Goal: Transaction & Acquisition: Purchase product/service

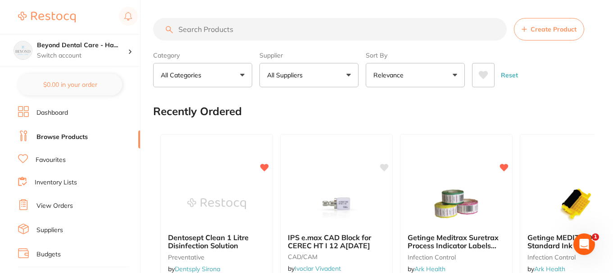
click at [194, 30] on input "search" at bounding box center [329, 29] width 353 height 23
click at [113, 53] on p "Switch account" at bounding box center [82, 55] width 91 height 9
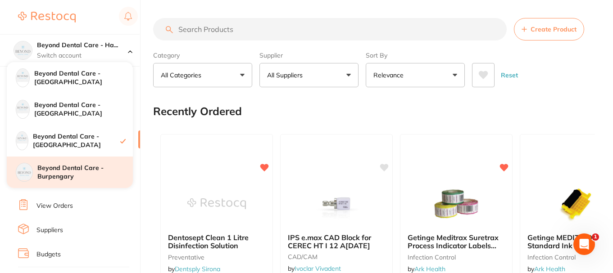
click at [78, 172] on h4 "Beyond Dental Care - Burpengary" at bounding box center [84, 173] width 95 height 18
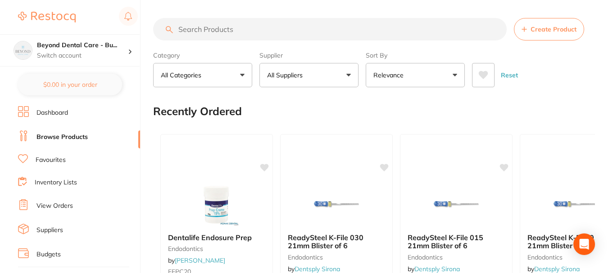
click at [227, 29] on input "search" at bounding box center [329, 29] width 353 height 23
click at [257, 29] on input "search" at bounding box center [329, 29] width 353 height 23
click at [244, 31] on input "search" at bounding box center [329, 29] width 353 height 23
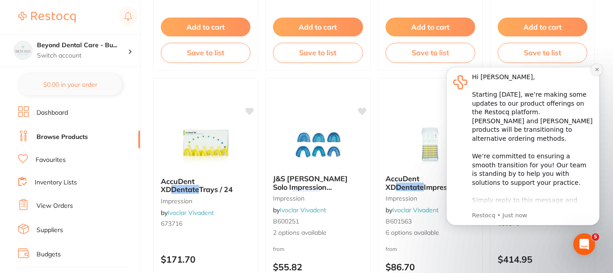
type input "dentatec"
click at [595, 70] on icon "Dismiss notification" at bounding box center [596, 69] width 5 height 5
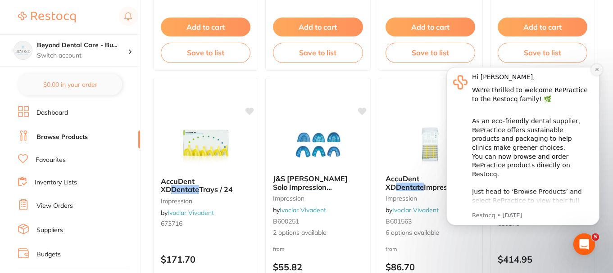
click at [595, 72] on icon "Dismiss notification" at bounding box center [596, 69] width 5 height 5
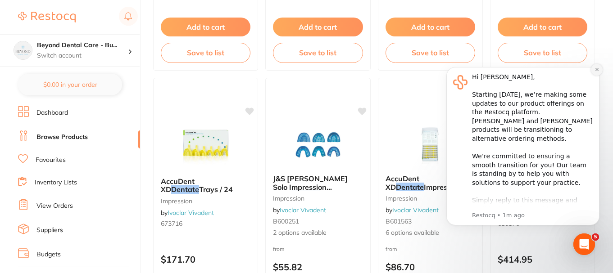
click at [594, 71] on icon "Dismiss notification" at bounding box center [596, 69] width 5 height 5
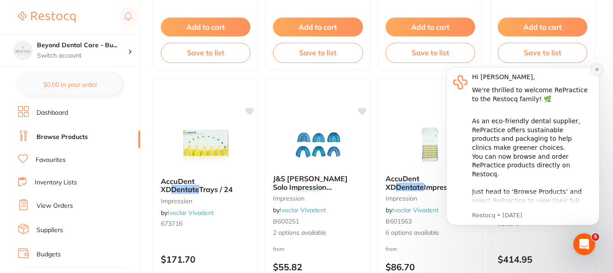
click at [594, 72] on icon "Dismiss notification" at bounding box center [596, 69] width 5 height 5
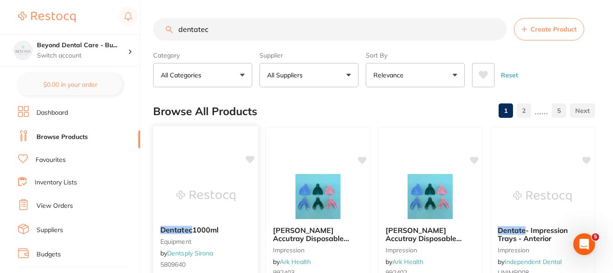
click at [248, 159] on icon at bounding box center [250, 160] width 9 height 8
click at [79, 150] on ul "Dashboard Browse Products Favourites Inventory Lists View Orders Suppliers Budg…" at bounding box center [79, 261] width 122 height 311
click at [76, 154] on ul "Dashboard Browse Products Favourites Inventory Lists View Orders Suppliers Budg…" at bounding box center [79, 261] width 122 height 311
click at [64, 159] on link "Favourites" at bounding box center [51, 160] width 30 height 9
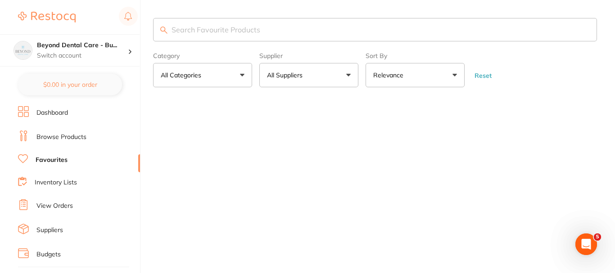
click at [231, 27] on input "search" at bounding box center [375, 29] width 444 height 23
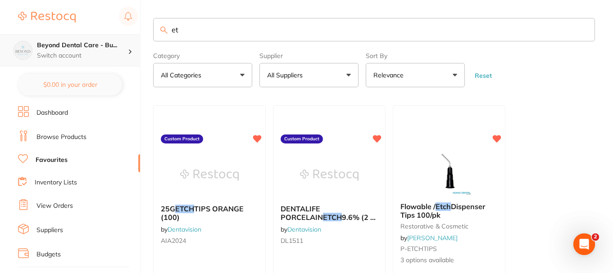
type input "e"
type input "jumbo"
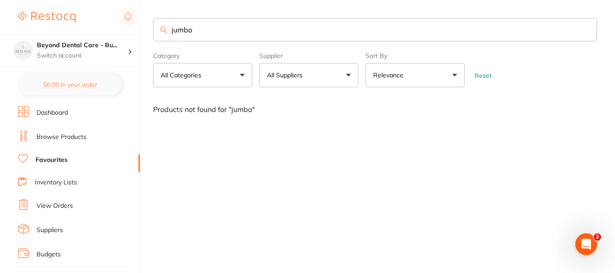
click at [72, 131] on li "Browse Products" at bounding box center [79, 138] width 122 height 14
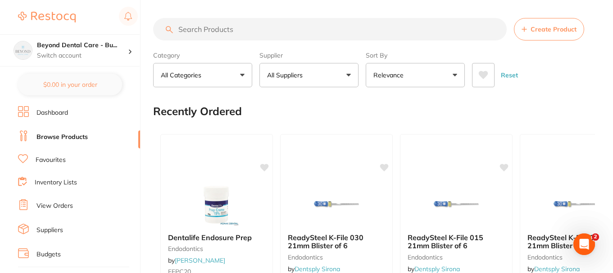
click at [209, 31] on input "search" at bounding box center [329, 29] width 353 height 23
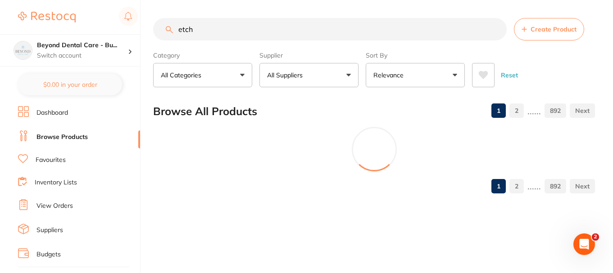
type input "etch"
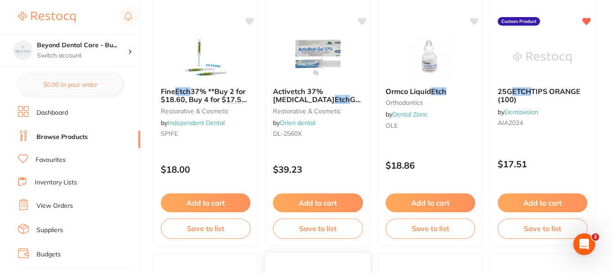
scroll to position [360, 0]
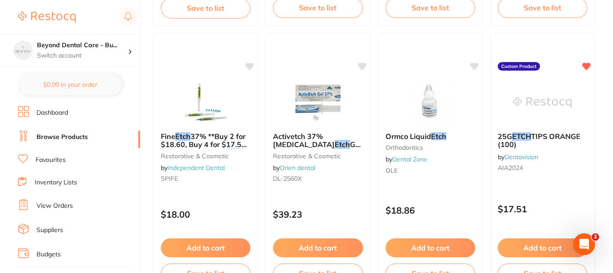
click at [322, 179] on small "DL-2560X" at bounding box center [318, 178] width 90 height 7
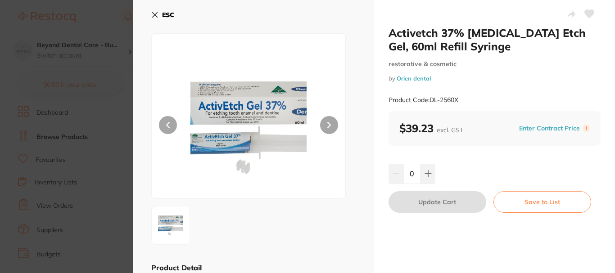
click at [155, 14] on icon at bounding box center [154, 14] width 7 height 7
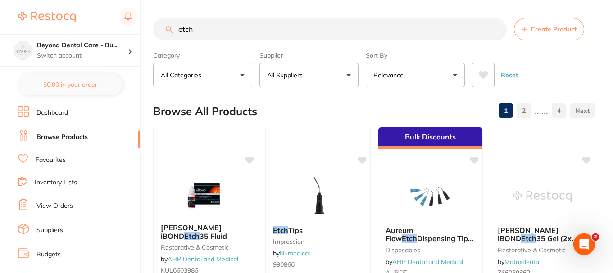
click at [211, 32] on input "etch" at bounding box center [329, 29] width 353 height 23
drag, startPoint x: 212, startPoint y: 32, endPoint x: 154, endPoint y: 29, distance: 58.6
click at [154, 29] on input "etch" at bounding box center [329, 29] width 353 height 23
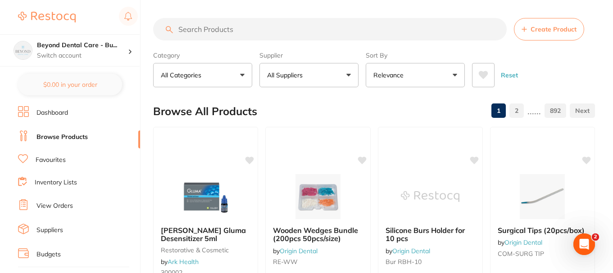
click at [258, 25] on input "search" at bounding box center [329, 29] width 353 height 23
paste input "P-ETCHGEL"
click at [245, 29] on input "P-ETCHGEL" at bounding box center [329, 29] width 353 height 23
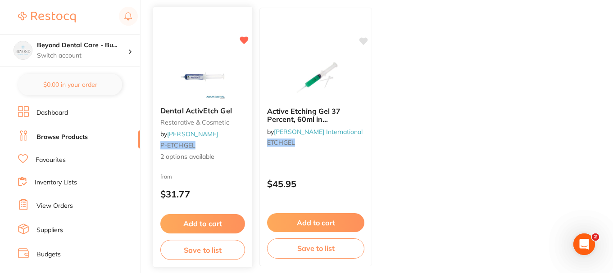
scroll to position [135, 0]
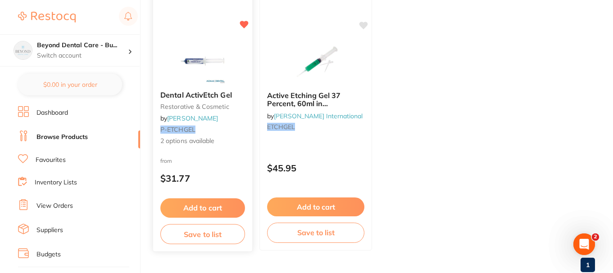
type input "P-ETCHGEL"
click at [195, 203] on button "Add to cart" at bounding box center [202, 208] width 85 height 19
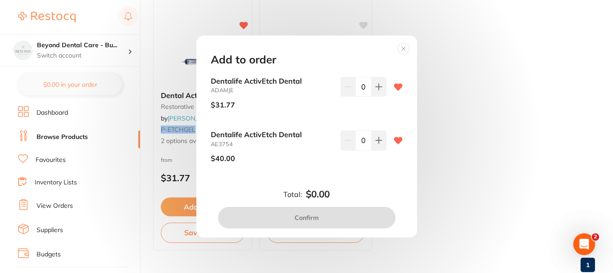
scroll to position [0, 0]
click at [402, 47] on circle at bounding box center [403, 49] width 10 height 10
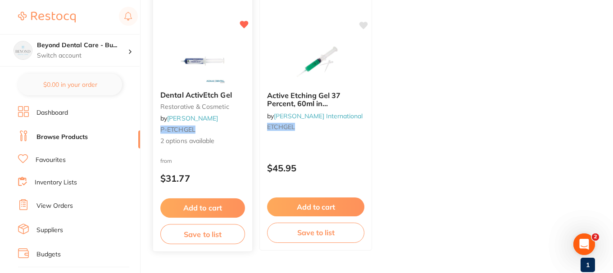
click at [184, 62] on img at bounding box center [202, 60] width 59 height 45
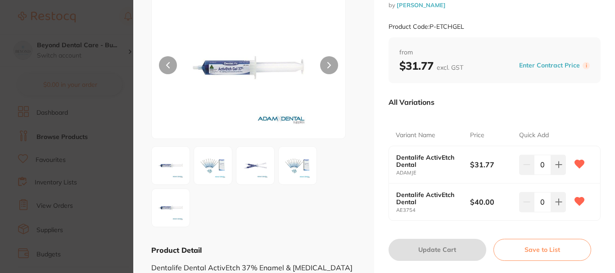
scroll to position [45, 0]
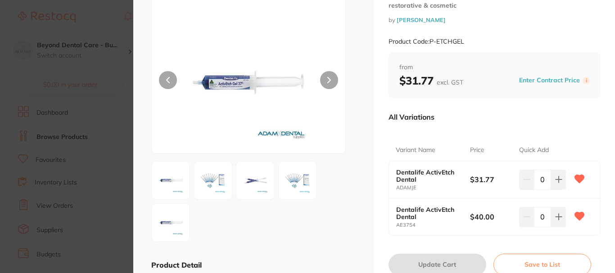
click at [208, 180] on img at bounding box center [213, 180] width 32 height 32
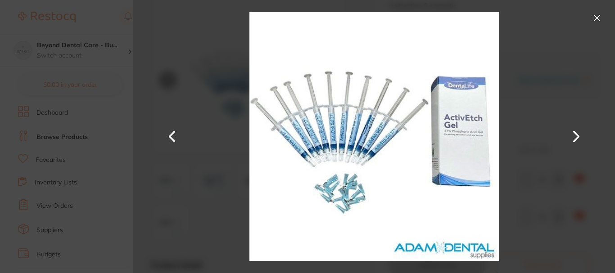
click at [599, 20] on button at bounding box center [597, 18] width 14 height 14
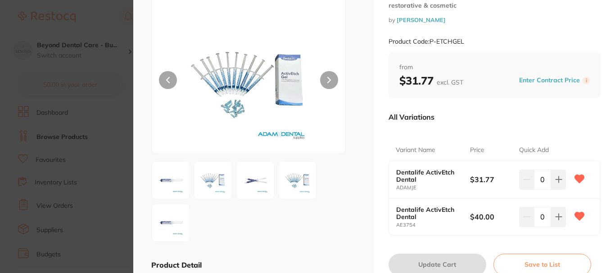
click at [182, 185] on img at bounding box center [170, 180] width 32 height 32
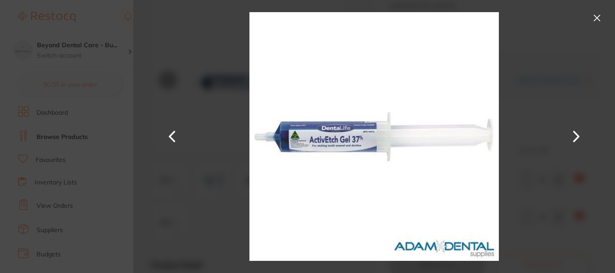
click at [594, 23] on button at bounding box center [597, 18] width 14 height 14
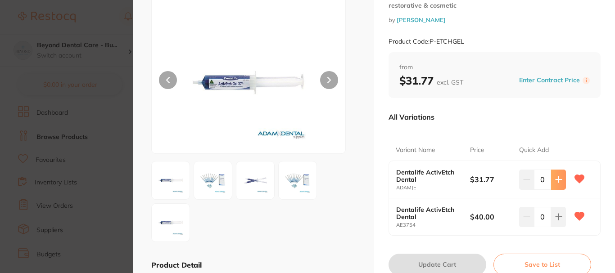
click at [560, 176] on icon at bounding box center [558, 179] width 7 height 7
type input "1"
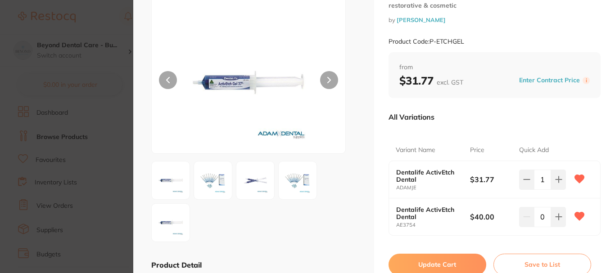
click at [580, 213] on icon at bounding box center [579, 217] width 9 height 8
click at [157, 119] on div at bounding box center [248, 71] width 195 height 166
click at [410, 257] on button "Update Cart" at bounding box center [438, 265] width 98 height 22
checkbox input "false"
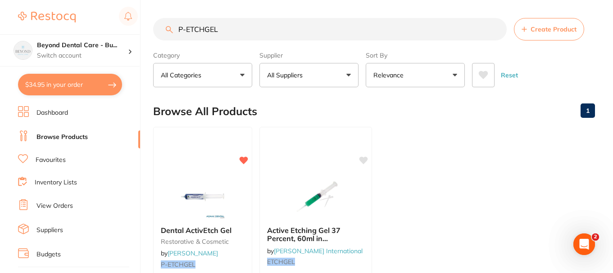
drag, startPoint x: 229, startPoint y: 34, endPoint x: 175, endPoint y: 34, distance: 53.6
click at [179, 33] on input "P-ETCHGEL" at bounding box center [329, 29] width 353 height 23
type input "handwash"
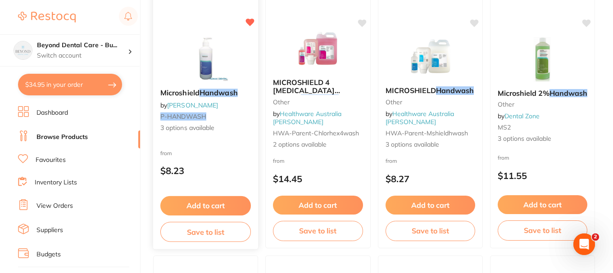
scroll to position [135, 0]
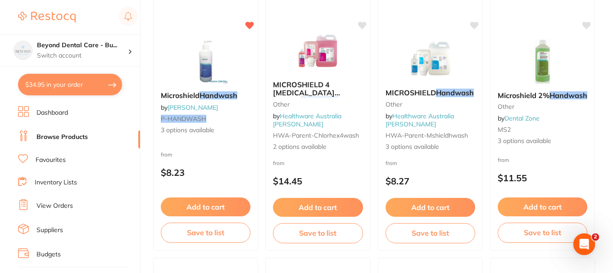
click at [217, 169] on p "$8.23" at bounding box center [206, 173] width 90 height 10
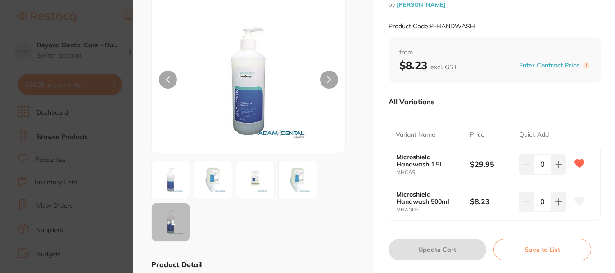
scroll to position [45, 0]
click at [557, 165] on icon at bounding box center [559, 165] width 6 height 6
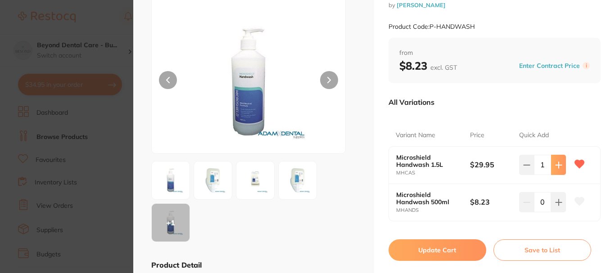
click at [553, 172] on button at bounding box center [558, 165] width 15 height 20
click at [556, 169] on button at bounding box center [558, 165] width 15 height 20
type input "3"
click at [414, 253] on button "Update Cart" at bounding box center [438, 251] width 98 height 22
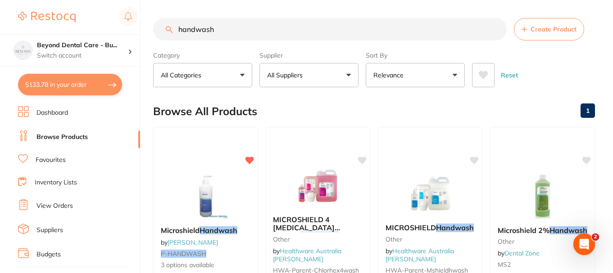
drag, startPoint x: 229, startPoint y: 27, endPoint x: 151, endPoint y: 22, distance: 78.1
click at [152, 22] on div "$133.78 Beyond Dental Care - Bu... Switch account Beyond Dental Care - Sandston…" at bounding box center [306, 136] width 613 height 273
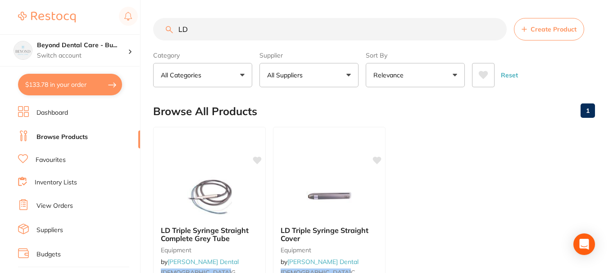
type input "L"
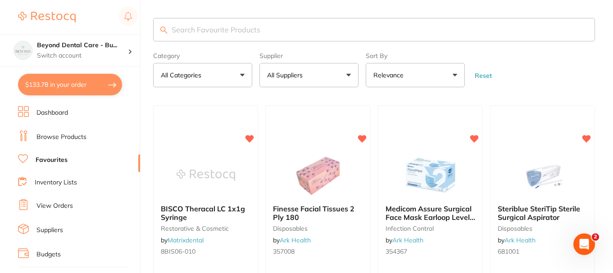
click at [189, 32] on input "search" at bounding box center [374, 29] width 442 height 23
click at [202, 29] on input "search" at bounding box center [374, 29] width 442 height 23
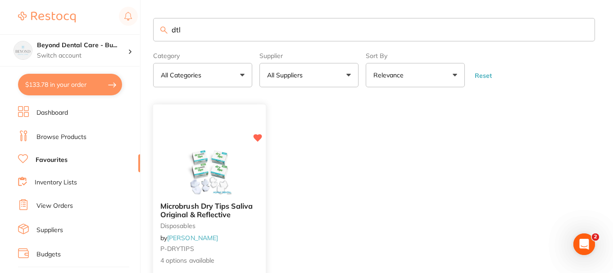
type input "dtl"
click at [192, 157] on img at bounding box center [209, 171] width 59 height 45
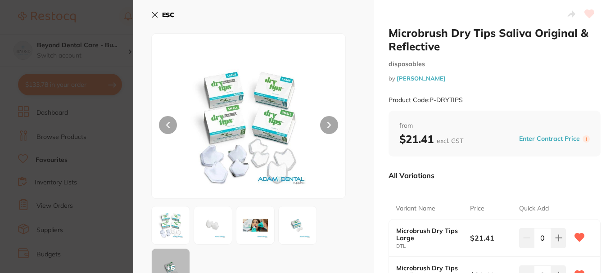
scroll to position [45, 0]
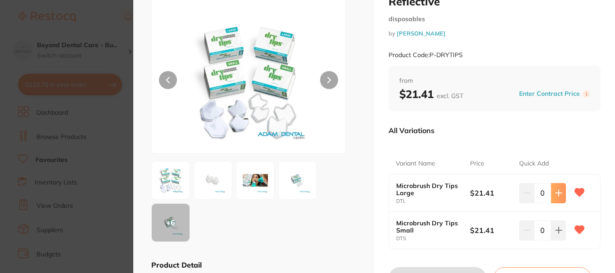
click at [556, 195] on icon at bounding box center [558, 193] width 7 height 7
type input "1"
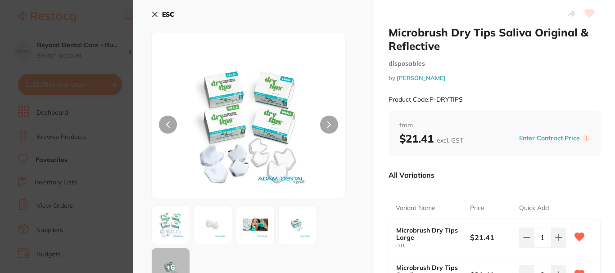
scroll to position [0, 0]
click at [154, 15] on icon at bounding box center [154, 14] width 7 height 7
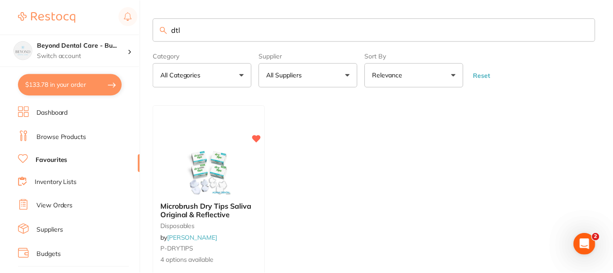
scroll to position [0, 0]
drag, startPoint x: 185, startPoint y: 30, endPoint x: 175, endPoint y: 32, distance: 10.2
click at [167, 27] on div "dtl" at bounding box center [374, 29] width 442 height 23
click at [323, 117] on ul "Microbrush Dry Tips Saliva Original & Reflective disposables by Adam Dental P-D…" at bounding box center [374, 234] width 442 height 259
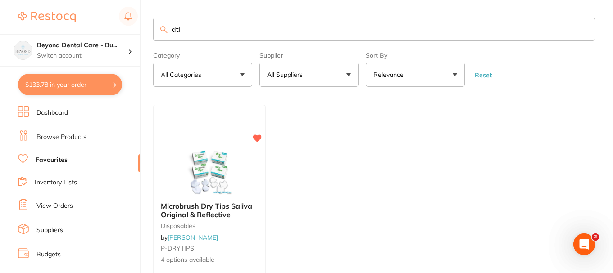
drag, startPoint x: 236, startPoint y: 31, endPoint x: 172, endPoint y: 41, distance: 65.1
click at [121, 37] on div "$133.78 Beyond Dental Care - Bu... Switch account Beyond Dental Care - Sandston…" at bounding box center [306, 136] width 613 height 273
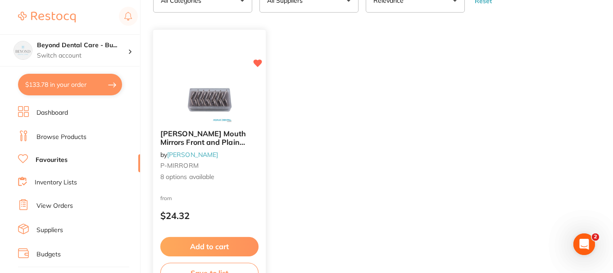
scroll to position [91, 0]
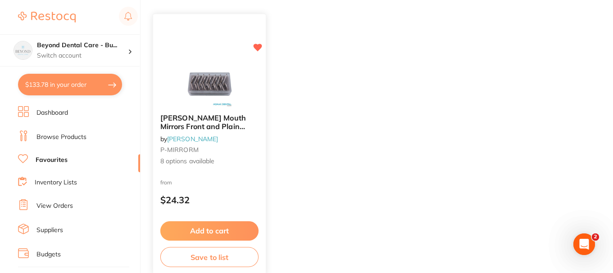
type input "mirror heads"
click at [215, 81] on img at bounding box center [209, 84] width 59 height 45
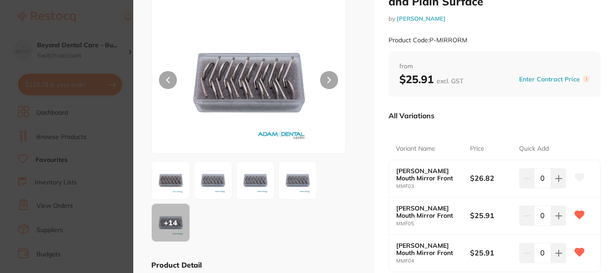
scroll to position [90, 0]
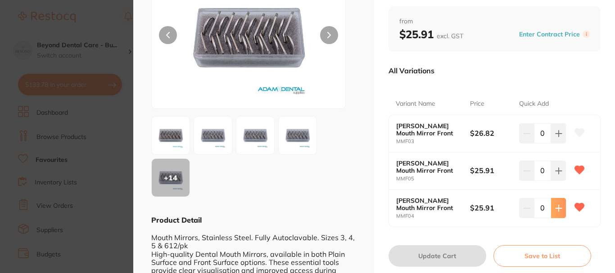
click at [556, 137] on icon at bounding box center [558, 133] width 7 height 7
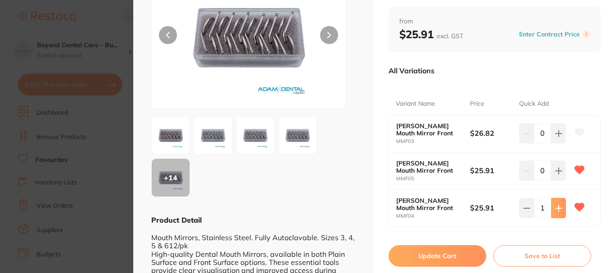
type input "1"
click at [440, 248] on button "Update Cart" at bounding box center [438, 256] width 98 height 22
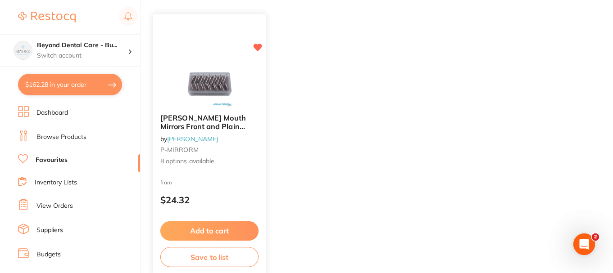
click at [210, 222] on button "Add to cart" at bounding box center [209, 231] width 98 height 19
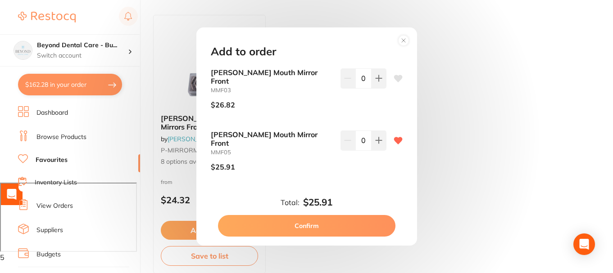
click at [380, 88] on button at bounding box center [378, 78] width 15 height 20
type input "2"
click at [347, 218] on button "Confirm" at bounding box center [306, 226] width 177 height 22
type input "2"
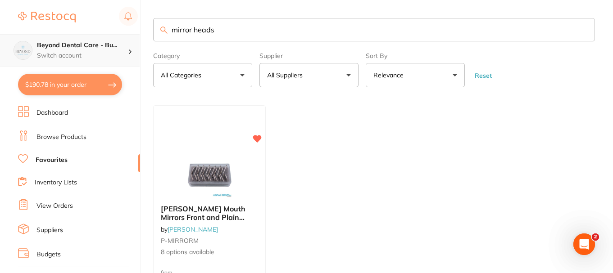
drag, startPoint x: 233, startPoint y: 25, endPoint x: 106, endPoint y: 50, distance: 129.0
click at [119, 42] on div "$190.78 Beyond Dental Care - Bu... Switch account Beyond Dental Care - Sandston…" at bounding box center [306, 136] width 613 height 273
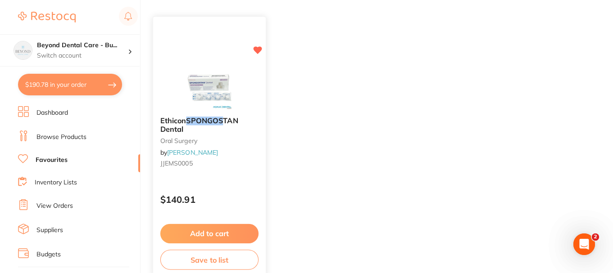
scroll to position [90, 0]
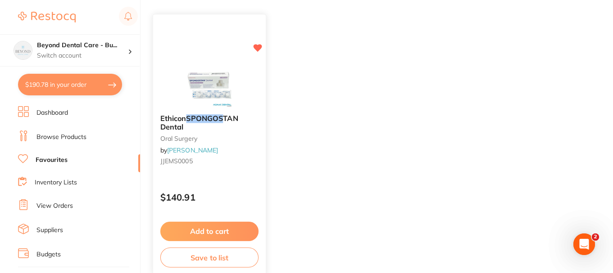
type input "spongos"
click at [200, 234] on button "Add to cart" at bounding box center [209, 231] width 98 height 19
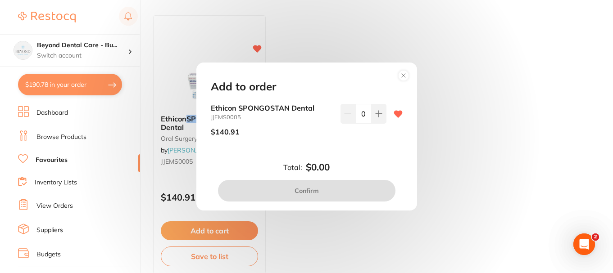
scroll to position [0, 0]
click at [375, 120] on button at bounding box center [378, 114] width 15 height 20
type input "1"
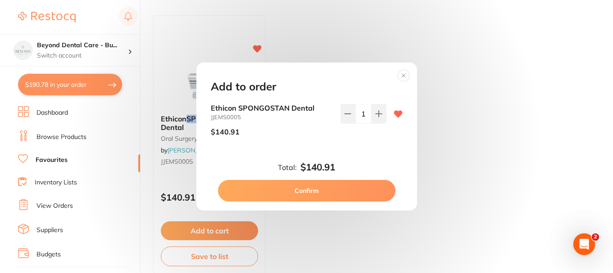
click at [302, 187] on button "Confirm" at bounding box center [306, 191] width 177 height 22
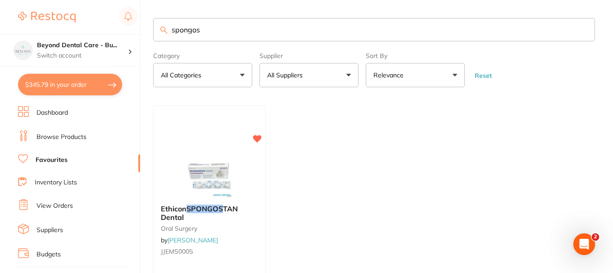
drag, startPoint x: 217, startPoint y: 31, endPoint x: 157, endPoint y: 29, distance: 59.9
click at [158, 28] on input "spongos" at bounding box center [374, 29] width 442 height 23
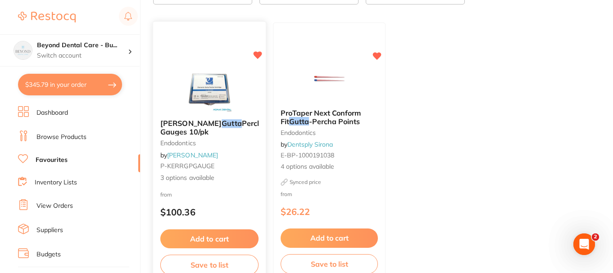
scroll to position [90, 0]
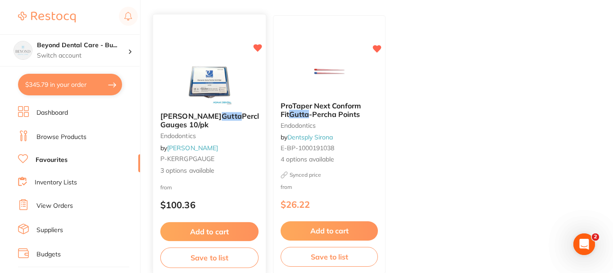
type input "gutta"
click at [220, 226] on button "Add to cart" at bounding box center [209, 231] width 98 height 19
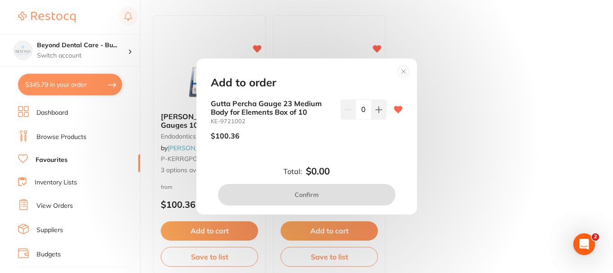
scroll to position [0, 0]
click at [375, 114] on button at bounding box center [378, 110] width 15 height 20
type input "1"
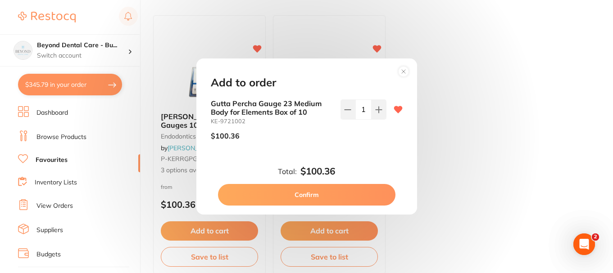
click at [297, 194] on button "Confirm" at bounding box center [306, 195] width 177 height 22
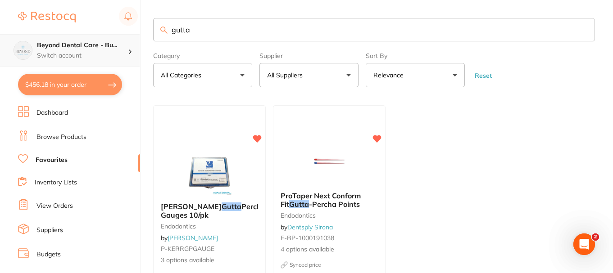
scroll to position [0, 0]
drag, startPoint x: 128, startPoint y: 36, endPoint x: 121, endPoint y: 37, distance: 7.0
click at [122, 37] on div "$456.18 Beyond Dental Care - Bu... Switch account Beyond Dental Care - Sandston…" at bounding box center [306, 136] width 613 height 273
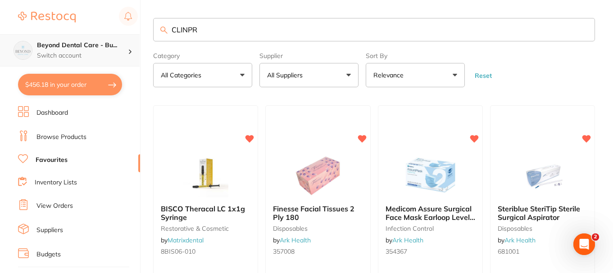
type input "CLINPRO"
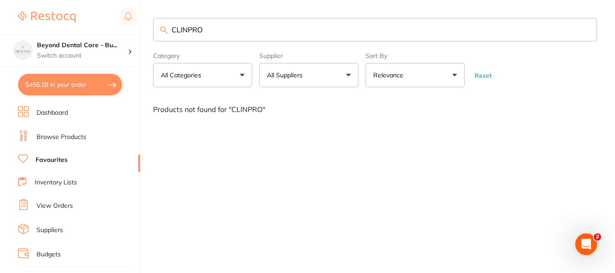
drag, startPoint x: 213, startPoint y: 30, endPoint x: 156, endPoint y: 27, distance: 56.8
click at [157, 27] on input "CLINPRO" at bounding box center [375, 29] width 444 height 23
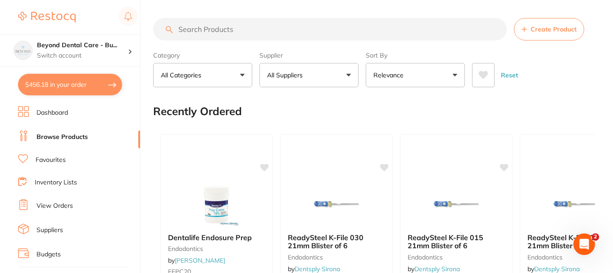
click at [228, 32] on input "search" at bounding box center [329, 29] width 353 height 23
click at [208, 27] on input "search" at bounding box center [329, 29] width 353 height 23
type input "CLINPRO"
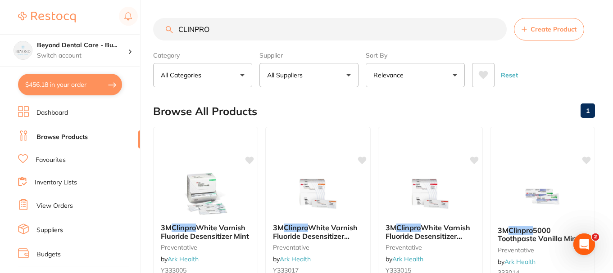
drag, startPoint x: 222, startPoint y: 30, endPoint x: 144, endPoint y: 39, distance: 79.3
click at [145, 41] on div "$456.18 Beyond Dental Care - Bu... Switch account Beyond Dental Care - Sandston…" at bounding box center [306, 136] width 613 height 273
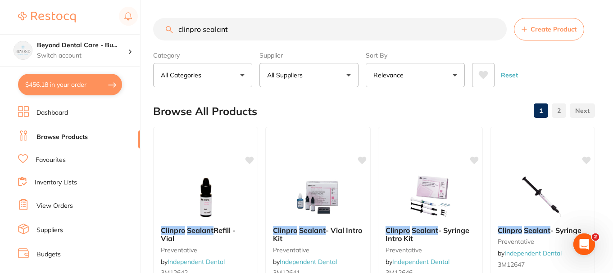
drag, startPoint x: 240, startPoint y: 5, endPoint x: 163, endPoint y: -2, distance: 78.2
click at [163, 0] on html "$456.18 Beyond Dental Care - Bu... Switch account Beyond Dental Care - Sandston…" at bounding box center [306, 136] width 613 height 273
paste input "TM-12647"
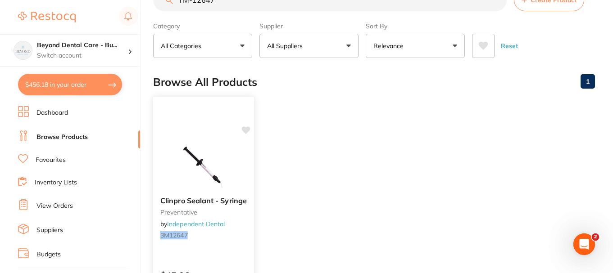
scroll to position [45, 0]
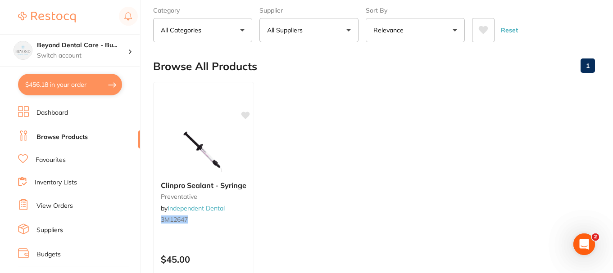
type input "TM-12647"
click at [349, 29] on button "All Suppliers" at bounding box center [308, 30] width 99 height 24
click at [399, 93] on ul "Clinpro Sealant - Syringe preventative by Independent Dental 3M12647 $45.00 Add…" at bounding box center [374, 211] width 442 height 259
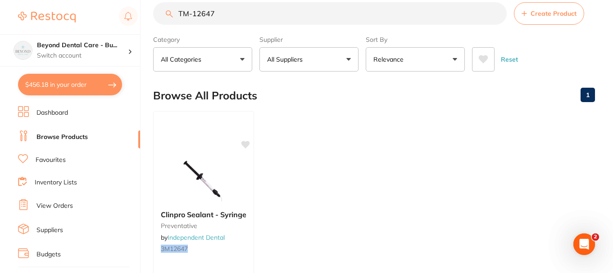
scroll to position [0, 0]
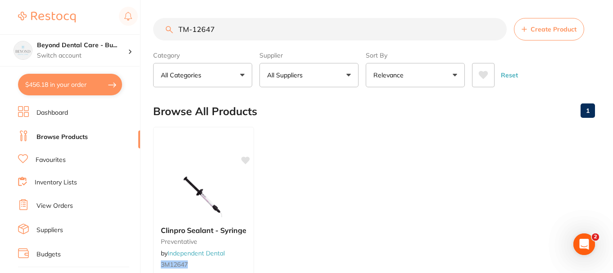
drag, startPoint x: 237, startPoint y: 30, endPoint x: 125, endPoint y: 70, distance: 118.8
click at [125, 70] on div "$456.18 Beyond Dental Care - Bu... Switch account Beyond Dental Care - Sandston…" at bounding box center [306, 136] width 613 height 273
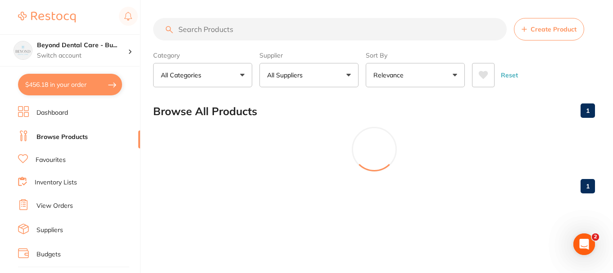
click at [321, 79] on button "All Suppliers" at bounding box center [308, 75] width 99 height 24
click at [332, 77] on button "All Suppliers" at bounding box center [308, 75] width 99 height 24
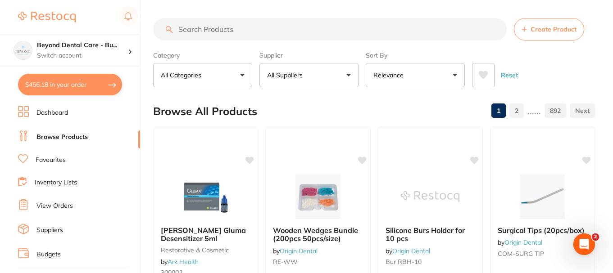
click at [319, 72] on button "All Suppliers" at bounding box center [308, 75] width 99 height 24
click at [352, 76] on button "All Suppliers" at bounding box center [308, 75] width 99 height 24
click at [349, 77] on button "All Suppliers" at bounding box center [308, 75] width 99 height 24
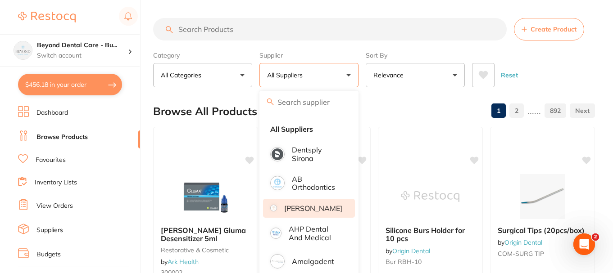
click at [308, 217] on li "[PERSON_NAME]" at bounding box center [309, 208] width 92 height 19
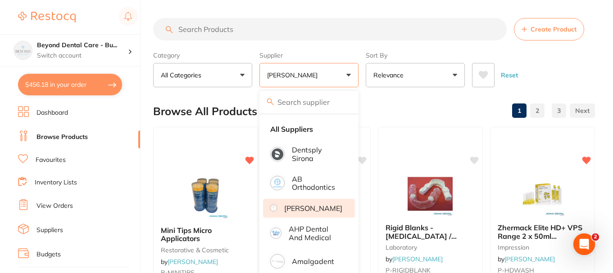
click at [226, 33] on input "search" at bounding box center [329, 29] width 353 height 23
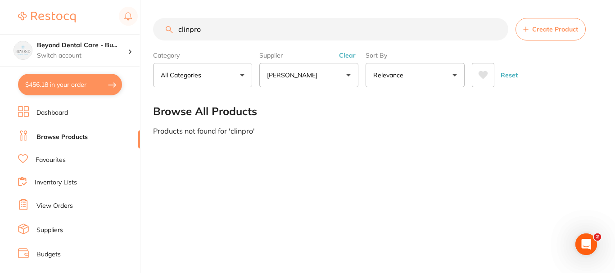
type input "clinpro"
drag, startPoint x: 212, startPoint y: 32, endPoint x: 159, endPoint y: 36, distance: 52.9
click at [162, 35] on input "clinpro" at bounding box center [330, 29] width 355 height 23
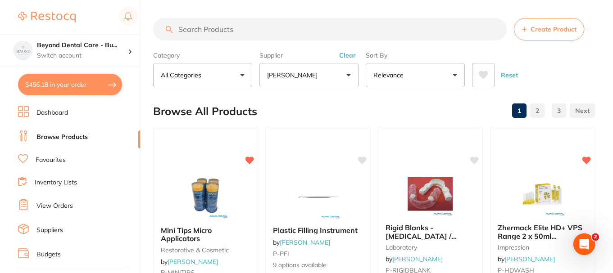
click at [261, 111] on div "Browse All Products 1 2 3" at bounding box center [374, 111] width 442 height 30
click at [214, 30] on input "search" at bounding box center [329, 29] width 353 height 23
paste input "803T"
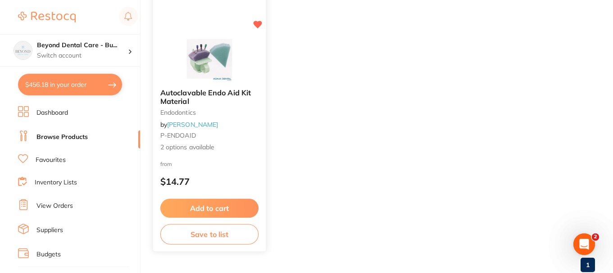
type input "803T"
click at [202, 199] on button "Add to cart" at bounding box center [209, 208] width 98 height 19
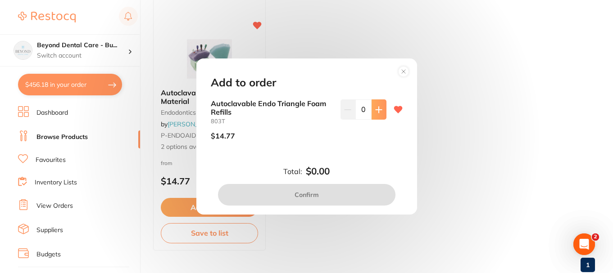
click at [371, 112] on button at bounding box center [378, 110] width 15 height 20
type input "1"
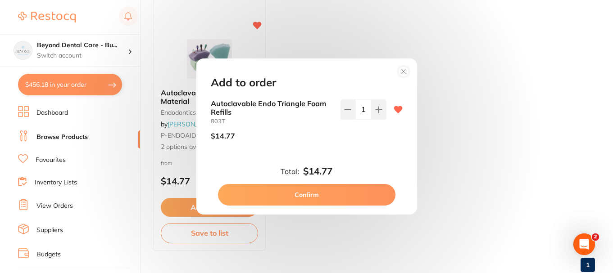
click at [320, 196] on button "Confirm" at bounding box center [306, 195] width 177 height 22
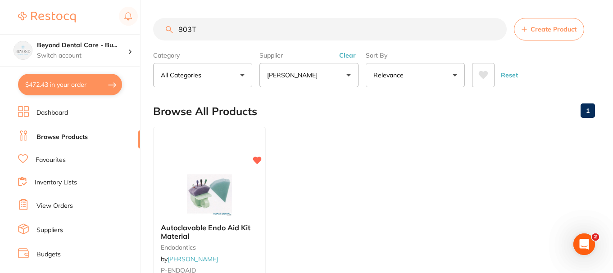
drag, startPoint x: 206, startPoint y: 30, endPoint x: 146, endPoint y: 40, distance: 60.3
click at [146, 39] on div "$472.43 Beyond Dental Care - Bu... Switch account Beyond Dental Care - Sandston…" at bounding box center [306, 136] width 613 height 273
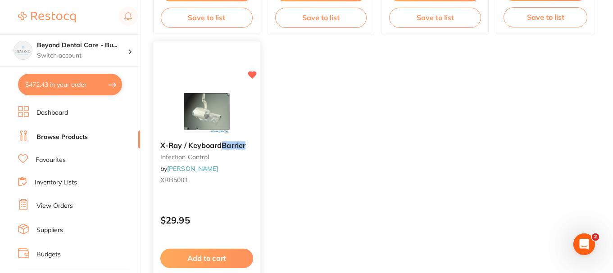
scroll to position [405, 0]
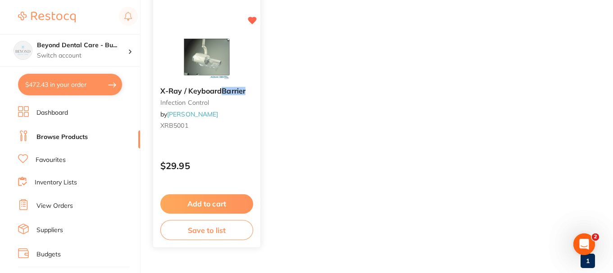
type input "barrier"
click at [203, 197] on button "Add to cart" at bounding box center [206, 204] width 93 height 19
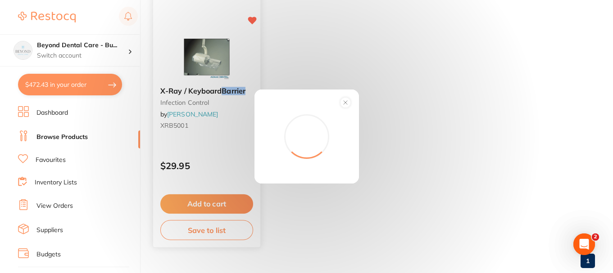
scroll to position [0, 0]
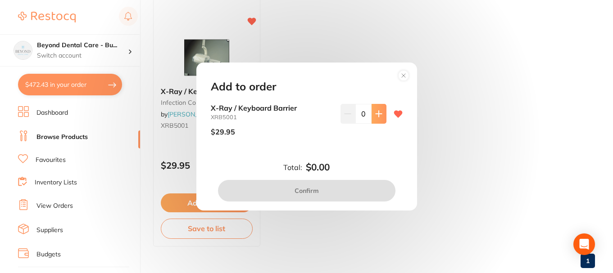
click at [374, 109] on button at bounding box center [378, 114] width 15 height 20
type input "1"
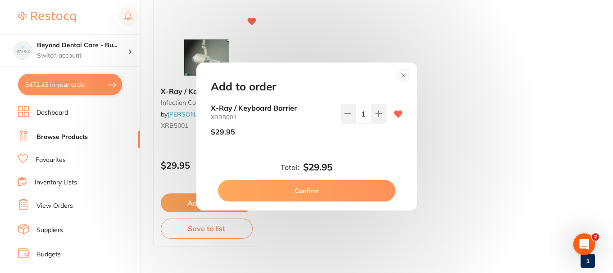
click at [306, 189] on button "Confirm" at bounding box center [306, 191] width 177 height 22
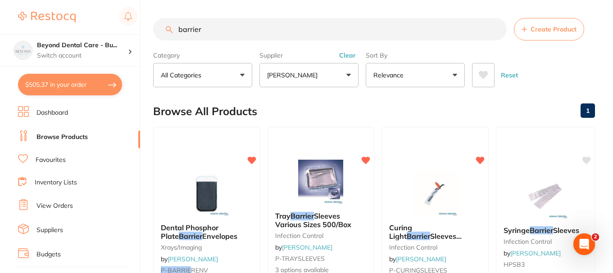
click at [252, 23] on input "barrier" at bounding box center [329, 29] width 353 height 23
drag, startPoint x: 252, startPoint y: 25, endPoint x: 163, endPoint y: 28, distance: 89.2
click at [163, 28] on input "barrier" at bounding box center [329, 29] width 353 height 23
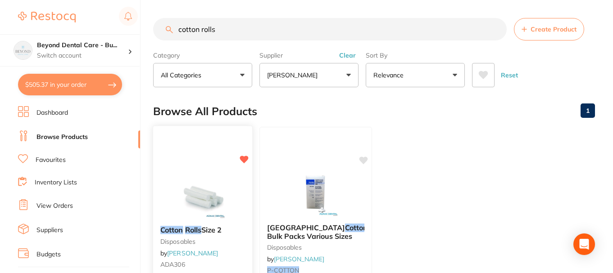
scroll to position [90, 0]
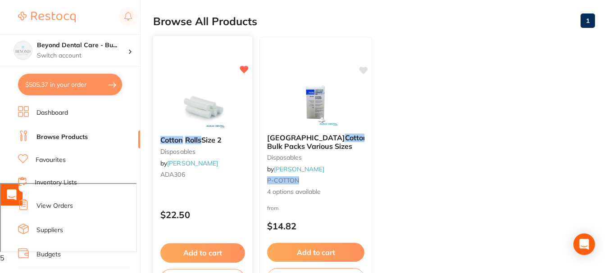
type input "cotton rolls"
click at [211, 253] on button "Add to cart" at bounding box center [202, 253] width 85 height 19
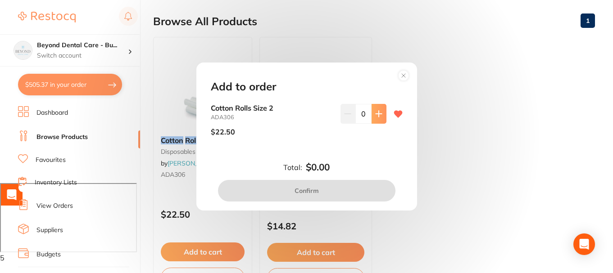
click at [376, 114] on icon at bounding box center [378, 113] width 7 height 7
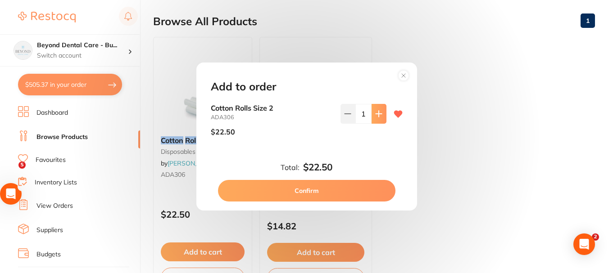
type input "1"
click at [330, 183] on button "Confirm" at bounding box center [306, 191] width 177 height 22
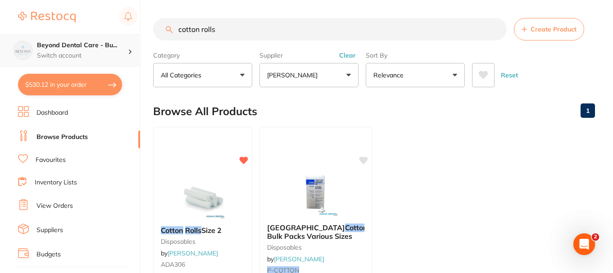
drag, startPoint x: 240, startPoint y: 34, endPoint x: 122, endPoint y: 46, distance: 119.0
click at [122, 46] on div "$530.12 Beyond Dental Care - Bu... Switch account Beyond Dental Care - Sandston…" at bounding box center [306, 136] width 613 height 273
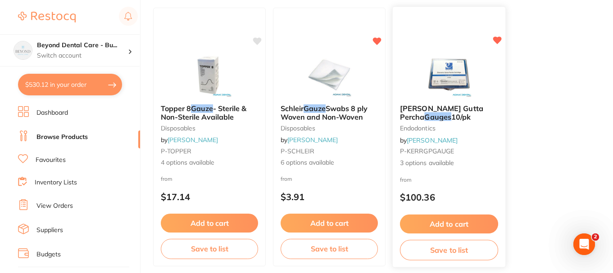
scroll to position [135, 0]
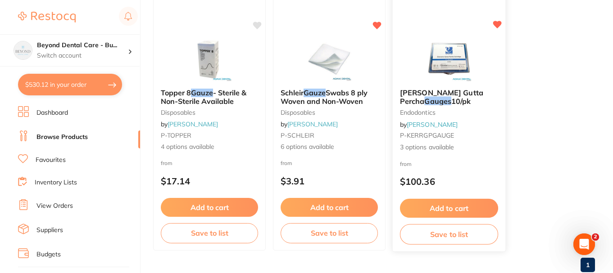
type input "gauze"
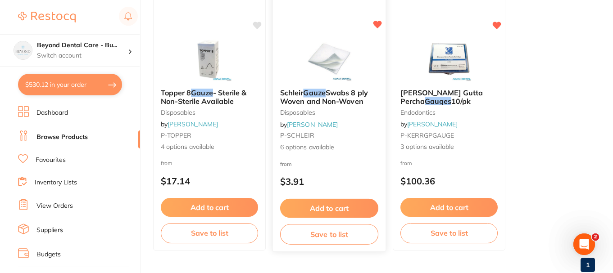
click at [348, 200] on button "Add to cart" at bounding box center [329, 208] width 98 height 19
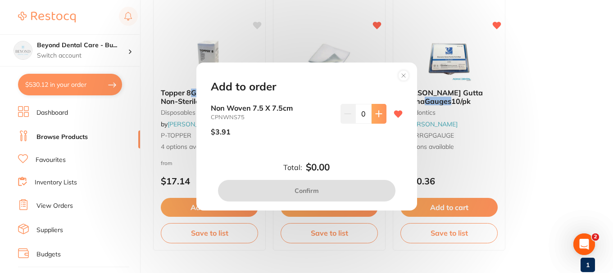
scroll to position [0, 0]
click at [378, 120] on button at bounding box center [378, 114] width 15 height 20
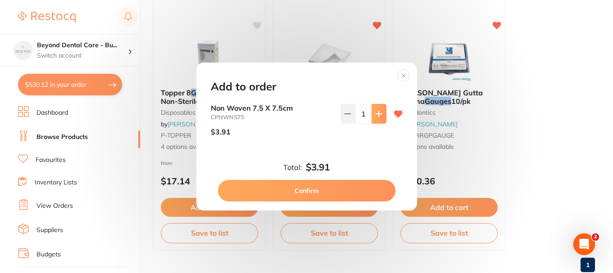
click at [378, 120] on button at bounding box center [378, 114] width 15 height 20
type input "4"
click at [323, 189] on button "Confirm" at bounding box center [306, 191] width 177 height 22
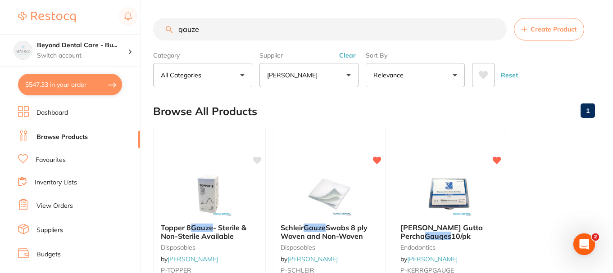
drag, startPoint x: 215, startPoint y: 27, endPoint x: 158, endPoint y: 27, distance: 57.2
click at [167, 25] on input "gauze" at bounding box center [329, 29] width 353 height 23
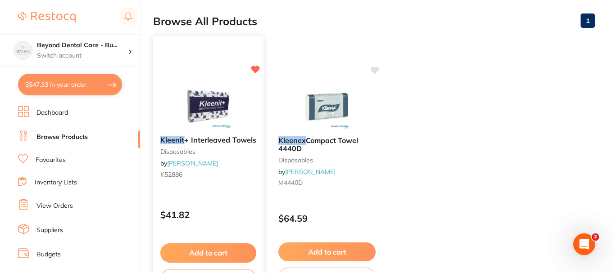
scroll to position [135, 0]
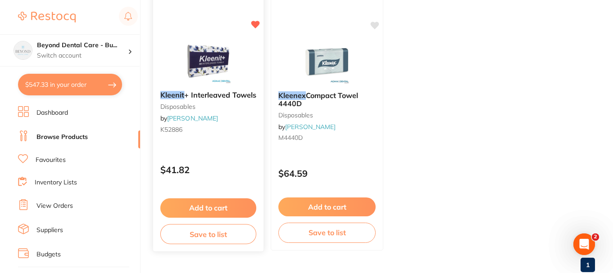
type input "kleenit"
click at [205, 202] on button "Add to cart" at bounding box center [208, 208] width 96 height 19
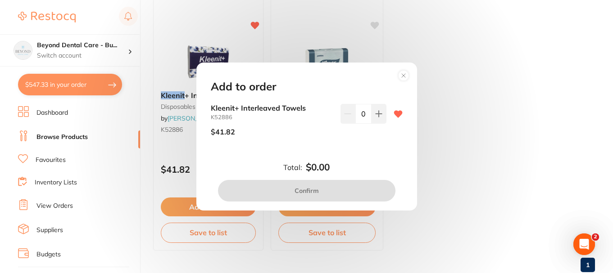
scroll to position [0, 0]
click at [375, 118] on button at bounding box center [378, 114] width 15 height 20
type input "1"
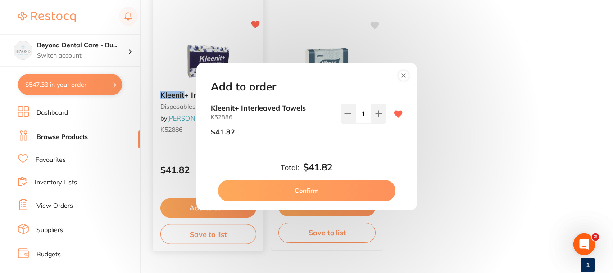
drag, startPoint x: 316, startPoint y: 187, endPoint x: 210, endPoint y: 18, distance: 199.0
click at [315, 186] on button "Confirm" at bounding box center [306, 191] width 177 height 22
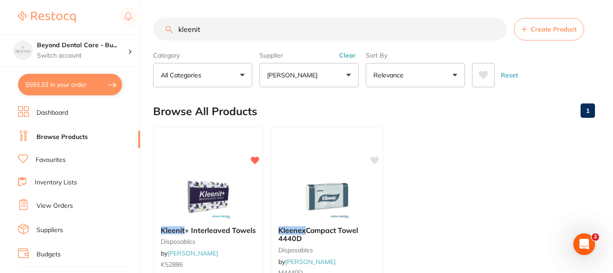
drag, startPoint x: 219, startPoint y: 22, endPoint x: 118, endPoint y: 23, distance: 100.4
click at [126, 18] on div "$593.33 Beyond Dental Care - Bu... Switch account Beyond Dental Care - Sandston…" at bounding box center [306, 136] width 613 height 273
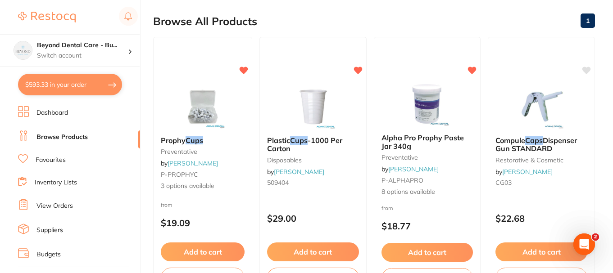
type input "cups"
click at [311, 255] on button "Add to cart" at bounding box center [313, 252] width 92 height 19
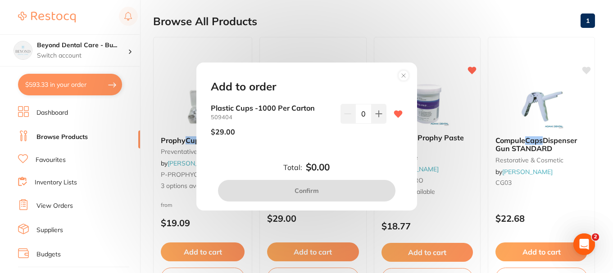
click at [371, 117] on button at bounding box center [378, 114] width 15 height 20
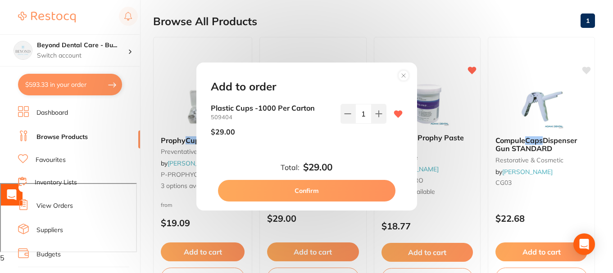
type input "1"
click at [294, 187] on button "Confirm" at bounding box center [306, 191] width 177 height 22
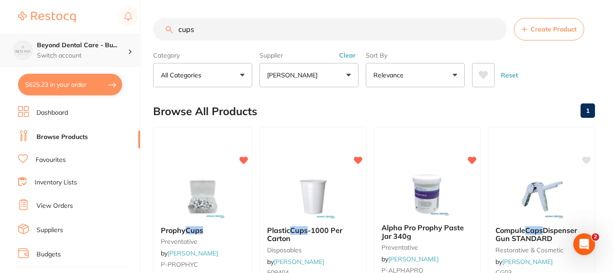
drag, startPoint x: 228, startPoint y: 29, endPoint x: 106, endPoint y: 39, distance: 121.9
click at [114, 37] on div "$625.23 Beyond Dental Care - Bu... Switch account Beyond Dental Care - Sandston…" at bounding box center [306, 136] width 613 height 273
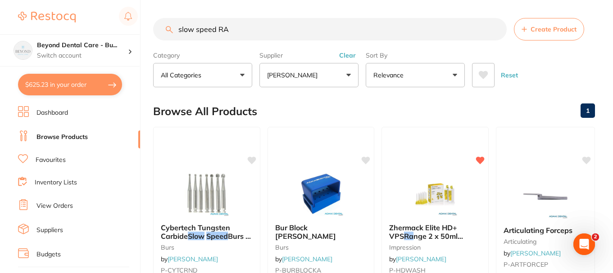
drag, startPoint x: 240, startPoint y: 22, endPoint x: 176, endPoint y: 32, distance: 64.6
click at [177, 31] on input "slow speed RA" at bounding box center [329, 29] width 353 height 23
paste input "CT-5720358"
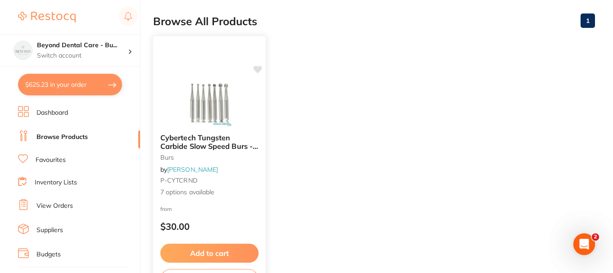
type input "CT-5720358"
click at [205, 98] on img at bounding box center [209, 103] width 59 height 45
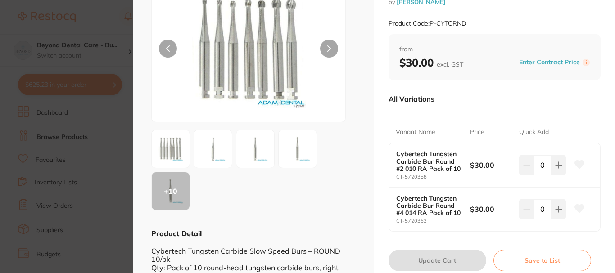
scroll to position [90, 0]
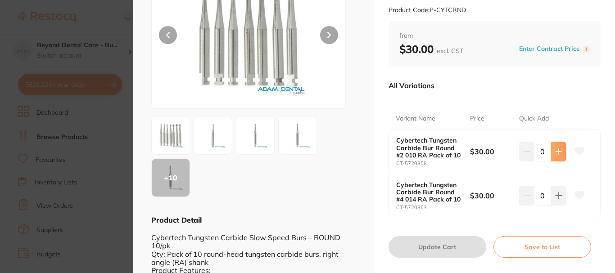
click at [555, 157] on button at bounding box center [558, 152] width 15 height 20
type input "1"
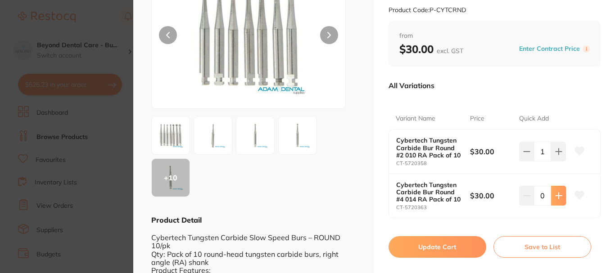
click at [559, 155] on icon at bounding box center [558, 151] width 7 height 7
type input "1"
drag, startPoint x: 417, startPoint y: 247, endPoint x: 176, endPoint y: 3, distance: 342.9
click at [417, 246] on button "Update Cart" at bounding box center [438, 247] width 98 height 22
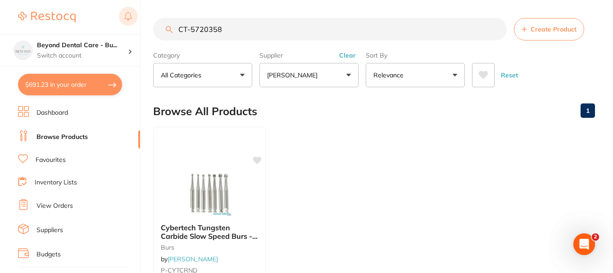
drag, startPoint x: 229, startPoint y: 30, endPoint x: 129, endPoint y: 10, distance: 101.9
click at [129, 10] on div "$691.23 Beyond Dental Care - Bu... Switch account Beyond Dental Care - Sandston…" at bounding box center [306, 136] width 613 height 273
drag, startPoint x: 228, startPoint y: 33, endPoint x: 145, endPoint y: 35, distance: 83.3
click at [145, 35] on div "$691.23 Beyond Dental Care - Bu... Switch account Beyond Dental Care - Sandston…" at bounding box center [306, 136] width 613 height 273
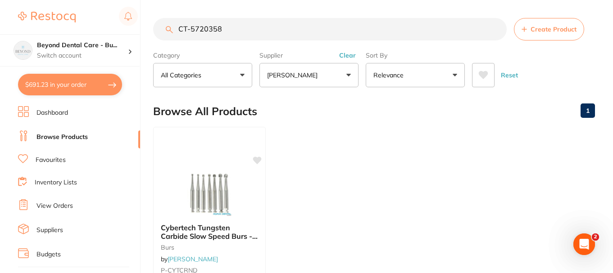
paste input "EFG36"
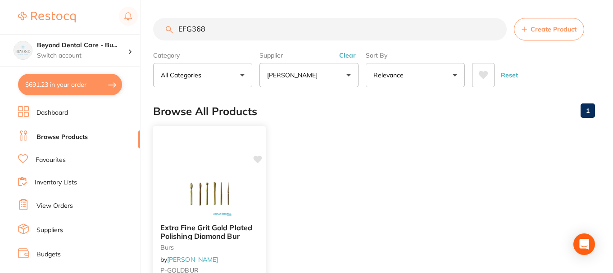
scroll to position [45, 0]
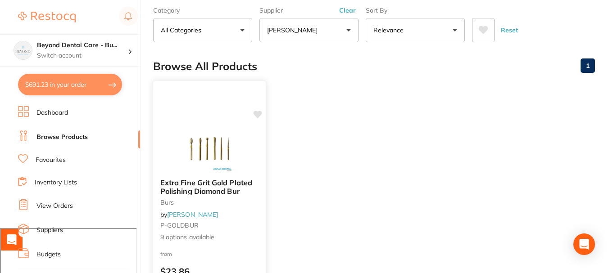
type input "EFG368"
click at [211, 145] on img at bounding box center [209, 148] width 59 height 45
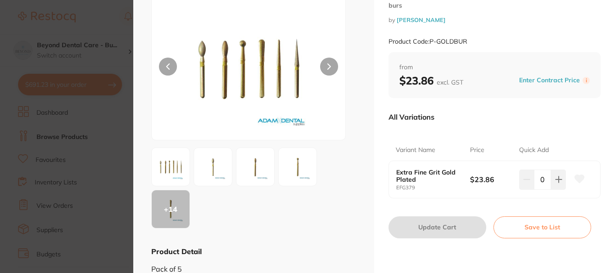
scroll to position [45, 0]
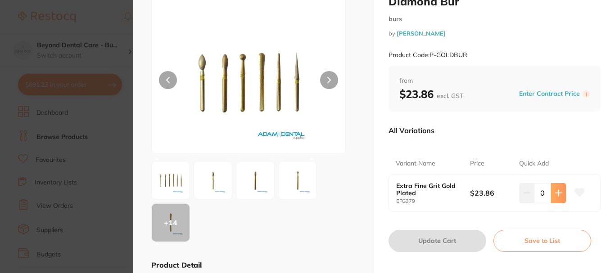
click at [557, 196] on icon at bounding box center [559, 193] width 6 height 6
type input "1"
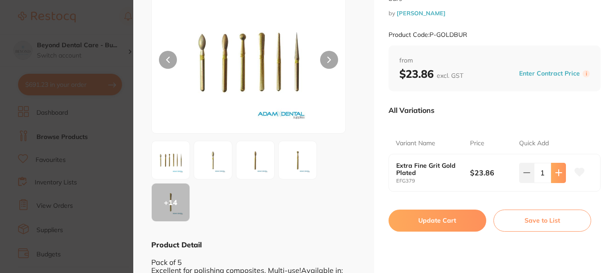
scroll to position [20, 0]
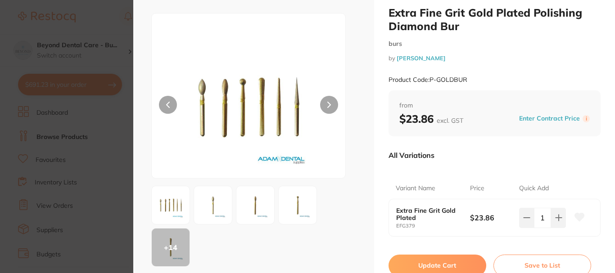
click at [423, 264] on button "Update Cart" at bounding box center [438, 266] width 98 height 22
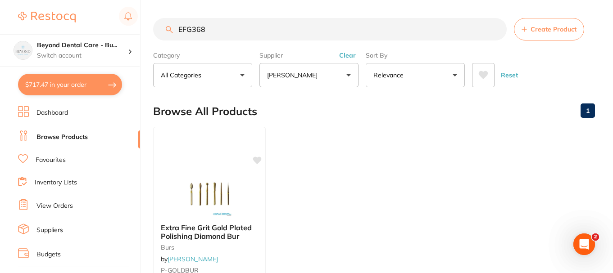
drag, startPoint x: 230, startPoint y: 29, endPoint x: 153, endPoint y: 34, distance: 76.7
click at [155, 33] on input "EFG368" at bounding box center [329, 29] width 353 height 23
paste input "RUMRL4125"
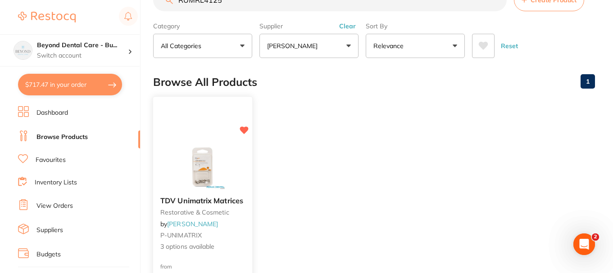
scroll to position [45, 0]
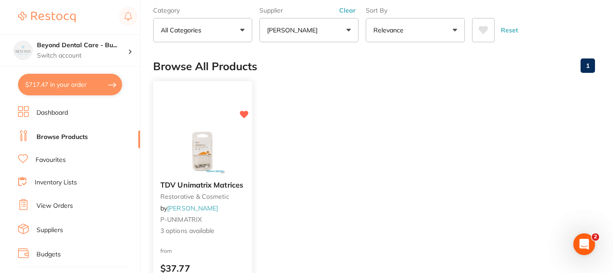
type input "RUMRL4125"
click at [206, 147] on img at bounding box center [202, 150] width 59 height 45
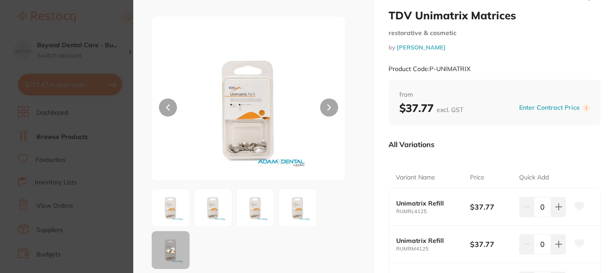
scroll to position [45, 0]
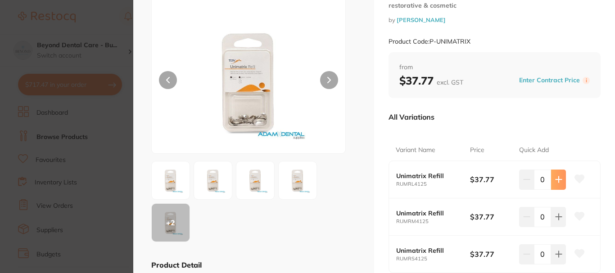
click at [552, 181] on button at bounding box center [558, 180] width 15 height 20
type input "1"
click at [555, 183] on icon at bounding box center [558, 179] width 7 height 7
type input "1"
click at [555, 183] on icon at bounding box center [558, 179] width 7 height 7
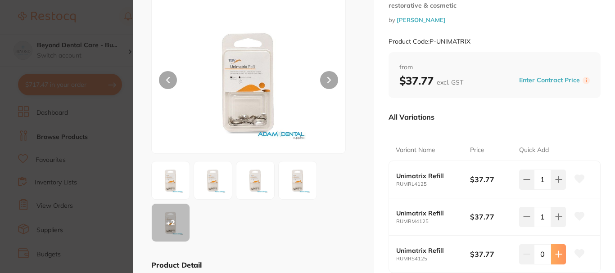
type input "1"
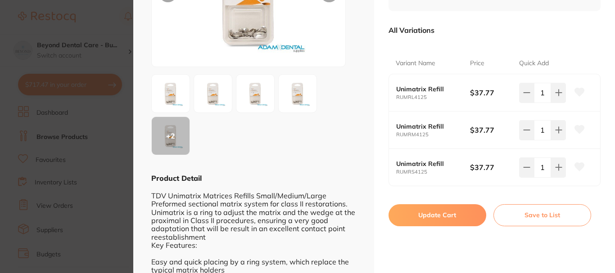
scroll to position [135, 0]
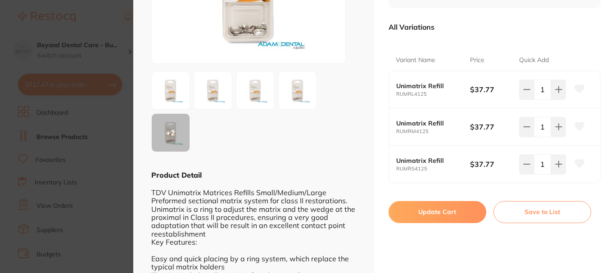
drag, startPoint x: 450, startPoint y: 207, endPoint x: 202, endPoint y: 14, distance: 315.1
click at [450, 207] on button "Update Cart" at bounding box center [438, 212] width 98 height 22
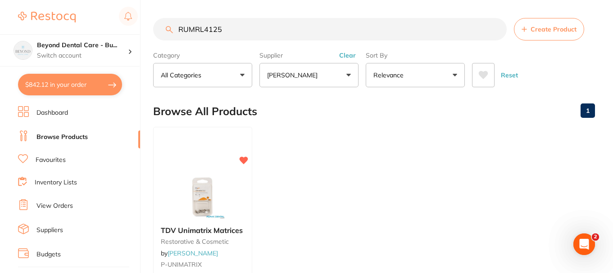
drag, startPoint x: 223, startPoint y: 31, endPoint x: 156, endPoint y: 25, distance: 67.8
click at [156, 25] on input "RUMRL4125" at bounding box center [329, 29] width 353 height 23
paste input "T1UT144"
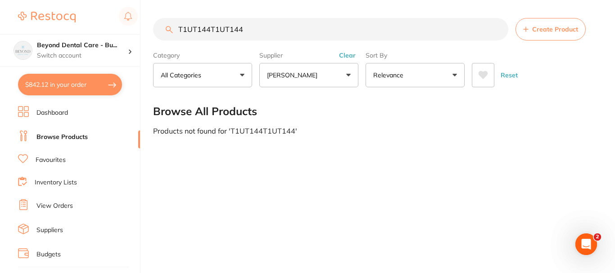
drag, startPoint x: 251, startPoint y: 27, endPoint x: 210, endPoint y: 33, distance: 40.9
click at [210, 33] on input "T1UT144T1UT144" at bounding box center [330, 29] width 355 height 23
type input "T1UT144"
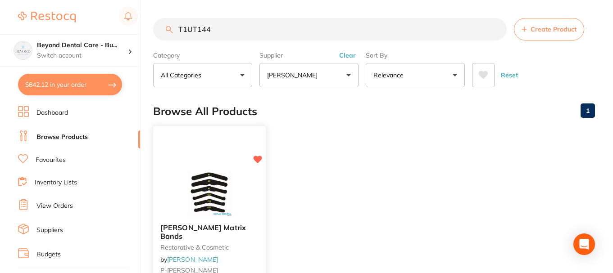
click at [196, 179] on img at bounding box center [209, 193] width 59 height 45
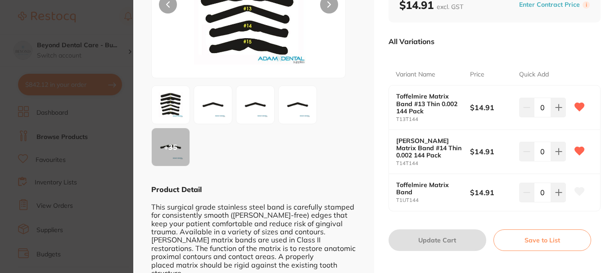
scroll to position [135, 0]
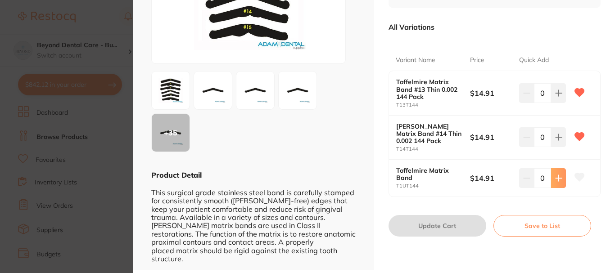
click at [557, 96] on icon at bounding box center [559, 93] width 6 height 6
type input "1"
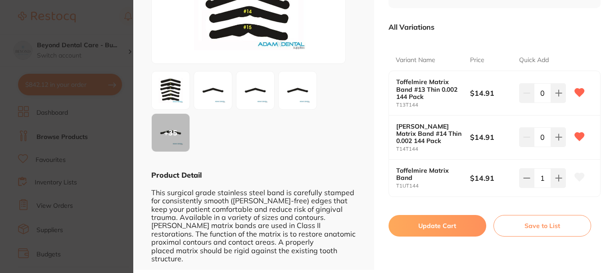
click at [454, 226] on button "Update Cart" at bounding box center [438, 226] width 98 height 22
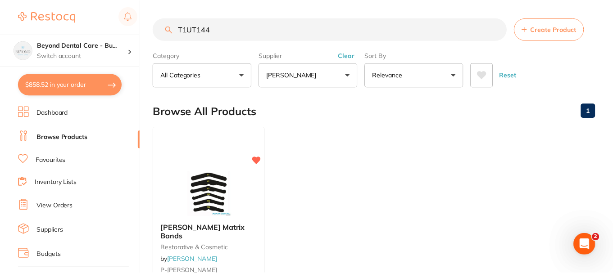
scroll to position [0, 0]
drag, startPoint x: 221, startPoint y: 28, endPoint x: 135, endPoint y: 20, distance: 86.0
click at [135, 20] on div "$858.52 Beyond Dental Care - Bu... Switch account Beyond Dental Care - Sandston…" at bounding box center [306, 136] width 613 height 273
paste input "BD371603"
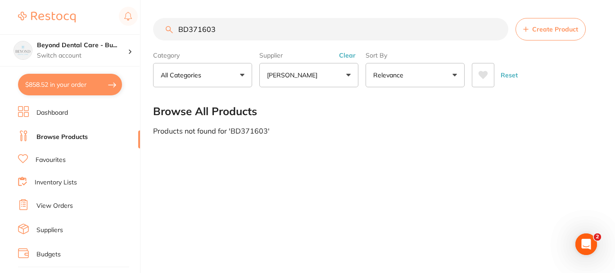
drag, startPoint x: 222, startPoint y: 28, endPoint x: 187, endPoint y: 29, distance: 35.1
click at [187, 29] on input "BD371603" at bounding box center [330, 29] width 355 height 23
click at [232, 29] on input "BD EZ scrub" at bounding box center [329, 29] width 353 height 23
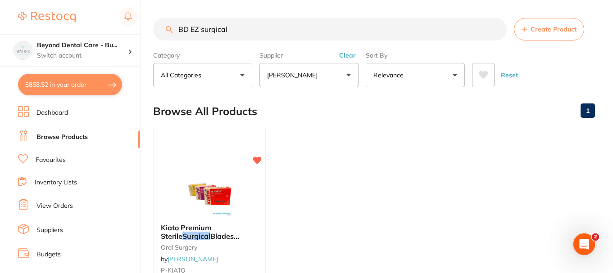
type input "BD EZ surgical"
drag, startPoint x: 237, startPoint y: 26, endPoint x: 137, endPoint y: 32, distance: 99.7
click at [145, 27] on div "$858.52 Beyond Dental Care - Bu... Switch account Beyond Dental Care - Sandston…" at bounding box center [306, 136] width 613 height 273
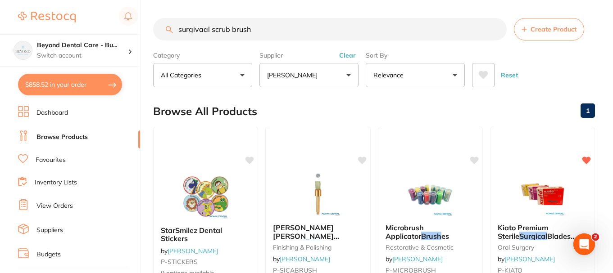
click at [200, 30] on input "surgivaal scrub brush" at bounding box center [329, 29] width 353 height 23
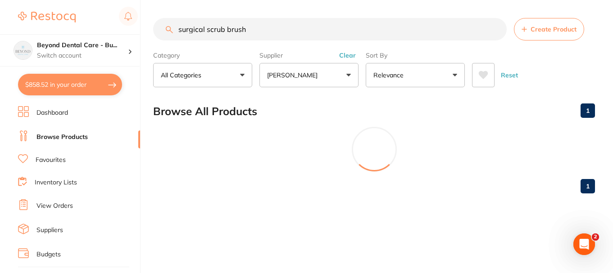
click at [276, 32] on input "surgical scrub brush" at bounding box center [329, 29] width 353 height 23
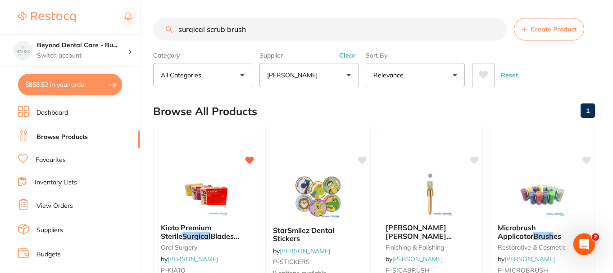
click at [346, 76] on button "[PERSON_NAME]" at bounding box center [308, 75] width 99 height 24
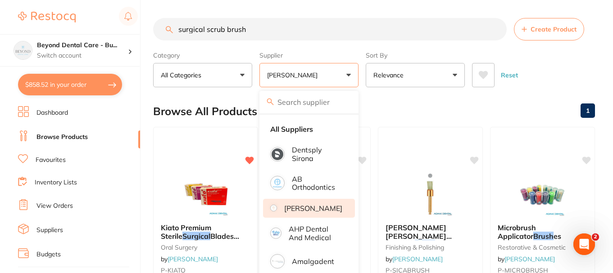
click at [309, 206] on li "[PERSON_NAME]" at bounding box center [309, 208] width 92 height 19
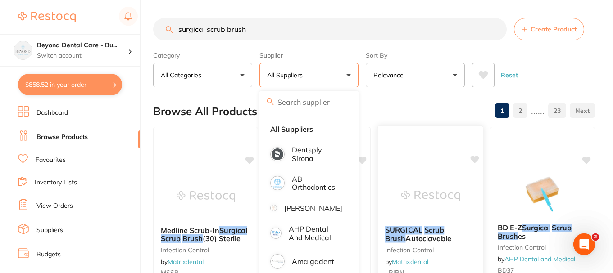
click at [256, 30] on input "surgical scrub brush" at bounding box center [329, 29] width 353 height 23
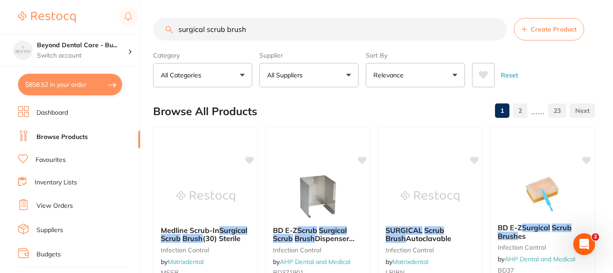
drag, startPoint x: 260, startPoint y: 32, endPoint x: 155, endPoint y: 18, distance: 105.4
click at [152, 15] on div "$858.52 Beyond Dental Care - Bu... Switch account Beyond Dental Care - Sandston…" at bounding box center [306, 136] width 613 height 273
paste input "BD371603"
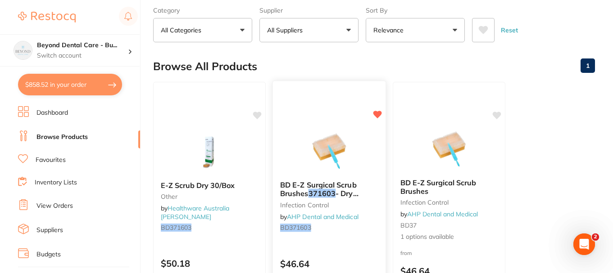
scroll to position [90, 0]
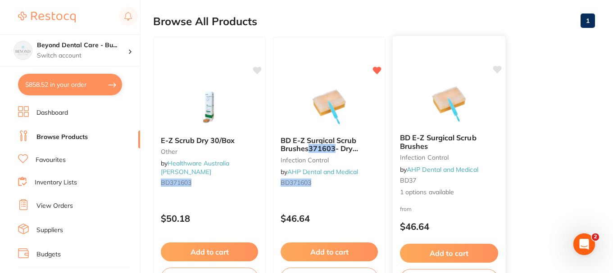
type input "BD371603"
click at [420, 198] on div "BD E-Z Surgical Scrub Brushes infection control by AHP Dental and Medical BD37 …" at bounding box center [449, 166] width 113 height 78
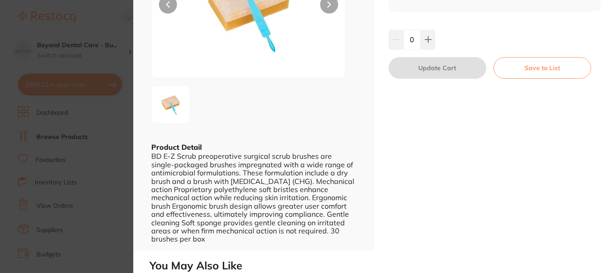
scroll to position [135, 0]
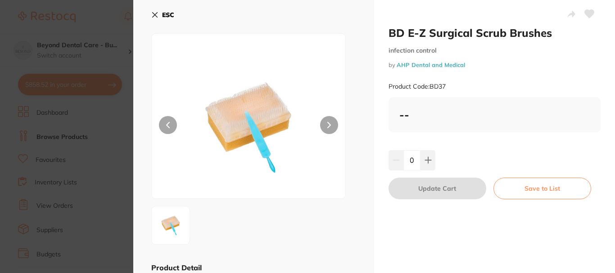
click at [152, 15] on icon at bounding box center [154, 14] width 7 height 7
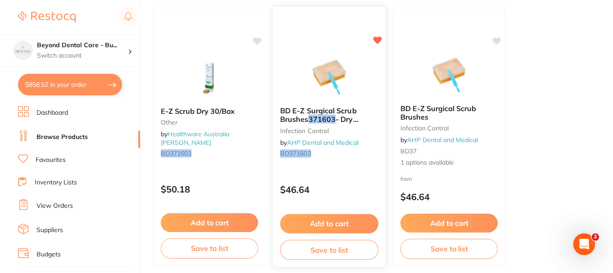
scroll to position [135, 0]
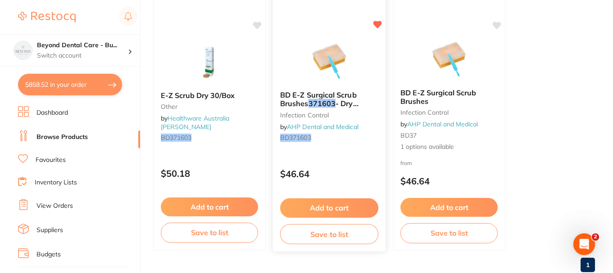
click at [323, 65] on img at bounding box center [328, 60] width 59 height 45
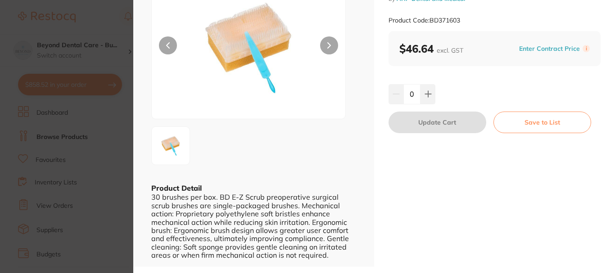
scroll to position [45, 0]
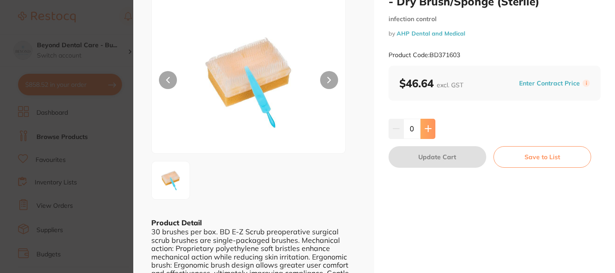
click at [427, 127] on icon at bounding box center [428, 129] width 6 height 6
type input "1"
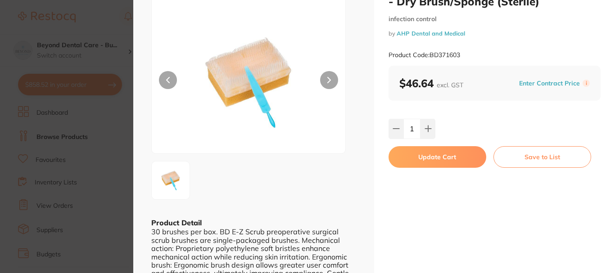
click at [425, 156] on button "Update Cart" at bounding box center [438, 157] width 98 height 22
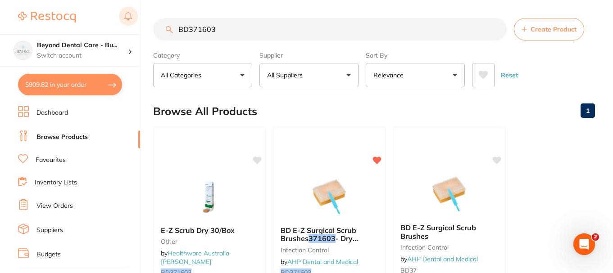
drag, startPoint x: 238, startPoint y: 30, endPoint x: 125, endPoint y: 22, distance: 113.3
click at [126, 22] on div "$909.82 Beyond Dental Care - Bu... Switch account Beyond Dental Care - Sandston…" at bounding box center [306, 136] width 613 height 273
paste input "755011"
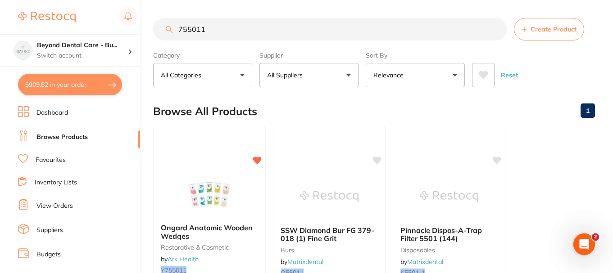
type input "755011"
click at [224, 168] on div "Ongard Anatomic Wooden Wedges restorative & cosmetic by Ark Health Y755011 5 op…" at bounding box center [210, 257] width 114 height 262
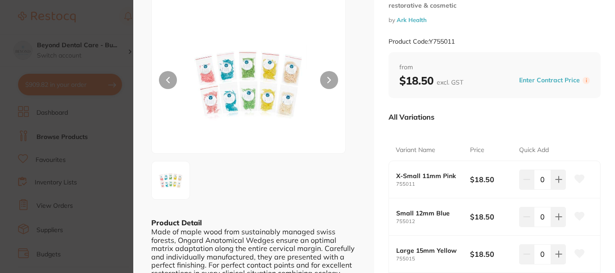
scroll to position [90, 0]
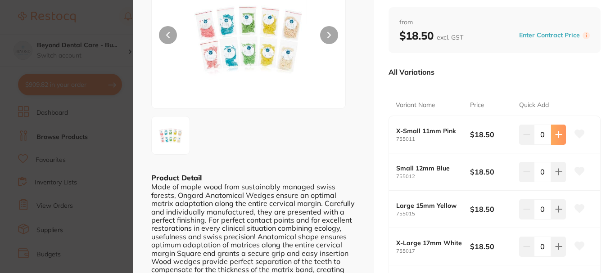
click at [556, 137] on icon at bounding box center [558, 134] width 7 height 7
type input "1"
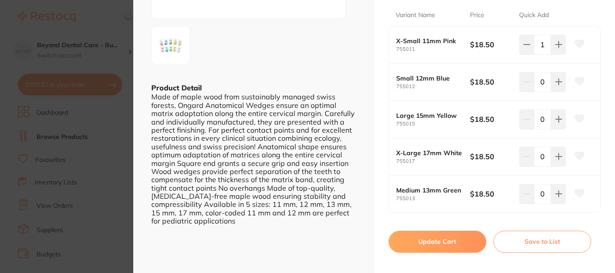
scroll to position [0, 0]
click at [430, 241] on button "Update Cart" at bounding box center [438, 242] width 98 height 22
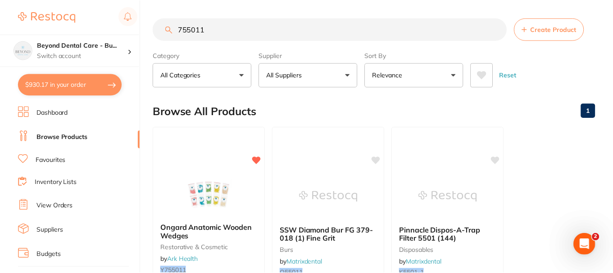
scroll to position [0, 0]
drag, startPoint x: 182, startPoint y: 26, endPoint x: 119, endPoint y: 31, distance: 63.3
click at [122, 29] on div "$930.17 Beyond Dental Care - Bu... Switch account Beyond Dental Care - Sandston…" at bounding box center [306, 136] width 613 height 273
paste input "50030"
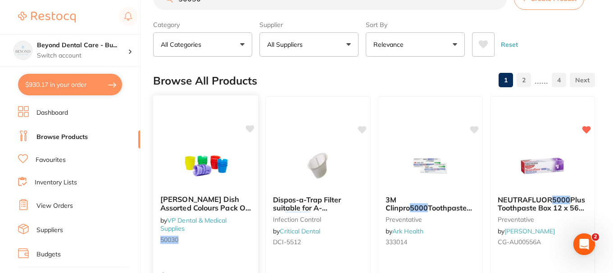
scroll to position [0, 0]
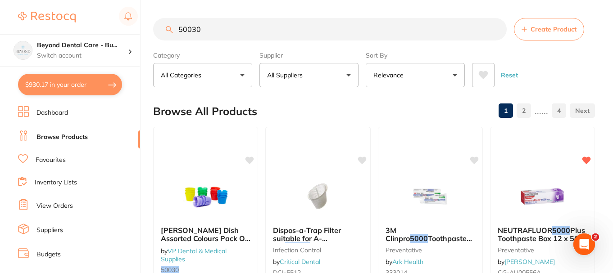
type input "50030"
click at [299, 72] on p "All Suppliers" at bounding box center [286, 75] width 39 height 9
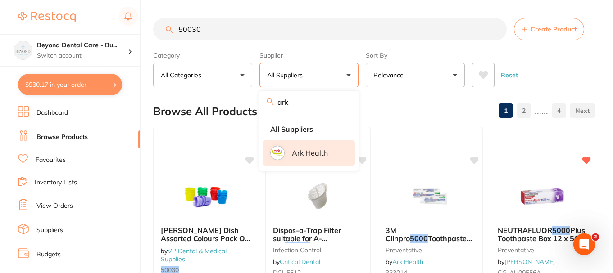
type input "ark"
click at [300, 152] on p "Ark Health" at bounding box center [310, 153] width 36 height 8
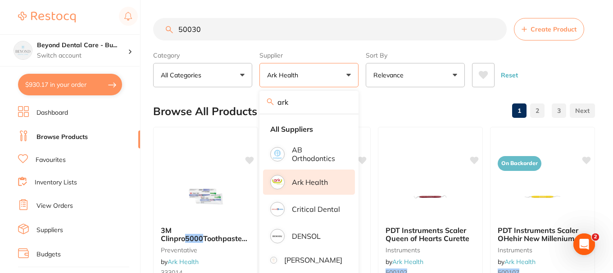
click at [249, 23] on input "50030" at bounding box center [329, 29] width 353 height 23
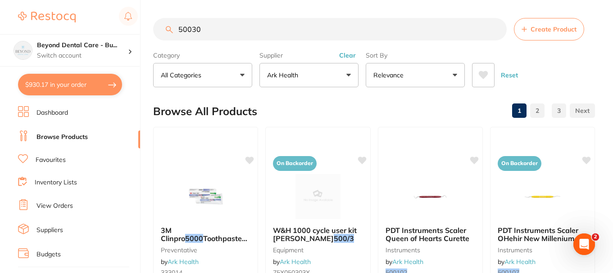
drag, startPoint x: 203, startPoint y: 27, endPoint x: 94, endPoint y: 32, distance: 109.1
click at [109, 30] on div "$930.17 Beyond Dental Care - Bu... Switch account Beyond Dental Care - Sandston…" at bounding box center [306, 136] width 613 height 273
click at [52, 164] on link "Favourites" at bounding box center [51, 160] width 30 height 9
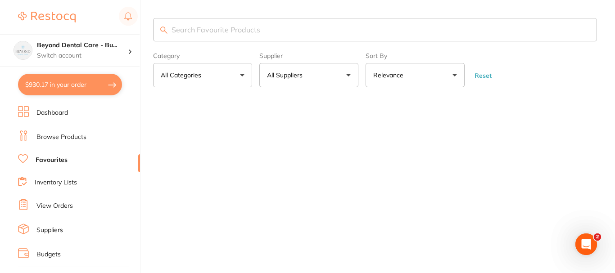
click at [204, 34] on input "search" at bounding box center [375, 29] width 444 height 23
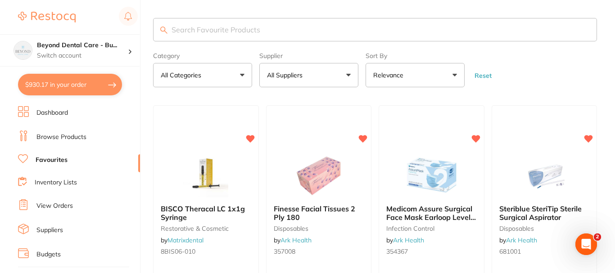
paste input "50030"
type input "50030"
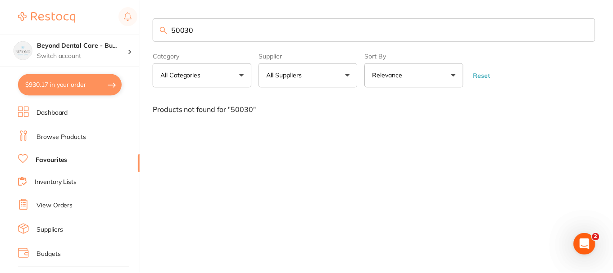
scroll to position [0, 0]
drag, startPoint x: 201, startPoint y: 32, endPoint x: 156, endPoint y: 41, distance: 45.6
click at [149, 41] on div "$930.17 Beyond Dental Care - Bu... Switch account Beyond Dental Care - Sandston…" at bounding box center [307, 136] width 615 height 273
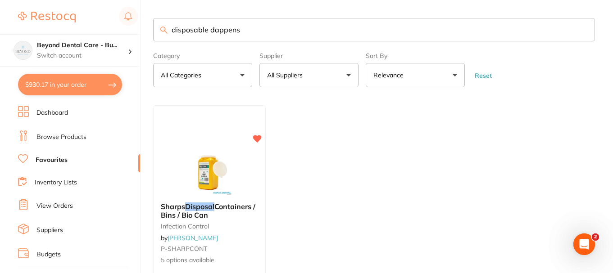
scroll to position [0, 0]
type input "d"
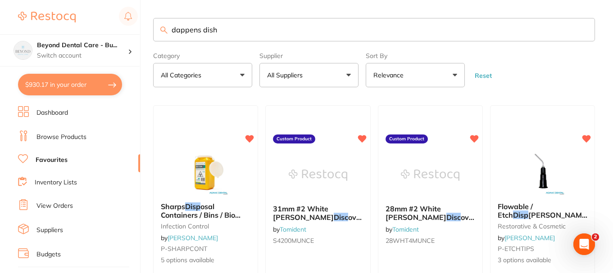
type input "dappens dish"
click at [79, 136] on link "Browse Products" at bounding box center [61, 137] width 50 height 9
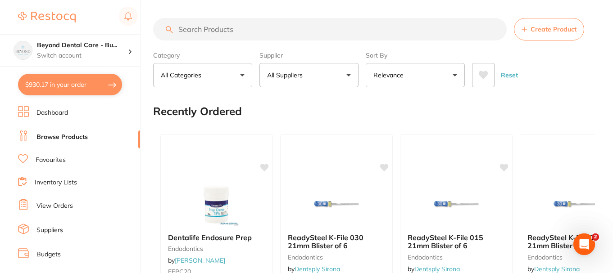
click at [202, 32] on input "search" at bounding box center [329, 29] width 353 height 23
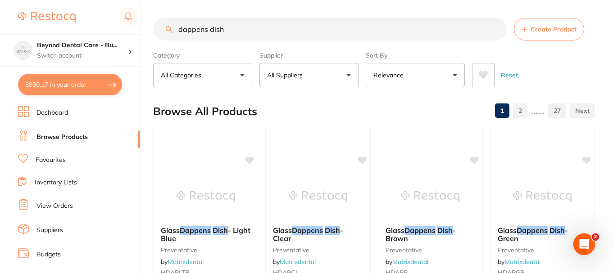
drag, startPoint x: 239, startPoint y: 28, endPoint x: 168, endPoint y: 28, distance: 70.7
click at [168, 28] on div "dappens dish Create Product" at bounding box center [374, 29] width 442 height 23
paste input "711722"
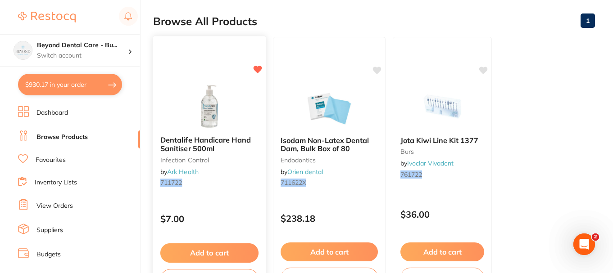
scroll to position [135, 0]
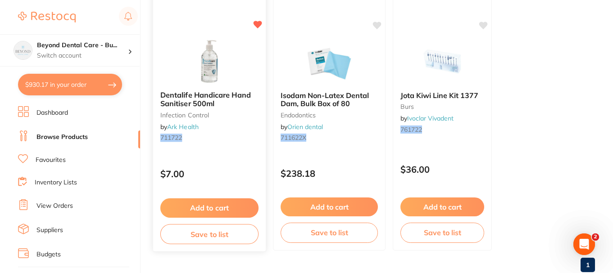
type input "711722"
click at [198, 206] on button "Add to cart" at bounding box center [209, 208] width 98 height 19
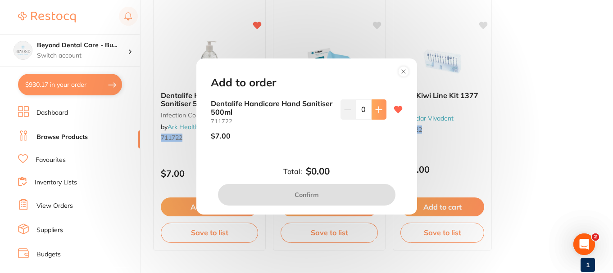
scroll to position [0, 0]
click at [371, 112] on button at bounding box center [378, 110] width 15 height 20
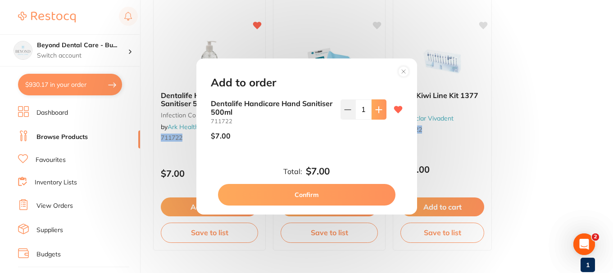
click at [371, 112] on button at bounding box center [378, 110] width 15 height 20
type input "2"
click at [312, 193] on button "Confirm" at bounding box center [306, 195] width 177 height 22
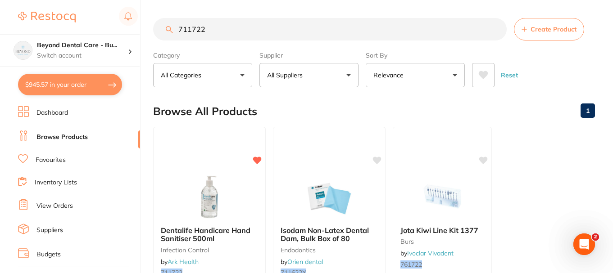
drag, startPoint x: 224, startPoint y: 28, endPoint x: 151, endPoint y: 37, distance: 73.6
click at [149, 38] on div "$945.57 Beyond Dental Care - Bu... Switch account Beyond Dental Care - Sandston…" at bounding box center [306, 136] width 613 height 273
paste input "681001"
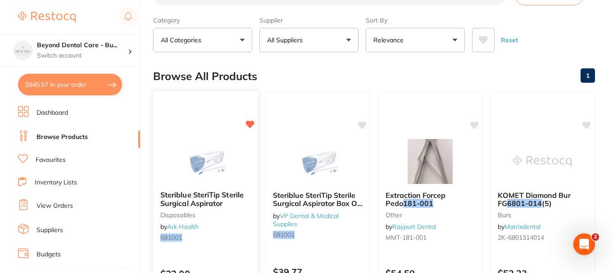
scroll to position [45, 0]
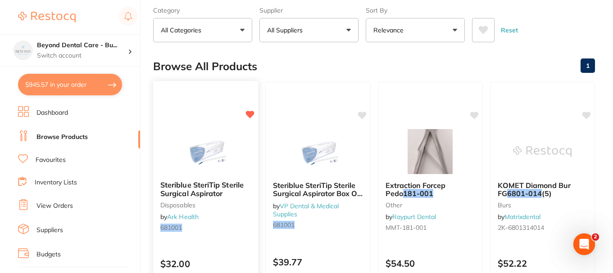
type input "681001"
click at [196, 157] on img at bounding box center [205, 150] width 59 height 45
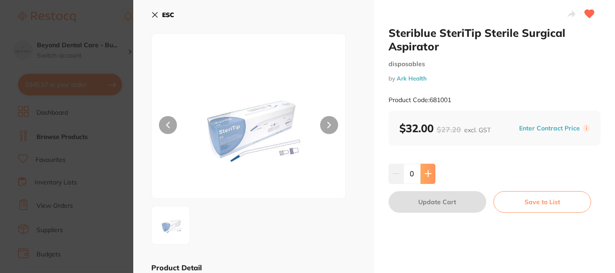
click at [427, 175] on icon at bounding box center [428, 173] width 7 height 7
type input "1"
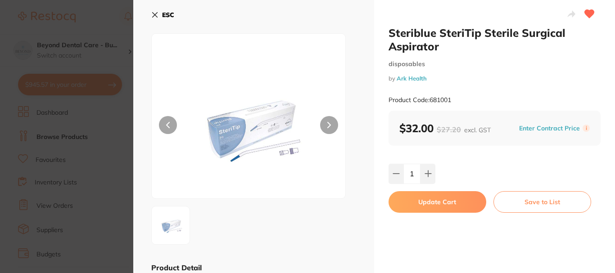
click at [425, 205] on button "Update Cart" at bounding box center [438, 202] width 98 height 22
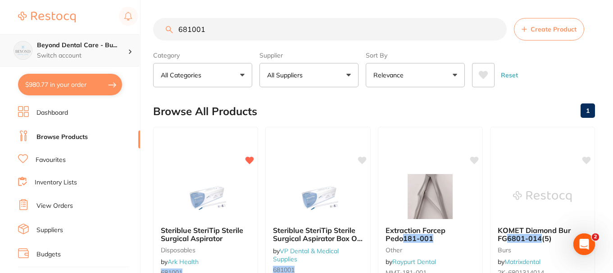
drag, startPoint x: 215, startPoint y: 33, endPoint x: 84, endPoint y: 46, distance: 131.7
click at [93, 41] on div "$980.77 Beyond Dental Care - Bu... Switch account Beyond Dental Care - Sandston…" at bounding box center [306, 136] width 613 height 273
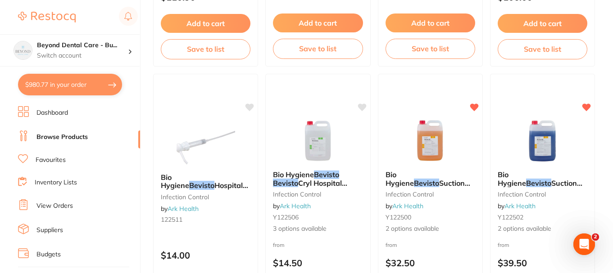
scroll to position [630, 0]
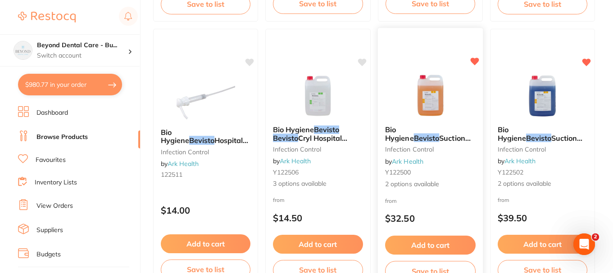
type input "bevisto"
click at [421, 243] on button "Add to cart" at bounding box center [430, 245] width 91 height 19
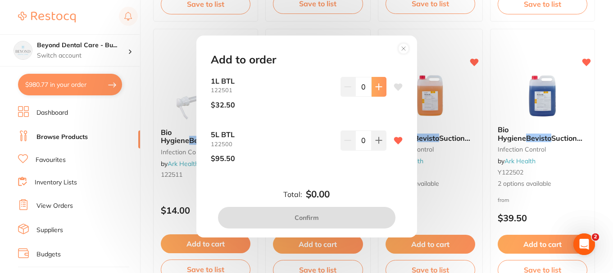
scroll to position [0, 0]
click at [376, 90] on icon at bounding box center [379, 87] width 6 height 6
type input "1"
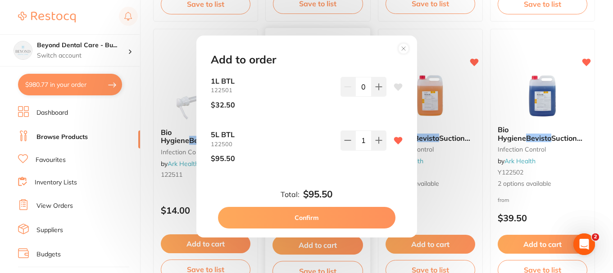
click at [344, 227] on button "Confirm" at bounding box center [306, 218] width 177 height 22
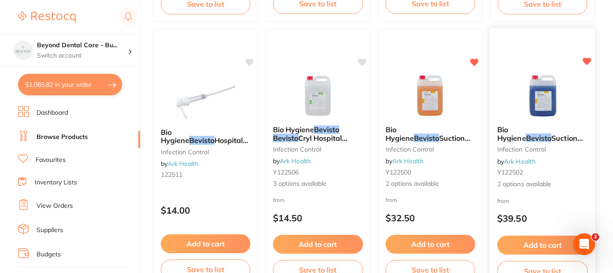
click at [517, 242] on button "Add to cart" at bounding box center [542, 245] width 91 height 19
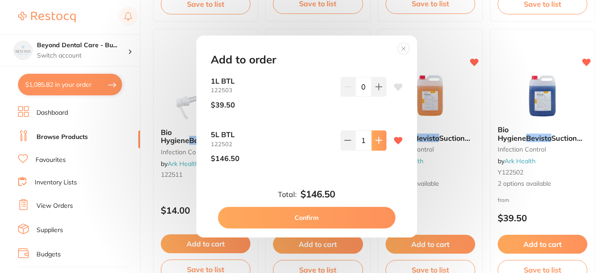
click at [376, 90] on icon at bounding box center [379, 87] width 6 height 6
click at [349, 91] on icon at bounding box center [347, 86] width 7 height 7
type input "1"
click at [338, 215] on button "Confirm" at bounding box center [306, 218] width 177 height 22
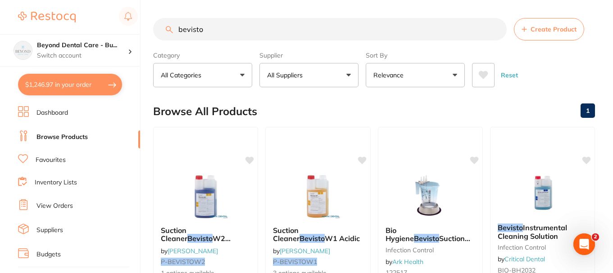
drag, startPoint x: 179, startPoint y: 22, endPoint x: 168, endPoint y: 26, distance: 12.4
click at [168, 26] on div "bevisto Create Product" at bounding box center [374, 29] width 442 height 23
paste input "711334"
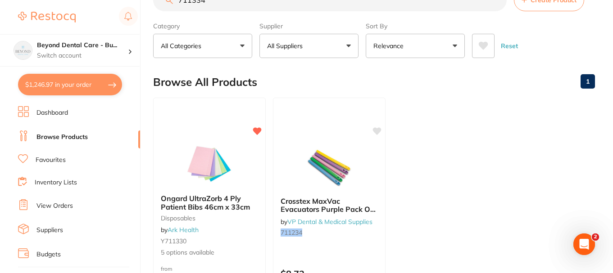
scroll to position [45, 0]
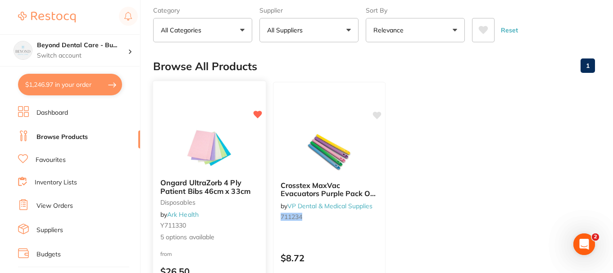
type input "711334"
drag, startPoint x: 224, startPoint y: 131, endPoint x: 206, endPoint y: 149, distance: 25.2
click at [224, 130] on img at bounding box center [209, 149] width 59 height 45
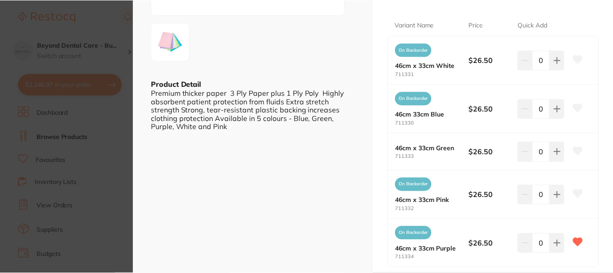
scroll to position [180, 0]
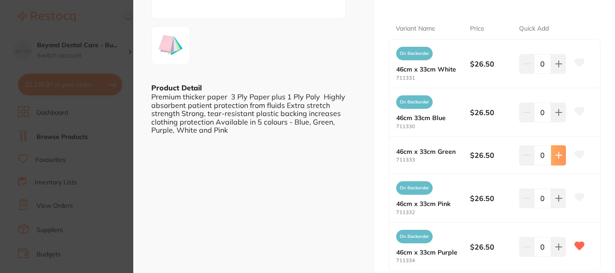
click at [557, 68] on icon at bounding box center [558, 63] width 7 height 7
type input "2"
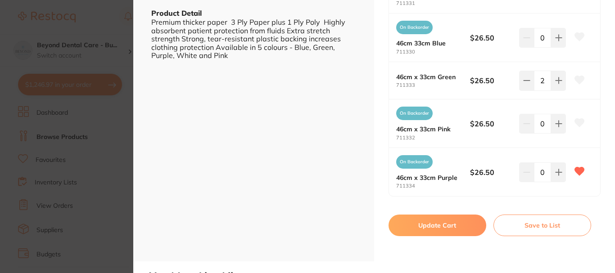
scroll to position [270, 0]
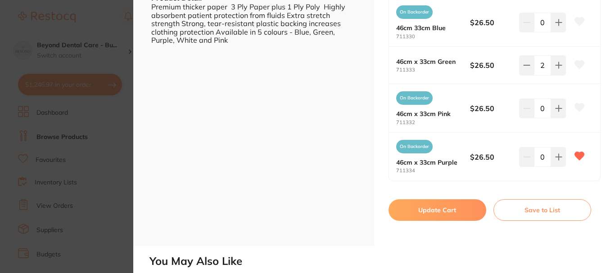
click at [427, 209] on button "Update Cart" at bounding box center [438, 210] width 98 height 22
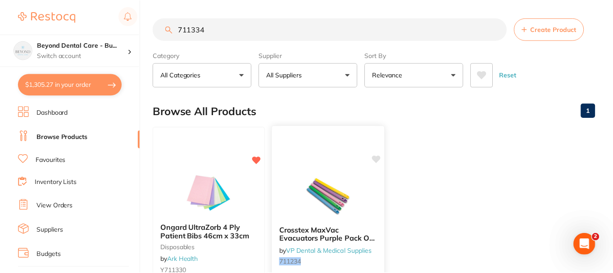
scroll to position [45, 0]
drag, startPoint x: 213, startPoint y: 31, endPoint x: 140, endPoint y: 33, distance: 72.5
click at [140, 32] on div "$1,305.27 Beyond Dental Care - Bu... Switch account Beyond Dental Care - Sandst…" at bounding box center [306, 136] width 613 height 273
paste input "14000"
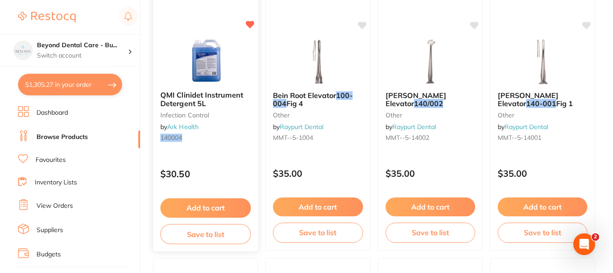
click at [193, 212] on button "Add to cart" at bounding box center [205, 208] width 91 height 19
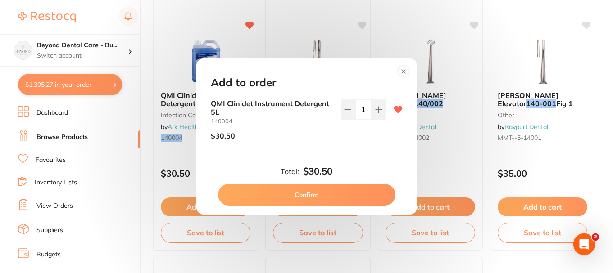
click at [313, 199] on button "Confirm" at bounding box center [306, 195] width 177 height 22
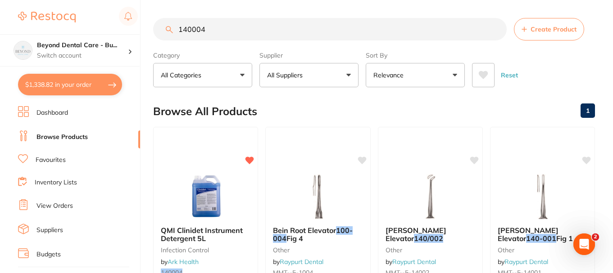
drag, startPoint x: 218, startPoint y: 27, endPoint x: 106, endPoint y: 30, distance: 112.2
click at [108, 29] on div "$1,338.82 Beyond Dental Care - Bu... Switch account Beyond Dental Care - Sandst…" at bounding box center [306, 136] width 613 height 273
paste input "01099"
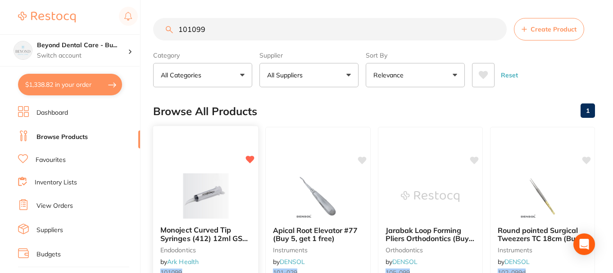
scroll to position [90, 0]
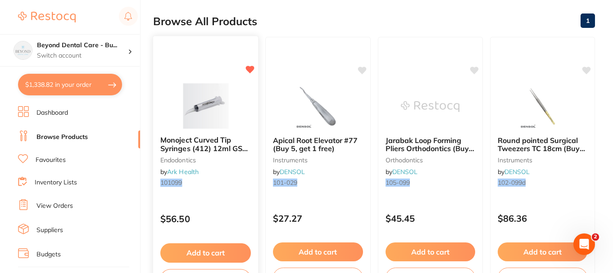
type input "101099"
click at [212, 254] on button "Add to cart" at bounding box center [205, 253] width 91 height 19
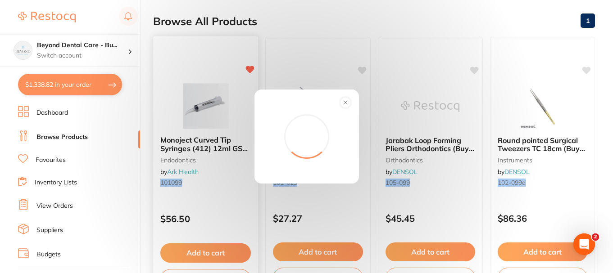
scroll to position [0, 0]
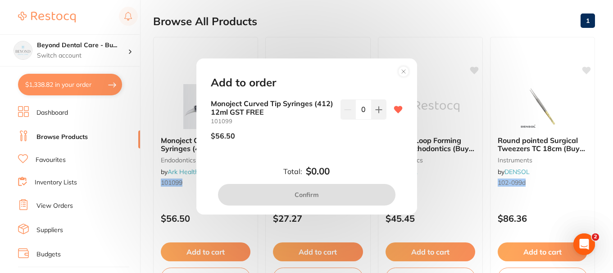
click at [377, 106] on icon at bounding box center [378, 109] width 7 height 7
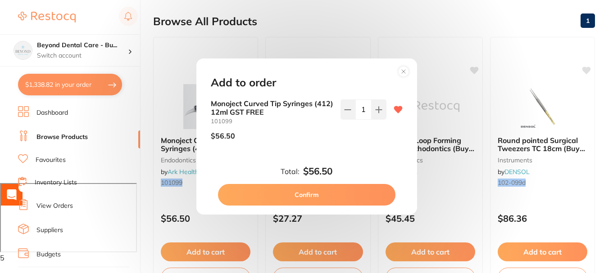
type input "1"
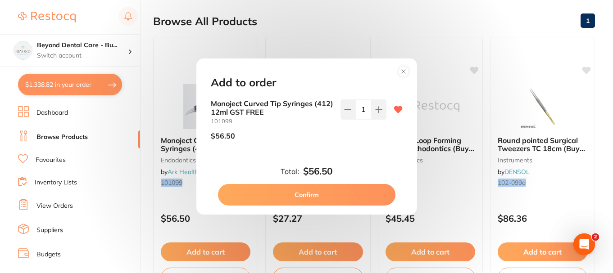
click at [301, 195] on button "Confirm" at bounding box center [306, 195] width 177 height 22
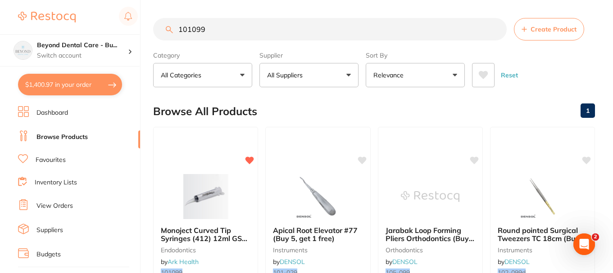
scroll to position [0, 0]
drag, startPoint x: 234, startPoint y: 30, endPoint x: 171, endPoint y: 40, distance: 63.3
click at [171, 40] on input "101099" at bounding box center [329, 29] width 353 height 23
paste input "255423"
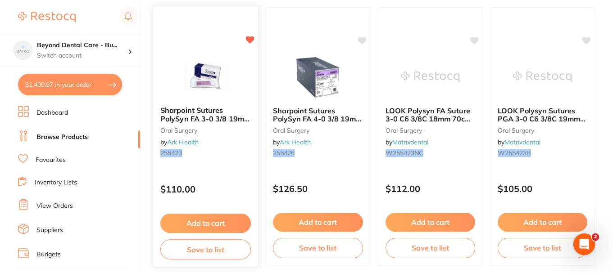
scroll to position [135, 0]
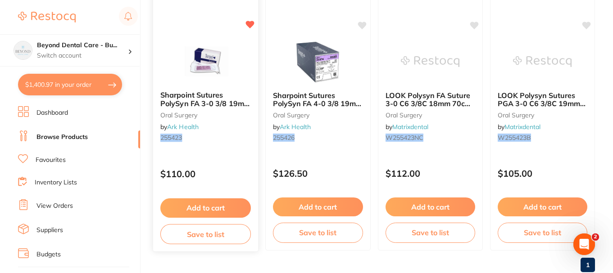
type input "255423"
click at [203, 204] on button "Add to cart" at bounding box center [205, 208] width 91 height 19
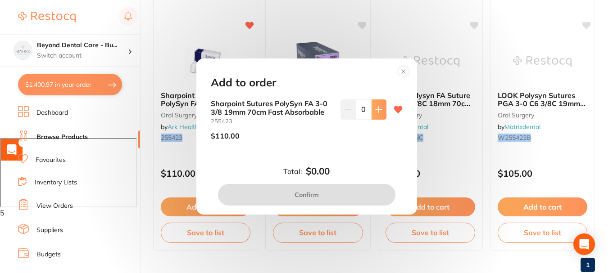
click at [380, 110] on icon at bounding box center [378, 109] width 7 height 7
type input "1"
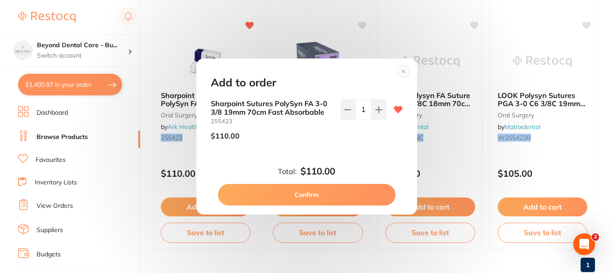
click at [293, 194] on button "Confirm" at bounding box center [306, 195] width 177 height 22
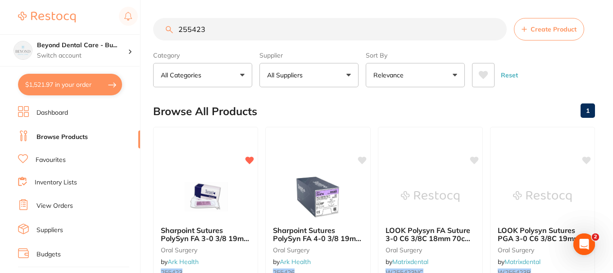
drag, startPoint x: 218, startPoint y: 33, endPoint x: 213, endPoint y: 37, distance: 7.0
click at [138, 33] on div "$1,521.97 Beyond Dental Care - Bu... Switch account Beyond Dental Care - Sandst…" at bounding box center [306, 136] width 613 height 273
type input "mask"
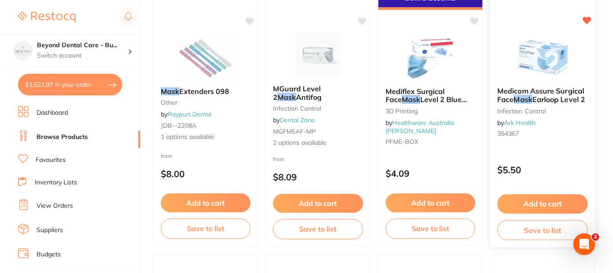
click at [534, 200] on button "Add to cart" at bounding box center [542, 204] width 91 height 19
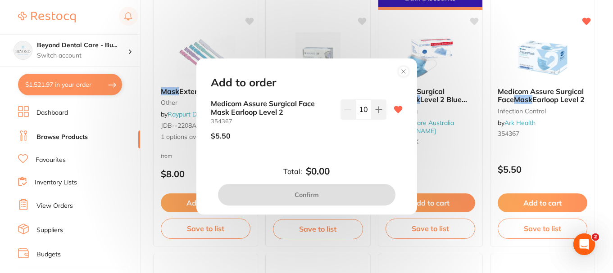
type input "10"
click at [340, 146] on div "10" at bounding box center [363, 124] width 46 height 48
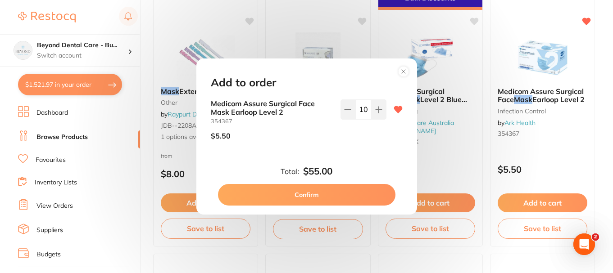
click at [312, 190] on button "Confirm" at bounding box center [306, 195] width 177 height 22
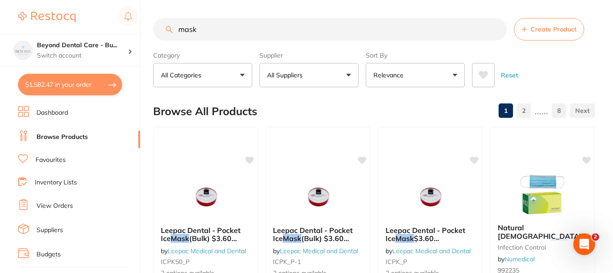
drag, startPoint x: 207, startPoint y: 32, endPoint x: 124, endPoint y: 31, distance: 82.9
click at [125, 28] on div "$1,582.47 Beyond Dental Care - Bu... Switch account Beyond Dental Care - Sandst…" at bounding box center [306, 136] width 613 height 273
paste input "711622"
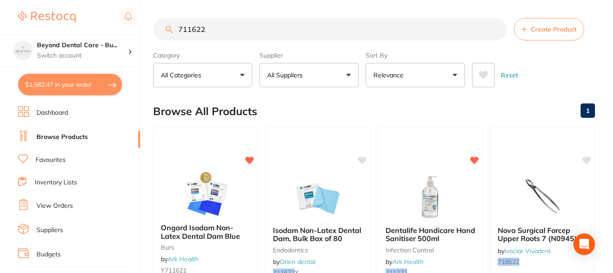
scroll to position [45, 0]
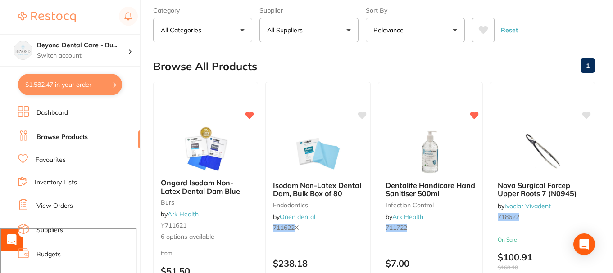
type input "711622"
click at [221, 142] on img at bounding box center [206, 149] width 59 height 45
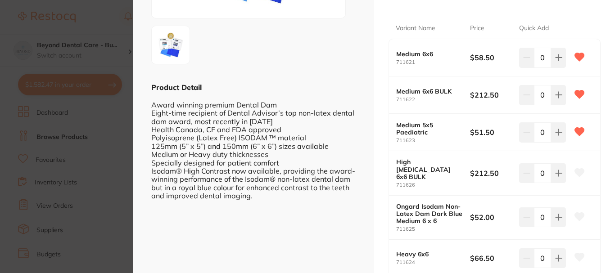
scroll to position [180, 0]
click at [557, 61] on icon at bounding box center [559, 58] width 6 height 6
click at [555, 62] on icon at bounding box center [558, 57] width 7 height 7
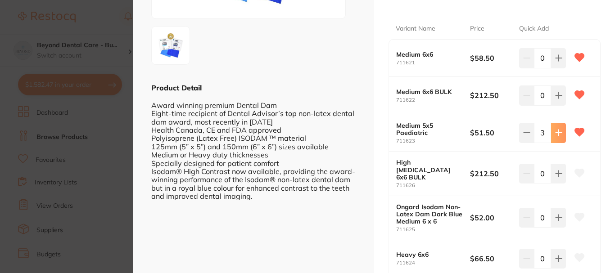
click at [556, 68] on button at bounding box center [558, 58] width 15 height 20
type input "4"
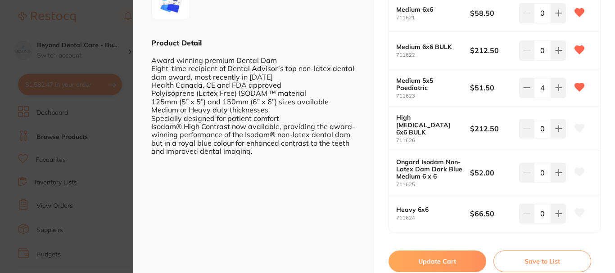
click at [443, 252] on button "Update Cart" at bounding box center [438, 262] width 98 height 22
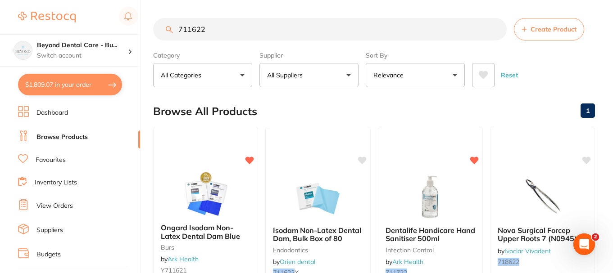
drag, startPoint x: 208, startPoint y: 33, endPoint x: 150, endPoint y: 36, distance: 58.2
click at [157, 32] on input "711622" at bounding box center [329, 29] width 353 height 23
paste input "14210"
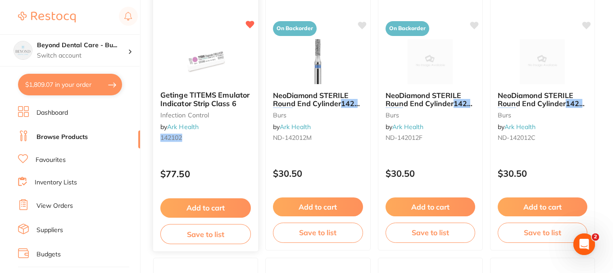
type input "142102"
click at [200, 205] on button "Add to cart" at bounding box center [205, 208] width 91 height 19
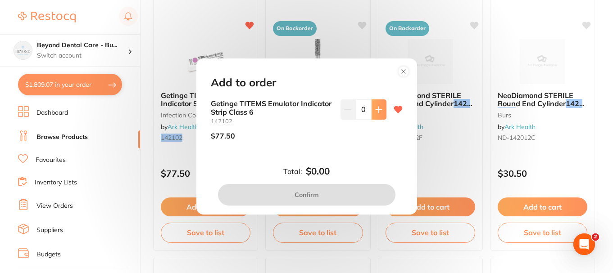
click at [376, 113] on icon at bounding box center [379, 110] width 6 height 6
type input "1"
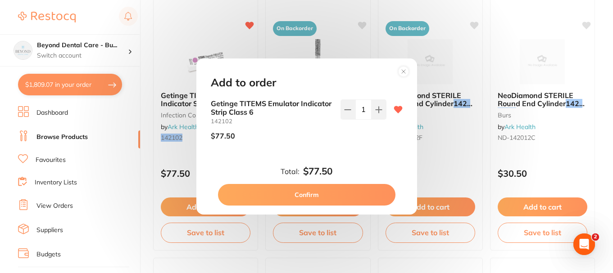
click at [282, 184] on button "Confirm" at bounding box center [306, 195] width 177 height 22
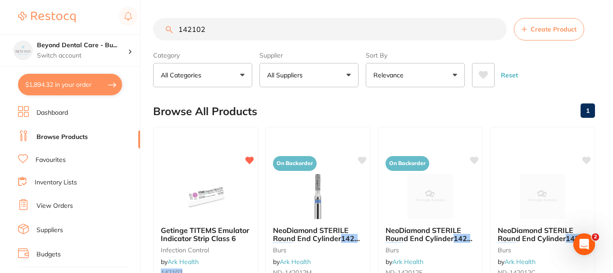
drag, startPoint x: 144, startPoint y: 27, endPoint x: 122, endPoint y: 30, distance: 21.8
click at [120, 31] on div "$1,894.32 Beyond Dental Care - Bu... Switch account Beyond Dental Care - Sandst…" at bounding box center [306, 136] width 613 height 273
paste input "QTM10"
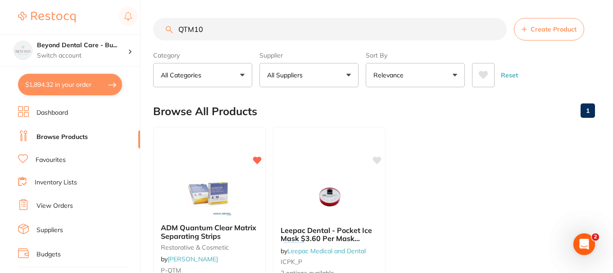
drag, startPoint x: 224, startPoint y: 30, endPoint x: 165, endPoint y: 23, distance: 58.9
click at [165, 23] on input "QTM10" at bounding box center [329, 29] width 353 height 23
paste input "DZMTGR"
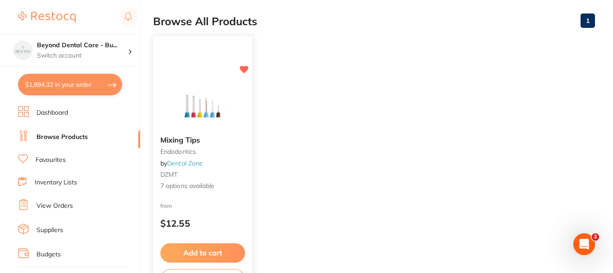
type input "DZMTGR"
click at [230, 182] on span "7 options available" at bounding box center [202, 186] width 85 height 9
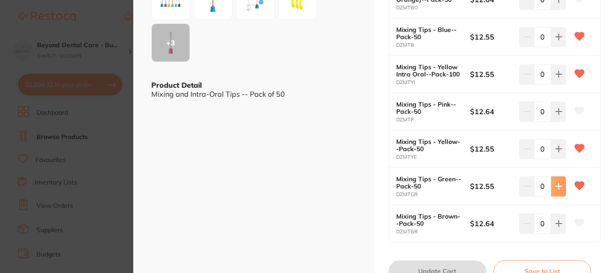
click at [557, 3] on icon at bounding box center [558, -1] width 7 height 7
type input "4"
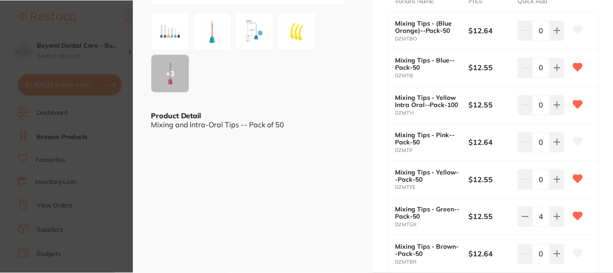
scroll to position [180, 0]
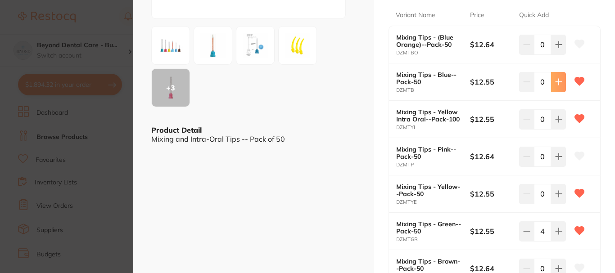
click at [556, 48] on icon at bounding box center [558, 44] width 7 height 7
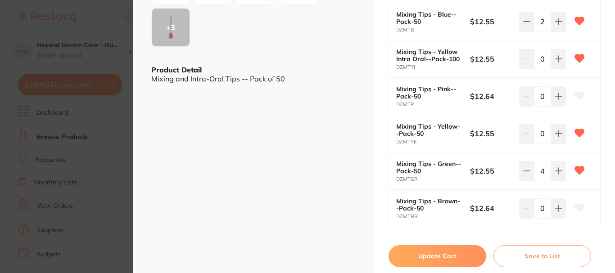
scroll to position [225, 0]
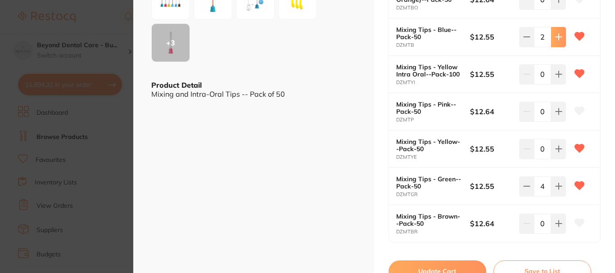
click at [555, 3] on icon at bounding box center [558, -1] width 7 height 7
click at [556, 3] on icon at bounding box center [559, 0] width 6 height 6
type input "4"
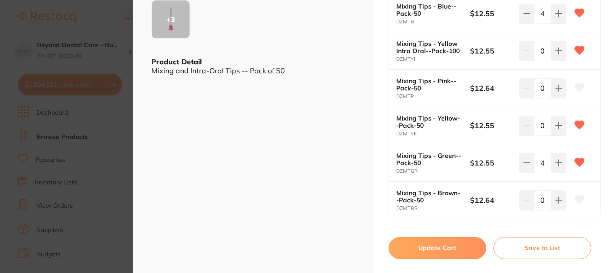
scroll to position [270, 0]
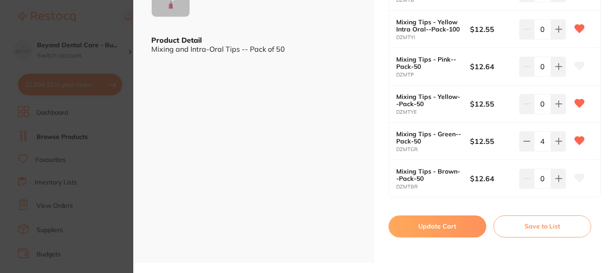
click at [433, 225] on button "Update Cart" at bounding box center [438, 227] width 98 height 22
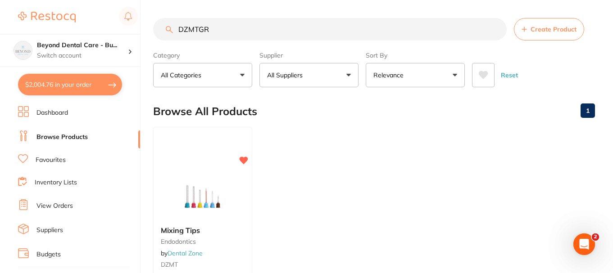
drag, startPoint x: 228, startPoint y: 29, endPoint x: 163, endPoint y: 22, distance: 64.8
click at [166, 22] on input "DZMTGR" at bounding box center [329, 29] width 353 height 23
paste input "L6400"
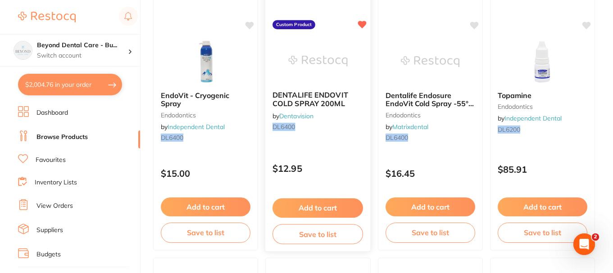
type input "DL6400"
click at [317, 211] on button "Add to cart" at bounding box center [317, 208] width 91 height 19
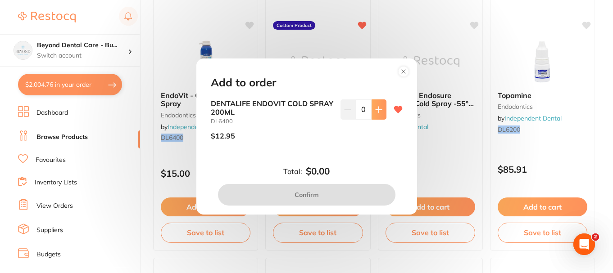
click at [376, 112] on icon at bounding box center [378, 109] width 7 height 7
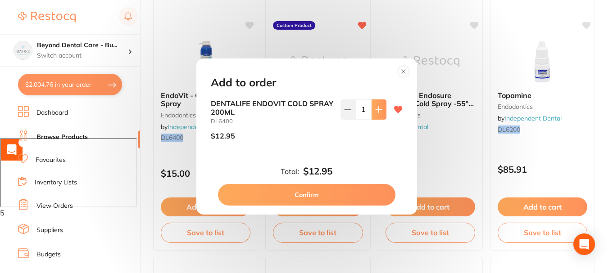
click at [380, 110] on icon at bounding box center [379, 110] width 6 height 6
type input "2"
click at [278, 194] on button "Confirm" at bounding box center [306, 195] width 177 height 22
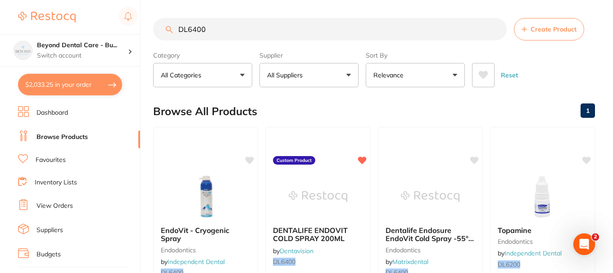
drag, startPoint x: 214, startPoint y: 24, endPoint x: 125, endPoint y: 31, distance: 89.9
click at [125, 31] on div "$2,033.25 Beyond Dental Care - Bu... Switch account Beyond Dental Care - Sandst…" at bounding box center [306, 136] width 613 height 273
paste input "GHAW198"
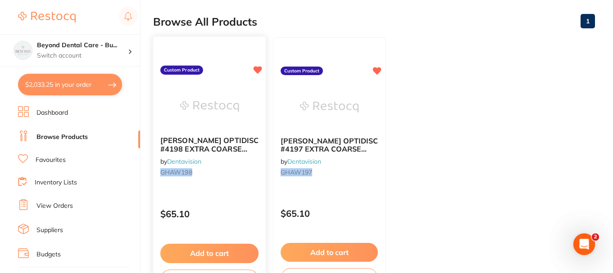
scroll to position [90, 0]
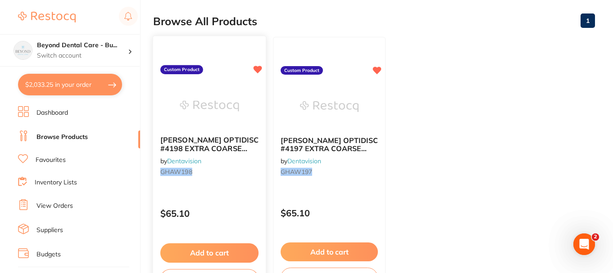
type input "GHAW198"
click at [236, 129] on img at bounding box center [209, 105] width 59 height 45
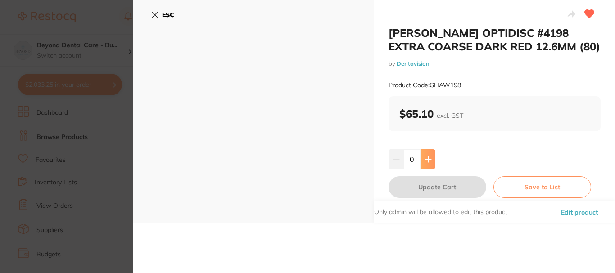
click at [425, 158] on icon at bounding box center [428, 159] width 7 height 7
type input "1"
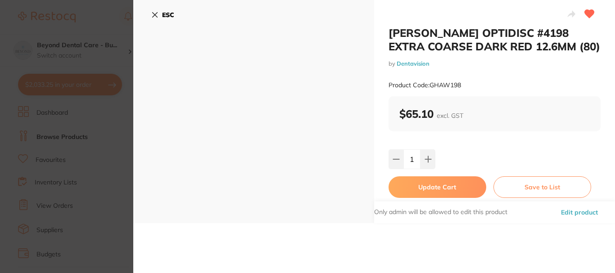
click at [421, 186] on button "Update Cart" at bounding box center [438, 188] width 98 height 22
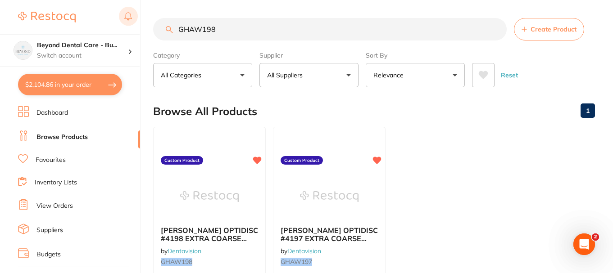
drag, startPoint x: 222, startPoint y: 29, endPoint x: 131, endPoint y: 26, distance: 91.0
click at [131, 26] on div "$2,104.86 Beyond Dental Care - Bu... Switch account Beyond Dental Care - Sandst…" at bounding box center [306, 136] width 613 height 273
paste input "84"
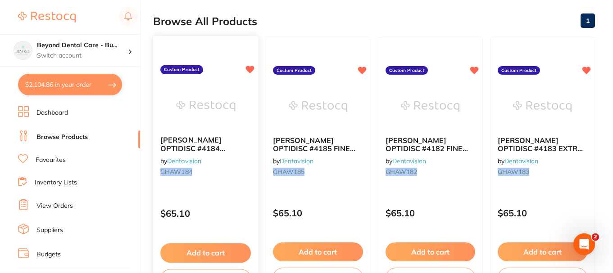
type input "GHAW184"
click at [214, 109] on img at bounding box center [205, 105] width 59 height 45
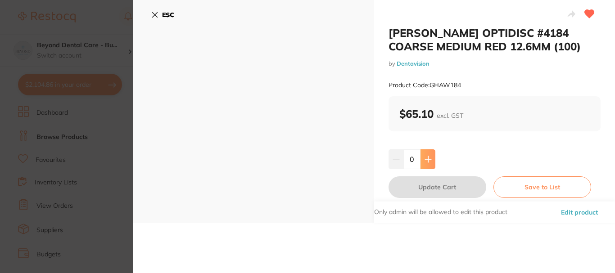
click at [432, 157] on button at bounding box center [428, 159] width 15 height 20
type input "1"
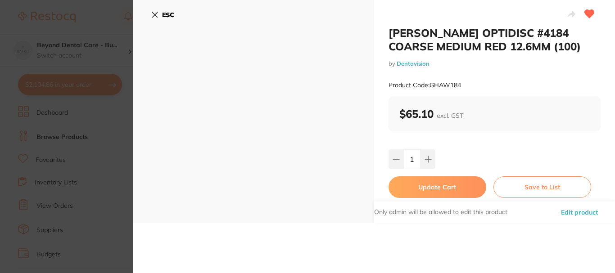
click at [429, 190] on button "Update Cart" at bounding box center [438, 188] width 98 height 22
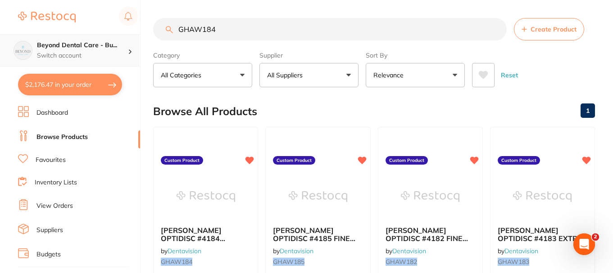
drag, startPoint x: 223, startPoint y: 33, endPoint x: 120, endPoint y: 35, distance: 103.6
click at [120, 35] on div "$2,176.47 Beyond Dental Care - Bu... Switch account Beyond Dental Care - Sandst…" at bounding box center [306, 136] width 613 height 273
paste input "WH190333"
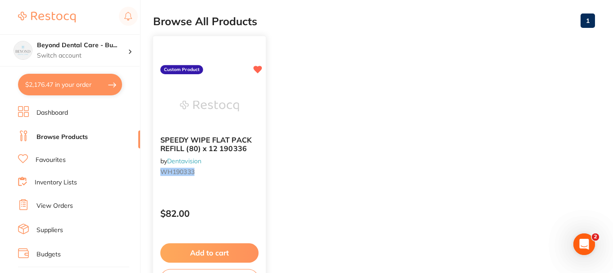
type input "WH190333"
click at [214, 249] on button "Add to cart" at bounding box center [209, 253] width 98 height 19
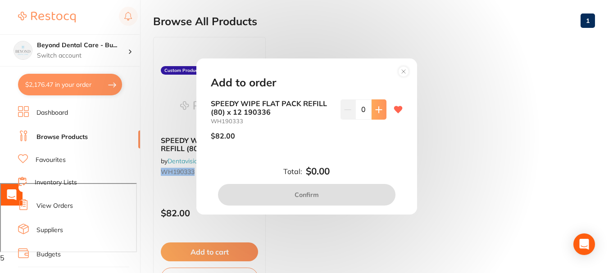
click at [377, 110] on icon at bounding box center [379, 110] width 6 height 6
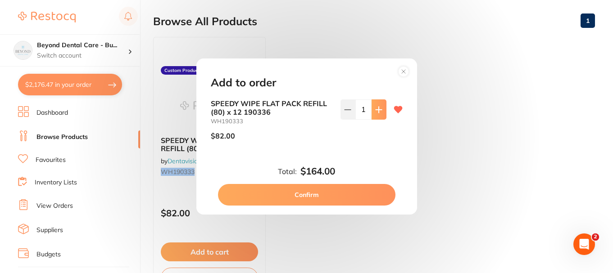
type input "2"
click at [310, 192] on button "Confirm" at bounding box center [306, 195] width 177 height 22
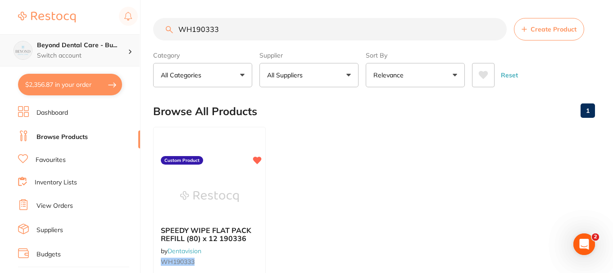
drag, startPoint x: 226, startPoint y: 33, endPoint x: 101, endPoint y: 55, distance: 126.1
click at [101, 55] on div "$2,356.87 Beyond Dental Care - Bu... Switch account Beyond Dental Care - Sandst…" at bounding box center [306, 136] width 613 height 273
paste input "AS608"
type input "AS608"
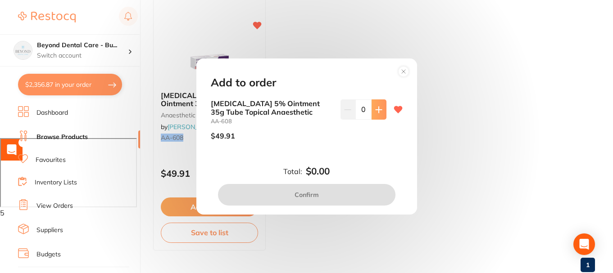
click at [375, 113] on icon at bounding box center [378, 109] width 7 height 7
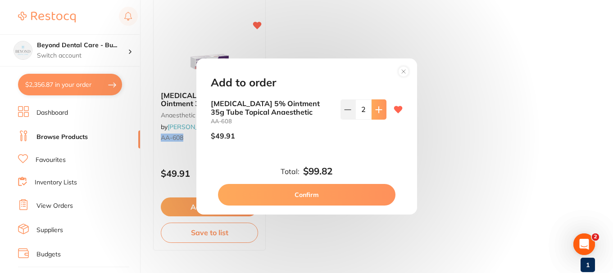
click at [375, 113] on icon at bounding box center [378, 109] width 7 height 7
type input "4"
click at [321, 190] on button "Confirm" at bounding box center [306, 195] width 177 height 22
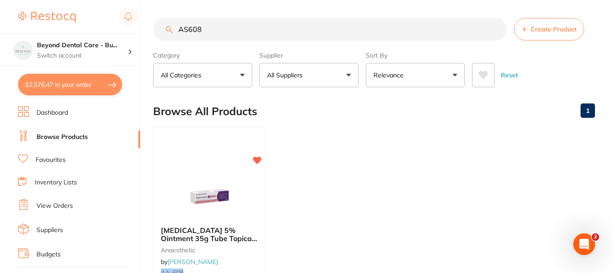
drag, startPoint x: 214, startPoint y: 25, endPoint x: 155, endPoint y: 23, distance: 59.0
click at [156, 23] on input "AS608" at bounding box center [329, 29] width 353 height 23
paste input "OB82196281"
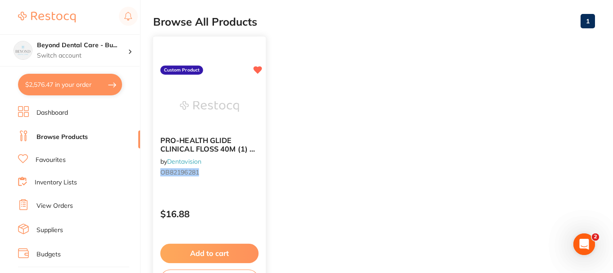
scroll to position [90, 0]
type input "OB82196281"
click at [203, 131] on div "PRO-HEALTH GLIDE CLINICAL FLOSS 40M (1) x 6 by Dentavision OB82196281" at bounding box center [209, 158] width 113 height 58
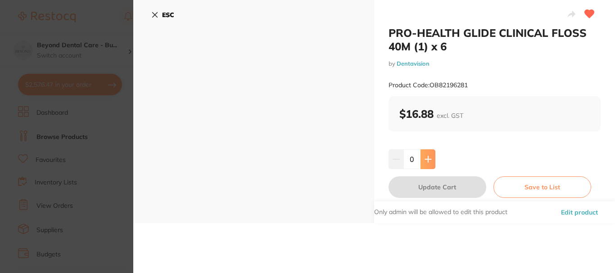
click at [428, 159] on icon at bounding box center [428, 159] width 7 height 7
type input "1"
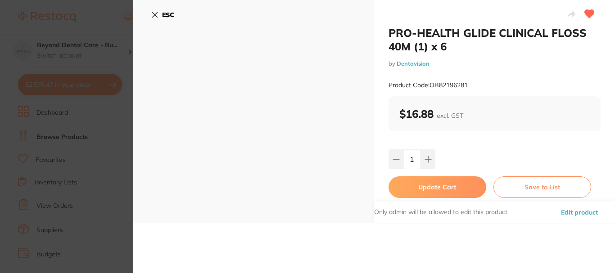
click at [428, 191] on button "Update Cart" at bounding box center [438, 188] width 98 height 22
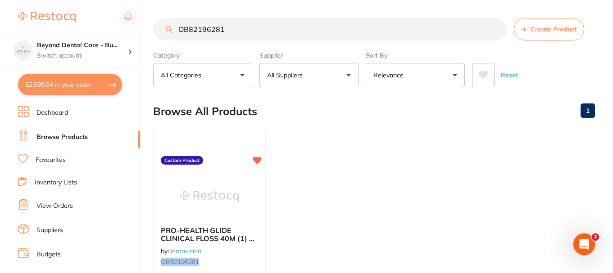
drag, startPoint x: 229, startPoint y: 30, endPoint x: 129, endPoint y: 29, distance: 100.4
click at [129, 29] on div "$2,595.04 Beyond Dental Care - Bu... Switch account Beyond Dental Care - Sandst…" at bounding box center [306, 136] width 613 height 273
paste input "809"
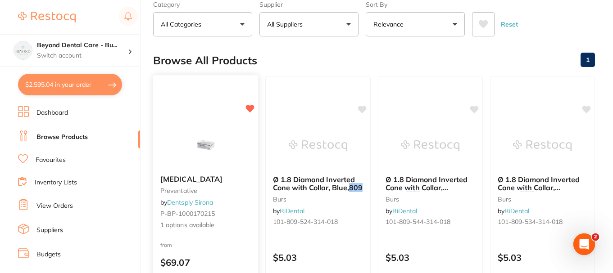
scroll to position [45, 0]
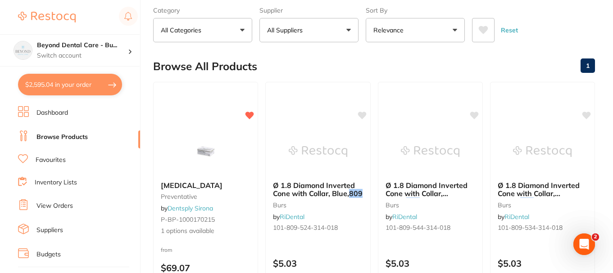
type input "809"
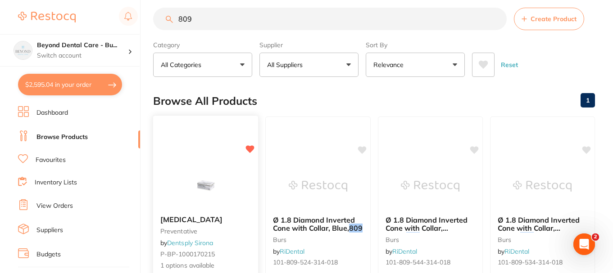
scroll to position [0, 0]
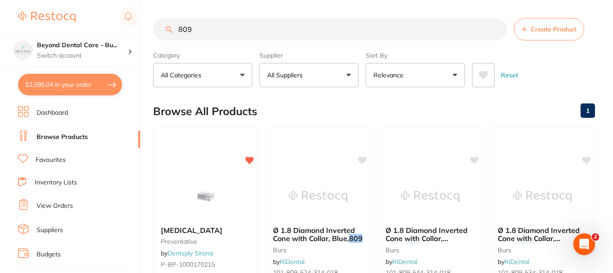
drag, startPoint x: 204, startPoint y: 28, endPoint x: 154, endPoint y: 36, distance: 50.5
click at [163, 34] on input "809" at bounding box center [329, 29] width 353 height 23
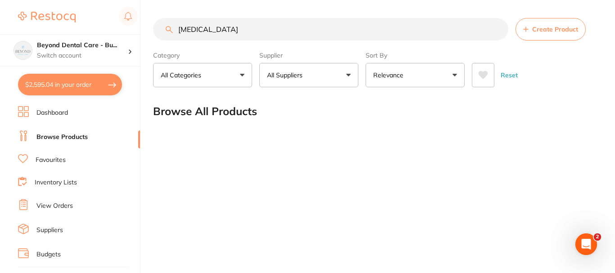
type input "[MEDICAL_DATA]"
drag, startPoint x: 249, startPoint y: 23, endPoint x: 163, endPoint y: 36, distance: 86.7
click at [163, 36] on input "[MEDICAL_DATA]" at bounding box center [330, 29] width 355 height 23
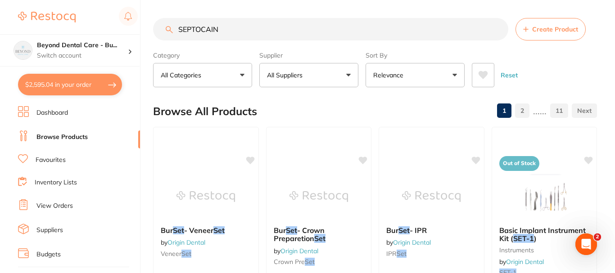
type input "[MEDICAL_DATA]"
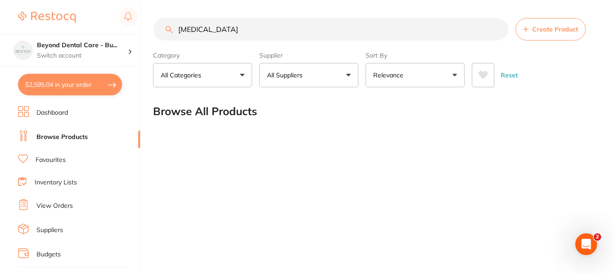
drag, startPoint x: 243, startPoint y: 29, endPoint x: 143, endPoint y: 35, distance: 99.7
click at [144, 34] on div "$2,595.04 Beyond Dental Care - Bu... Switch account Beyond Dental Care - Sandst…" at bounding box center [307, 136] width 615 height 273
paste input "809"
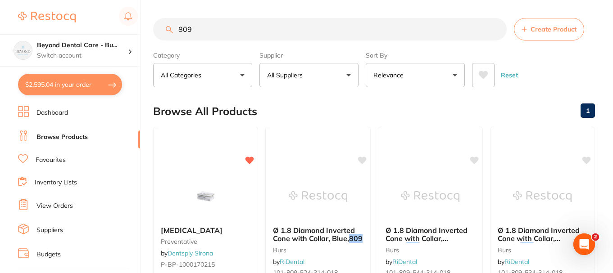
type input "809"
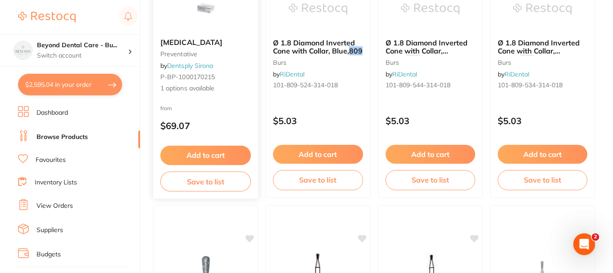
scroll to position [180, 0]
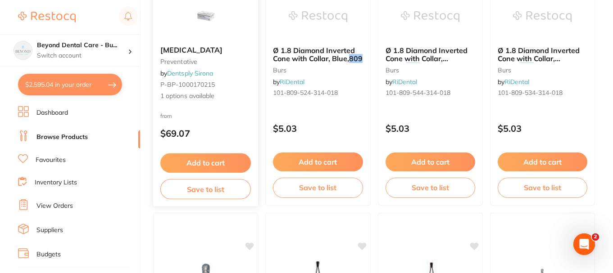
click at [205, 163] on button "Add to cart" at bounding box center [205, 163] width 91 height 19
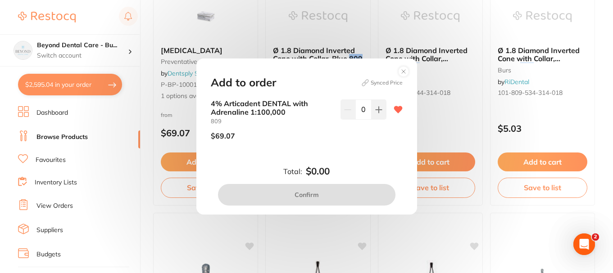
scroll to position [0, 0]
click at [372, 106] on button at bounding box center [378, 110] width 15 height 20
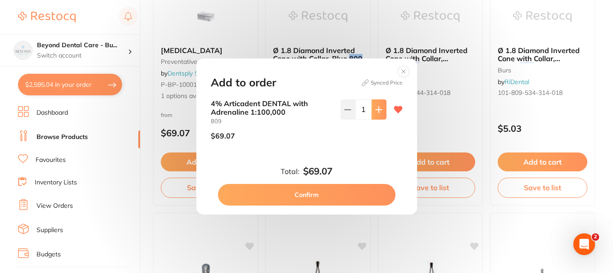
click at [372, 106] on button at bounding box center [378, 110] width 15 height 20
type input "4"
click at [289, 191] on button "Confirm" at bounding box center [306, 195] width 177 height 22
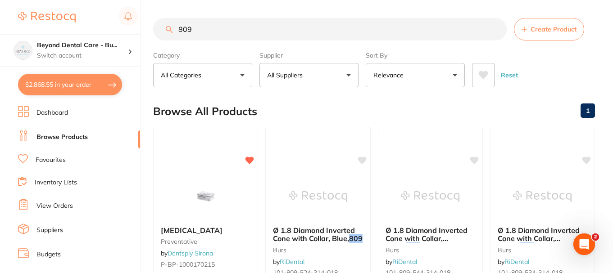
drag, startPoint x: 208, startPoint y: 31, endPoint x: 147, endPoint y: 27, distance: 60.5
click at [147, 27] on div "$2,868.55 Beyond Dental Care - Bu... Switch account Beyond Dental Care - Sandst…" at bounding box center [306, 136] width 613 height 273
paste input "659790V"
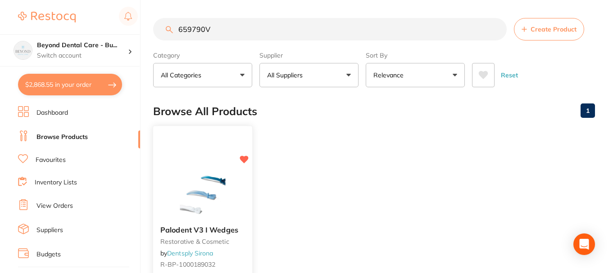
type input "659790V"
click at [216, 151] on div "Palodent V3 I Wedges restorative & cosmetic by Dentsply Sirona R-BP-1000189032 …" at bounding box center [203, 257] width 100 height 262
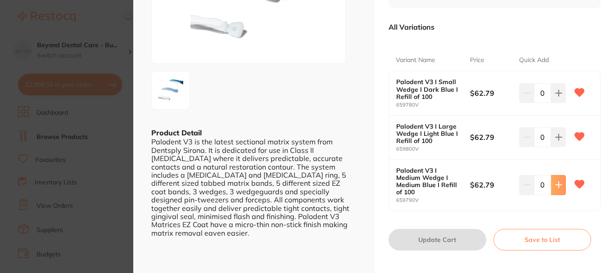
click at [561, 103] on button at bounding box center [558, 93] width 15 height 20
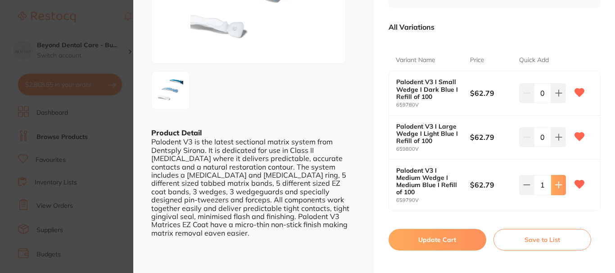
type input "1"
click at [433, 238] on button "Update Cart" at bounding box center [438, 240] width 98 height 22
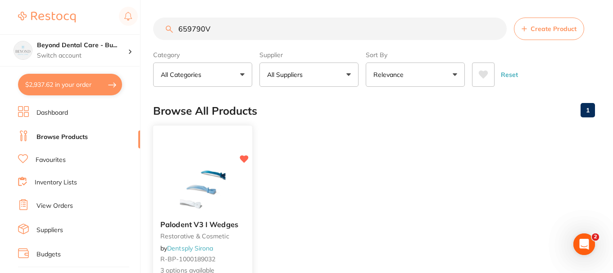
click at [235, 148] on div "Palodent V3 I Wedges restorative & cosmetic by Dentsply Sirona R-BP-1000189032 …" at bounding box center [203, 256] width 100 height 262
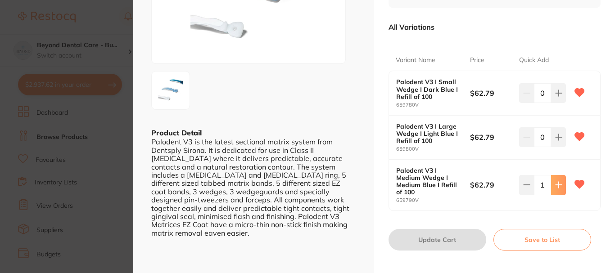
click at [555, 97] on icon at bounding box center [558, 93] width 7 height 7
type input "2"
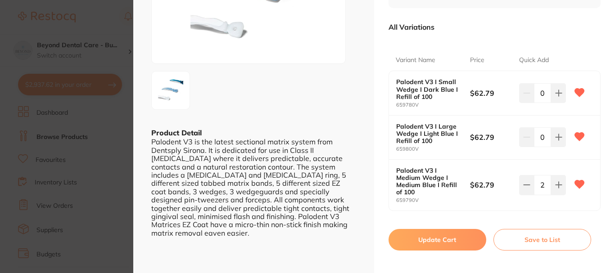
click at [448, 239] on button "Update Cart" at bounding box center [438, 240] width 98 height 22
type input "2"
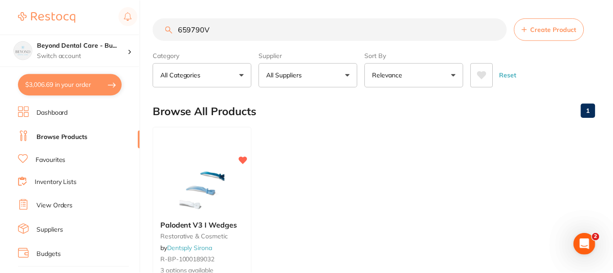
scroll to position [0, 0]
click at [45, 204] on link "View Orders" at bounding box center [54, 206] width 36 height 9
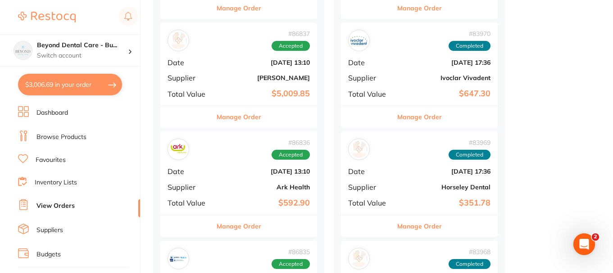
scroll to position [495, 0]
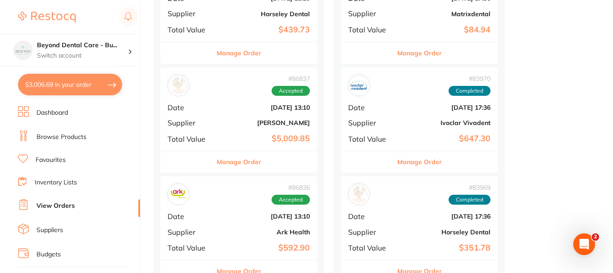
click at [227, 127] on b "[PERSON_NAME]" at bounding box center [265, 122] width 90 height 7
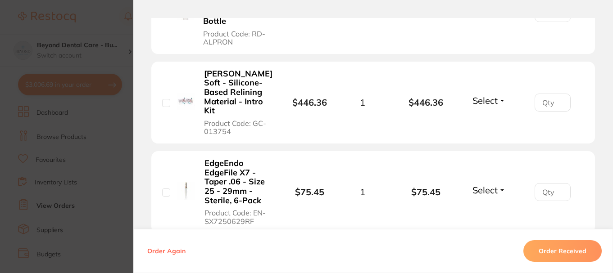
scroll to position [1848, 0]
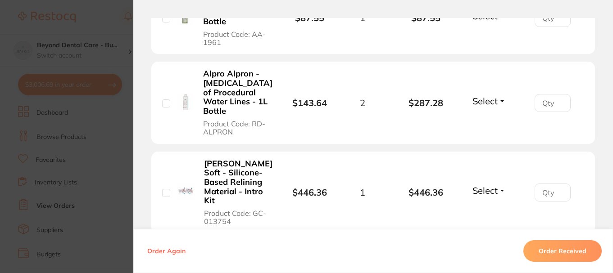
click at [190, 183] on img at bounding box center [186, 192] width 18 height 18
click at [189, 183] on img at bounding box center [186, 192] width 18 height 18
click at [213, 159] on b "[PERSON_NAME] Soft - Silicone-Based Relining Material - Intro Kit" at bounding box center [238, 182] width 68 height 46
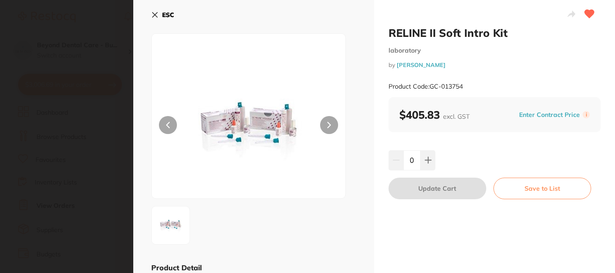
scroll to position [0, 0]
click at [153, 14] on icon at bounding box center [155, 15] width 5 height 5
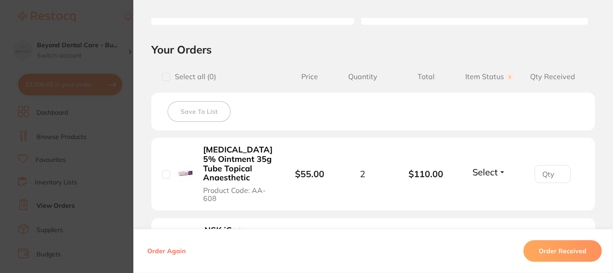
scroll to position [182, 0]
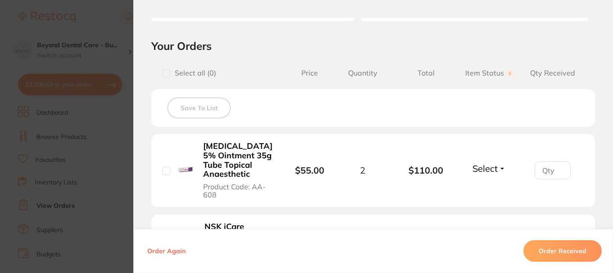
click at [163, 75] on input "checkbox" at bounding box center [166, 73] width 8 height 8
checkbox input "true"
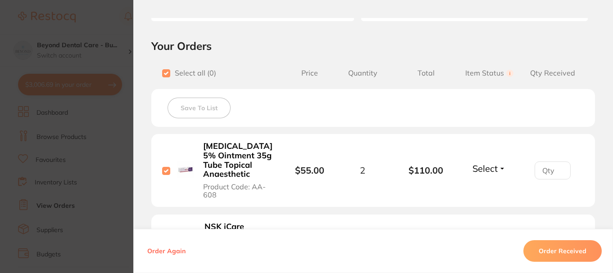
checkbox input "true"
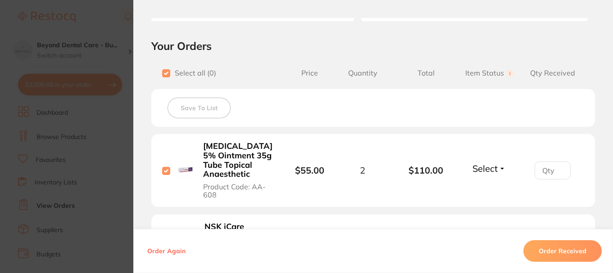
checkbox input "true"
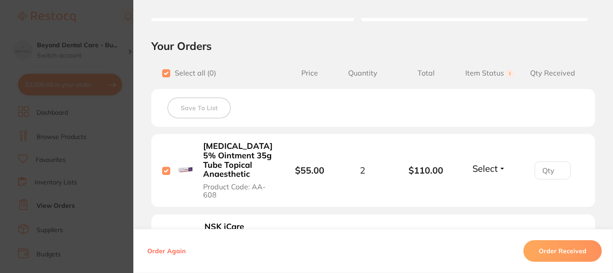
checkbox input "true"
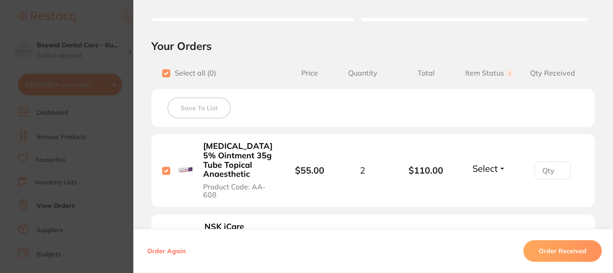
checkbox input "true"
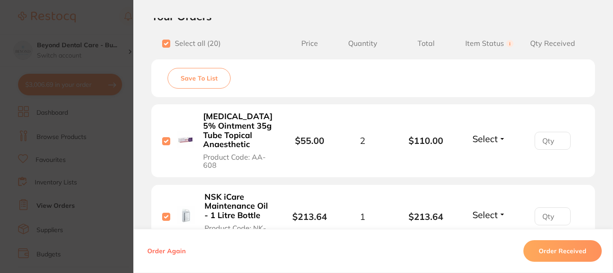
scroll to position [227, 0]
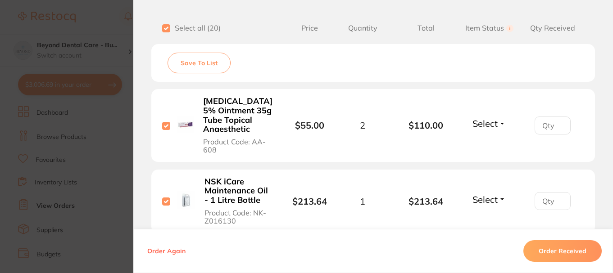
click at [162, 30] on input "checkbox" at bounding box center [166, 28] width 8 height 8
checkbox input "false"
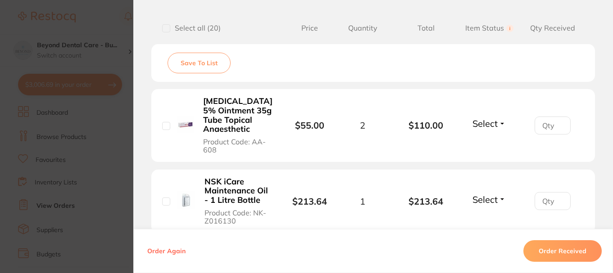
checkbox input "false"
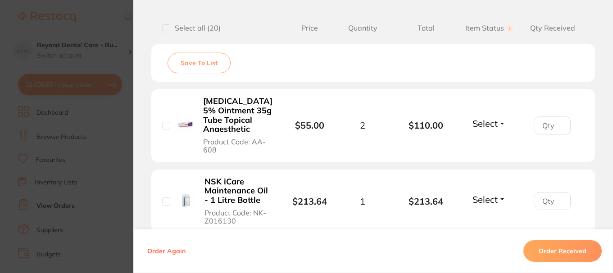
checkbox input "false"
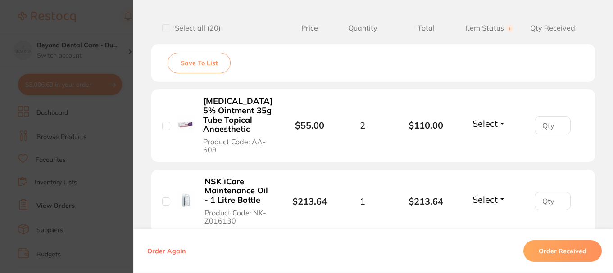
checkbox input "false"
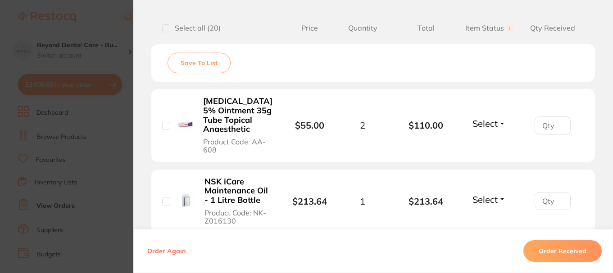
checkbox input "false"
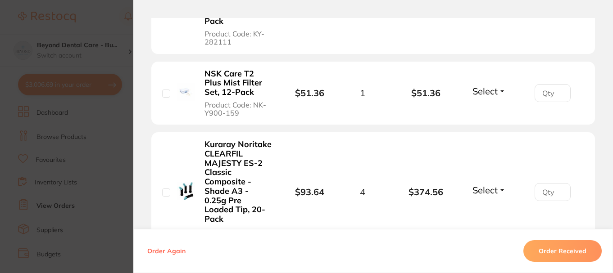
scroll to position [947, 0]
click at [185, 62] on li "NSK Care T2 Plus Mist Filter Set, 12-Pack Product Code: NK-Y900-159 $51.36 1 $5…" at bounding box center [373, 94] width 444 height 64
click at [98, 27] on section "Order ID: Restocq- 86837 Order Information Accepted Order Order Date [DATE] 13:…" at bounding box center [306, 136] width 613 height 273
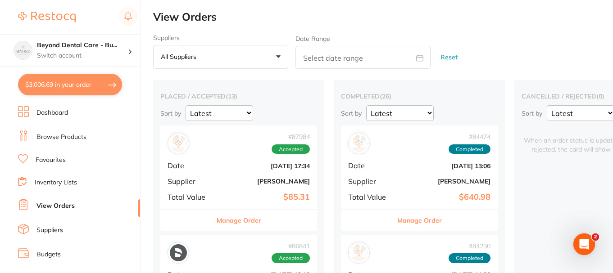
click at [52, 127] on ul "Dashboard Browse Products Favourites Inventory Lists View Orders Suppliers Budg…" at bounding box center [79, 261] width 122 height 311
click at [48, 137] on link "Browse Products" at bounding box center [61, 137] width 50 height 9
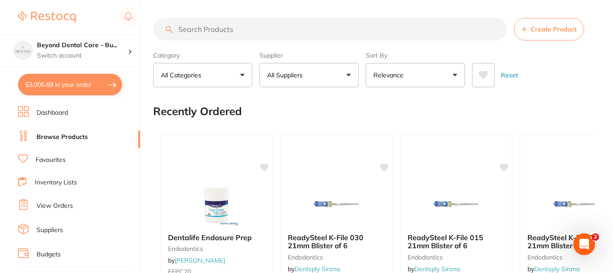
click at [247, 32] on input "search" at bounding box center [329, 29] width 353 height 23
click at [235, 27] on input "search" at bounding box center [329, 29] width 353 height 23
paste input "50030"
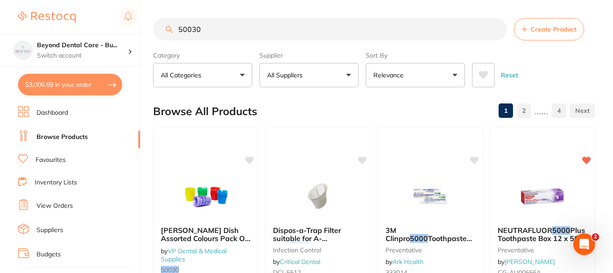
scroll to position [13, 0]
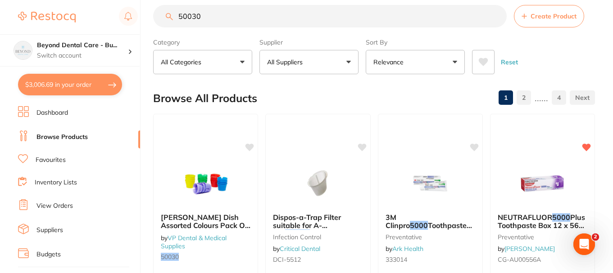
type input "50030"
drag, startPoint x: 217, startPoint y: 167, endPoint x: 225, endPoint y: 170, distance: 8.7
click at [217, 167] on img at bounding box center [206, 183] width 59 height 45
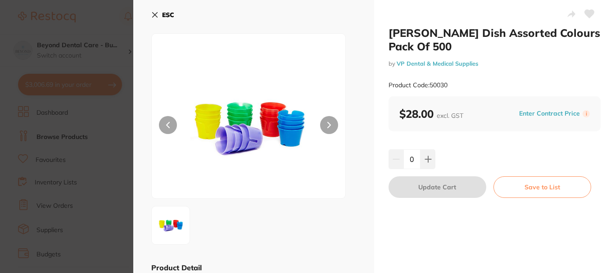
click at [61, 140] on section "[PERSON_NAME] Dish Assorted Colours Pack Of 500 by VP Dental & Medical Supplies…" at bounding box center [307, 136] width 615 height 273
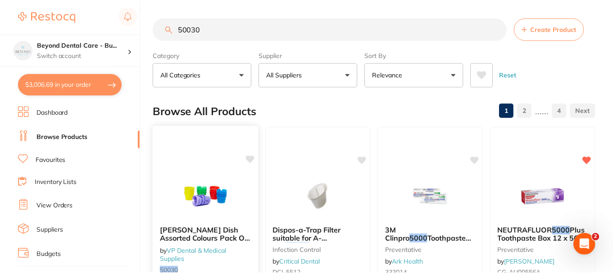
scroll to position [13, 0]
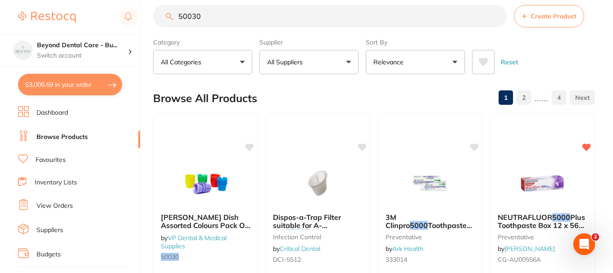
click at [279, 89] on div "Browse All Products 1 2 ...... 4" at bounding box center [374, 98] width 442 height 30
drag, startPoint x: 170, startPoint y: 13, endPoint x: 155, endPoint y: 14, distance: 14.9
click at [155, 14] on input "50030" at bounding box center [329, 16] width 353 height 23
paste input "KY-28211"
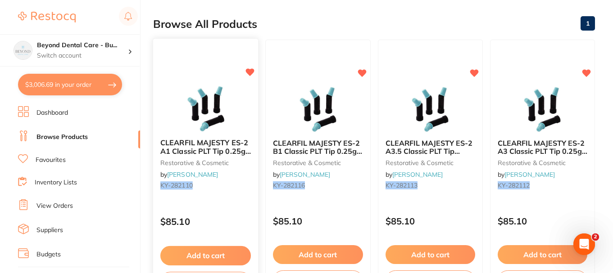
scroll to position [103, 0]
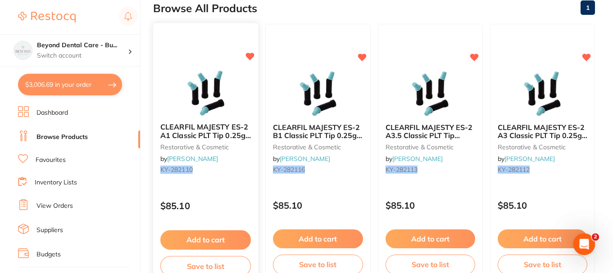
type input "KY-282110"
click at [199, 238] on button "Add to cart" at bounding box center [205, 240] width 91 height 19
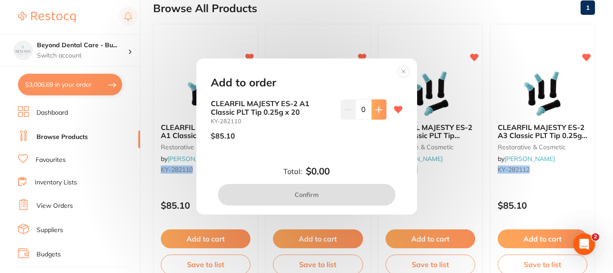
scroll to position [0, 0]
click at [378, 108] on icon at bounding box center [378, 109] width 7 height 7
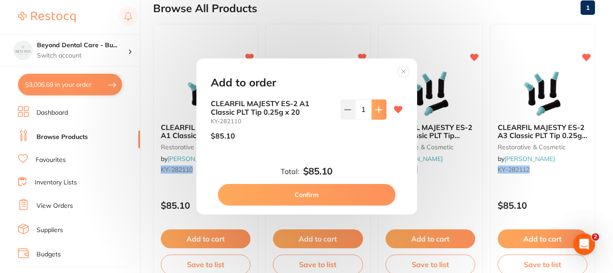
click at [378, 108] on icon at bounding box center [378, 109] width 7 height 7
type input "2"
click at [300, 200] on button "Confirm" at bounding box center [306, 195] width 177 height 22
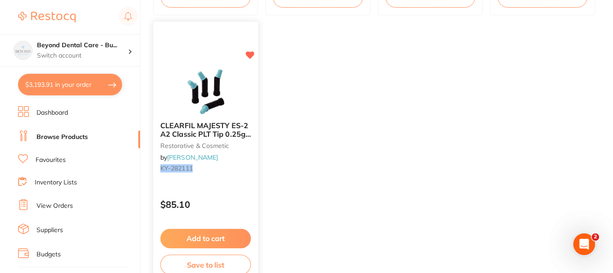
scroll to position [373, 0]
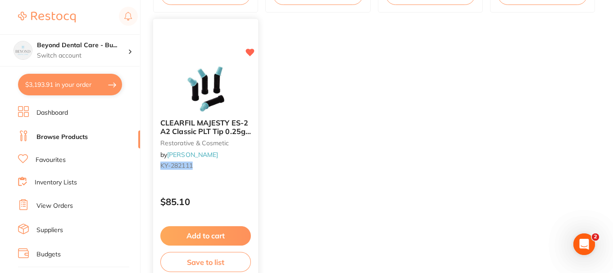
click at [195, 230] on button "Add to cart" at bounding box center [205, 235] width 91 height 19
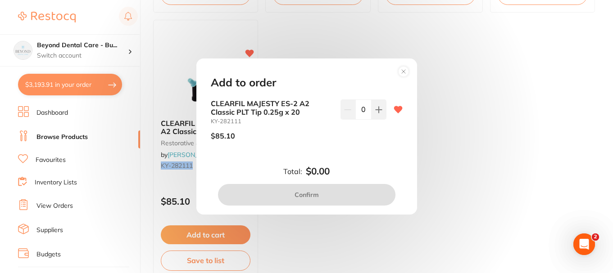
scroll to position [0, 0]
click at [372, 116] on button at bounding box center [378, 110] width 15 height 20
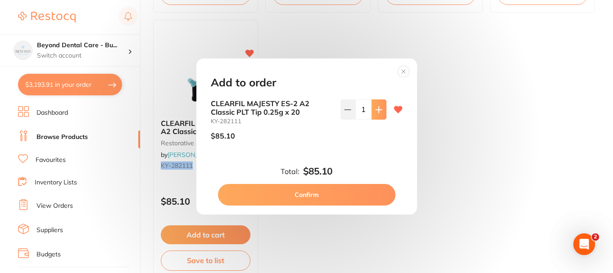
click at [372, 116] on button at bounding box center [378, 110] width 15 height 20
type input "3"
click at [308, 195] on button "Confirm" at bounding box center [306, 195] width 177 height 22
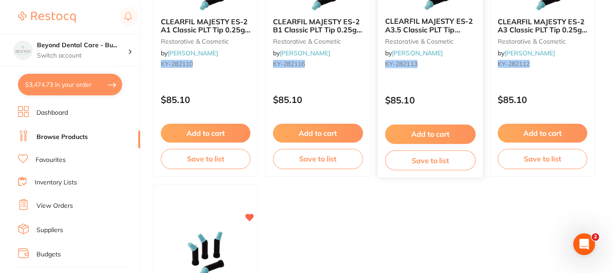
scroll to position [193, 0]
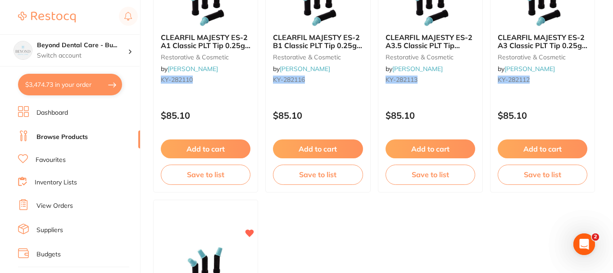
click at [538, 147] on button "Add to cart" at bounding box center [543, 149] width 90 height 19
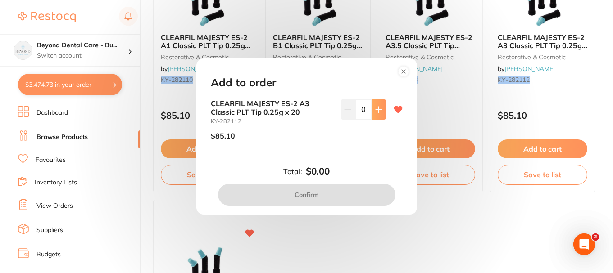
click at [380, 113] on button at bounding box center [378, 110] width 15 height 20
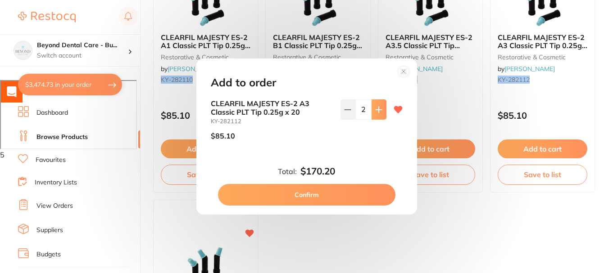
click at [380, 113] on button at bounding box center [378, 110] width 15 height 20
type input "3"
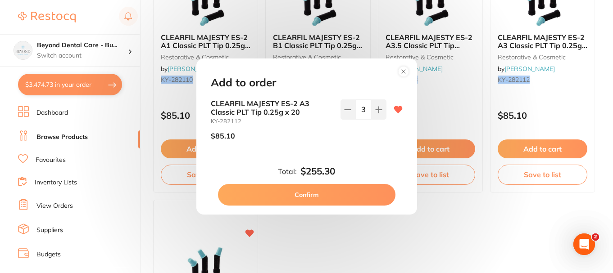
scroll to position [0, 0]
drag, startPoint x: 322, startPoint y: 195, endPoint x: 163, endPoint y: 7, distance: 245.4
click at [322, 195] on button "Confirm" at bounding box center [306, 195] width 177 height 22
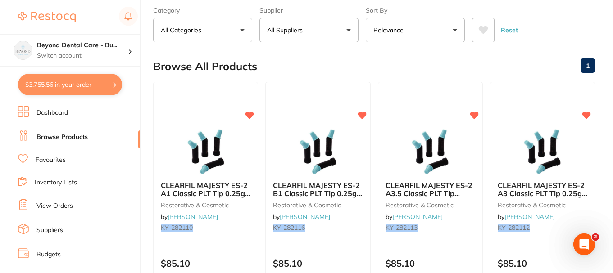
scroll to position [13, 0]
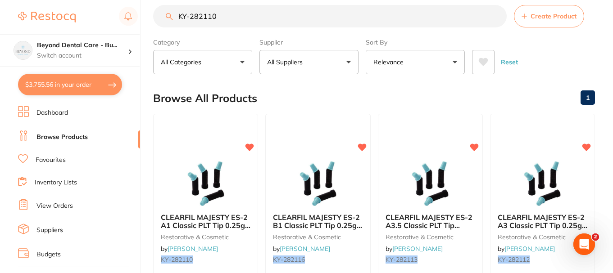
drag, startPoint x: 224, startPoint y: 18, endPoint x: 162, endPoint y: 17, distance: 61.7
click at [173, 16] on input "KY-282110" at bounding box center [329, 16] width 353 height 23
paste input "1611"
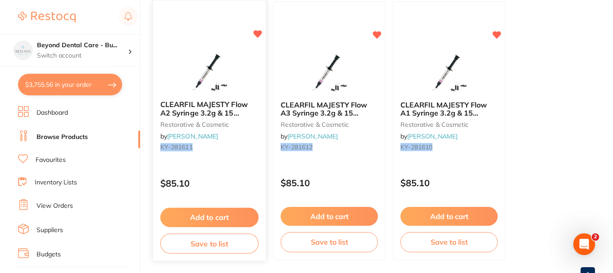
scroll to position [135, 0]
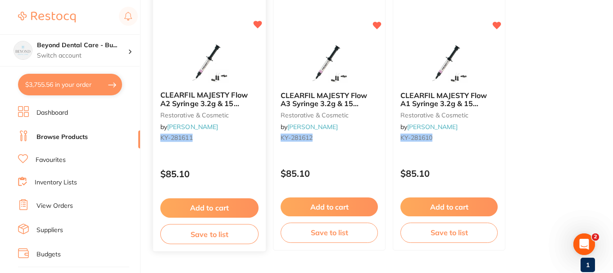
type input "KY-281611"
click at [185, 208] on button "Add to cart" at bounding box center [209, 208] width 98 height 19
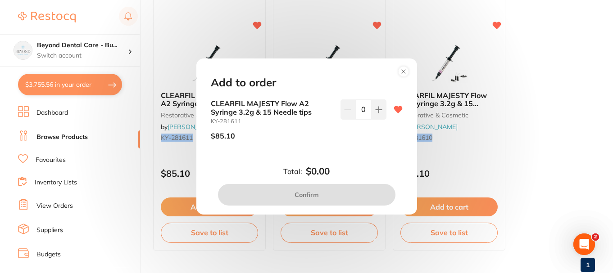
scroll to position [0, 0]
click at [380, 105] on button at bounding box center [378, 110] width 15 height 20
type input "2"
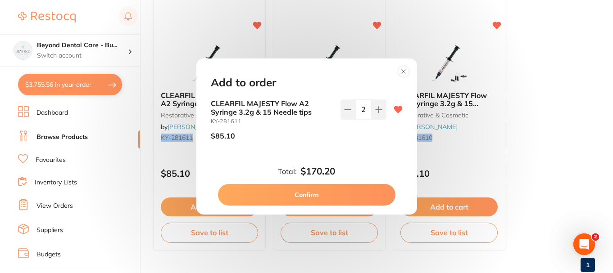
click at [330, 193] on button "Confirm" at bounding box center [306, 195] width 177 height 22
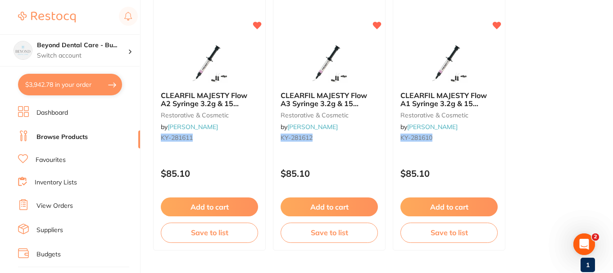
click at [318, 207] on button "Add to cart" at bounding box center [329, 207] width 97 height 19
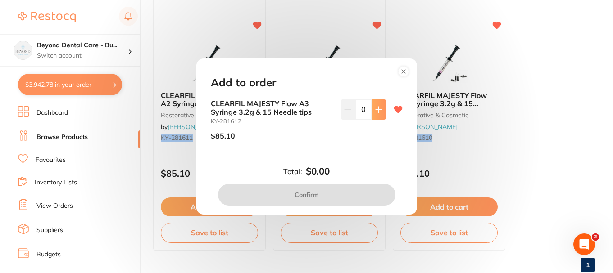
click at [380, 116] on button at bounding box center [378, 110] width 15 height 20
type input "2"
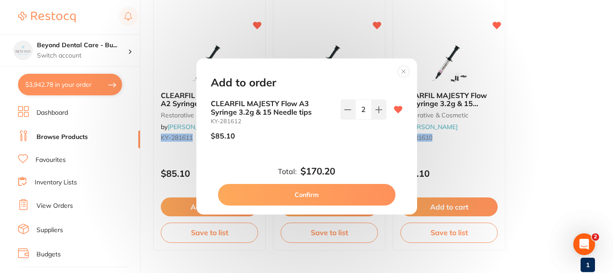
click at [300, 192] on button "Confirm" at bounding box center [306, 195] width 177 height 22
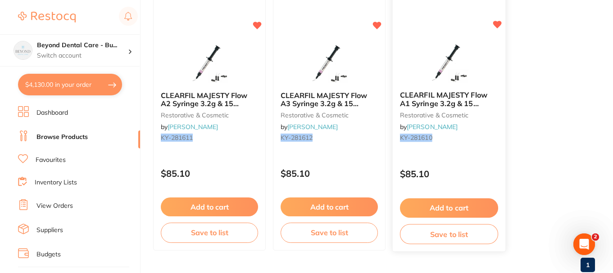
click at [458, 209] on button "Add to cart" at bounding box center [449, 208] width 98 height 19
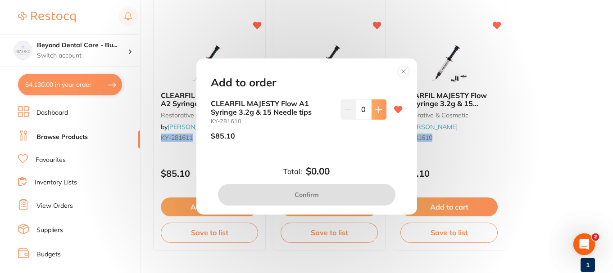
click at [377, 113] on icon at bounding box center [378, 109] width 7 height 7
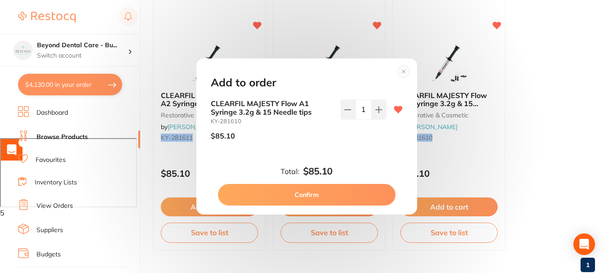
type input "1"
click at [322, 194] on button "Confirm" at bounding box center [306, 195] width 177 height 22
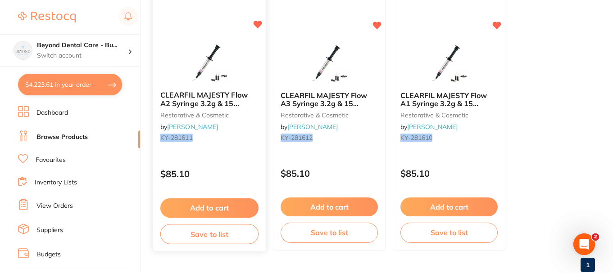
click at [221, 73] on img at bounding box center [209, 60] width 59 height 45
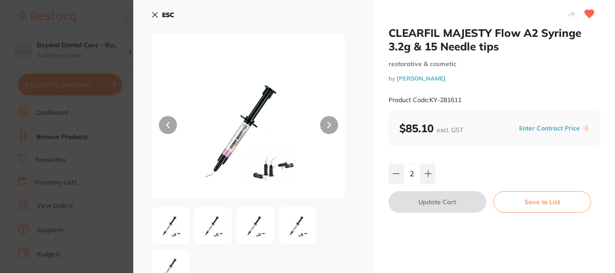
click at [154, 13] on icon at bounding box center [154, 14] width 7 height 7
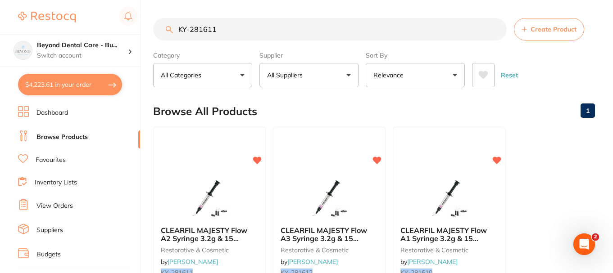
drag, startPoint x: 242, startPoint y: 33, endPoint x: 154, endPoint y: 21, distance: 89.2
click at [154, 21] on div "KY-281611 Create Product" at bounding box center [374, 29] width 442 height 23
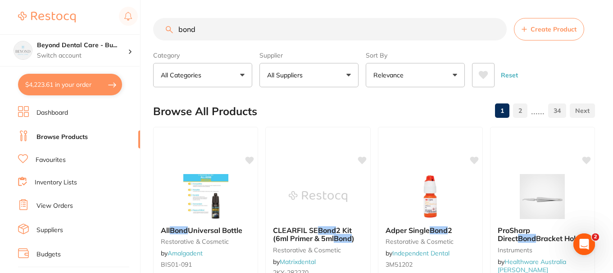
click at [128, 27] on div "$4,223.61 Beyond Dental Care - Bu... Switch account Beyond Dental Care - Sandst…" at bounding box center [306, 136] width 613 height 273
paste input "KY-282272"
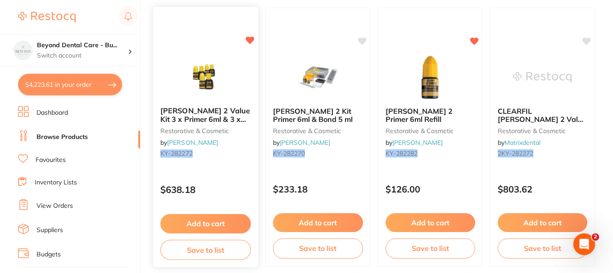
scroll to position [135, 0]
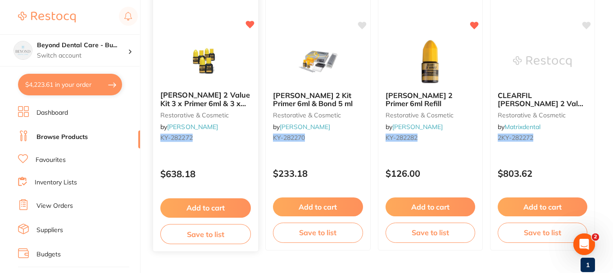
type input "KY-282272"
click at [205, 204] on button "Add to cart" at bounding box center [205, 208] width 91 height 19
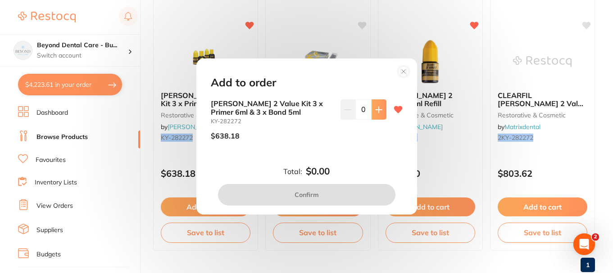
scroll to position [0, 0]
click at [375, 111] on icon at bounding box center [378, 109] width 7 height 7
type input "1"
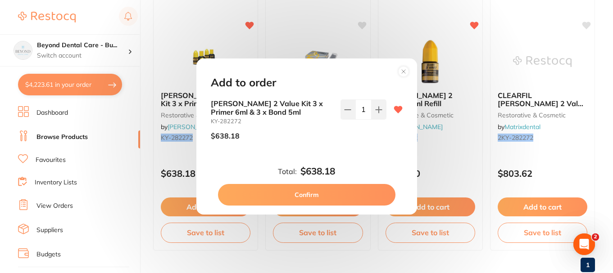
click at [316, 194] on button "Confirm" at bounding box center [306, 195] width 177 height 22
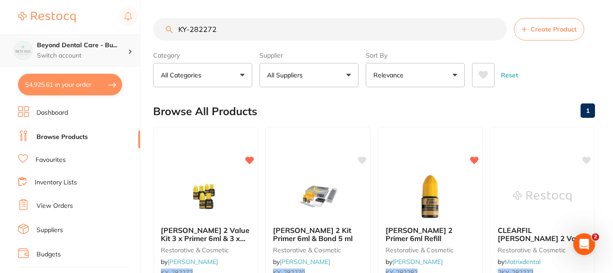
drag, startPoint x: 235, startPoint y: 31, endPoint x: 103, endPoint y: 42, distance: 132.4
click at [103, 42] on div "$4,925.61 Beyond Dental Care - Bu... Switch account Beyond Dental Care - Sandst…" at bounding box center [306, 136] width 613 height 273
paste input "SP-4063"
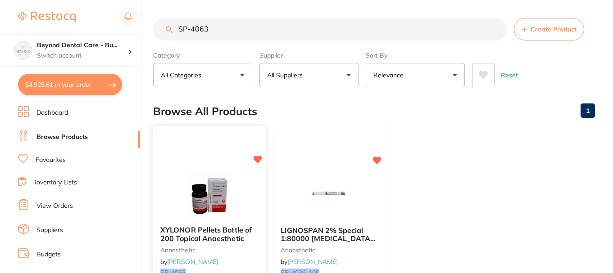
scroll to position [113, 0]
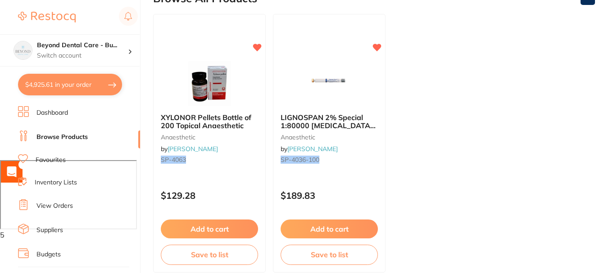
type input "SP-4063"
click at [202, 220] on button "Add to cart" at bounding box center [209, 229] width 97 height 19
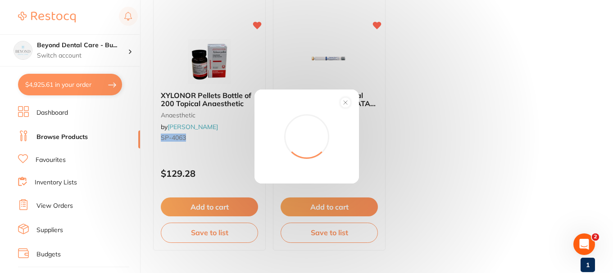
scroll to position [0, 0]
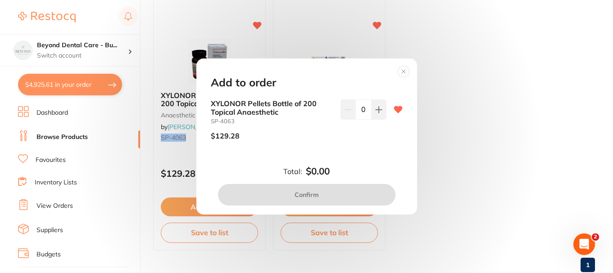
click at [371, 109] on button at bounding box center [378, 110] width 15 height 20
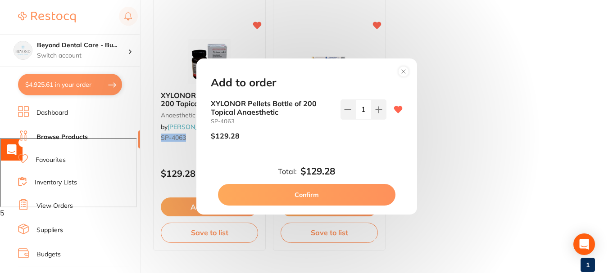
type input "1"
click at [287, 190] on button "Confirm" at bounding box center [306, 195] width 177 height 22
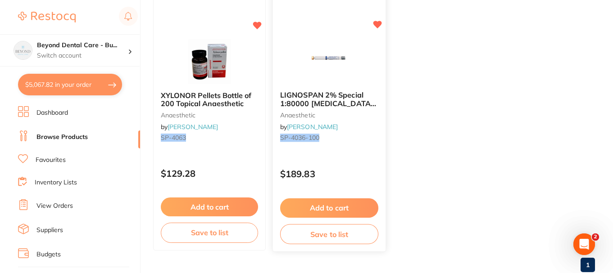
click at [333, 202] on button "Add to cart" at bounding box center [329, 208] width 98 height 19
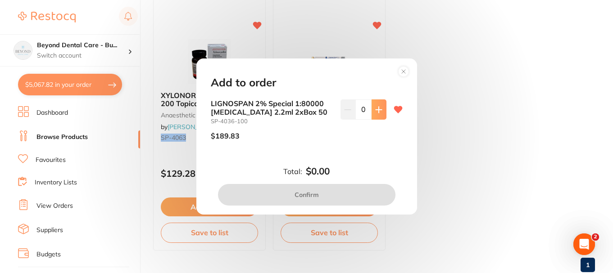
click at [376, 113] on icon at bounding box center [378, 109] width 7 height 7
type input "1"
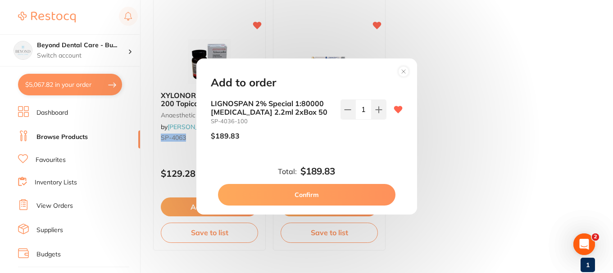
click at [303, 191] on button "Confirm" at bounding box center [306, 195] width 177 height 22
click at [299, 196] on div "Add to cart Save to list" at bounding box center [329, 220] width 112 height 60
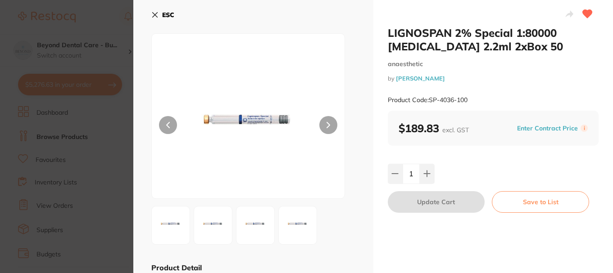
click at [152, 12] on icon at bounding box center [154, 14] width 7 height 7
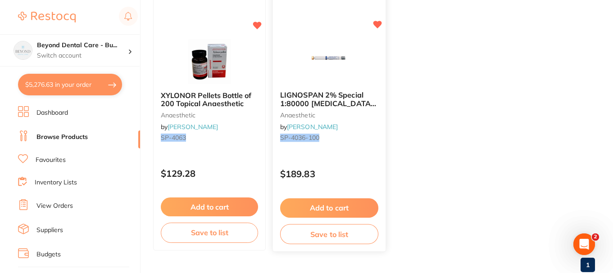
click at [313, 210] on button "Add to cart" at bounding box center [329, 208] width 98 height 19
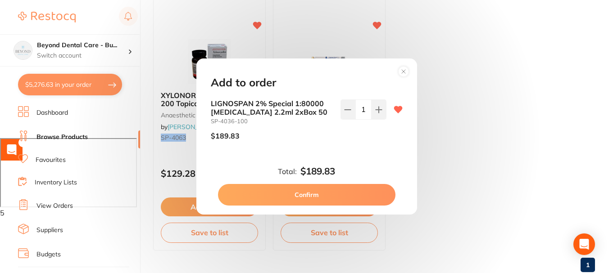
click at [403, 73] on circle at bounding box center [403, 71] width 10 height 10
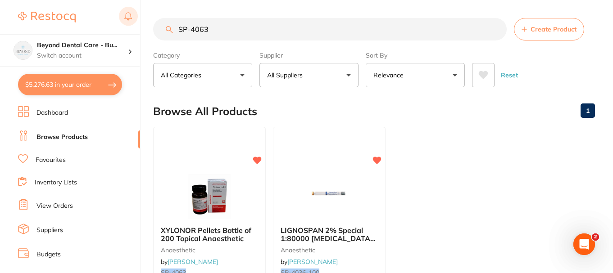
drag, startPoint x: 221, startPoint y: 25, endPoint x: 132, endPoint y: 26, distance: 88.7
click at [132, 26] on div "$5,276.63 Beyond Dental Care - Bu... Switch account Beyond Dental Care - Sandst…" at bounding box center [306, 136] width 613 height 273
paste input "EN-SPP2006-1"
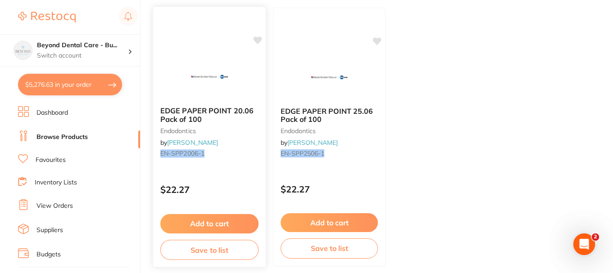
scroll to position [135, 0]
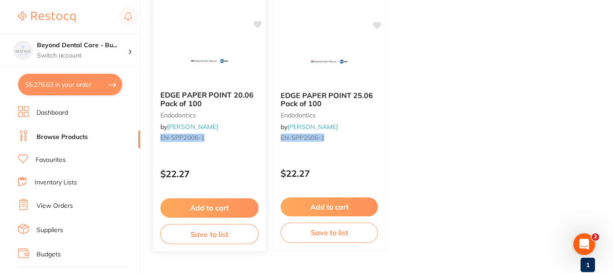
type input "EN-SPP2006-1"
click at [211, 204] on button "Add to cart" at bounding box center [209, 208] width 98 height 19
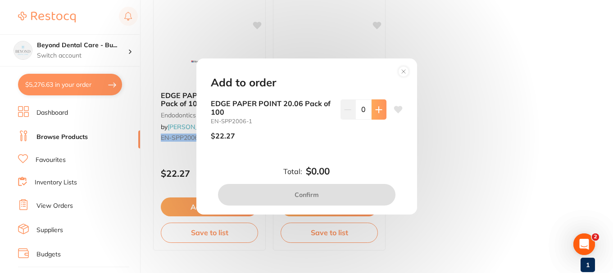
click at [379, 105] on button at bounding box center [378, 110] width 15 height 20
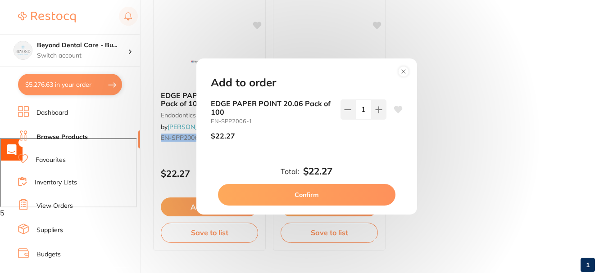
type input "1"
click at [310, 193] on button "Confirm" at bounding box center [306, 195] width 177 height 22
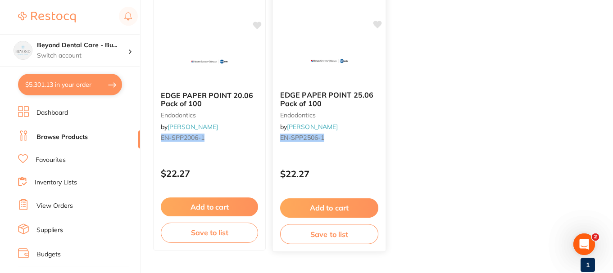
scroll to position [0, 0]
click at [320, 204] on button "Add to cart" at bounding box center [329, 208] width 98 height 19
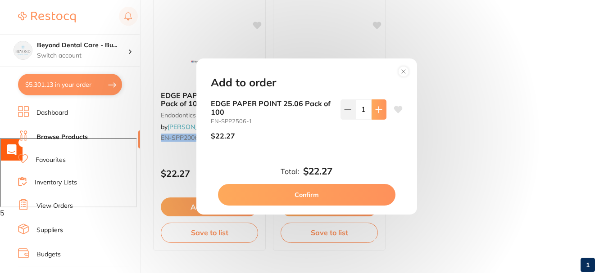
click at [375, 111] on icon at bounding box center [378, 109] width 7 height 7
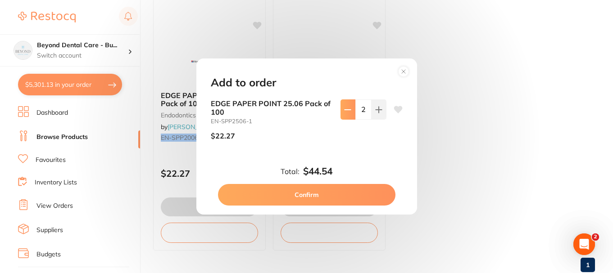
click at [352, 111] on button at bounding box center [347, 110] width 15 height 20
type input "1"
click at [313, 191] on button "Confirm" at bounding box center [306, 195] width 177 height 22
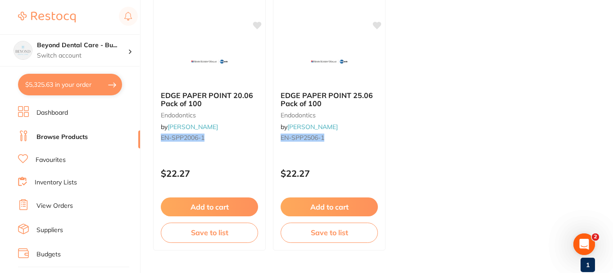
click at [62, 159] on link "Favourites" at bounding box center [51, 160] width 30 height 9
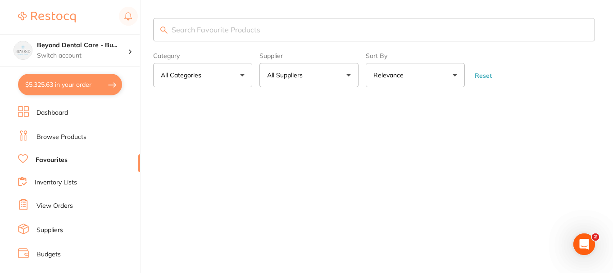
click at [245, 31] on input "search" at bounding box center [374, 29] width 442 height 23
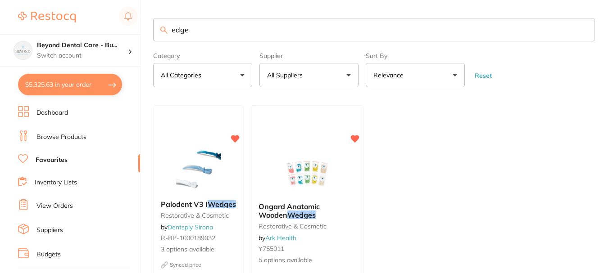
click at [202, 32] on input "edge" at bounding box center [374, 29] width 442 height 23
type input "edge 7"
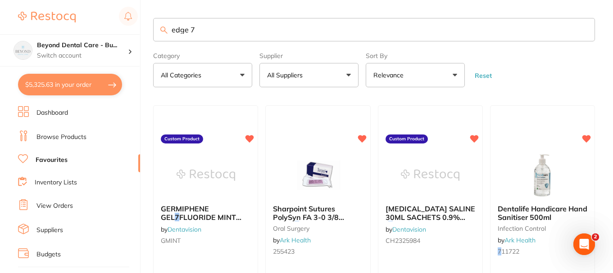
click at [209, 24] on input "edge 7" at bounding box center [374, 29] width 442 height 23
drag, startPoint x: 212, startPoint y: 32, endPoint x: 154, endPoint y: 28, distance: 58.2
click at [163, 30] on div "edge 7" at bounding box center [374, 29] width 442 height 23
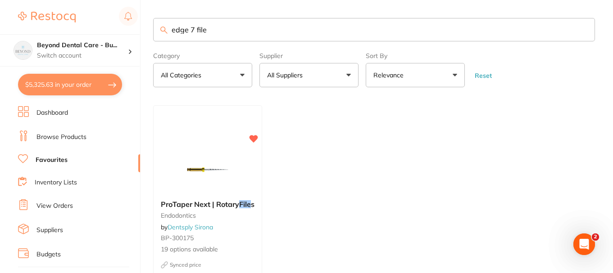
click at [291, 103] on main "edge 7 file Category All Categories All Categories endodontics Clear Category f…" at bounding box center [383, 205] width 460 height 411
drag, startPoint x: 198, startPoint y: 19, endPoint x: 146, endPoint y: 25, distance: 52.6
click at [147, 24] on div "$5,325.63 Beyond Dental Care - Bu... Switch account Beyond Dental Care - Sandst…" at bounding box center [306, 136] width 613 height 273
paste input "EV-7184X001"
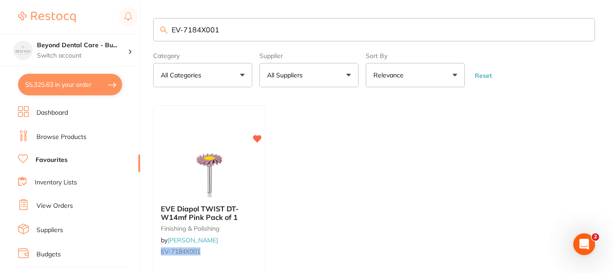
click at [229, 27] on input "EV-7184X001" at bounding box center [374, 29] width 442 height 23
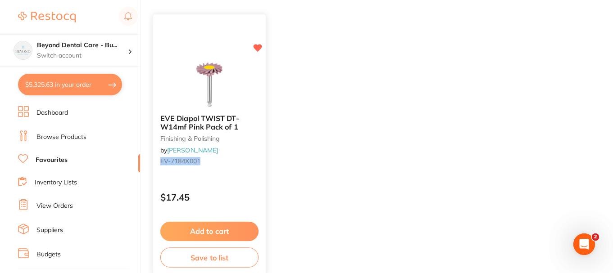
type input "EV-7184X001"
click at [214, 230] on button "Add to cart" at bounding box center [209, 231] width 98 height 19
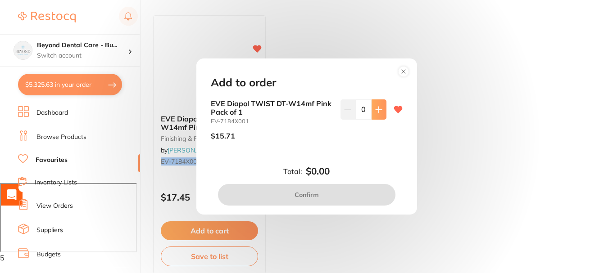
click at [376, 113] on icon at bounding box center [379, 110] width 6 height 6
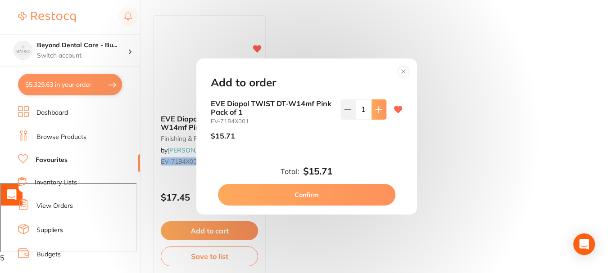
click at [376, 113] on icon at bounding box center [379, 110] width 6 height 6
click at [348, 100] on button at bounding box center [347, 110] width 15 height 20
type input "2"
click at [312, 193] on button "Confirm" at bounding box center [306, 195] width 177 height 22
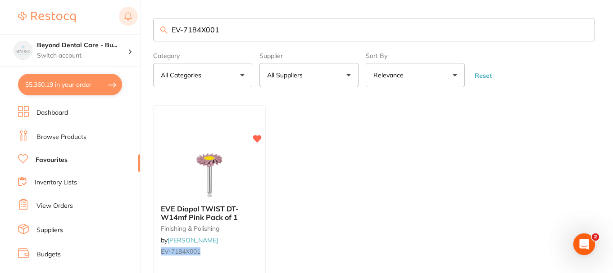
drag, startPoint x: 225, startPoint y: 29, endPoint x: 122, endPoint y: 24, distance: 103.7
click at [122, 24] on div "$5,360.19 Beyond Dental Care - Bu... Switch account Beyond Dental Care - Sandst…" at bounding box center [306, 136] width 613 height 273
paste input "2"
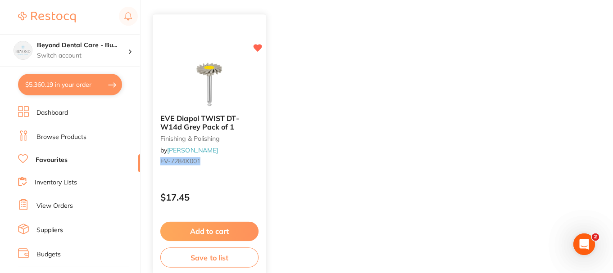
type input "EV-7284X001"
click at [196, 233] on button "Add to cart" at bounding box center [209, 231] width 98 height 19
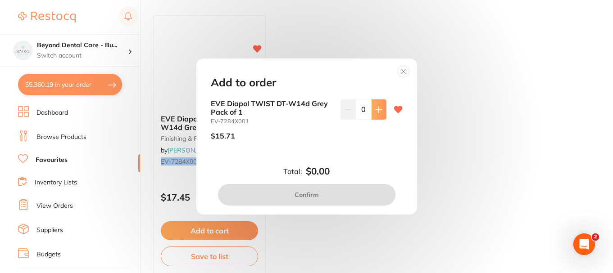
click at [373, 114] on button at bounding box center [378, 110] width 15 height 20
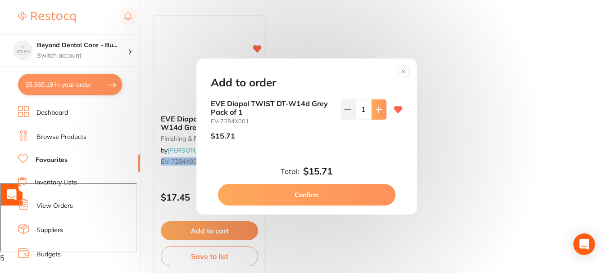
click at [377, 111] on icon at bounding box center [378, 109] width 7 height 7
type input "2"
click at [322, 193] on button "Confirm" at bounding box center [306, 195] width 177 height 22
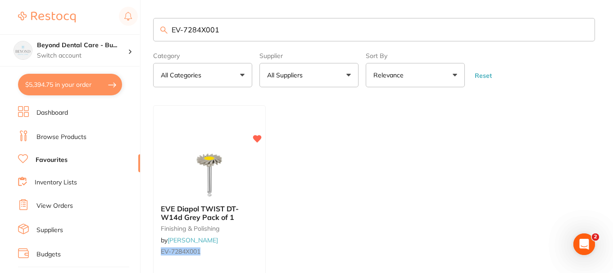
click at [228, 24] on input "EV-7284X001" at bounding box center [374, 29] width 442 height 23
drag, startPoint x: 228, startPoint y: 24, endPoint x: 140, endPoint y: 10, distance: 88.5
click at [140, 10] on div "$5,394.75 Beyond Dental Care - Bu... Switch account Beyond Dental Care - Sandst…" at bounding box center [306, 136] width 613 height 273
paste input "RD-ALPRON"
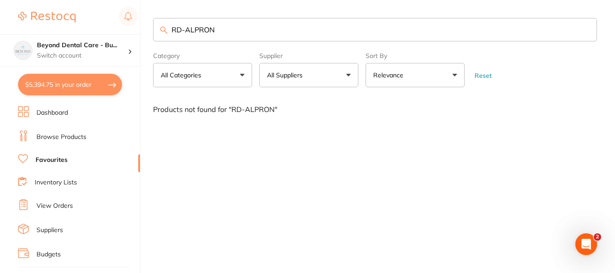
type input "RD-ALPRON"
click at [63, 129] on ul "Dashboard Browse Products Favourites Inventory Lists View Orders Suppliers Budg…" at bounding box center [79, 261] width 122 height 311
click at [68, 136] on link "Browse Products" at bounding box center [61, 137] width 50 height 9
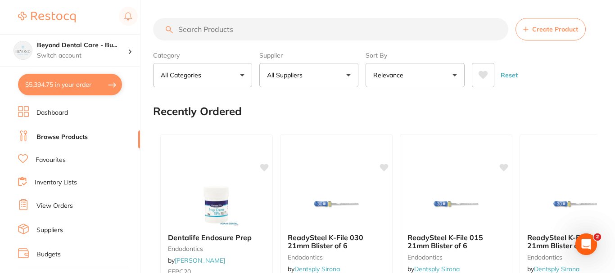
click at [210, 32] on input "search" at bounding box center [330, 29] width 355 height 23
paste input "RD-ALPRON"
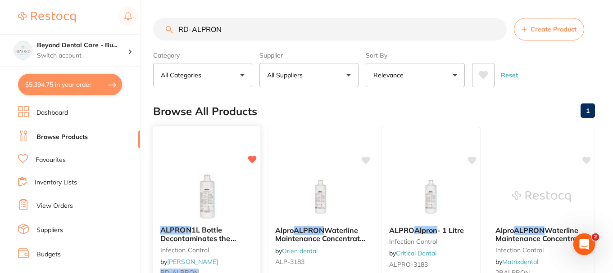
scroll to position [90, 0]
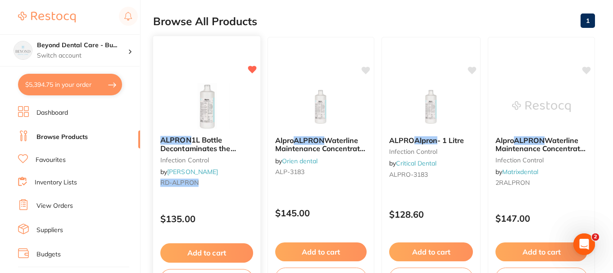
type input "RD-ALPRON"
click at [191, 252] on button "Add to cart" at bounding box center [206, 253] width 93 height 19
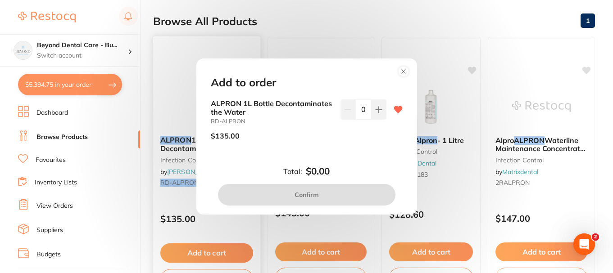
scroll to position [0, 0]
click at [371, 112] on button at bounding box center [378, 110] width 15 height 20
type input "1"
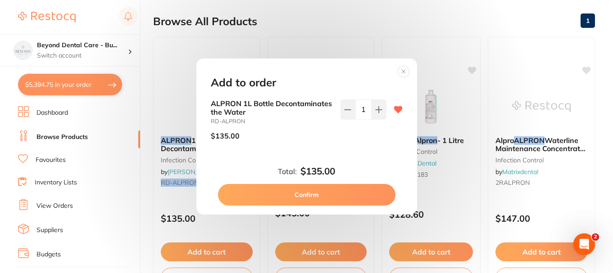
click at [320, 195] on button "Confirm" at bounding box center [306, 195] width 177 height 22
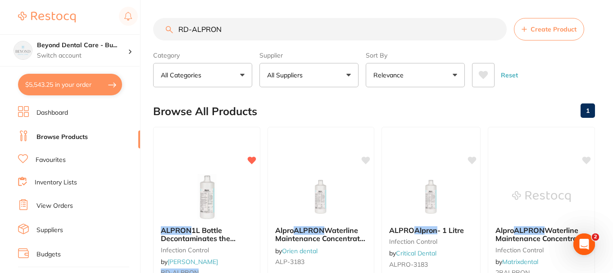
drag, startPoint x: 210, startPoint y: 28, endPoint x: 168, endPoint y: 28, distance: 41.4
click at [176, 28] on input "RD-ALPRON" at bounding box center [329, 29] width 353 height 23
paste input "605526A"
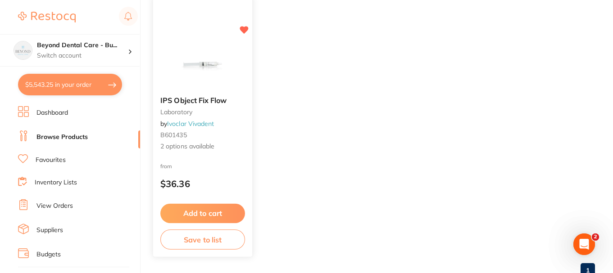
scroll to position [135, 0]
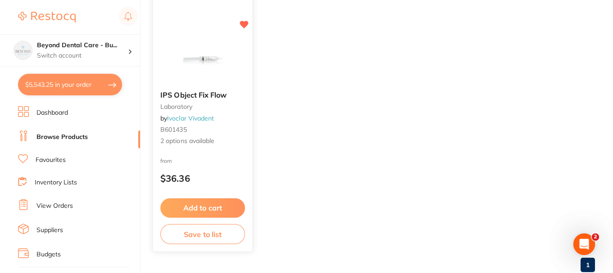
type input "605526AN"
click at [199, 204] on button "Add to cart" at bounding box center [202, 208] width 85 height 19
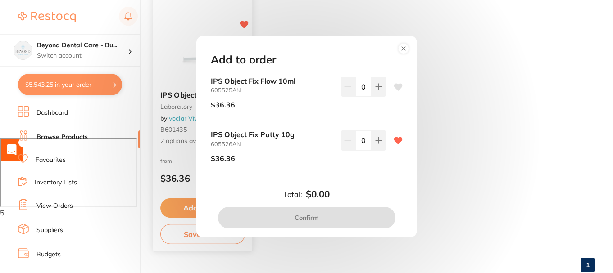
click at [380, 90] on icon at bounding box center [379, 87] width 6 height 6
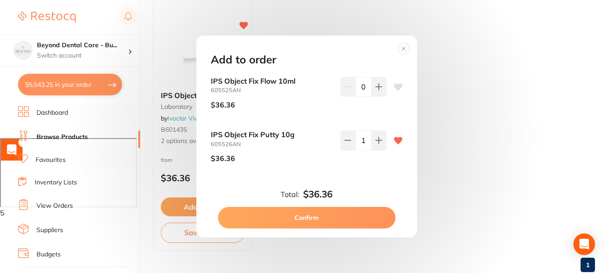
type input "1"
click at [329, 216] on button "Confirm" at bounding box center [306, 218] width 177 height 22
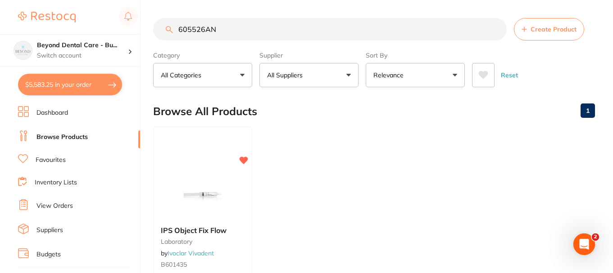
drag, startPoint x: 216, startPoint y: 29, endPoint x: 149, endPoint y: 30, distance: 67.5
click at [149, 30] on div "$5,583.25 Beyond Dental Care - Bu... Switch account Beyond Dental Care - Sandst…" at bounding box center [306, 136] width 613 height 273
paste input "330"
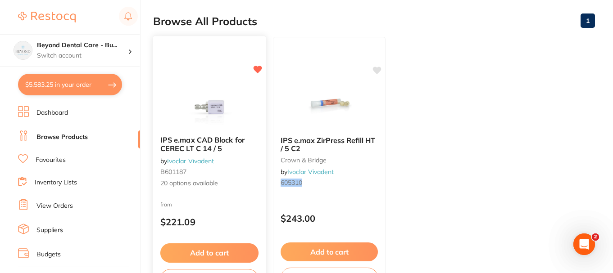
type input "605330"
click at [218, 251] on button "Add to cart" at bounding box center [209, 253] width 98 height 19
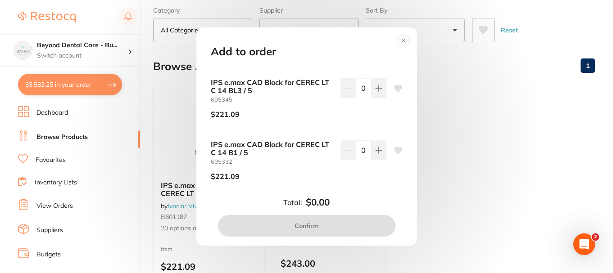
scroll to position [315, 0]
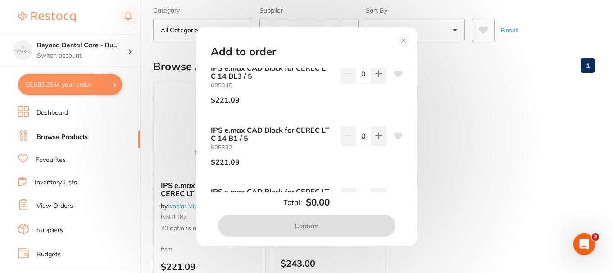
click at [174, 145] on div "Add to order IPS e.max CAD Block for CEREC LT C 14 BL4 / 5 605346 $221.09 0 IPS…" at bounding box center [306, 136] width 613 height 273
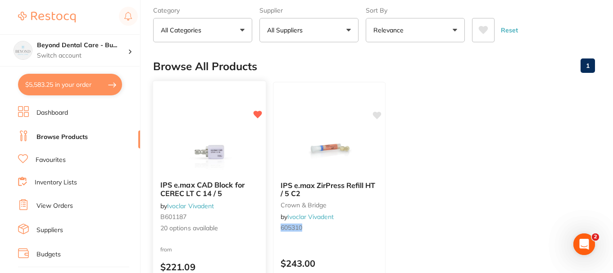
click at [200, 190] on span "IPS e.max CAD Block for CEREC LT C 14 / 5" at bounding box center [202, 190] width 84 height 18
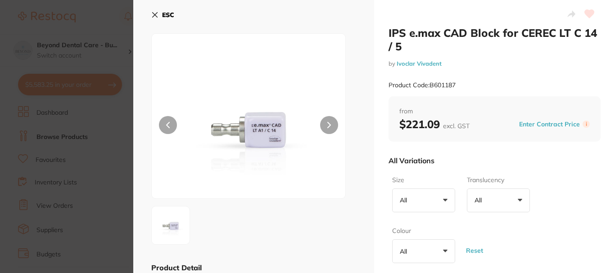
click at [434, 199] on button "All +0" at bounding box center [423, 201] width 63 height 24
click at [428, 255] on li "C 14" at bounding box center [424, 252] width 56 height 19
click at [513, 196] on button "All +0" at bounding box center [498, 201] width 63 height 24
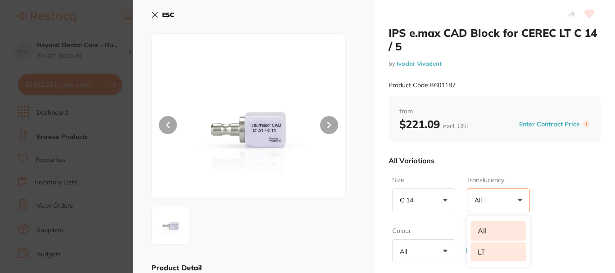
click at [495, 256] on li "LT" at bounding box center [499, 252] width 56 height 19
click at [444, 250] on button "All +0" at bounding box center [423, 252] width 63 height 24
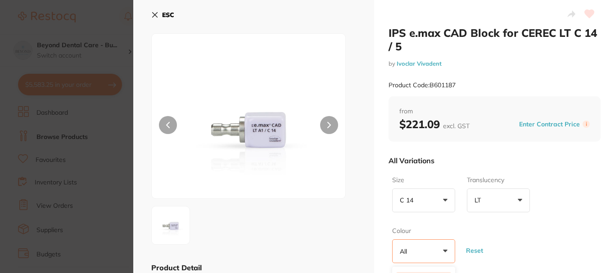
click at [444, 249] on button "All +0" at bounding box center [423, 252] width 63 height 24
click at [442, 251] on button "All +0" at bounding box center [423, 252] width 63 height 24
click at [443, 249] on button "All +0" at bounding box center [423, 252] width 63 height 24
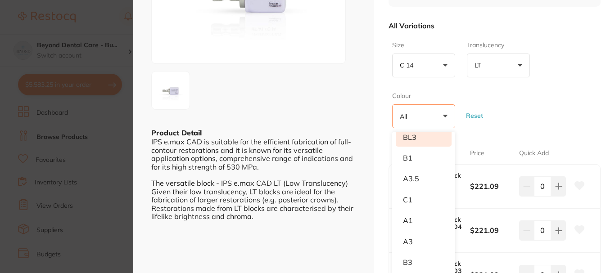
scroll to position [180, 0]
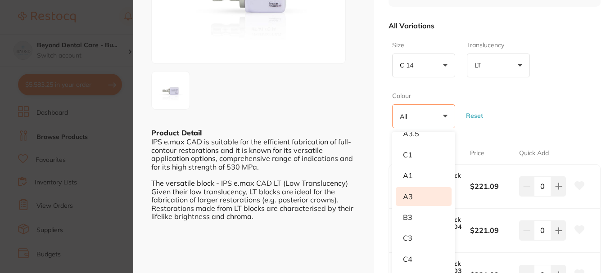
click at [416, 192] on li "A3" at bounding box center [424, 196] width 56 height 19
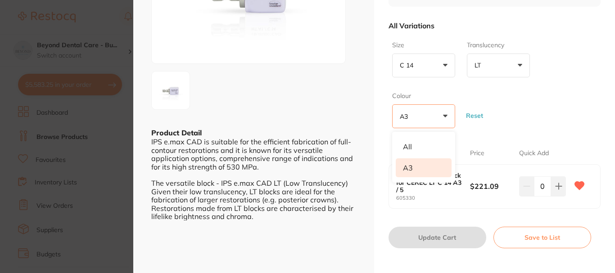
scroll to position [0, 0]
click at [547, 126] on div "Size C 14 +0 All C 14 Translucency LT +0 All LT Colour A3 +0 All A3 Reset" at bounding box center [495, 84] width 212 height 95
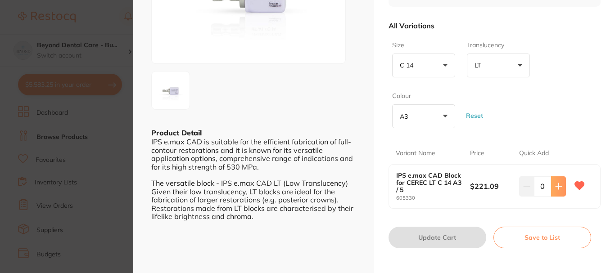
click at [553, 185] on button at bounding box center [558, 187] width 15 height 20
type input "1"
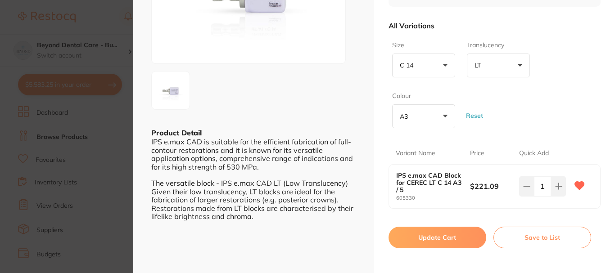
click at [449, 235] on button "Update Cart" at bounding box center [438, 238] width 98 height 22
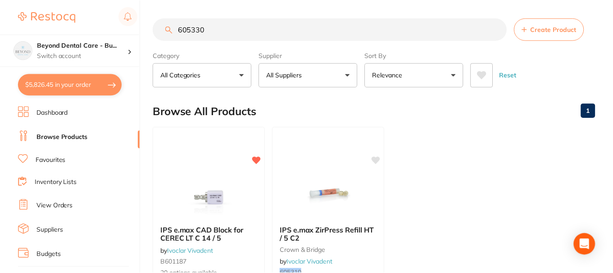
scroll to position [45, 0]
drag, startPoint x: 213, startPoint y: 30, endPoint x: 163, endPoint y: 30, distance: 50.0
click at [168, 30] on div "605330 Create Product" at bounding box center [374, 29] width 442 height 23
paste input "716914"
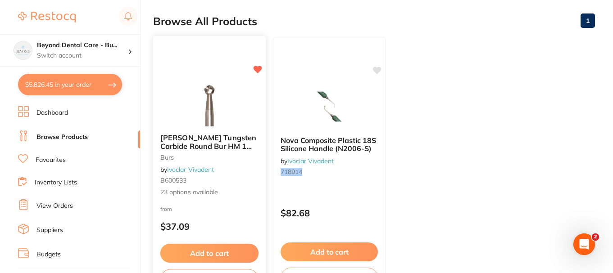
type input "716914"
click at [220, 110] on img at bounding box center [209, 103] width 59 height 45
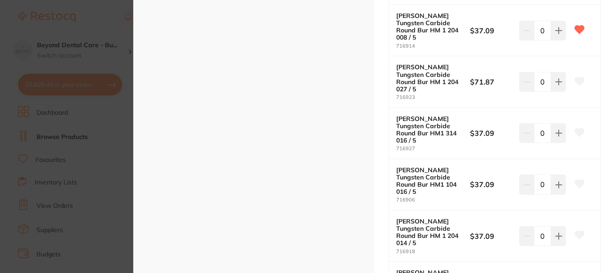
scroll to position [360, 0]
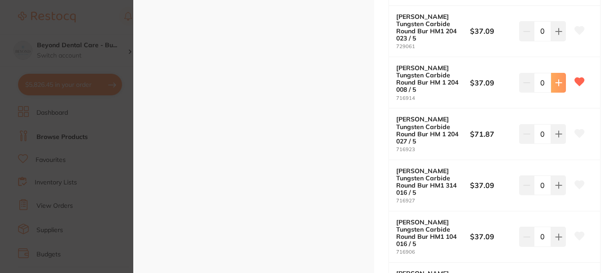
type input "1"
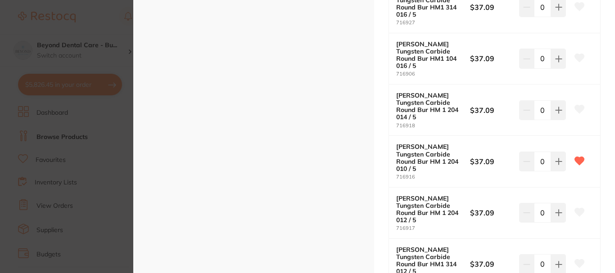
scroll to position [540, 0]
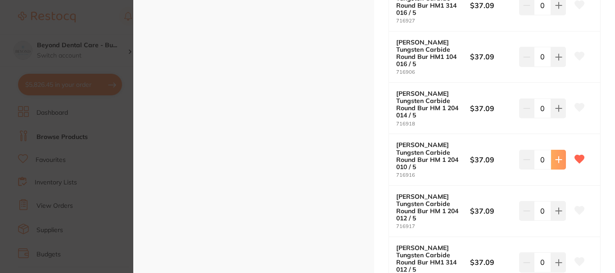
type input "1"
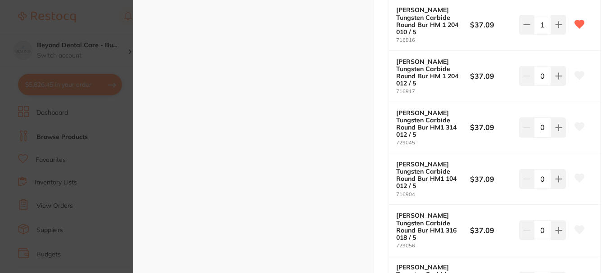
scroll to position [0, 0]
type input "1"
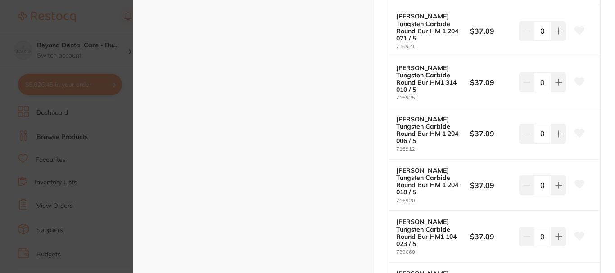
scroll to position [1171, 0]
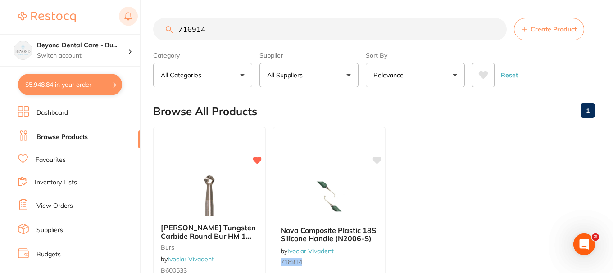
drag, startPoint x: 213, startPoint y: 32, endPoint x: 134, endPoint y: 20, distance: 79.8
click at [134, 20] on div "$5,948.84 Beyond Dental Care - Bu... Switch account Beyond Dental Care - Sandst…" at bounding box center [306, 136] width 613 height 273
paste input "VO1012"
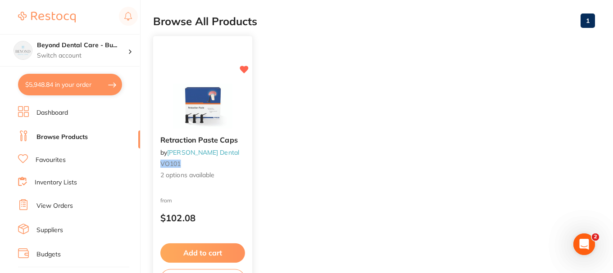
type input "VO1012"
click at [206, 249] on button "Add to cart" at bounding box center [202, 253] width 85 height 19
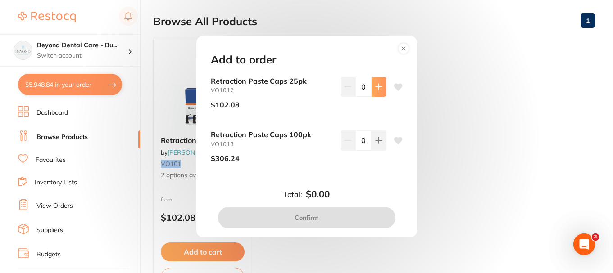
click at [375, 89] on icon at bounding box center [378, 86] width 7 height 7
type input "1"
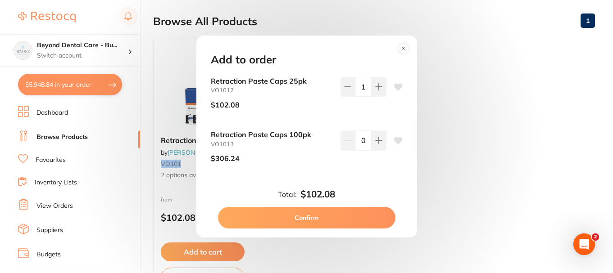
click at [347, 215] on button "Confirm" at bounding box center [306, 218] width 177 height 22
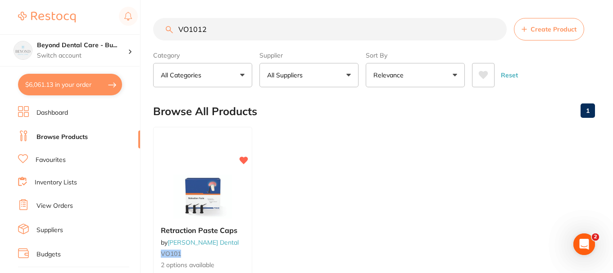
drag, startPoint x: 140, startPoint y: 33, endPoint x: 131, endPoint y: 33, distance: 8.1
click at [134, 33] on div "$6,061.13 Beyond Dental Care - Bu... Switch account Beyond Dental Care - Sandst…" at bounding box center [306, 136] width 613 height 273
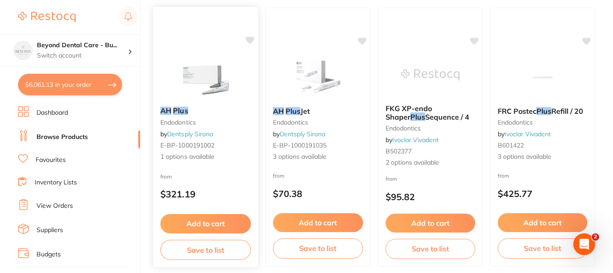
scroll to position [135, 0]
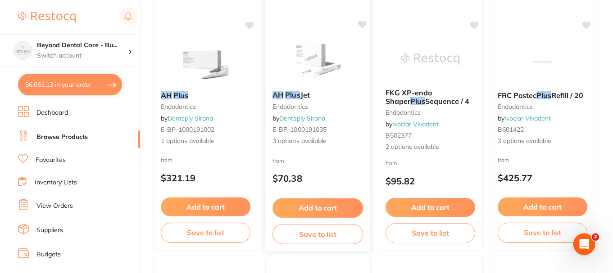
type input "AH PLUS"
click at [346, 112] on div "AH Plus Jet endodontics by Dentsply Sirona E-BP-1000191035 3 options available" at bounding box center [317, 118] width 105 height 69
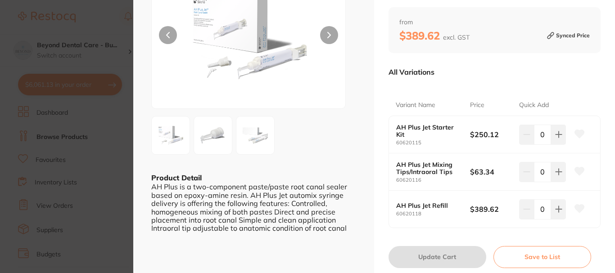
click at [114, 143] on section "AH Plus Jet endodontics by Dentsply Sirona Product Code: E-BP-1000191035 ESC Pr…" at bounding box center [307, 136] width 615 height 273
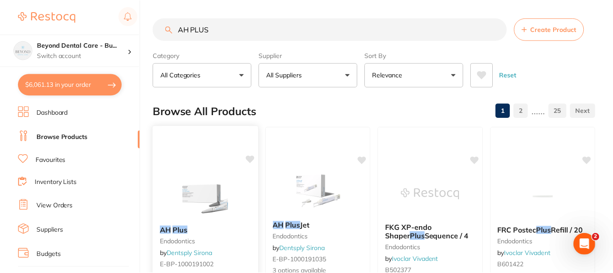
scroll to position [135, 0]
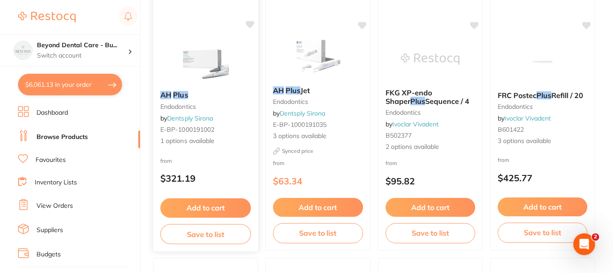
click at [206, 159] on div "from $321.19" at bounding box center [205, 172] width 105 height 32
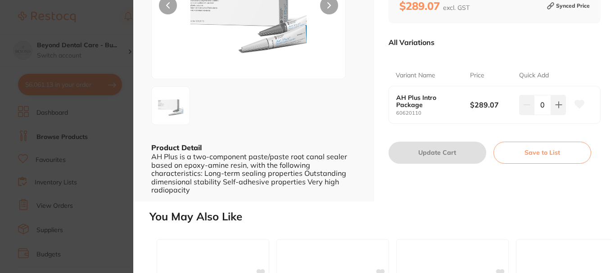
scroll to position [135, 0]
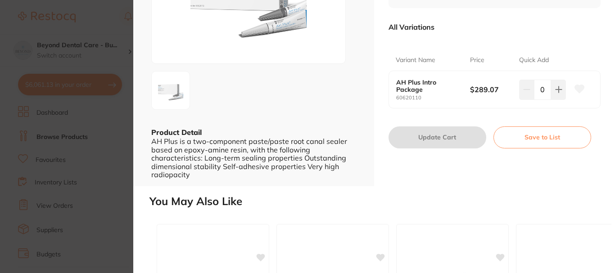
click at [124, 191] on section "AH Plus endodontics by Dentsply Sirona Product Code: E-BP-1000191002 ESC Produc…" at bounding box center [307, 136] width 615 height 273
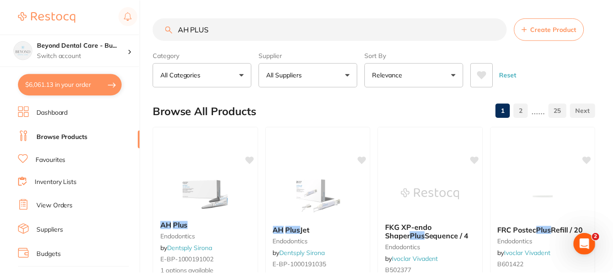
scroll to position [135, 0]
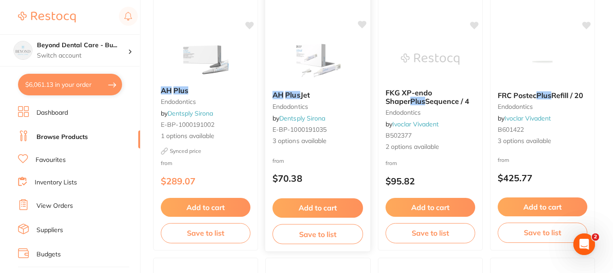
click at [327, 148] on div "AH Plus Jet endodontics by Dentsply Sirona E-BP-1000191035 3 options available" at bounding box center [317, 118] width 105 height 69
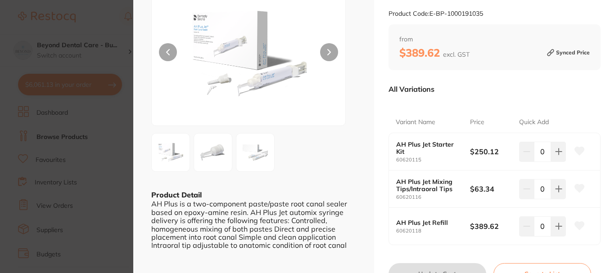
scroll to position [57, 0]
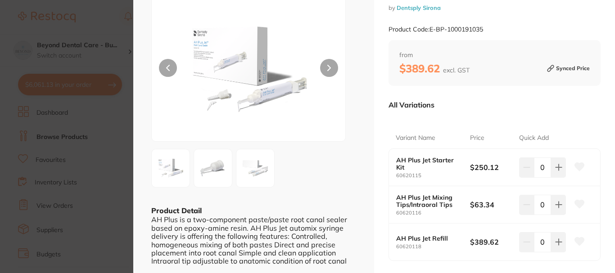
click at [119, 154] on section "AH Plus Jet endodontics by Dentsply Sirona Product Code: E-BP-1000191035 ESC Pr…" at bounding box center [307, 136] width 615 height 273
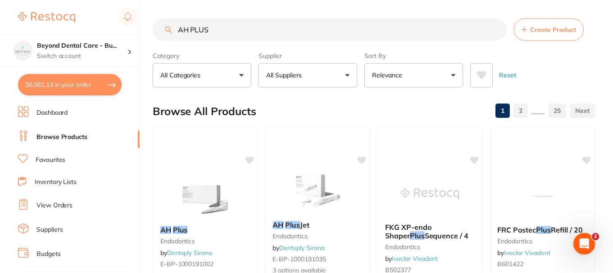
scroll to position [135, 0]
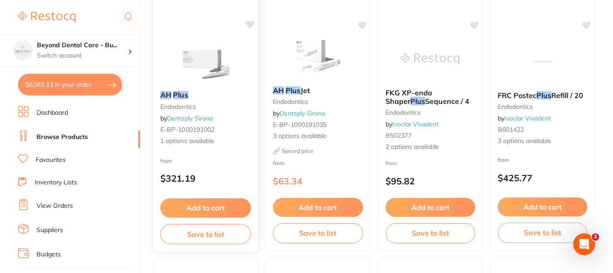
click at [225, 135] on div "AH Plus endodontics by Dentsply Sirona E-BP-1000191002 1 options available" at bounding box center [205, 118] width 105 height 69
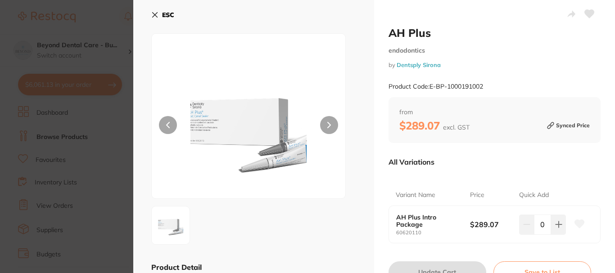
click at [310, 150] on div at bounding box center [248, 116] width 195 height 166
click at [304, 153] on img at bounding box center [248, 127] width 116 height 142
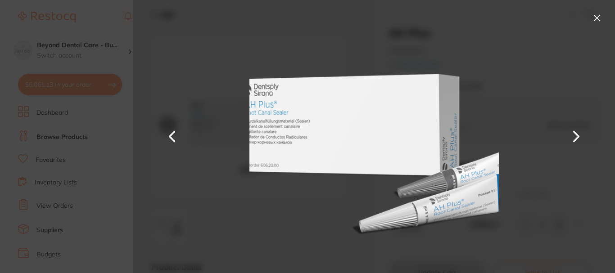
click at [122, 155] on section "AH Plus endodontics by Dentsply Sirona Product Code: E-BP-1000191002 ESC Produc…" at bounding box center [307, 136] width 615 height 273
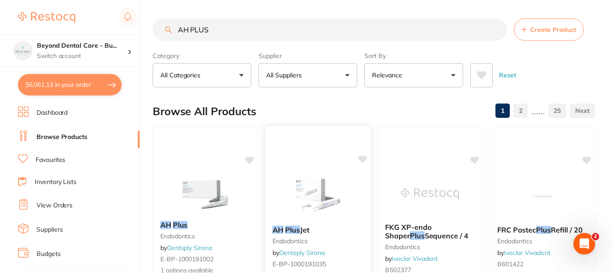
scroll to position [135, 0]
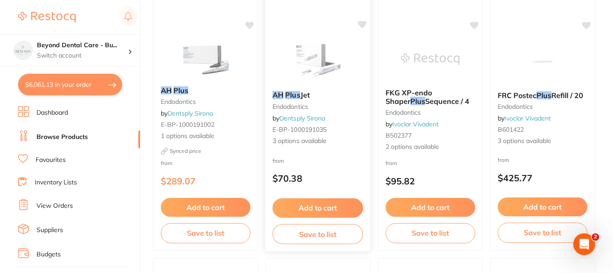
click at [298, 115] on link "Dentsply Sirona" at bounding box center [302, 118] width 46 height 8
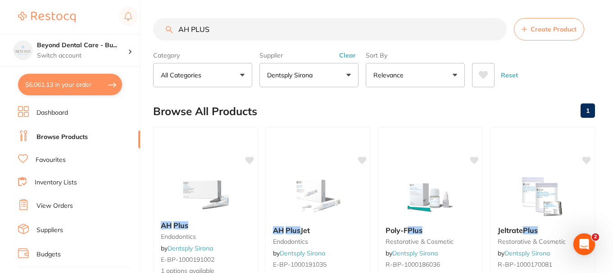
click at [326, 109] on div "Browse All Products 1" at bounding box center [374, 111] width 442 height 30
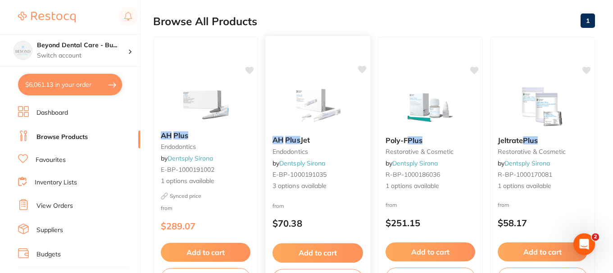
click at [331, 120] on img at bounding box center [317, 105] width 59 height 45
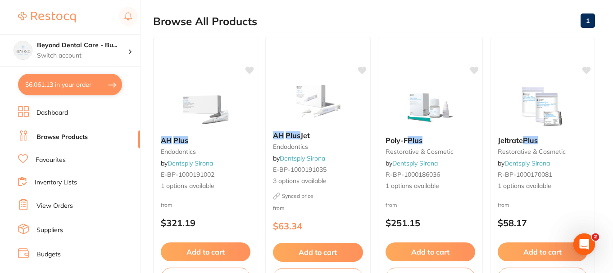
click at [316, 180] on span "3 options available" at bounding box center [318, 181] width 90 height 9
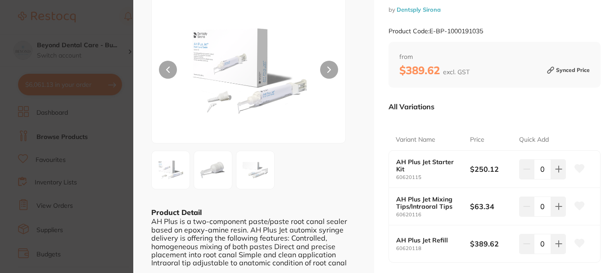
scroll to position [45, 0]
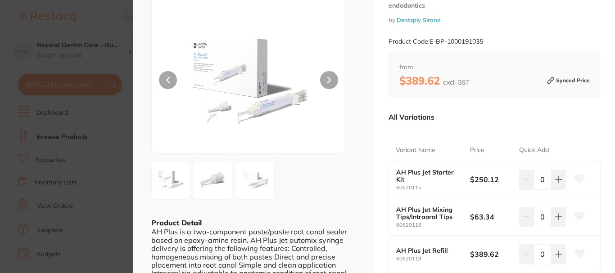
click at [282, 122] on img at bounding box center [248, 82] width 116 height 142
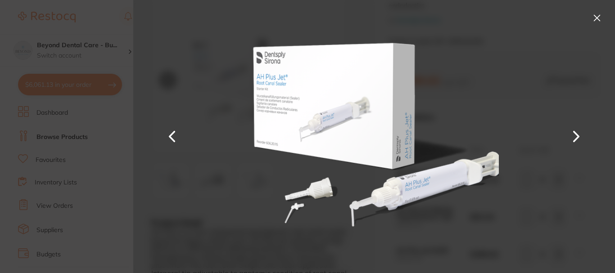
scroll to position [0, 0]
click at [597, 21] on button at bounding box center [597, 18] width 14 height 14
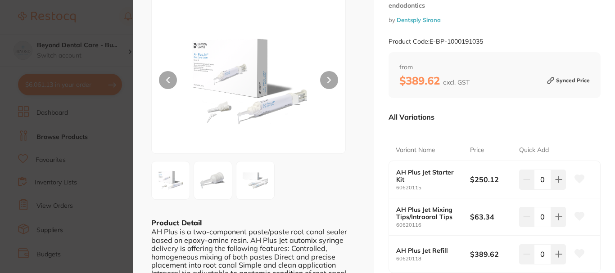
click at [128, 143] on section "AH Plus Jet endodontics by Dentsply Sirona Product Code: E-BP-1000191035 ESC Pr…" at bounding box center [307, 136] width 615 height 273
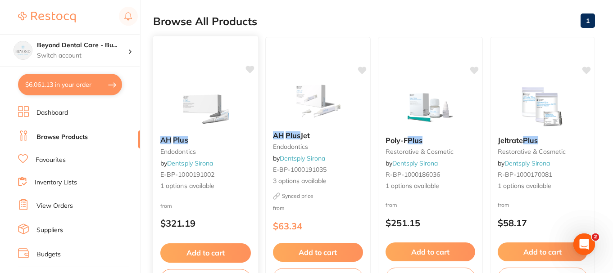
scroll to position [135, 0]
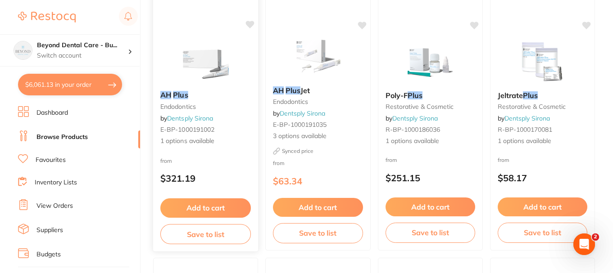
click at [211, 144] on span "1 options available" at bounding box center [205, 141] width 91 height 9
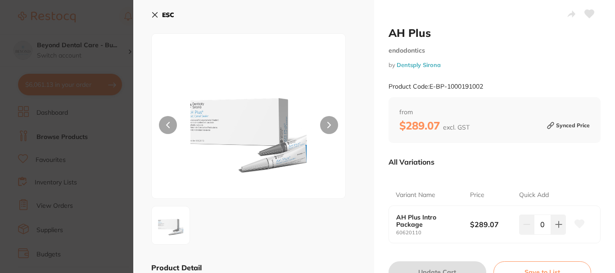
scroll to position [45, 0]
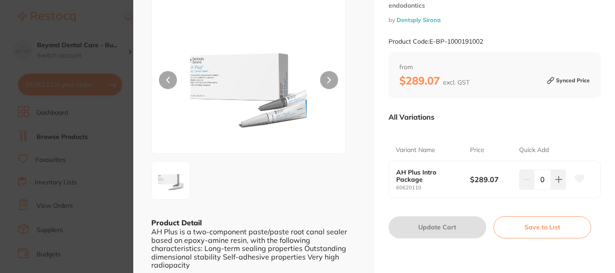
click at [105, 128] on section "AH Plus endodontics by Dentsply Sirona Product Code: E-BP-1000191002 ESC Produc…" at bounding box center [307, 136] width 615 height 273
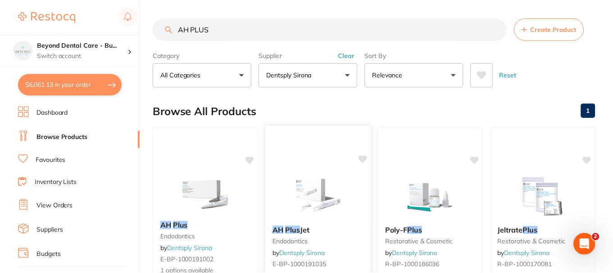
scroll to position [135, 0]
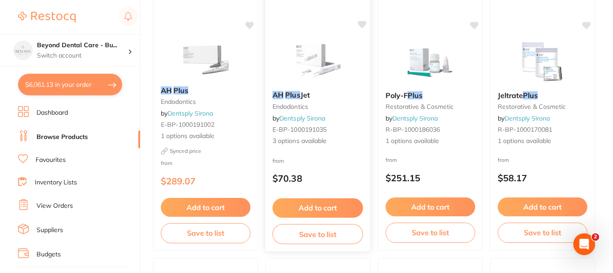
click at [327, 163] on div "from $70.38" at bounding box center [317, 172] width 105 height 32
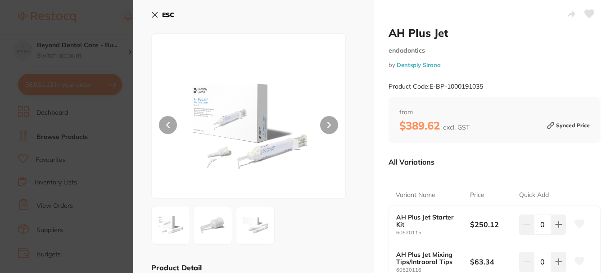
click at [241, 120] on img at bounding box center [248, 127] width 116 height 142
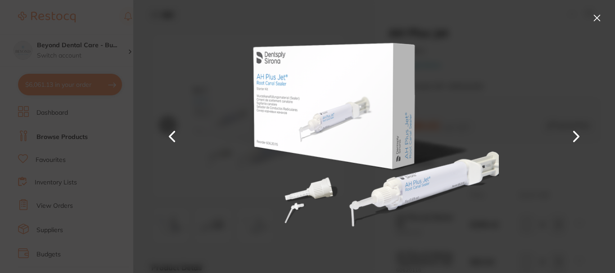
click at [595, 18] on button at bounding box center [597, 18] width 14 height 14
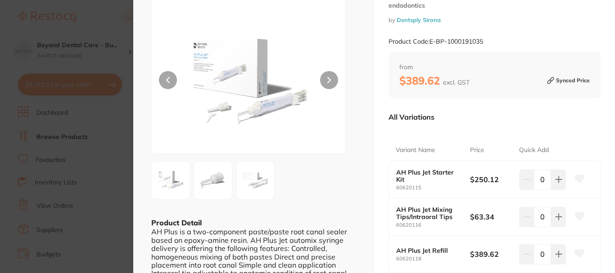
scroll to position [90, 0]
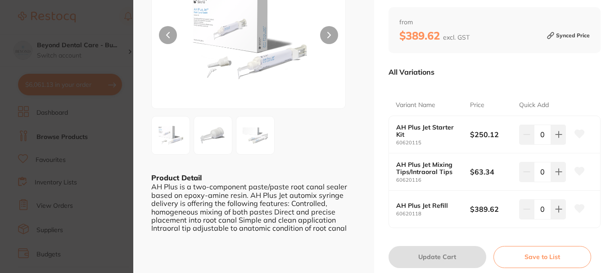
click at [108, 143] on section "AH Plus Jet endodontics by Dentsply Sirona Product Code: E-BP-1000191035 ESC Pr…" at bounding box center [307, 136] width 615 height 273
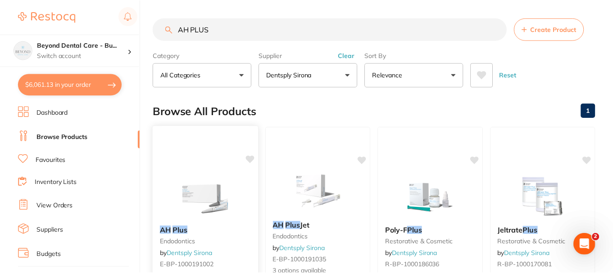
scroll to position [135, 0]
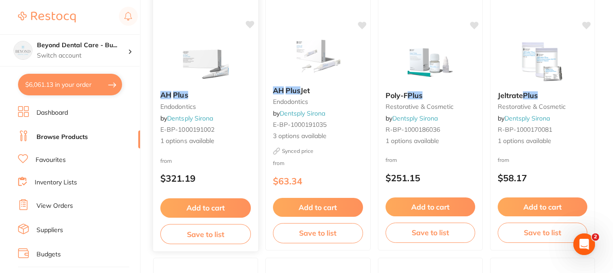
click at [208, 147] on div "AH Plus endodontics by Dentsply Sirona E-BP-1000191002 1 options available" at bounding box center [205, 118] width 105 height 69
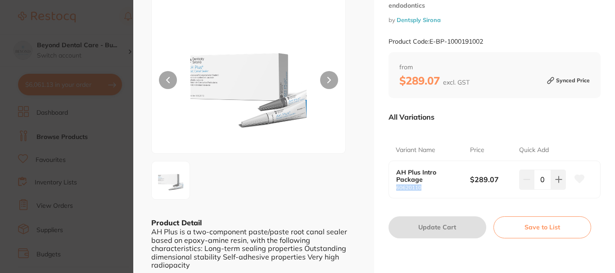
drag, startPoint x: 425, startPoint y: 189, endPoint x: 394, endPoint y: 190, distance: 30.2
click at [394, 190] on div "AH Plus Intro Package 60620110 $289.07 0" at bounding box center [494, 179] width 211 height 37
copy small "60620110"
drag, startPoint x: 439, startPoint y: 81, endPoint x: 404, endPoint y: 82, distance: 35.1
click at [404, 82] on b "$289.07 excl. GST" at bounding box center [434, 81] width 70 height 14
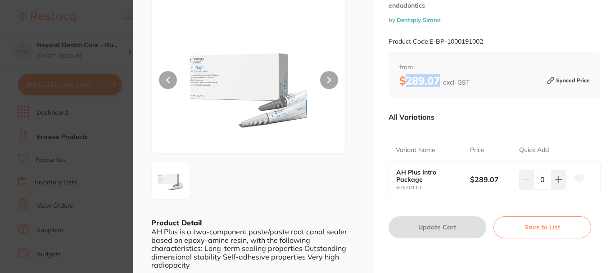
copy b "289.07"
click at [555, 178] on icon at bounding box center [558, 179] width 7 height 7
type input "1"
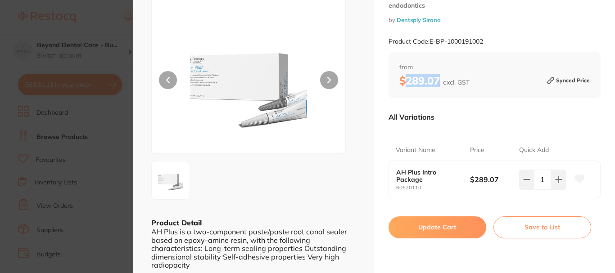
click at [575, 178] on icon at bounding box center [579, 179] width 9 height 8
click at [576, 177] on icon at bounding box center [579, 179] width 9 height 8
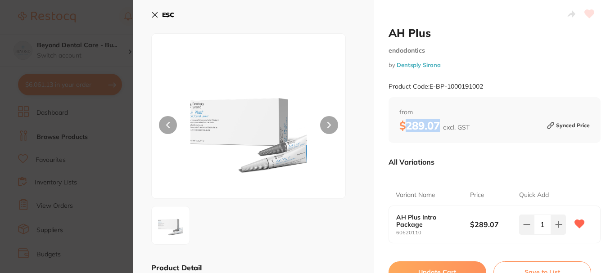
scroll to position [45, 0]
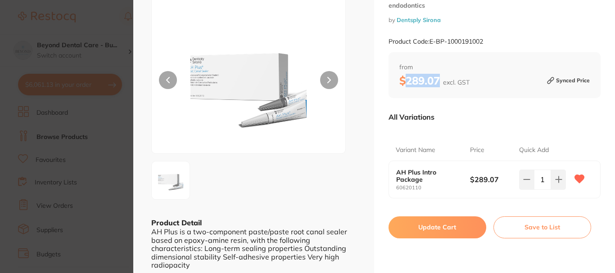
click at [437, 226] on button "Update Cart" at bounding box center [438, 228] width 98 height 22
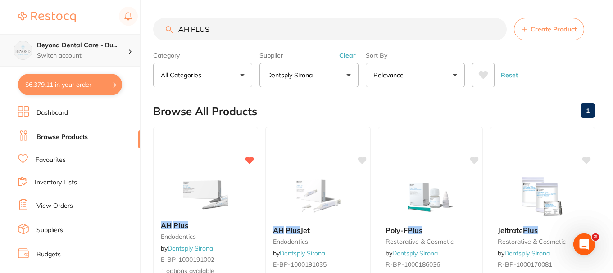
drag, startPoint x: 217, startPoint y: 32, endPoint x: 138, endPoint y: 35, distance: 79.3
click at [138, 35] on div "$6,379.11 Beyond Dental Care - Bu... Switch account Beyond Dental Care - Sandst…" at bounding box center [306, 136] width 613 height 273
click at [54, 156] on link "Favourites" at bounding box center [51, 160] width 30 height 9
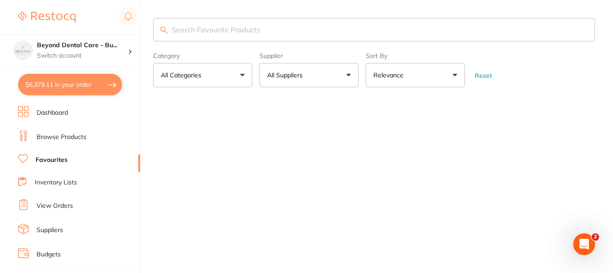
click at [220, 30] on input "search" at bounding box center [374, 29] width 442 height 23
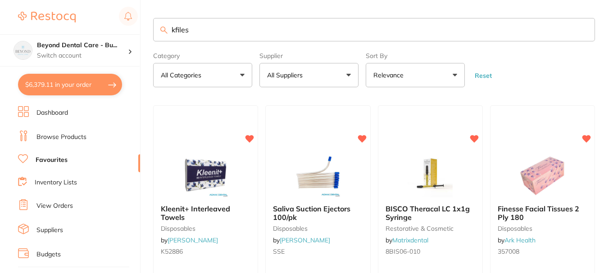
type input "kfiles"
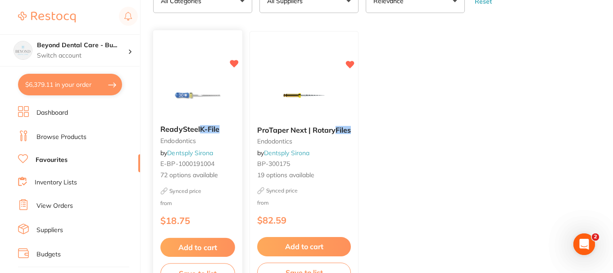
scroll to position [90, 0]
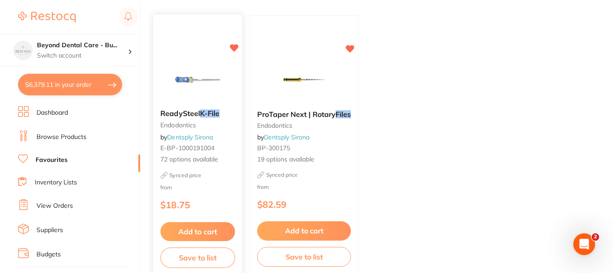
click at [211, 174] on small "Synced price" at bounding box center [197, 175] width 75 height 7
click at [215, 164] on section at bounding box center [306, 136] width 613 height 273
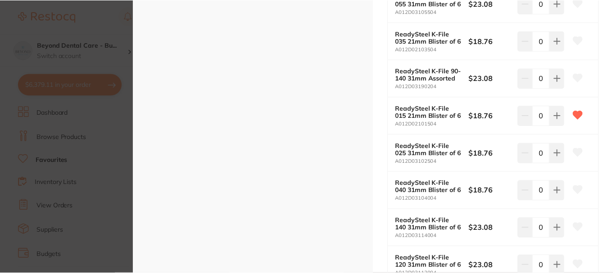
scroll to position [1126, 0]
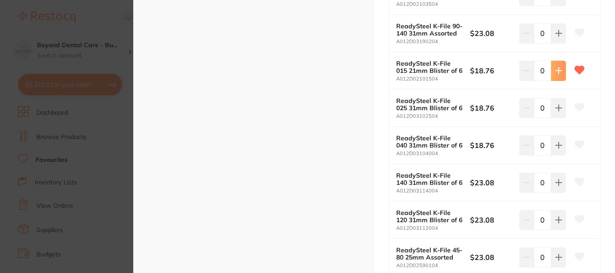
type input "1"
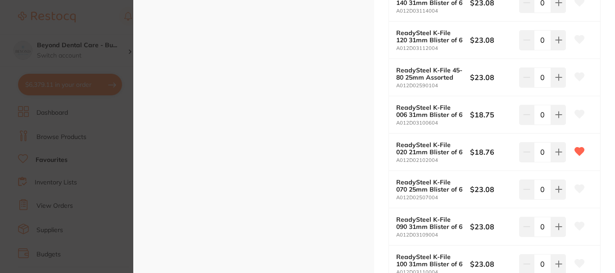
scroll to position [0, 0]
type input "1"
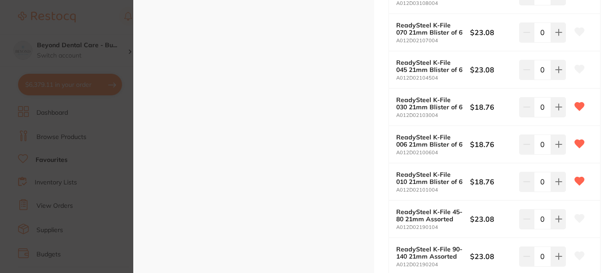
scroll to position [1846, 0]
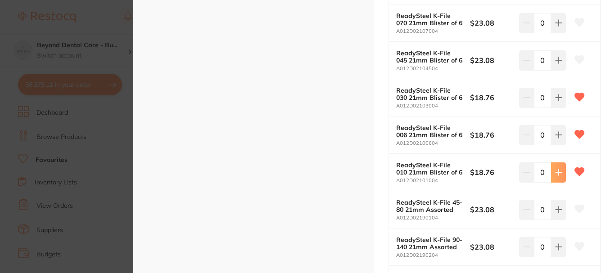
type input "1"
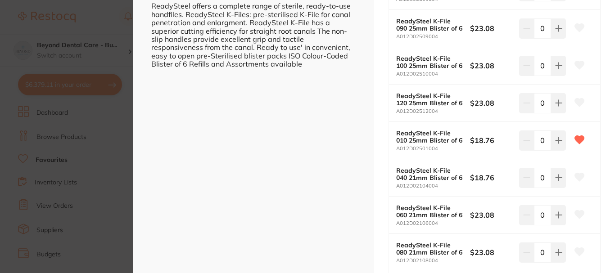
scroll to position [225, 0]
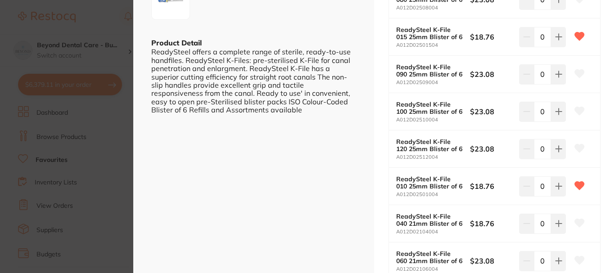
click at [542, 189] on input "0" at bounding box center [542, 187] width 17 height 20
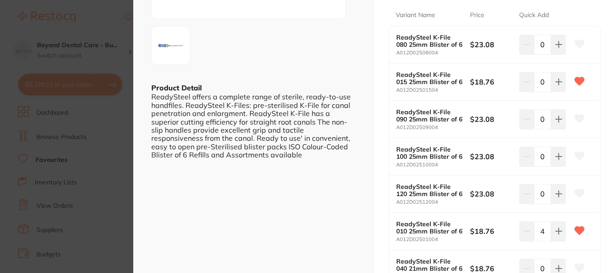
type input "4"
click at [543, 86] on input "0" at bounding box center [542, 82] width 17 height 20
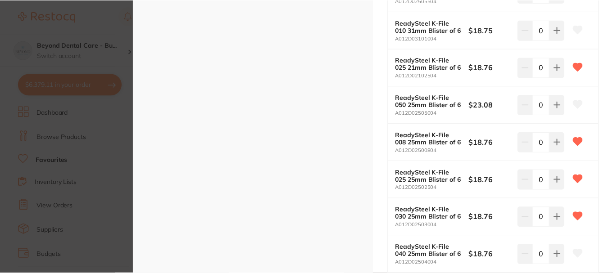
scroll to position [2296, 0]
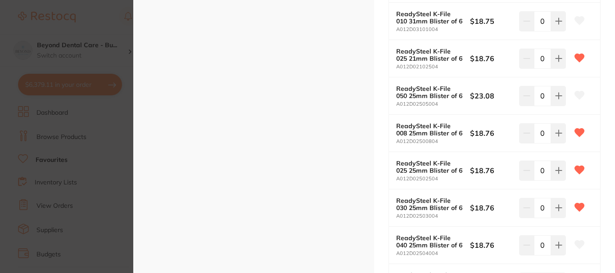
type input "4"
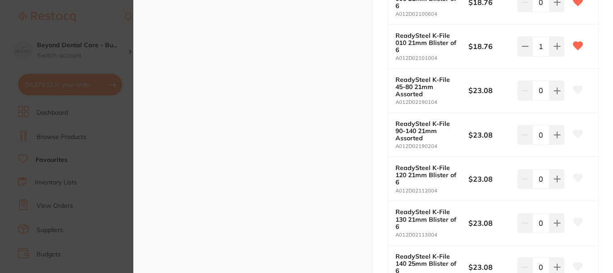
type input "2"
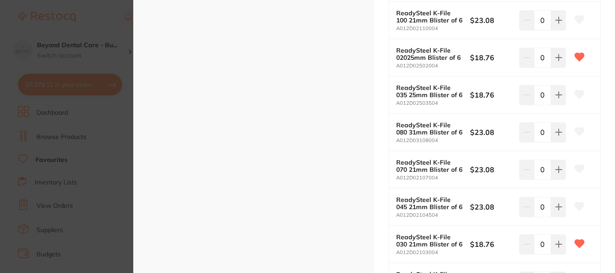
scroll to position [1666, 0]
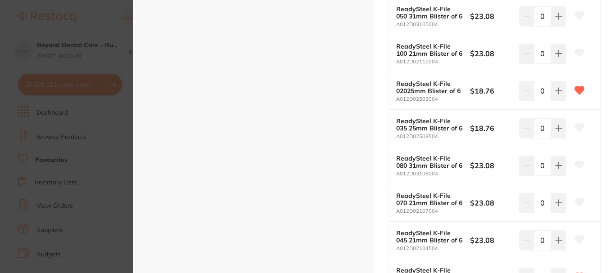
click at [544, 87] on input "0" at bounding box center [542, 91] width 17 height 20
type input "4"
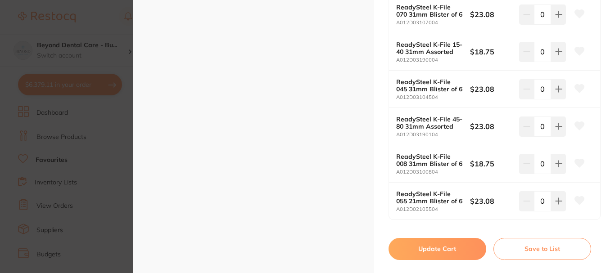
scroll to position [2747, 0]
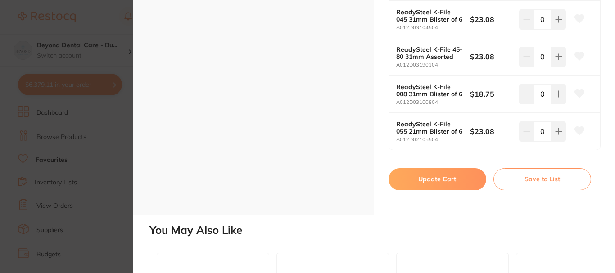
click at [428, 180] on button "Update Cart" at bounding box center [438, 179] width 98 height 22
click at [415, 177] on ul "ReadySteel K-File endodontics by Dentsply Sirona E-BP-1000191004 72 options ava…" at bounding box center [375, 234] width 444 height 259
click at [443, 177] on ul "ReadySteel K-File endodontics by Dentsply Sirona E-BP-1000191004 72 options ava…" at bounding box center [375, 234] width 444 height 259
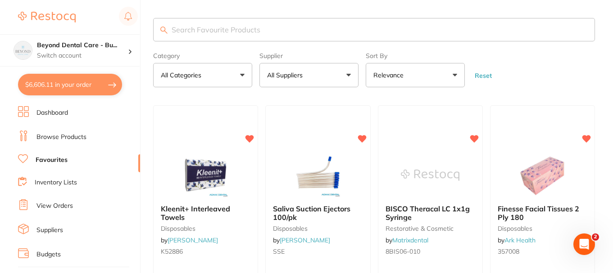
click at [77, 82] on button "$6,606.11 in your order" at bounding box center [70, 85] width 104 height 22
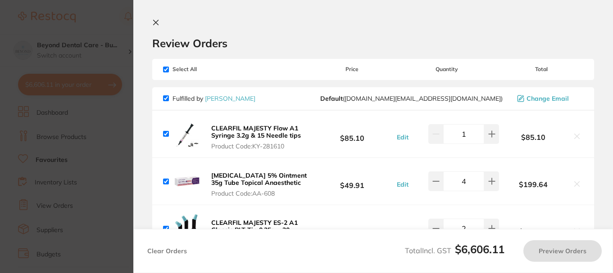
checkbox input "true"
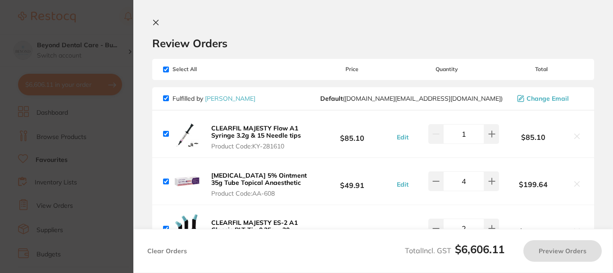
checkbox input "true"
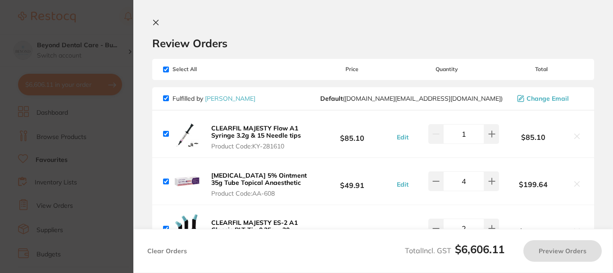
checkbox input "true"
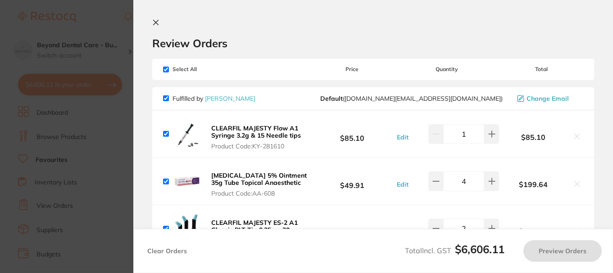
checkbox input "true"
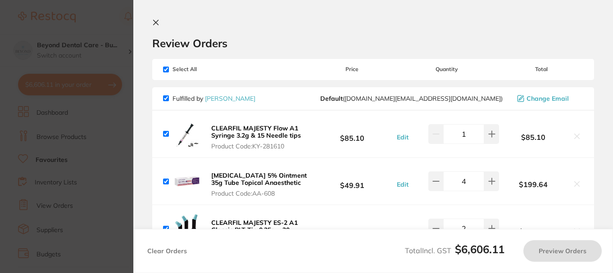
checkbox input "true"
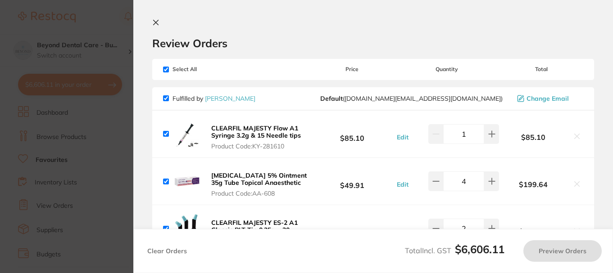
checkbox input "true"
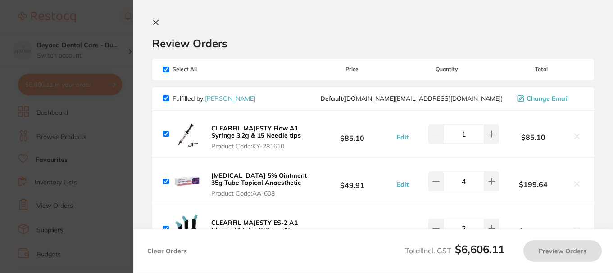
checkbox input "true"
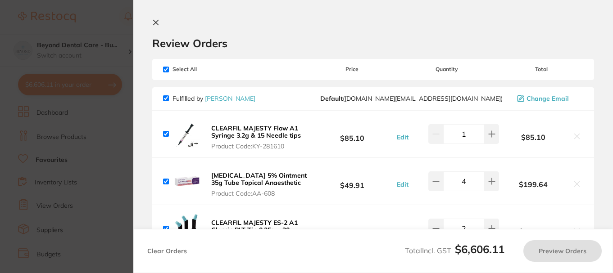
checkbox input "true"
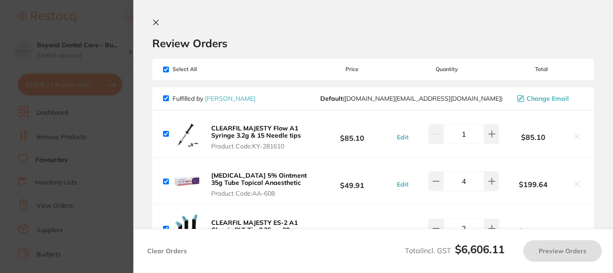
checkbox input "true"
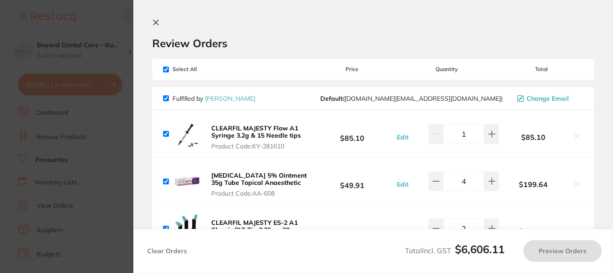
checkbox input "true"
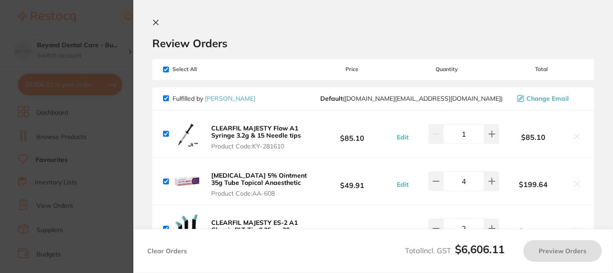
checkbox input "true"
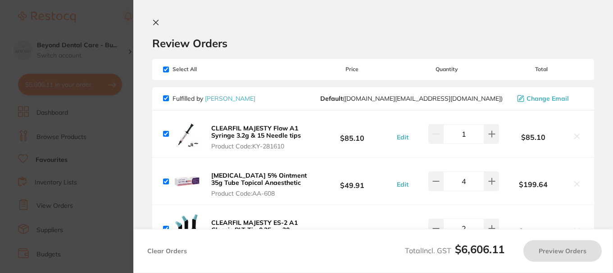
checkbox input "true"
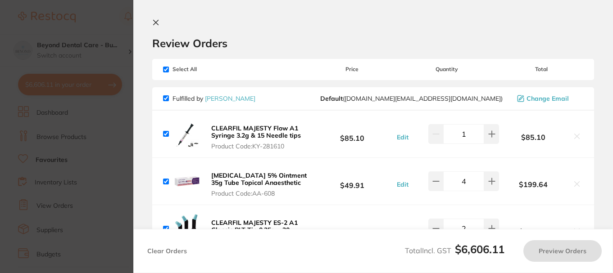
checkbox input "true"
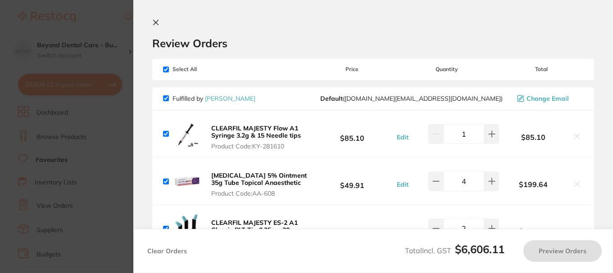
checkbox input "true"
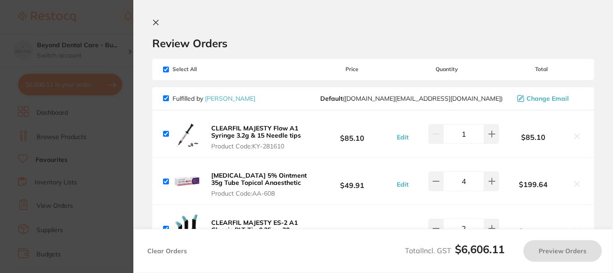
checkbox input "true"
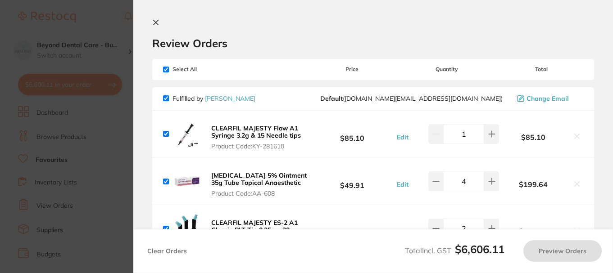
checkbox input "true"
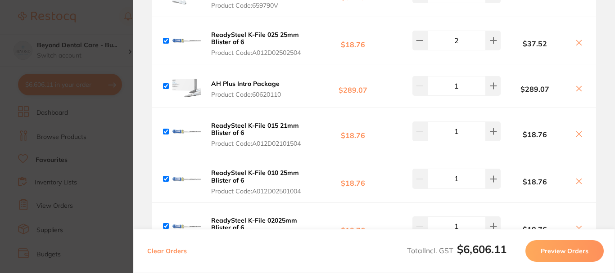
scroll to position [1081, 0]
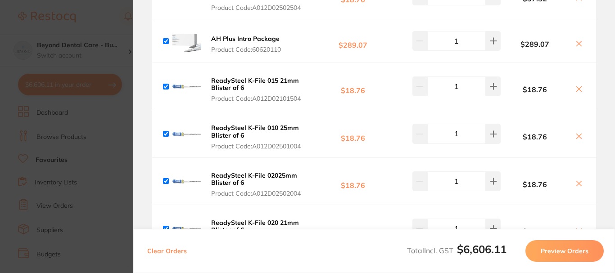
click at [462, 134] on input "1" at bounding box center [456, 134] width 59 height 20
type input "4"
click at [392, 149] on div "ReadySteel K-File 010 25mm Blister of 6 Product Code: A012D02501004 $18.76 4 $1…" at bounding box center [374, 133] width 444 height 47
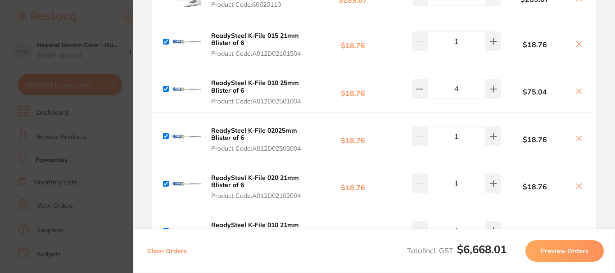
click at [459, 136] on input "1" at bounding box center [456, 137] width 59 height 20
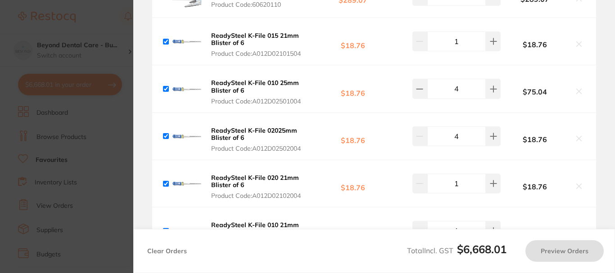
click at [378, 138] on b "$18.76" at bounding box center [353, 136] width 85 height 17
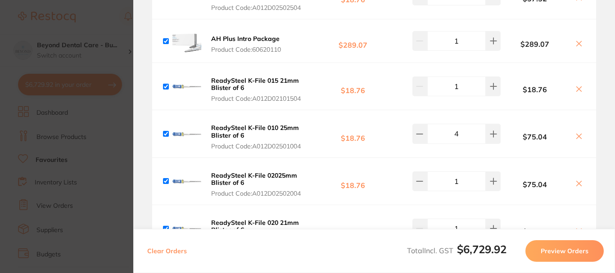
type input "4"
drag, startPoint x: 241, startPoint y: 97, endPoint x: 134, endPoint y: 132, distance: 112.3
click at [241, 97] on span "Product Code: A012D02101504" at bounding box center [259, 98] width 97 height 7
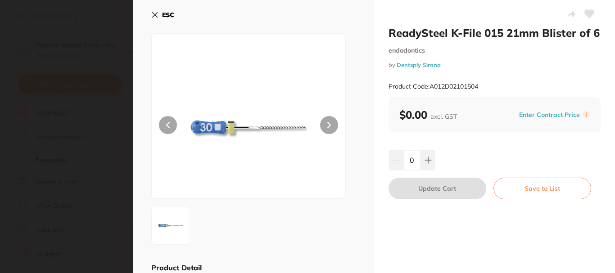
click at [155, 14] on icon at bounding box center [155, 15] width 5 height 5
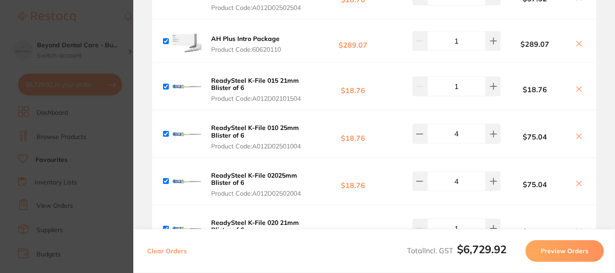
click at [109, 28] on section "Update RRP Set your pre negotiated price for this item. Item Agreed RRP (excl. …" at bounding box center [306, 136] width 613 height 273
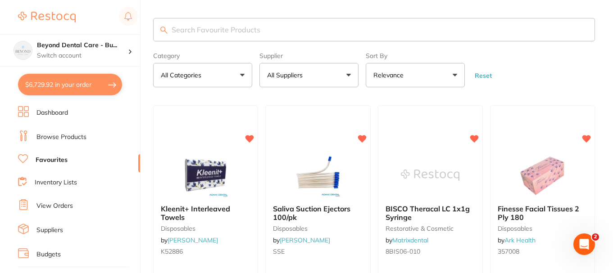
click at [224, 32] on input "search" at bounding box center [374, 29] width 442 height 23
paste input "EN-SX7170425RF"
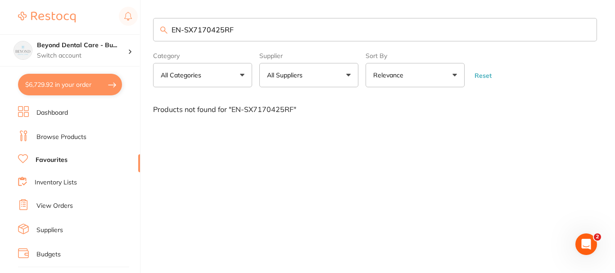
type input "EN-SX7170425RF"
click at [72, 142] on li "Browse Products" at bounding box center [79, 138] width 122 height 14
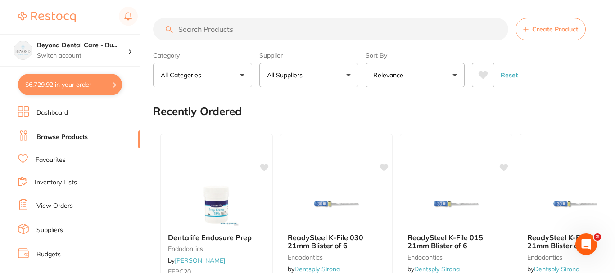
click at [228, 30] on input "search" at bounding box center [330, 29] width 355 height 23
paste input "EN-SX7170425RF"
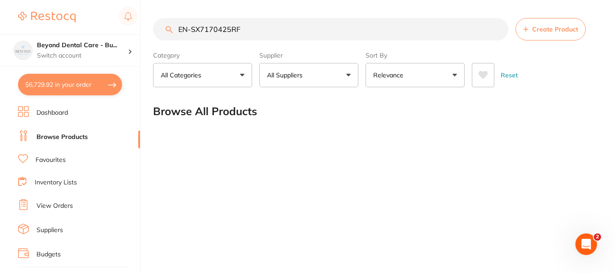
drag, startPoint x: 276, startPoint y: 25, endPoint x: 186, endPoint y: 18, distance: 90.8
click at [186, 18] on input "EN-SX7170425RF" at bounding box center [330, 29] width 355 height 23
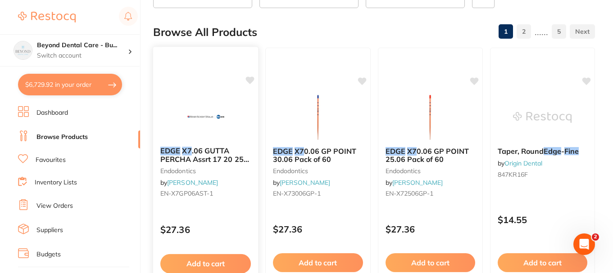
scroll to position [90, 0]
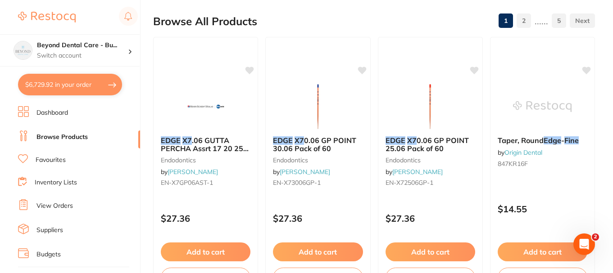
type input "Edge file x7"
click at [59, 208] on link "View Orders" at bounding box center [54, 206] width 36 height 9
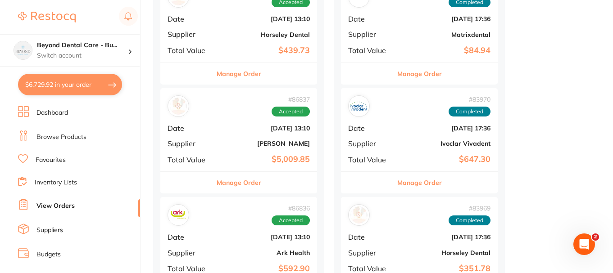
scroll to position [495, 0]
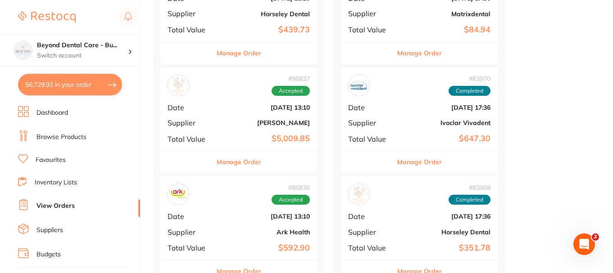
click at [211, 143] on div "# 86837 Accepted Date Jul 17 2025, 13:10 Supplier Henry Schein Halas Total Valu…" at bounding box center [238, 109] width 157 height 83
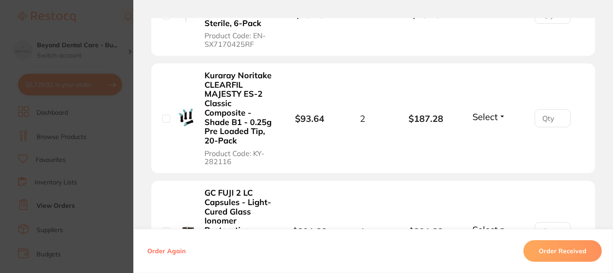
scroll to position [1351, 0]
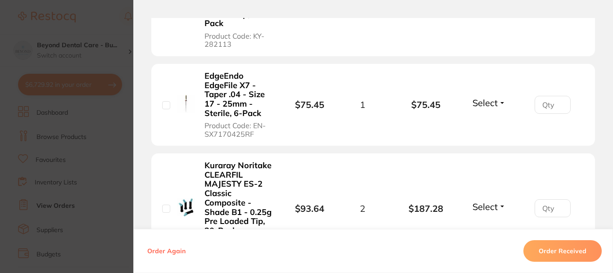
click at [231, 122] on span "Product Code: EN-SX7170425RF" at bounding box center [238, 130] width 68 height 17
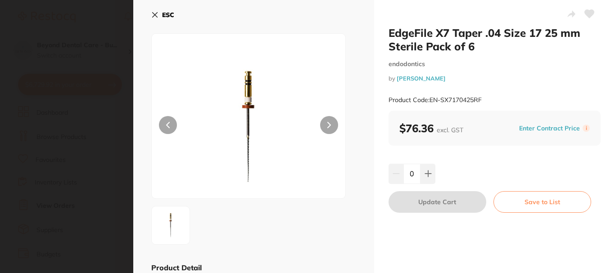
scroll to position [0, 0]
click at [430, 176] on icon at bounding box center [428, 173] width 7 height 7
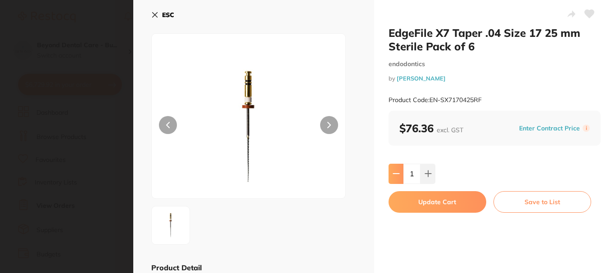
click at [392, 182] on button at bounding box center [396, 174] width 15 height 20
type input "0"
drag, startPoint x: 485, startPoint y: 97, endPoint x: 430, endPoint y: 104, distance: 54.6
click at [430, 104] on div "Product Code: EN-SX7170425RF" at bounding box center [495, 100] width 212 height 22
copy small "EN-SX7170425RF"
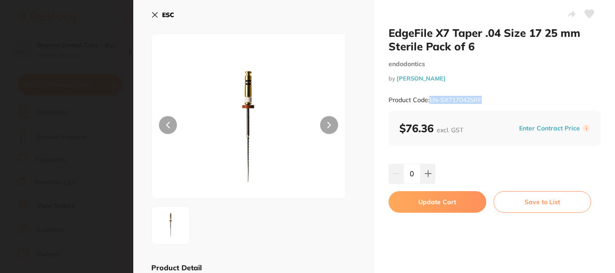
click at [98, 16] on section "EdgeFile X7 Taper .04 Size 17 25 mm Sterile Pack of 6 endodontics by Henry Sche…" at bounding box center [307, 136] width 615 height 273
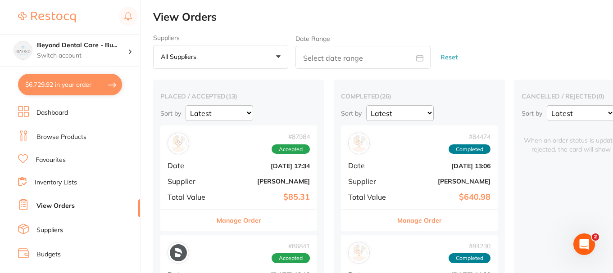
click at [53, 133] on link "Browse Products" at bounding box center [61, 137] width 50 height 9
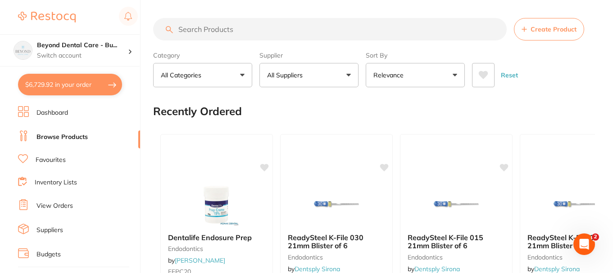
click at [272, 27] on input "search" at bounding box center [329, 29] width 353 height 23
paste input "EN-SX7170425RF"
type input "EN-SX7170425RF"
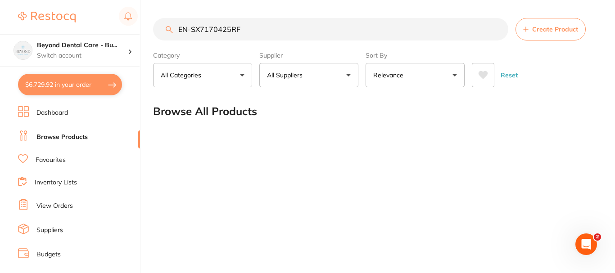
drag, startPoint x: 255, startPoint y: 31, endPoint x: 149, endPoint y: 17, distance: 107.2
click at [151, 17] on div "$6,729.92 Beyond Dental Care - Bu... Switch account Beyond Dental Care - Sandst…" at bounding box center [307, 136] width 615 height 273
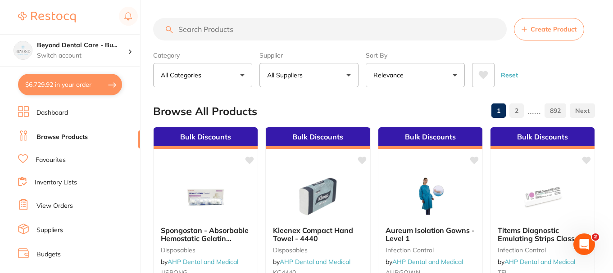
click at [218, 34] on input "search" at bounding box center [329, 29] width 353 height 23
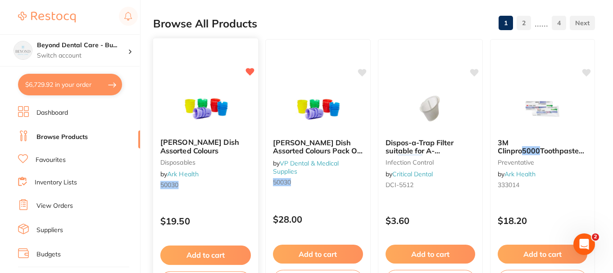
scroll to position [90, 0]
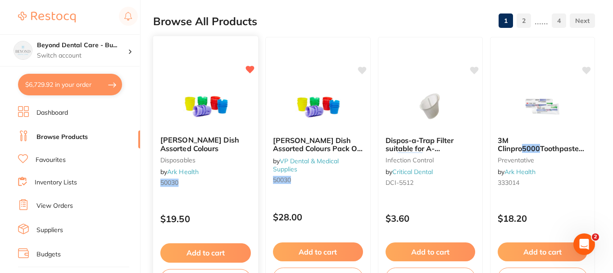
type input "50030"
click at [196, 250] on button "Add to cart" at bounding box center [205, 253] width 91 height 19
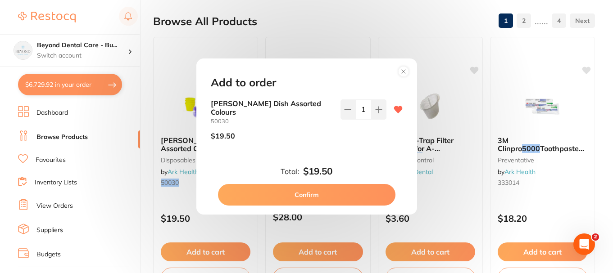
scroll to position [0, 0]
click at [308, 191] on button "Confirm" at bounding box center [306, 195] width 177 height 22
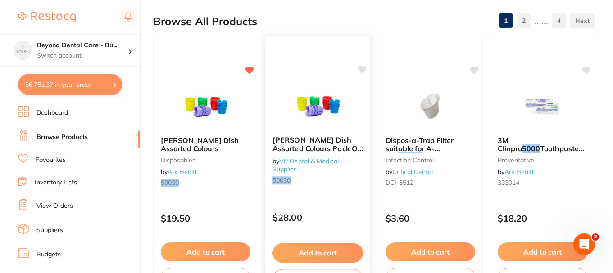
checkbox input "false"
click at [70, 84] on button "$6,751.37 in your order" at bounding box center [70, 85] width 104 height 22
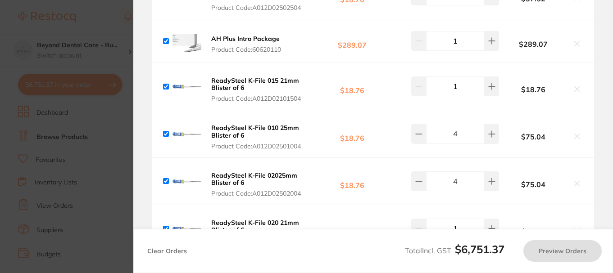
checkbox input "true"
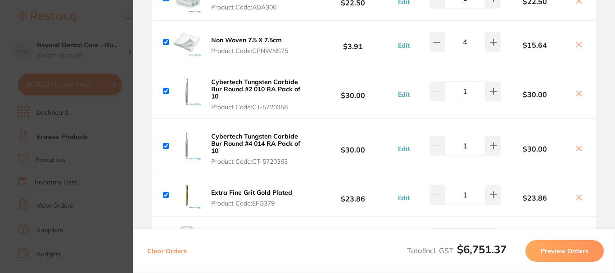
scroll to position [2206, 0]
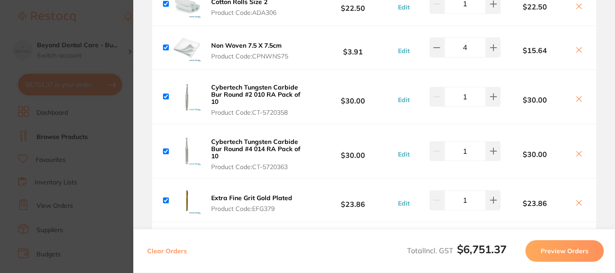
click at [576, 98] on icon at bounding box center [578, 98] width 7 height 7
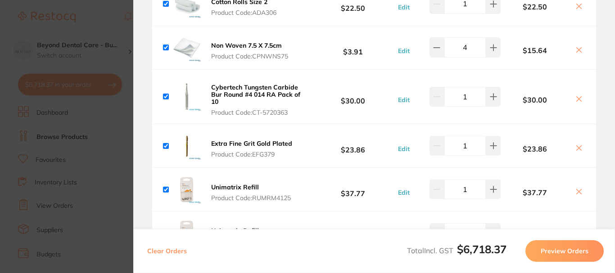
click at [576, 95] on icon at bounding box center [578, 98] width 7 height 7
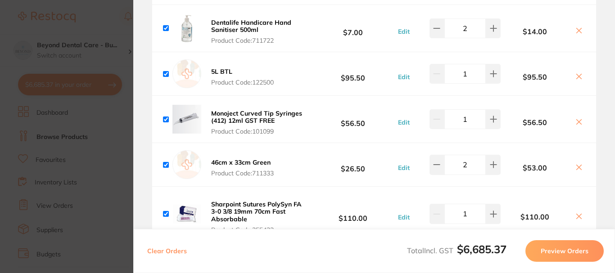
scroll to position [2747, 0]
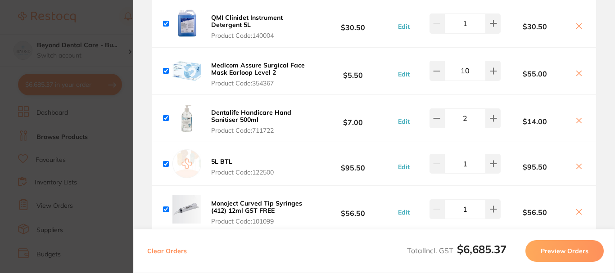
click at [575, 117] on icon at bounding box center [578, 120] width 7 height 7
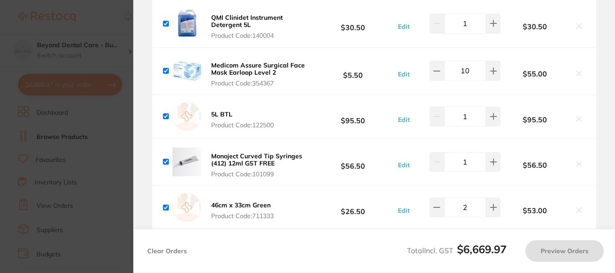
checkbox input "true"
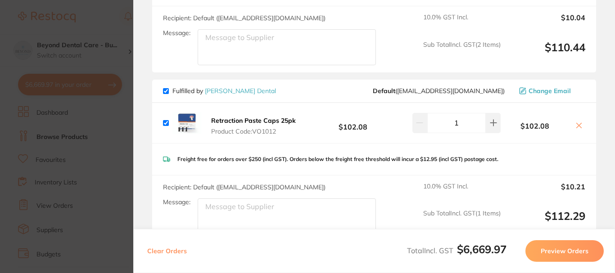
scroll to position [3827, 0]
click at [122, 22] on section "Update RRP Set your pre negotiated price for this item. Item Agreed RRP (excl. …" at bounding box center [307, 136] width 615 height 273
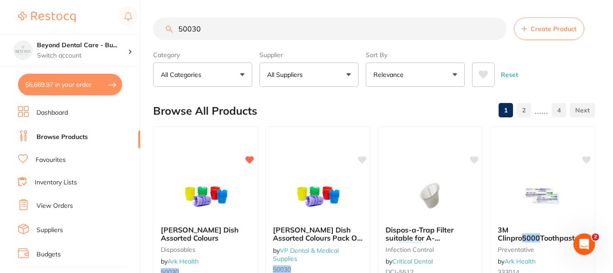
scroll to position [0, 0]
drag, startPoint x: 209, startPoint y: 26, endPoint x: 162, endPoint y: 12, distance: 48.7
click at [112, 21] on div "$6,669.97 Beyond Dental Care - Bu... Switch account Beyond Dental Care - Sandst…" at bounding box center [306, 136] width 613 height 273
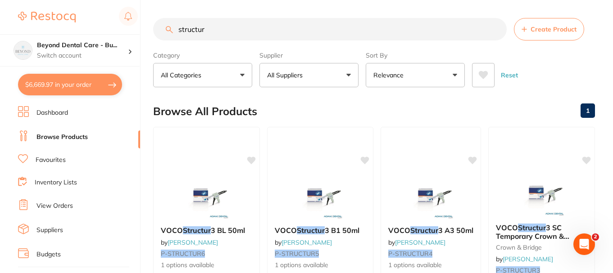
drag, startPoint x: 237, startPoint y: 31, endPoint x: 190, endPoint y: 24, distance: 47.8
click at [190, 24] on input "structur" at bounding box center [329, 29] width 353 height 23
type input "s"
type input "luxatemp"
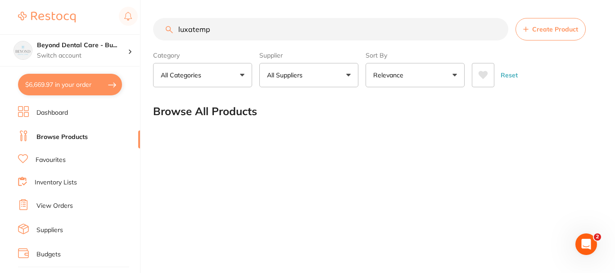
drag, startPoint x: 219, startPoint y: 31, endPoint x: 158, endPoint y: 26, distance: 61.9
click at [158, 26] on input "luxatemp" at bounding box center [330, 29] width 355 height 23
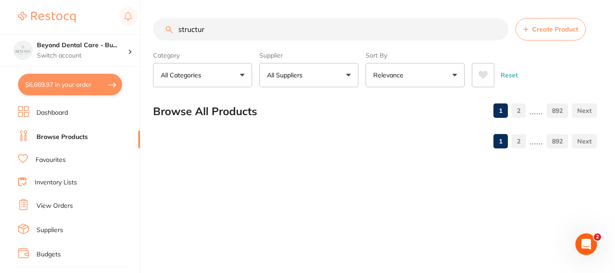
type input "structur"
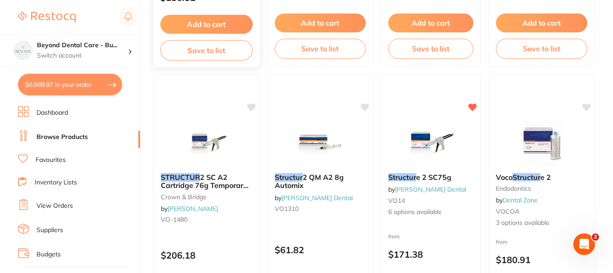
scroll to position [630, 0]
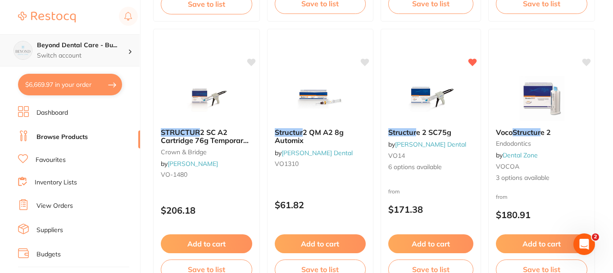
click at [86, 44] on h4 "Beyond Dental Care - Bu..." at bounding box center [82, 45] width 91 height 9
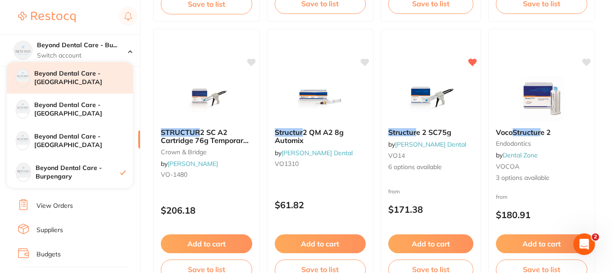
click at [94, 77] on h4 "Beyond Dental Care - [GEOGRAPHIC_DATA]" at bounding box center [83, 78] width 99 height 18
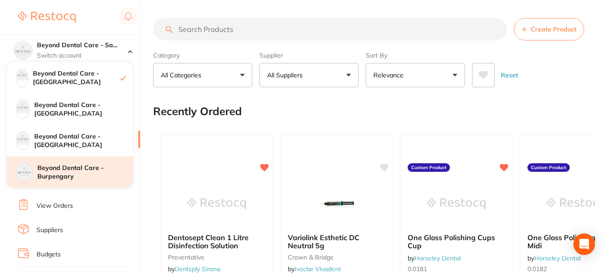
click at [59, 172] on h4 "Beyond Dental Care - Burpengary" at bounding box center [84, 173] width 95 height 18
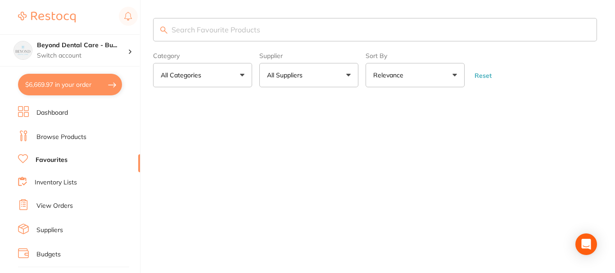
click at [63, 83] on button "$6,669.97 in your order" at bounding box center [70, 85] width 104 height 22
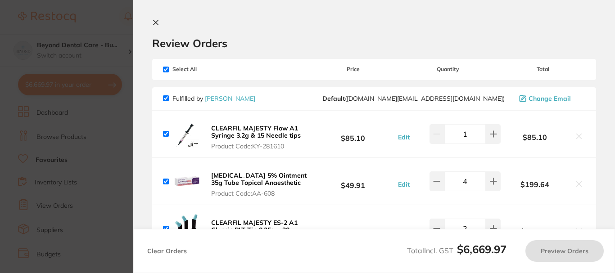
checkbox input "true"
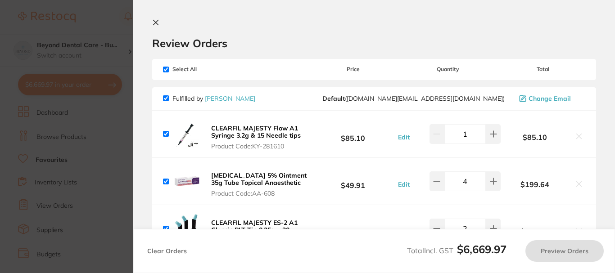
checkbox input "true"
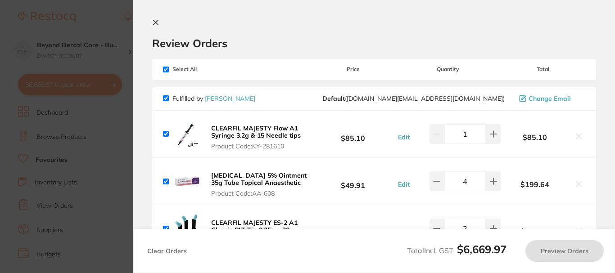
checkbox input "true"
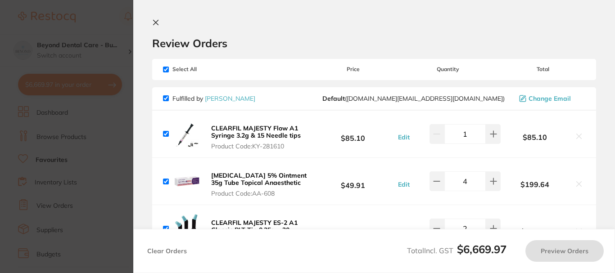
checkbox input "true"
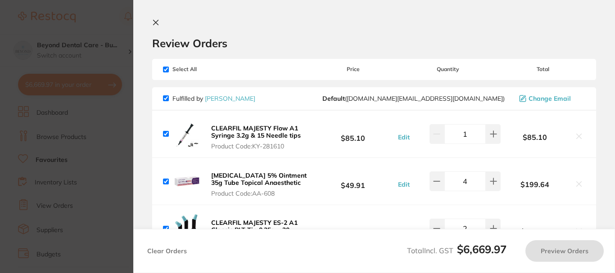
checkbox input "true"
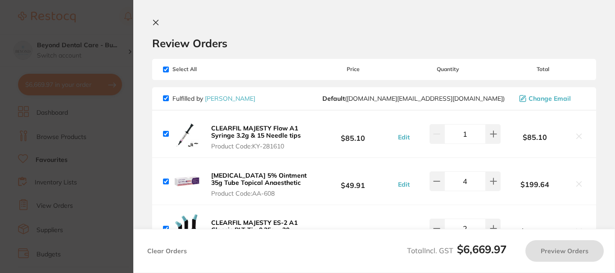
checkbox input "true"
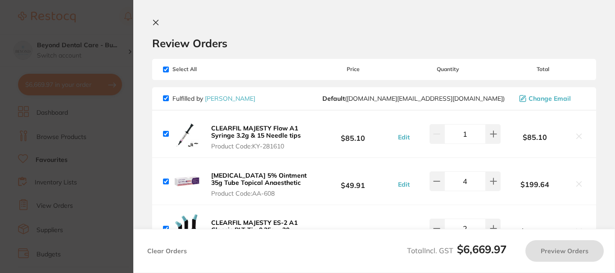
checkbox input "true"
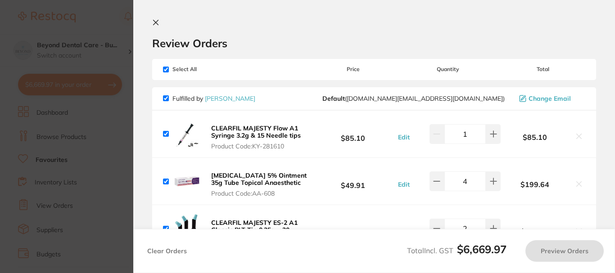
checkbox input "true"
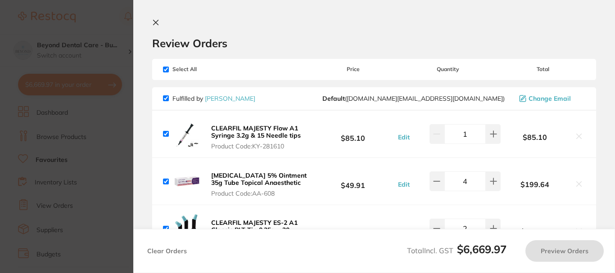
checkbox input "true"
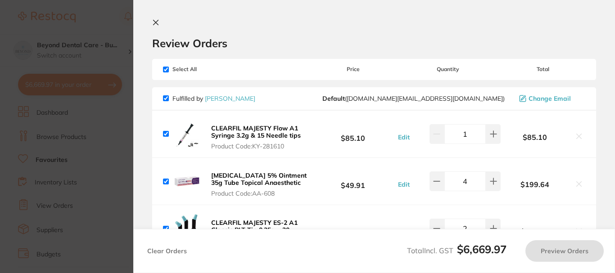
checkbox input "true"
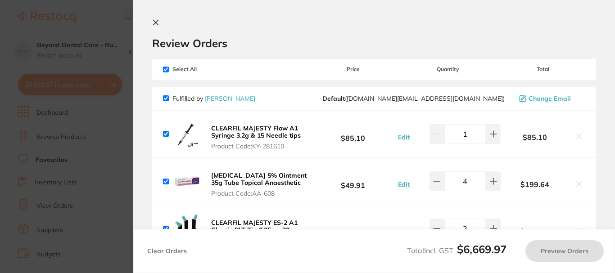
checkbox input "true"
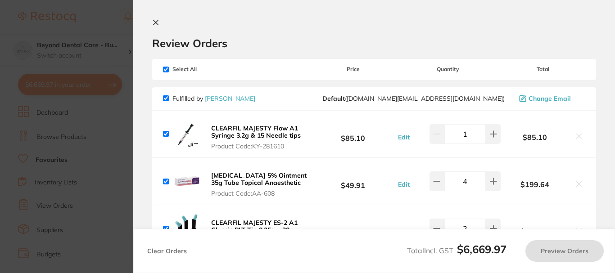
checkbox input "true"
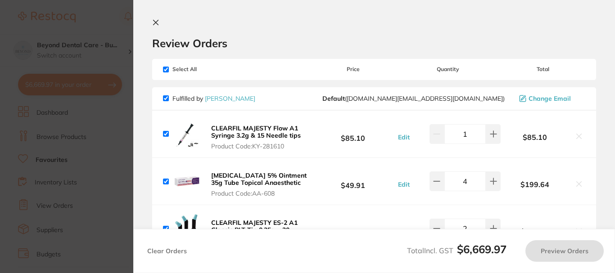
checkbox input "true"
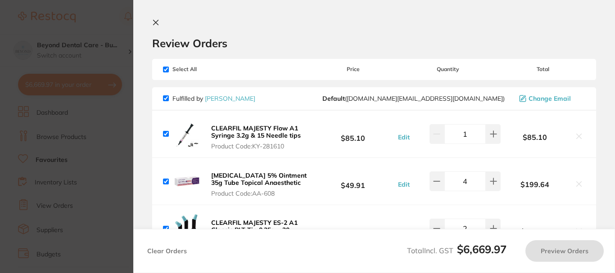
checkbox input "true"
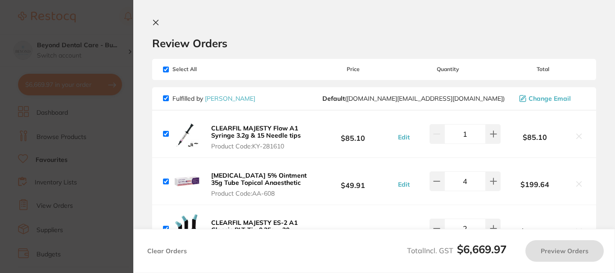
checkbox input "true"
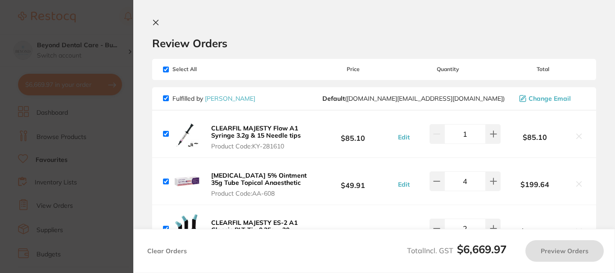
checkbox input "true"
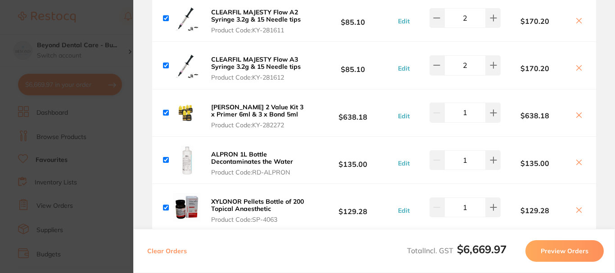
click at [577, 163] on icon at bounding box center [579, 162] width 5 height 5
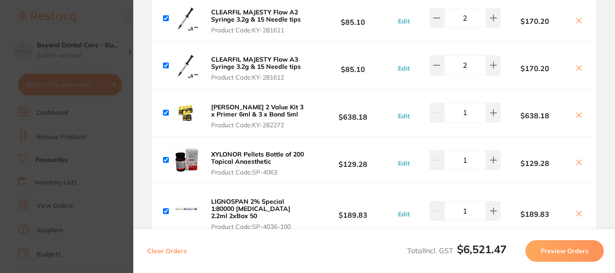
checkbox input "true"
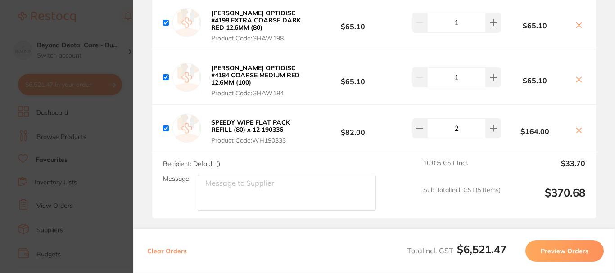
scroll to position [4166, 0]
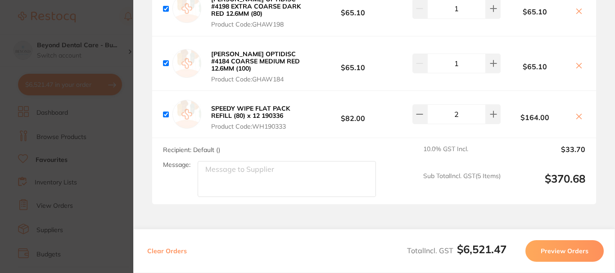
click at [117, 141] on section "Update RRP Set your pre negotiated price for this item. Item Agreed RRP (excl. …" at bounding box center [307, 136] width 615 height 273
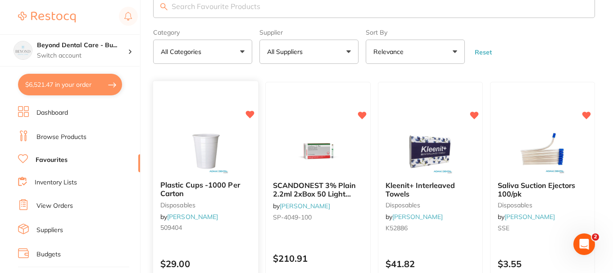
scroll to position [0, 0]
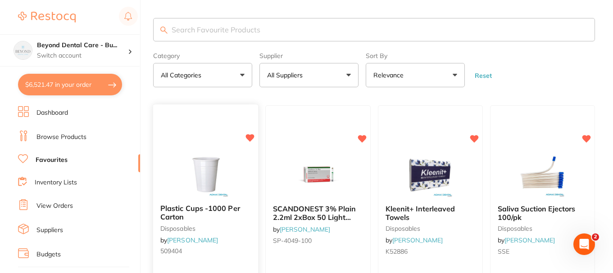
click at [219, 32] on input "search" at bounding box center [374, 29] width 442 height 23
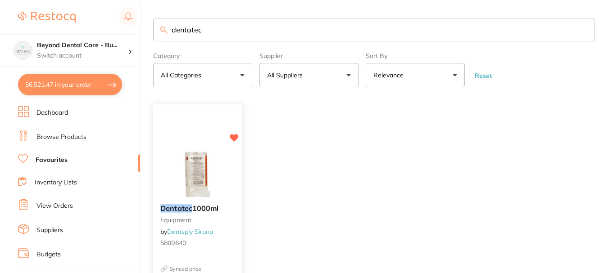
scroll to position [90, 0]
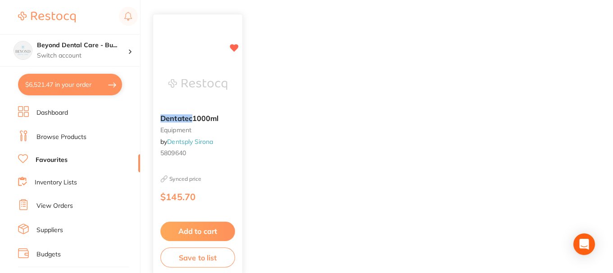
type input "dentatec"
click at [199, 225] on button "Add to cart" at bounding box center [197, 231] width 75 height 19
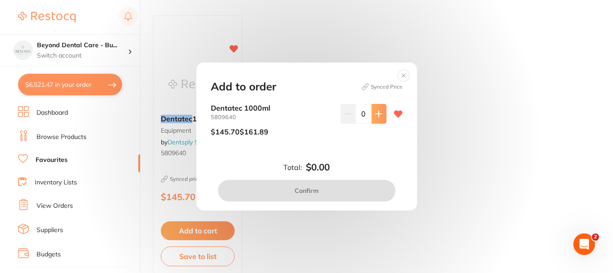
scroll to position [0, 0]
click at [378, 113] on icon at bounding box center [378, 113] width 7 height 7
type input "1"
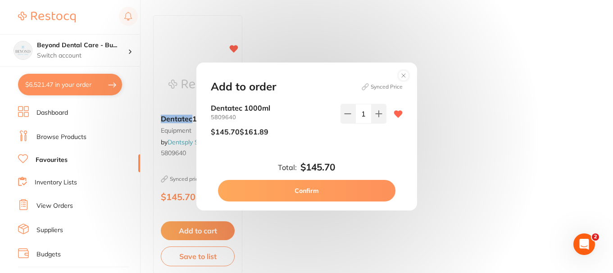
click at [285, 191] on button "Confirm" at bounding box center [306, 191] width 177 height 22
checkbox input "false"
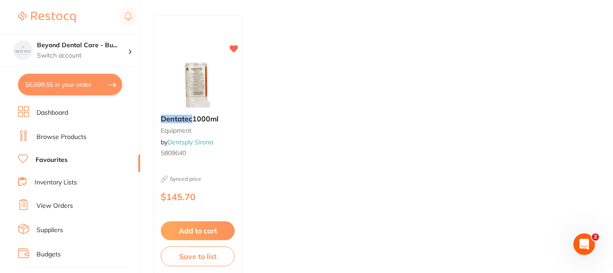
scroll to position [4206, 0]
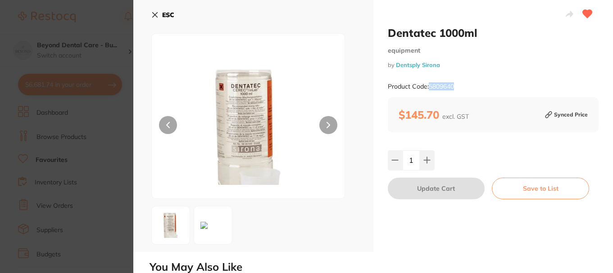
click at [428, 86] on div "Product Code: 5809640" at bounding box center [493, 87] width 211 height 22
drag, startPoint x: 438, startPoint y: 114, endPoint x: 401, endPoint y: 120, distance: 37.0
click at [401, 120] on b "$145.70 excl. GST" at bounding box center [434, 115] width 70 height 14
copy b "145.70"
click at [105, 7] on section "Dentatec 1000ml equipment by Dentsply Sirona Product Code: 5809640 ESC Dentatec…" at bounding box center [306, 136] width 613 height 273
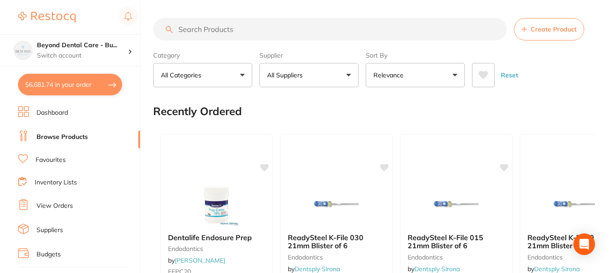
click at [255, 32] on input "search" at bounding box center [329, 29] width 353 height 23
type input "OPTRAGATE"
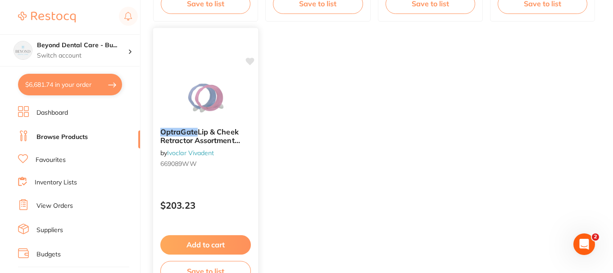
scroll to position [585, 0]
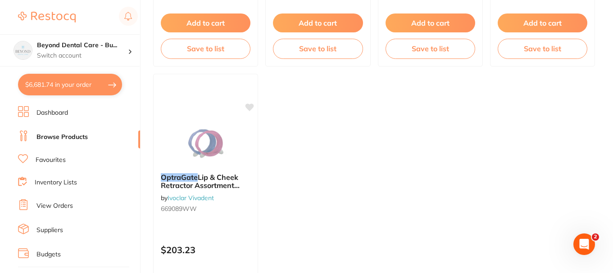
click at [236, 159] on div at bounding box center [206, 143] width 104 height 45
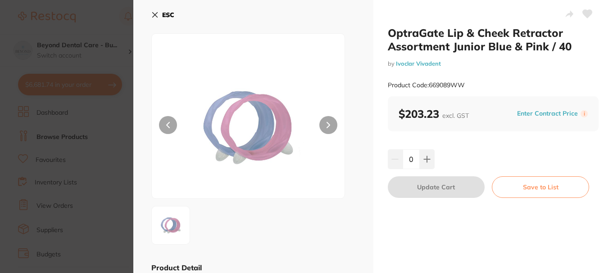
click at [159, 16] on button "ESC" at bounding box center [162, 14] width 23 height 15
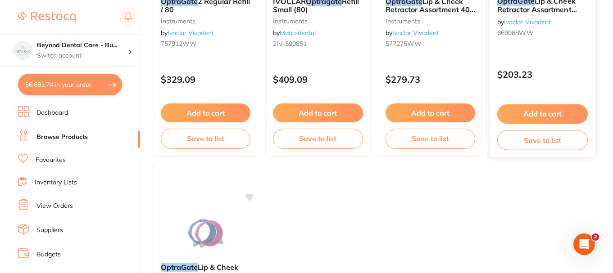
click at [548, 30] on small "669088WW" at bounding box center [542, 32] width 91 height 7
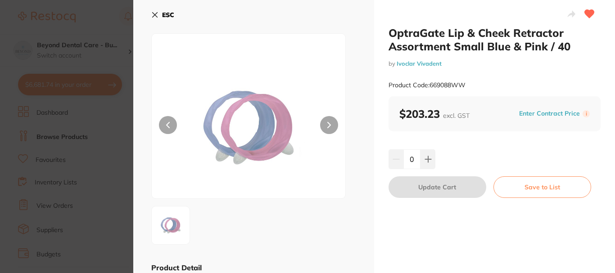
click at [155, 13] on icon at bounding box center [154, 14] width 7 height 7
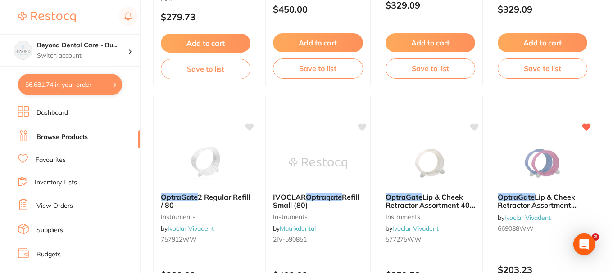
scroll to position [315, 0]
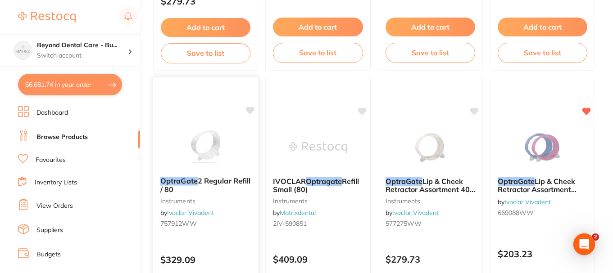
click at [247, 108] on icon at bounding box center [250, 111] width 9 height 8
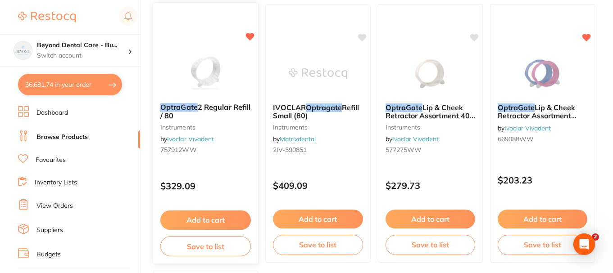
scroll to position [405, 0]
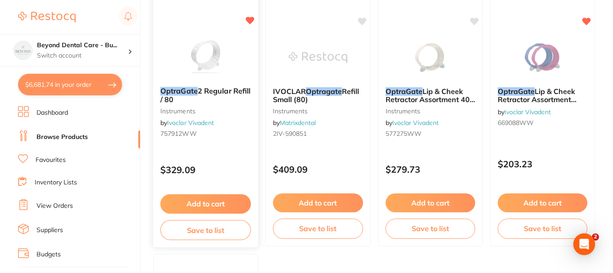
click at [204, 199] on button "Add to cart" at bounding box center [205, 204] width 91 height 19
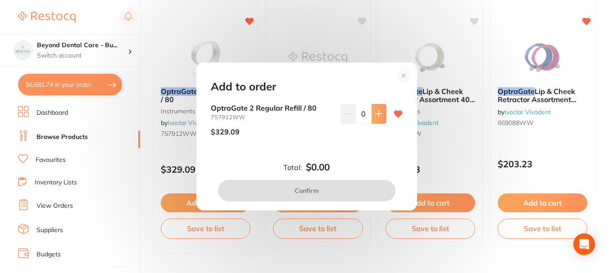
click at [378, 113] on icon at bounding box center [379, 114] width 6 height 6
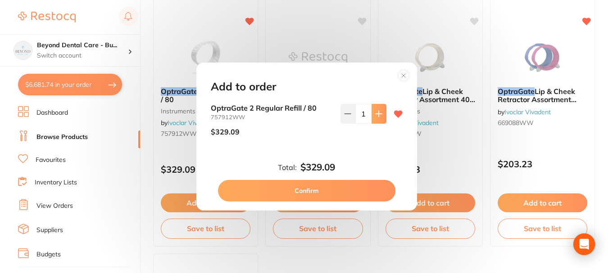
type input "1"
click at [328, 190] on button "Confirm" at bounding box center [306, 191] width 177 height 22
checkbox input "false"
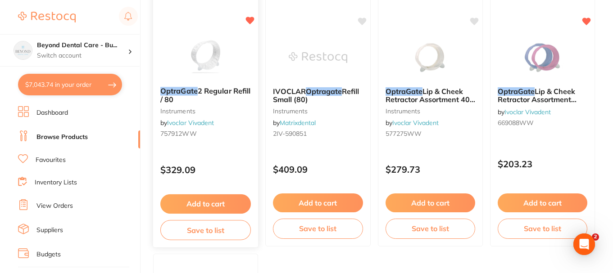
scroll to position [4250, 0]
click at [222, 70] on img at bounding box center [205, 56] width 59 height 45
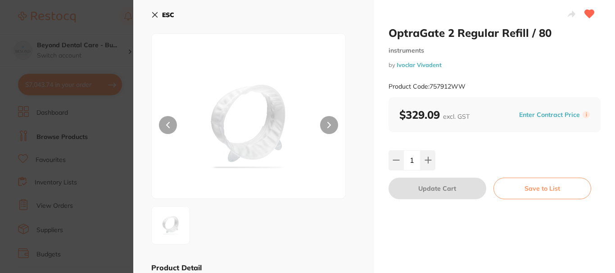
drag, startPoint x: 465, startPoint y: 86, endPoint x: 371, endPoint y: 9, distance: 121.3
click at [430, 87] on small "Product Code: 757912WW" at bounding box center [427, 87] width 77 height 8
click at [450, 86] on small "Product Code: 757912WW" at bounding box center [427, 87] width 77 height 8
drag, startPoint x: 466, startPoint y: 88, endPoint x: 430, endPoint y: 87, distance: 35.6
click at [430, 87] on small "Product Code: 757912WW" at bounding box center [427, 87] width 77 height 8
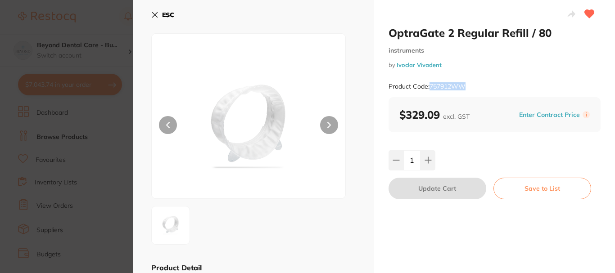
copy small "757912WW"
drag, startPoint x: 439, startPoint y: 114, endPoint x: 407, endPoint y: 117, distance: 32.1
click at [407, 117] on b "$329.09 excl. GST" at bounding box center [434, 115] width 70 height 14
copy b "329.09"
click at [160, 11] on button "ESC" at bounding box center [162, 14] width 23 height 15
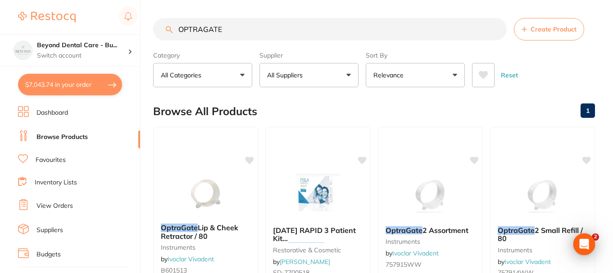
drag, startPoint x: 233, startPoint y: 35, endPoint x: 163, endPoint y: 31, distance: 69.9
click at [163, 31] on input "OPTRAGATE" at bounding box center [329, 29] width 353 height 23
type input "fit strip"
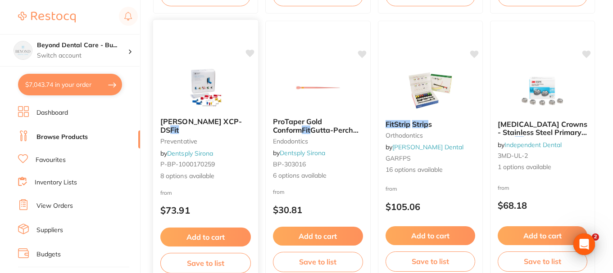
scroll to position [1216, 0]
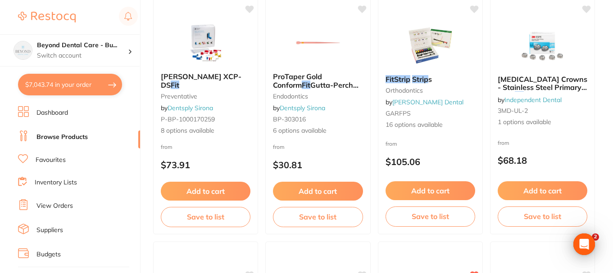
click at [425, 141] on div "from $105.06" at bounding box center [430, 155] width 104 height 32
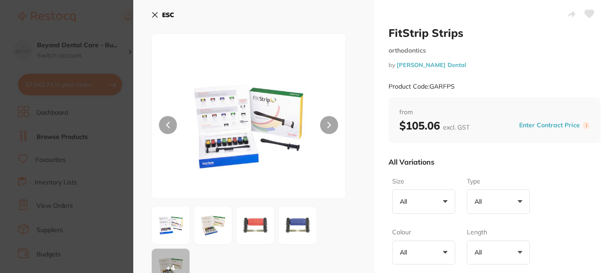
click at [428, 200] on button "All +0" at bounding box center [423, 202] width 63 height 24
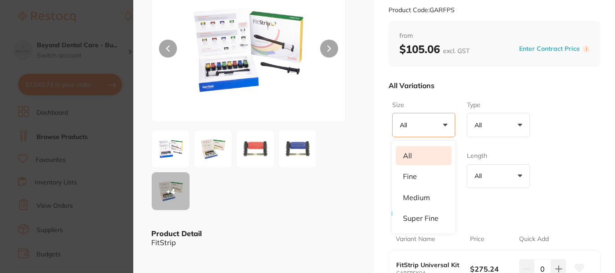
scroll to position [90, 0]
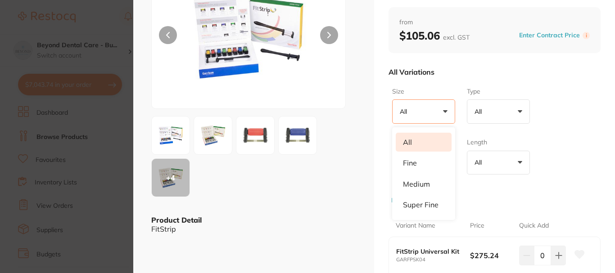
click at [488, 115] on span "+0" at bounding box center [489, 111] width 9 height 9
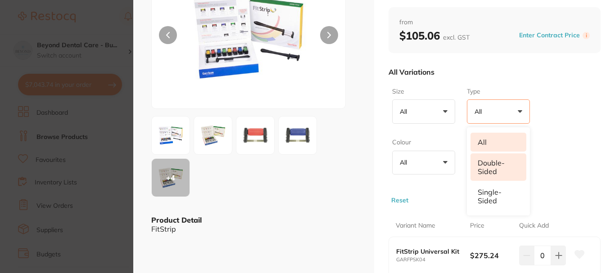
click at [481, 169] on li "Double-sided" at bounding box center [499, 167] width 56 height 27
click at [443, 162] on button "All +0" at bounding box center [423, 163] width 63 height 24
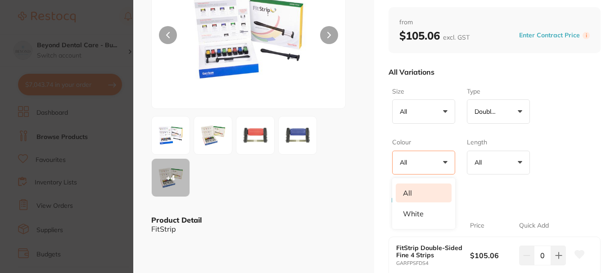
click at [506, 170] on button "All +0" at bounding box center [498, 163] width 63 height 24
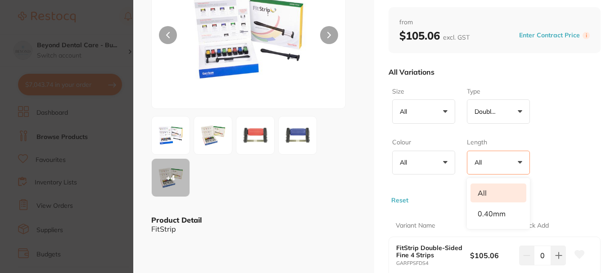
click at [503, 169] on button "All +0" at bounding box center [498, 163] width 63 height 24
click at [441, 168] on button "All +0" at bounding box center [423, 163] width 63 height 24
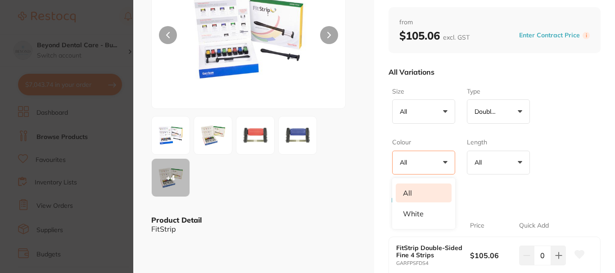
click at [415, 192] on li "All" at bounding box center [424, 193] width 56 height 19
click at [441, 157] on button "All +0" at bounding box center [423, 163] width 63 height 24
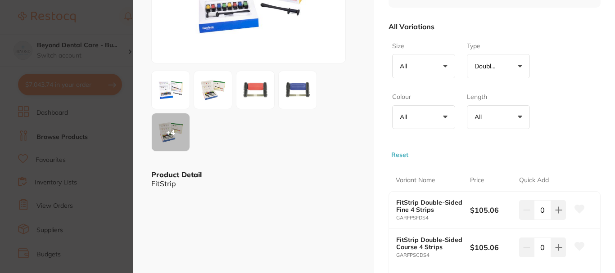
scroll to position [135, 0]
click at [253, 97] on img at bounding box center [255, 91] width 32 height 24
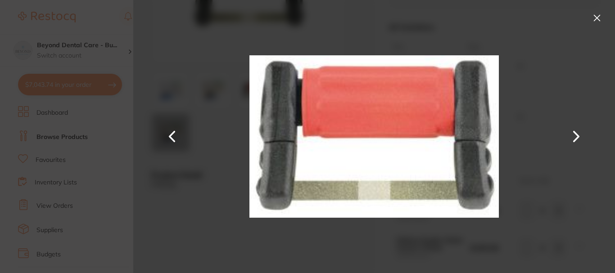
click at [598, 15] on button at bounding box center [597, 18] width 14 height 14
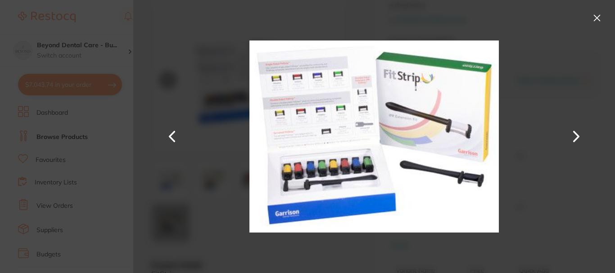
scroll to position [0, 0]
click at [303, 129] on img at bounding box center [373, 136] width 249 height 273
click at [111, 130] on section "FitStrip Strips orthodontics by Erskine Dental Product Code: GARFPS ESC + 4 Pro…" at bounding box center [307, 136] width 615 height 273
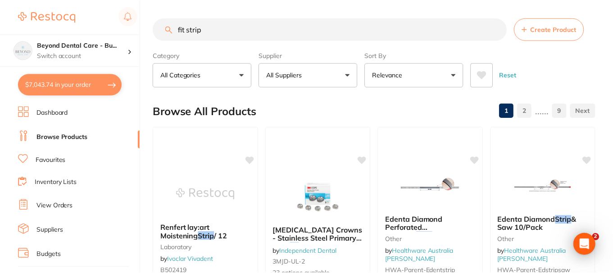
scroll to position [1216, 0]
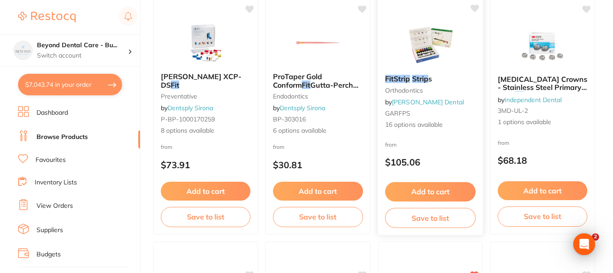
click at [449, 133] on div "FitStrip Strip s orthodontics by Erskine Dental GARFPS 16 options available" at bounding box center [429, 102] width 105 height 69
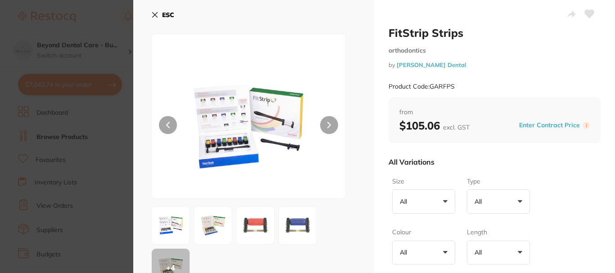
click at [155, 10] on button "ESC" at bounding box center [162, 14] width 23 height 15
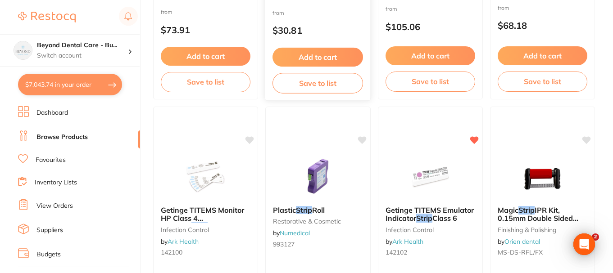
scroll to position [1396, 0]
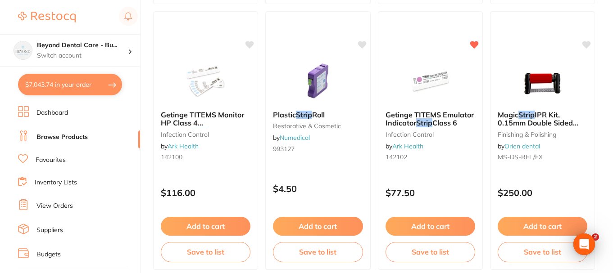
scroll to position [1441, 0]
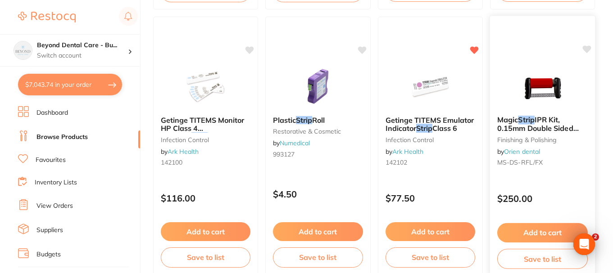
click at [546, 81] on img at bounding box center [542, 85] width 59 height 45
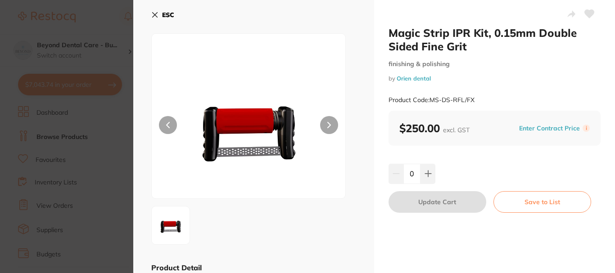
click at [157, 12] on icon at bounding box center [154, 14] width 7 height 7
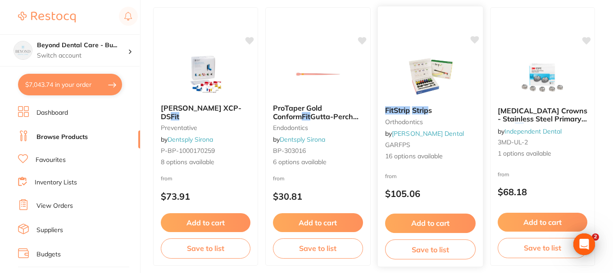
scroll to position [1171, 0]
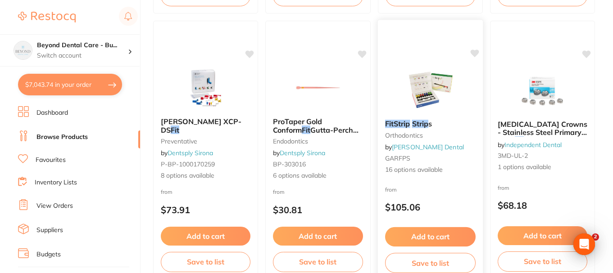
click at [439, 85] on img at bounding box center [429, 89] width 59 height 45
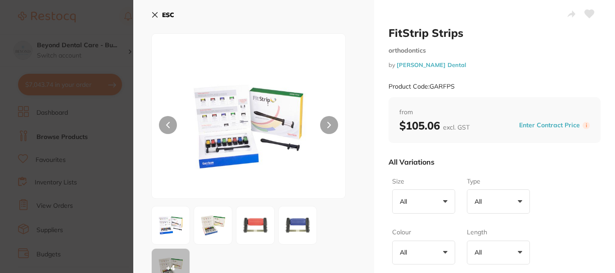
scroll to position [90, 0]
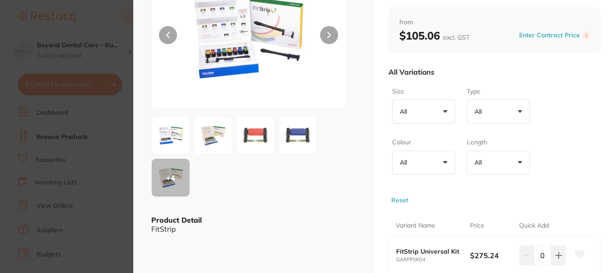
click at [484, 107] on div "Size All +0 All Fine Medium Super fine Type All +0 All Double-sided single-side…" at bounding box center [495, 144] width 212 height 121
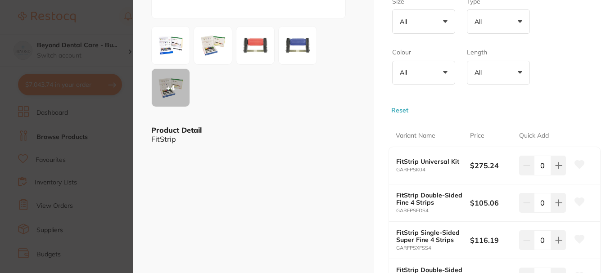
scroll to position [0, 0]
click at [518, 24] on button "All +0" at bounding box center [498, 21] width 63 height 24
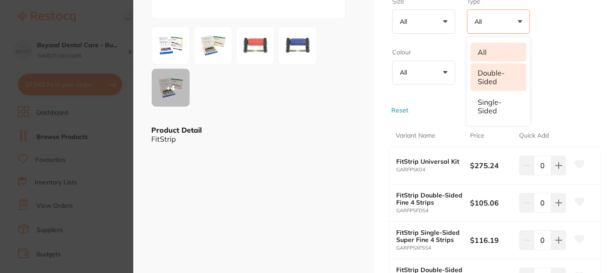
click at [499, 73] on li "Double-sided" at bounding box center [499, 76] width 56 height 27
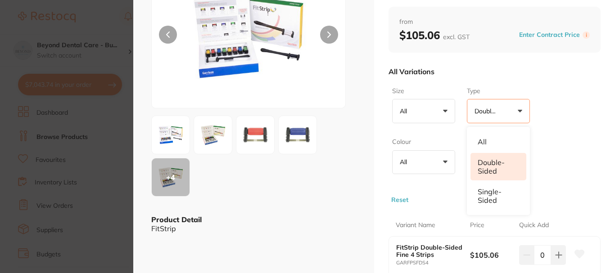
scroll to position [90, 0]
click at [420, 118] on button "All +0" at bounding box center [423, 112] width 63 height 24
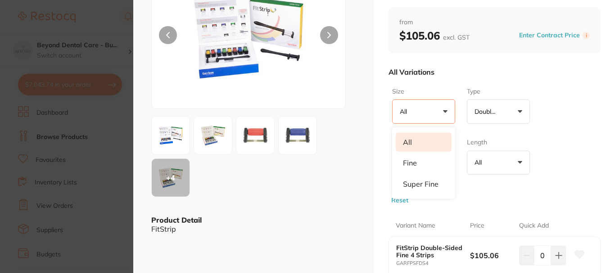
click at [420, 118] on button "All +0" at bounding box center [423, 112] width 63 height 24
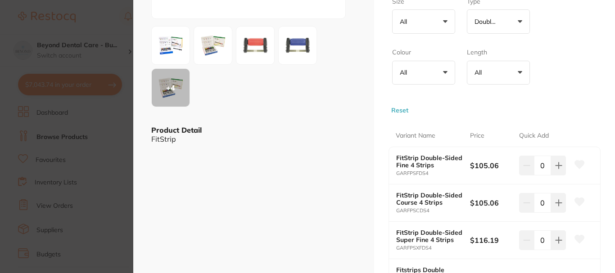
scroll to position [135, 0]
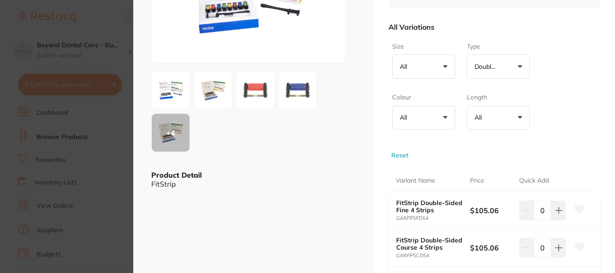
click at [112, 181] on section "FitStrip Strips orthodontics by [PERSON_NAME] Dental Product Code: GARFPS ESC +…" at bounding box center [307, 136] width 615 height 273
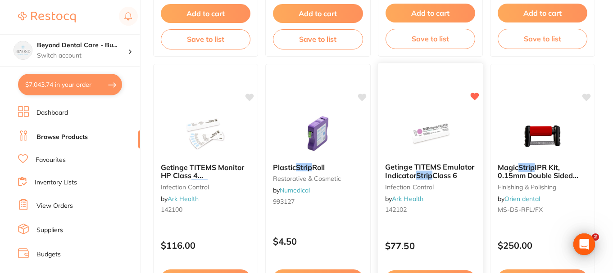
scroll to position [1396, 0]
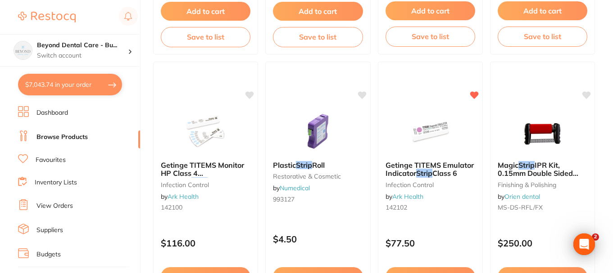
drag, startPoint x: 544, startPoint y: 133, endPoint x: 517, endPoint y: 199, distance: 71.1
click at [544, 133] on img at bounding box center [542, 131] width 59 height 45
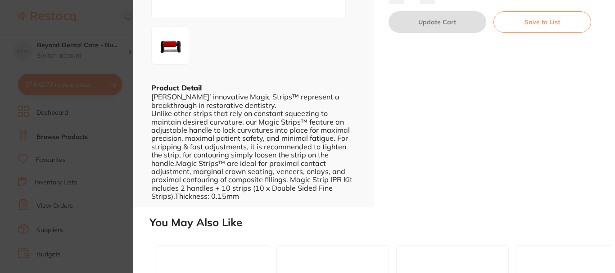
click at [119, 155] on section "Magic Strip IPR Kit, 0.15mm Double Sided Fine Grit finishing & polishing by Ori…" at bounding box center [307, 136] width 615 height 273
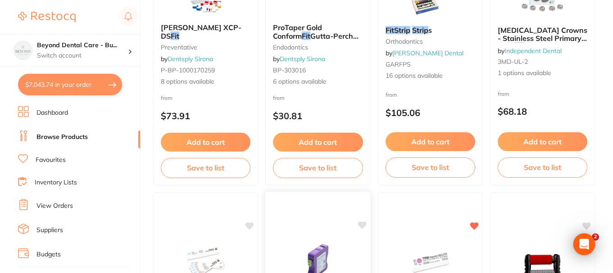
scroll to position [1216, 0]
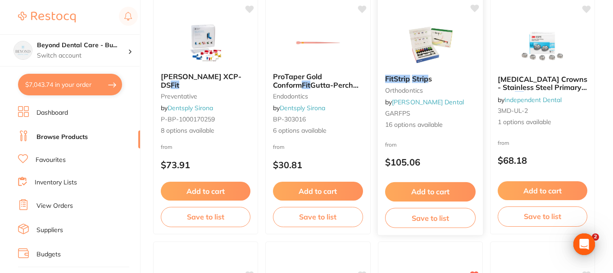
click at [439, 93] on small "orthodontics" at bounding box center [430, 90] width 91 height 7
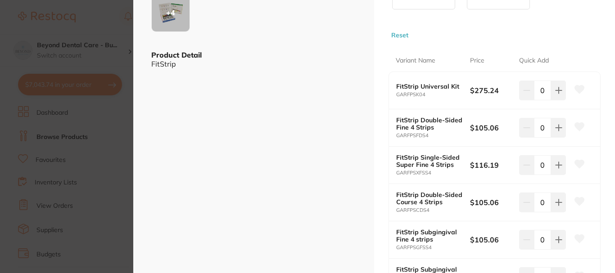
scroll to position [270, 0]
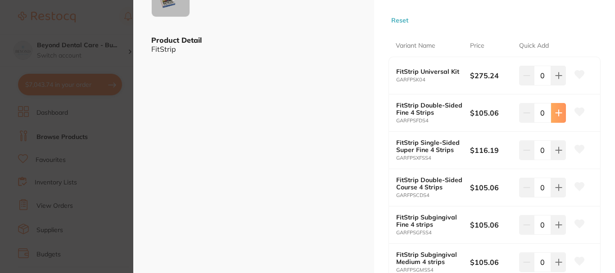
click at [560, 79] on icon at bounding box center [558, 75] width 7 height 7
type input "1"
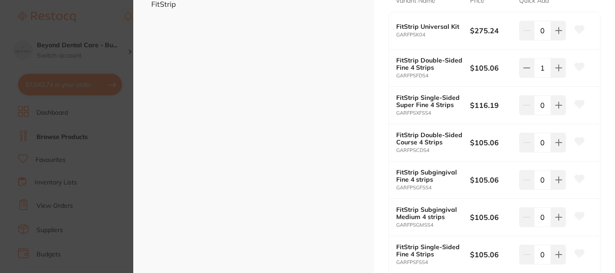
click at [415, 64] on b "FitStrip Double-Sided Fine 4 Strips" at bounding box center [429, 64] width 66 height 14
drag, startPoint x: 430, startPoint y: 75, endPoint x: 395, endPoint y: 76, distance: 34.7
click at [396, 76] on small "GARFPSFDS4" at bounding box center [433, 76] width 74 height 6
copy small "GARFPSFDS4"
drag, startPoint x: 499, startPoint y: 68, endPoint x: 468, endPoint y: 75, distance: 32.2
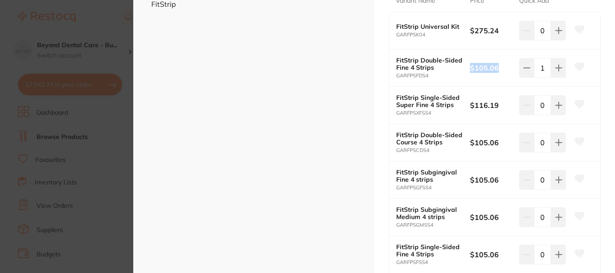
click at [468, 75] on div "FitStrip Double-Sided Fine 4 Strips GARFPSFDS4 $105.06 1" at bounding box center [494, 68] width 211 height 37
copy div "$105.06"
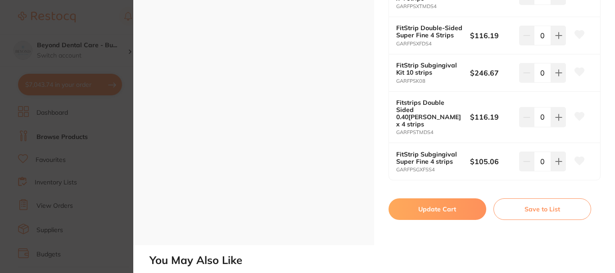
scroll to position [856, 0]
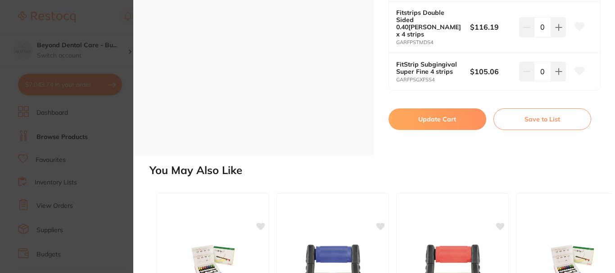
click at [425, 109] on button "Update Cart" at bounding box center [438, 120] width 98 height 22
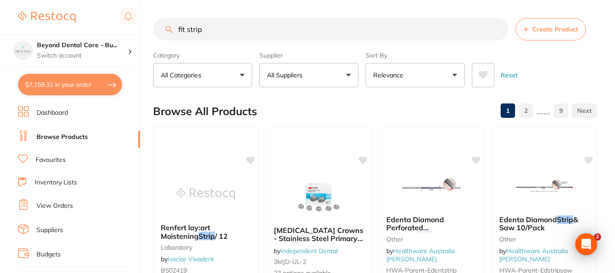
checkbox input "false"
drag, startPoint x: 210, startPoint y: 26, endPoint x: 127, endPoint y: 14, distance: 83.7
click at [127, 14] on div "$7,159.31 Beyond Dental Care - Bu... Switch account Beyond Dental Care - Sandst…" at bounding box center [306, 136] width 613 height 273
paste input "914416"
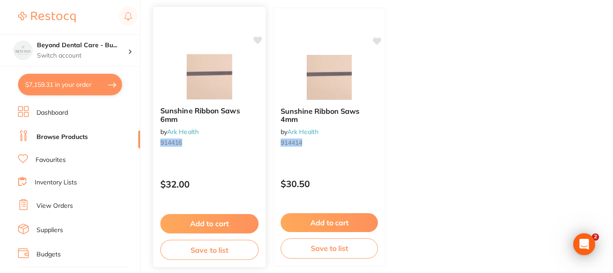
scroll to position [135, 0]
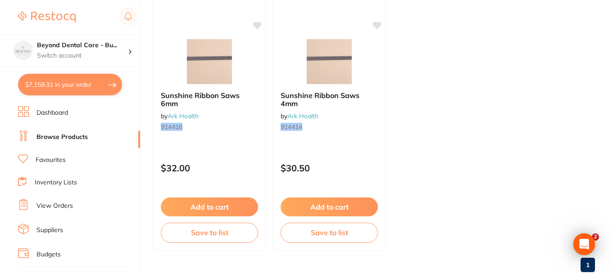
type input "914416"
click at [208, 203] on button "Add to cart" at bounding box center [209, 207] width 97 height 19
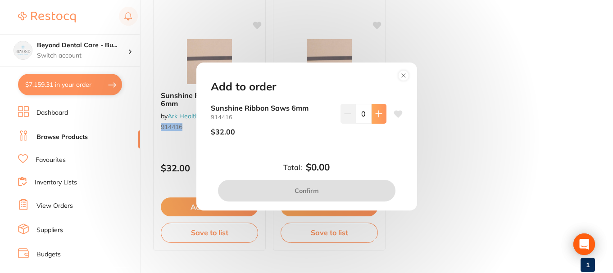
click at [373, 119] on button at bounding box center [378, 114] width 15 height 20
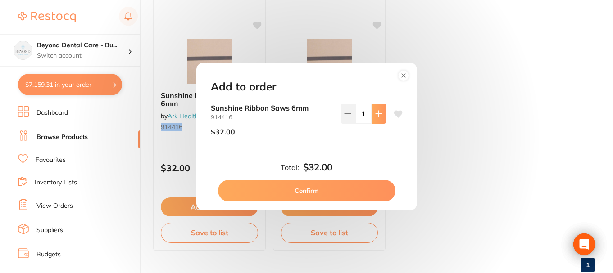
type input "1"
click at [322, 190] on button "Confirm" at bounding box center [306, 191] width 177 height 22
checkbox input "false"
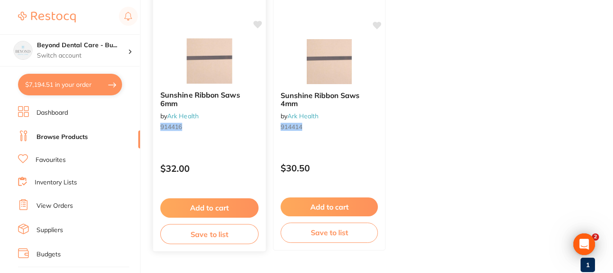
scroll to position [4341, 0]
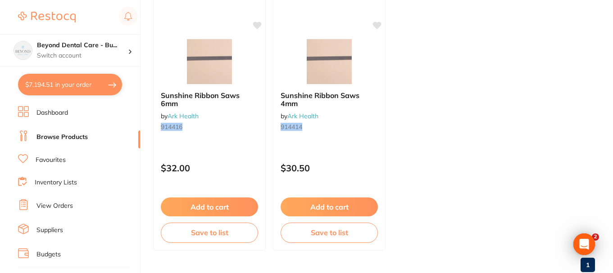
click at [75, 81] on button "$7,194.51 in your order" at bounding box center [70, 85] width 104 height 22
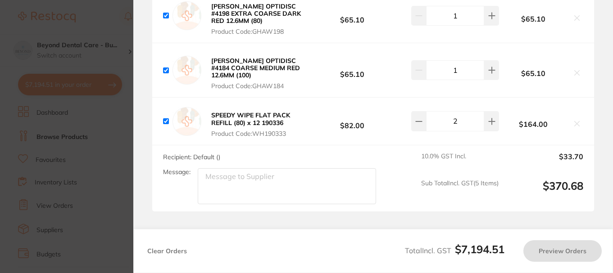
checkbox input "true"
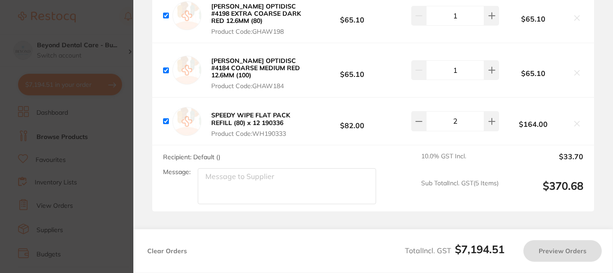
checkbox input "true"
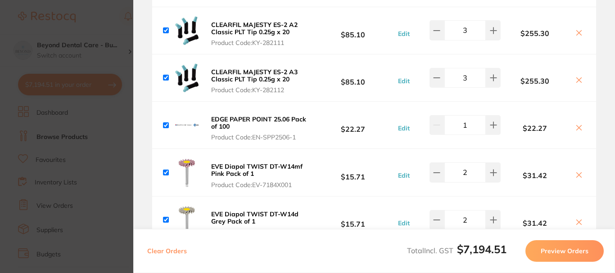
scroll to position [289, 0]
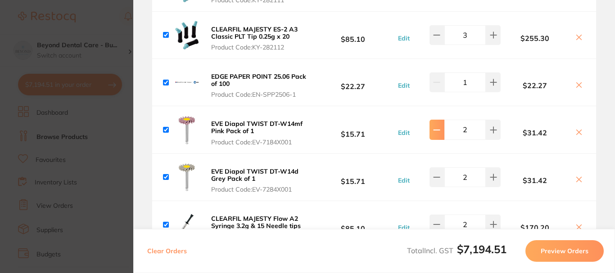
type input "1"
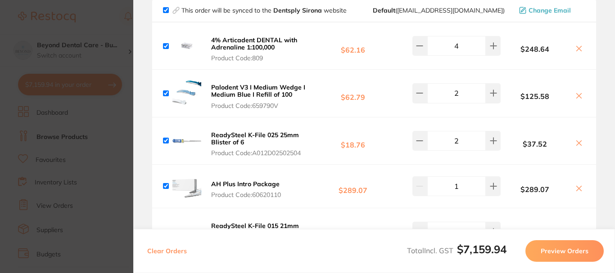
scroll to position [874, 0]
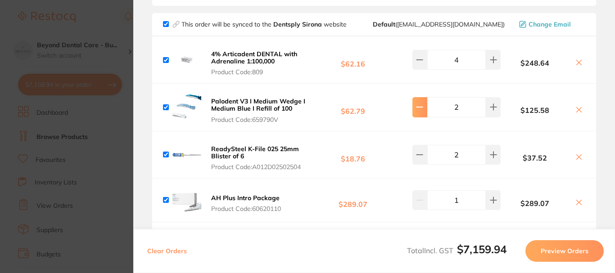
type input "1"
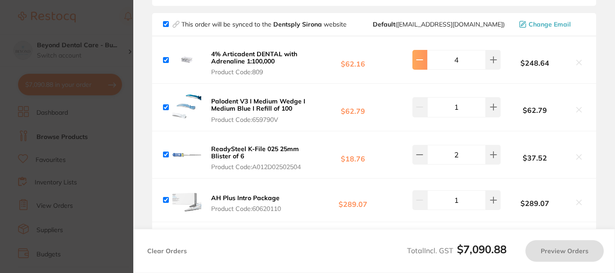
type input "2"
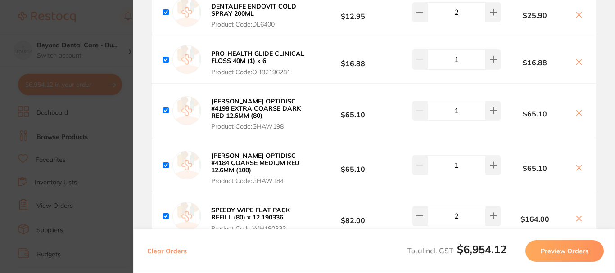
scroll to position [4251, 0]
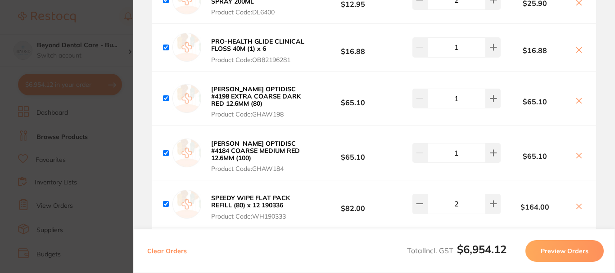
click at [578, 153] on icon at bounding box center [579, 155] width 5 height 5
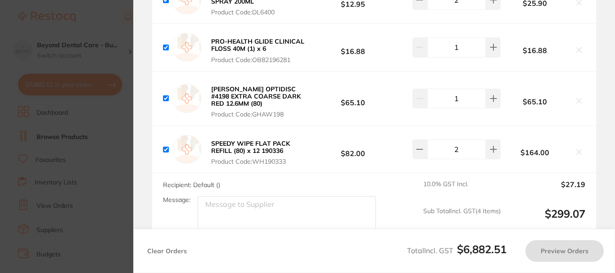
checkbox input "true"
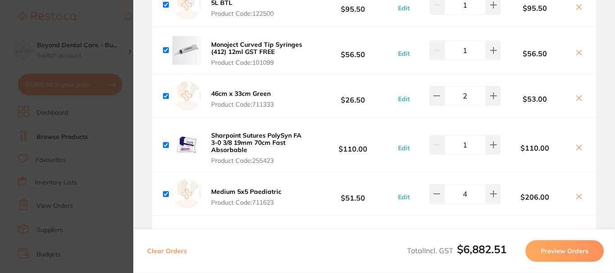
scroll to position [2890, 0]
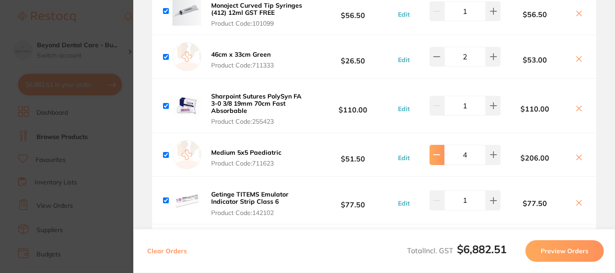
type input "3"
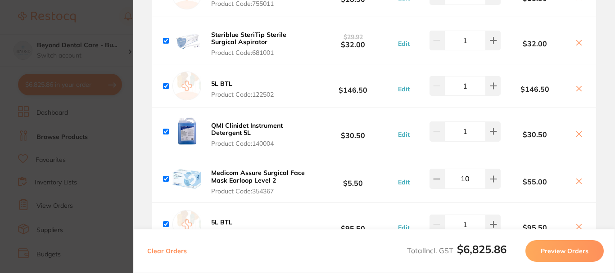
scroll to position [2620, 0]
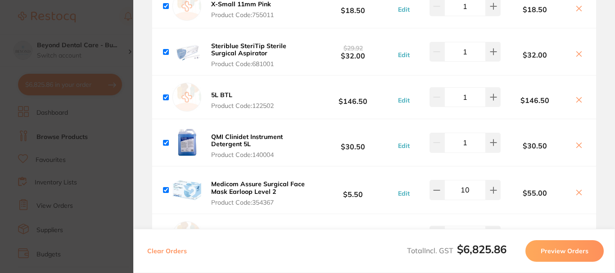
click at [578, 141] on button at bounding box center [579, 145] width 13 height 9
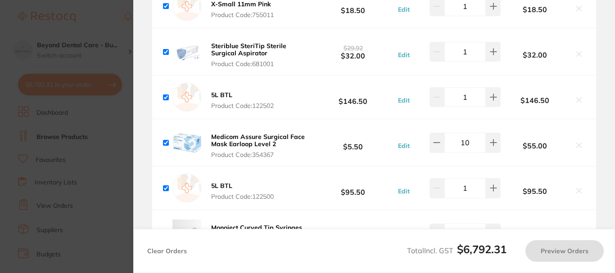
checkbox input "true"
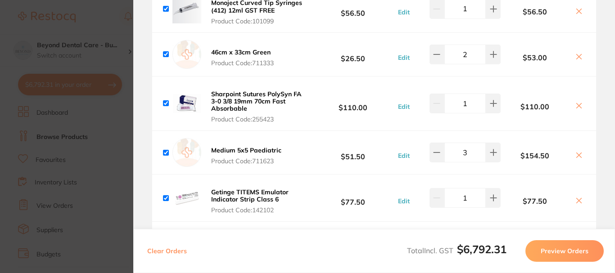
scroll to position [2800, 0]
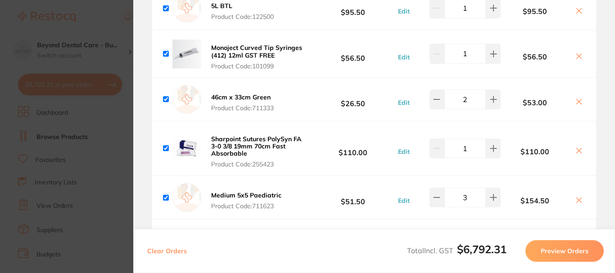
type input "1"
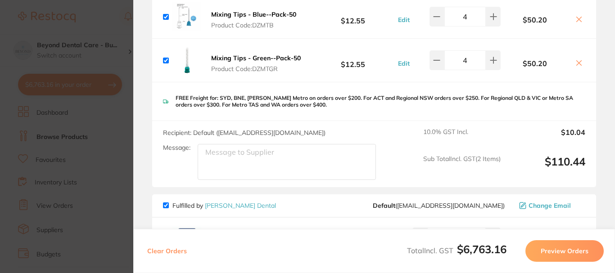
scroll to position [3701, 0]
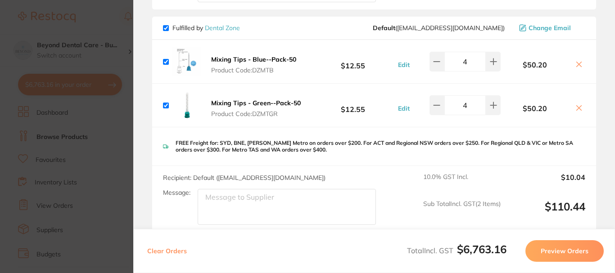
type textarea "2"
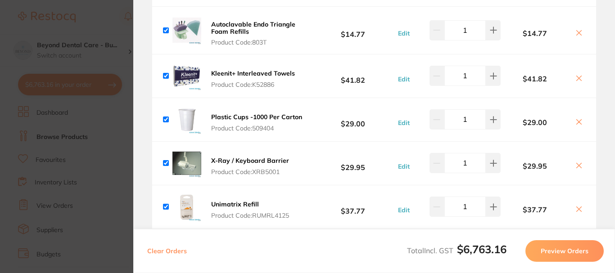
scroll to position [1945, 0]
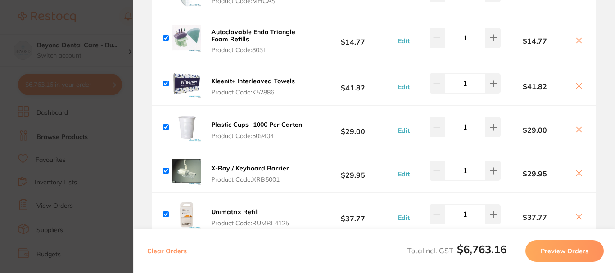
type textarea "Please attach note to invoice/picking slip. 2xblue SSP 2xgreen SSP"
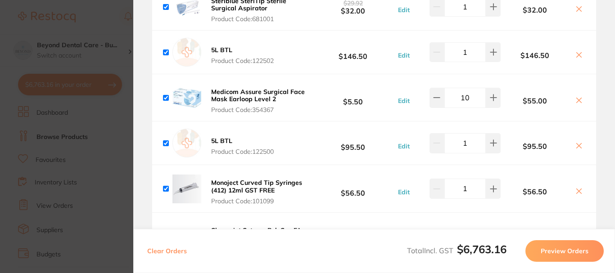
scroll to position [2755, 0]
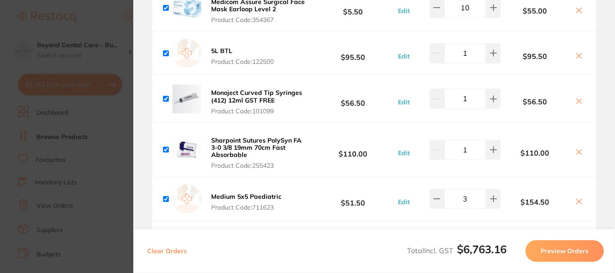
click at [101, 27] on section "Update RRP Set your pre negotiated price for this item. Item Agreed RRP (excl. …" at bounding box center [307, 136] width 615 height 273
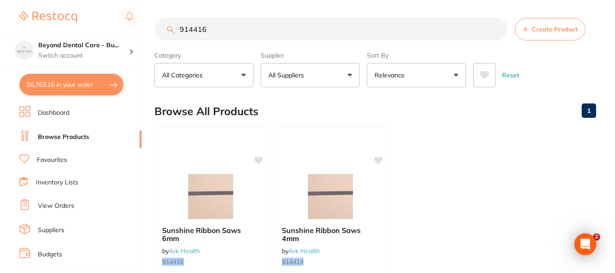
scroll to position [0, 0]
drag, startPoint x: 207, startPoint y: 36, endPoint x: 143, endPoint y: 37, distance: 64.0
click at [144, 37] on div "$6,763.16 Beyond Dental Care - Bu... Switch account Beyond Dental Care - Sandst…" at bounding box center [306, 136] width 613 height 273
paste input "FPSMDS-4"
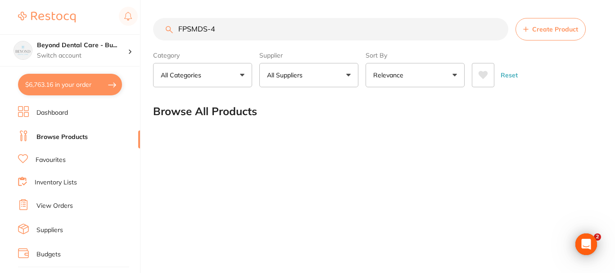
type input "FPSMDS-4"
click at [66, 86] on button "$6,763.16 in your order" at bounding box center [70, 85] width 104 height 22
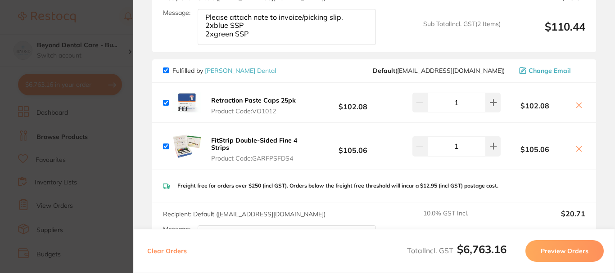
scroll to position [4016, 0]
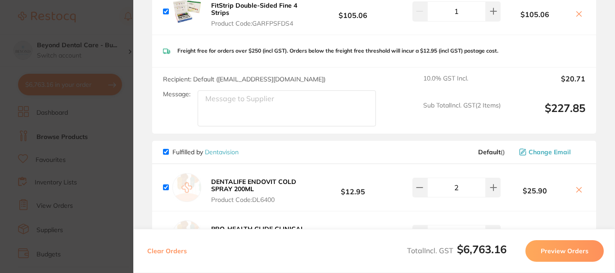
click at [561, 249] on button "Preview Orders" at bounding box center [564, 251] width 78 height 22
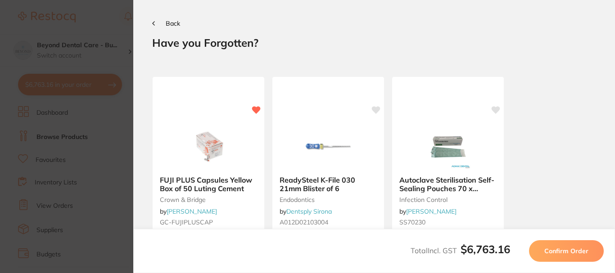
scroll to position [0, 0]
click at [572, 248] on span "Confirm Order" at bounding box center [566, 251] width 44 height 8
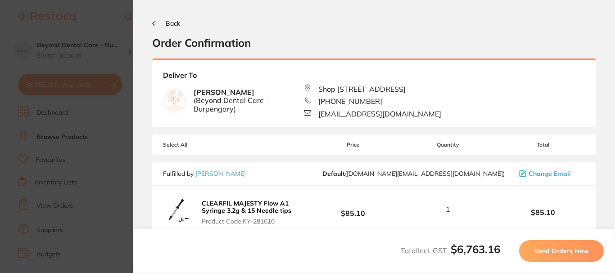
click at [154, 22] on icon at bounding box center [154, 24] width 2 height 4
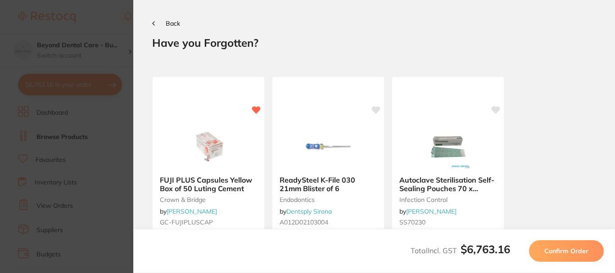
click at [168, 23] on span "Back" at bounding box center [173, 23] width 14 height 8
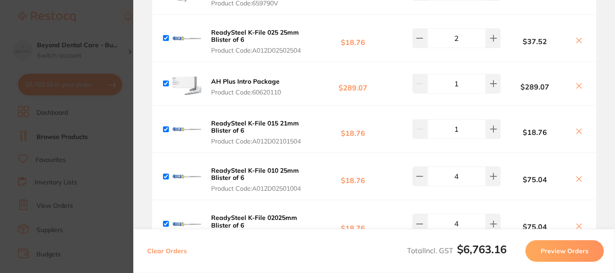
scroll to position [1036, 0]
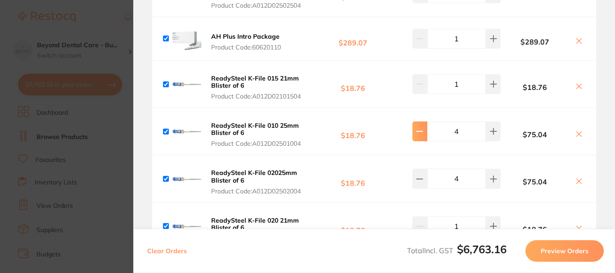
type input "3"
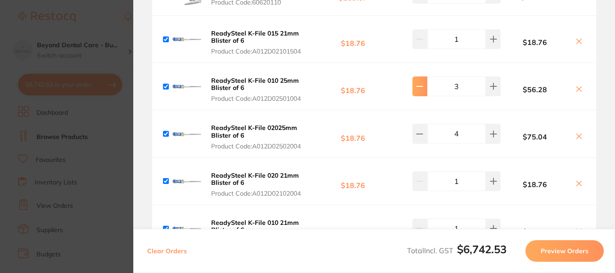
type input "3"
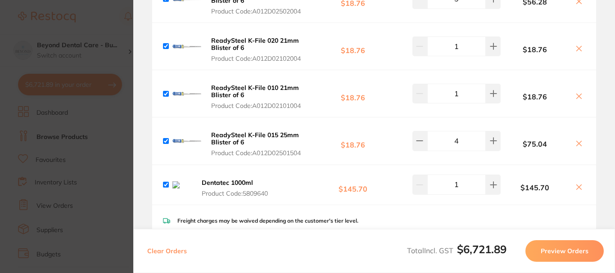
scroll to position [1261, 0]
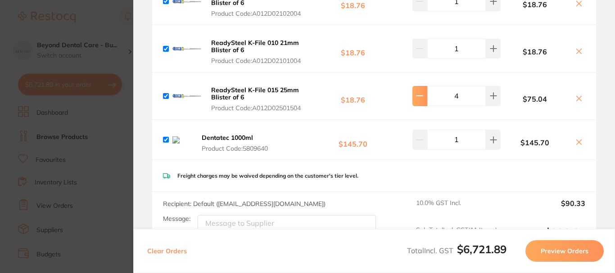
type input "3"
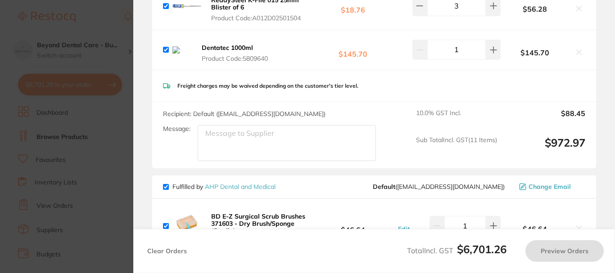
scroll to position [1441, 0]
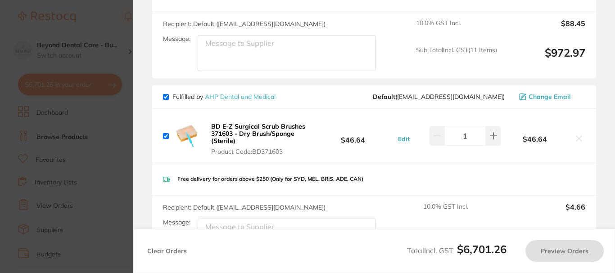
click at [323, 117] on div "BD E-Z Surgical Scrub Brushes 371603 - Dry Brush/Sponge (Sterile) Product Code:…" at bounding box center [374, 136] width 444 height 54
click at [96, 23] on section "Update RRP Set your pre negotiated price for this item. Item Agreed RRP (excl. …" at bounding box center [307, 136] width 615 height 273
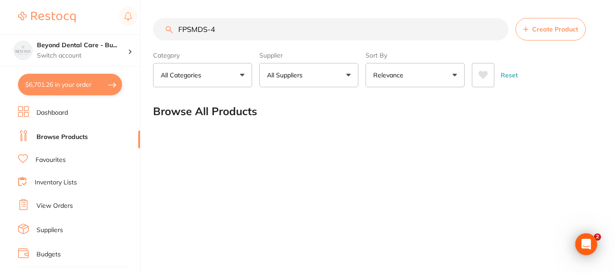
click at [52, 83] on button "$6,701.26 in your order" at bounding box center [70, 85] width 104 height 22
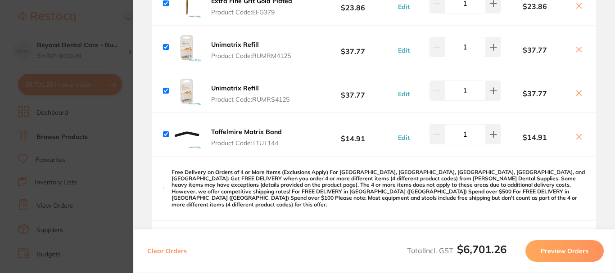
scroll to position [2296, 0]
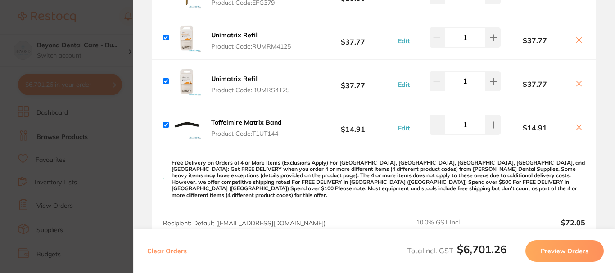
click at [553, 249] on button "Preview Orders" at bounding box center [564, 251] width 78 height 22
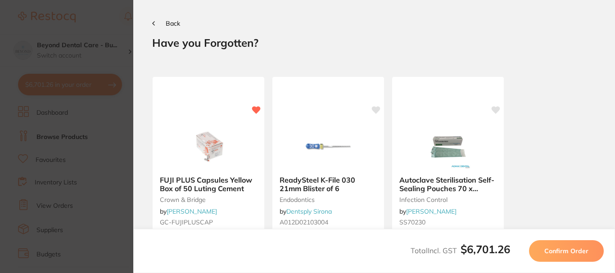
scroll to position [0, 0]
click at [155, 23] on button "Back" at bounding box center [166, 23] width 28 height 7
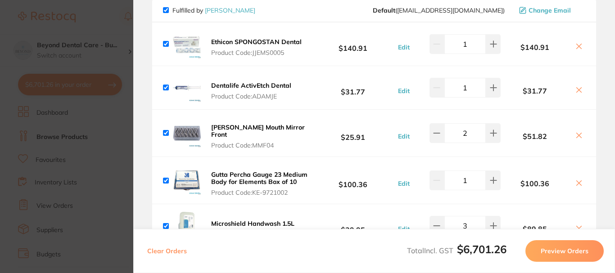
scroll to position [1756, 0]
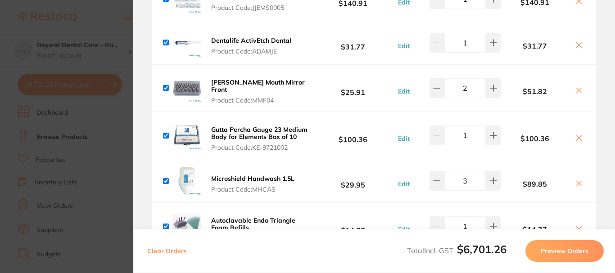
click at [577, 135] on icon at bounding box center [578, 138] width 7 height 7
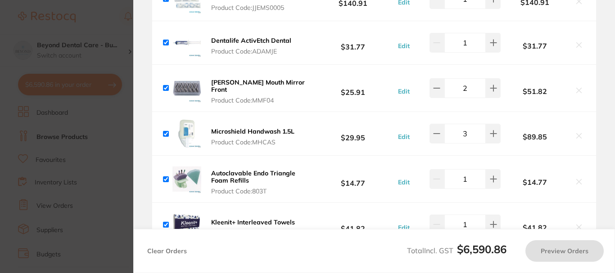
checkbox input "true"
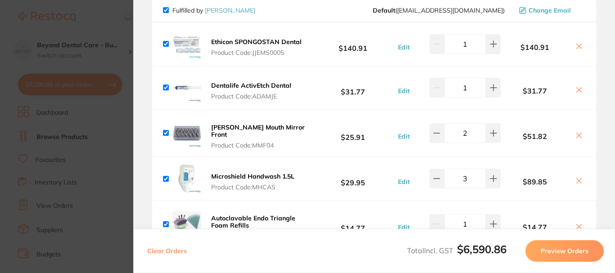
scroll to position [1666, 0]
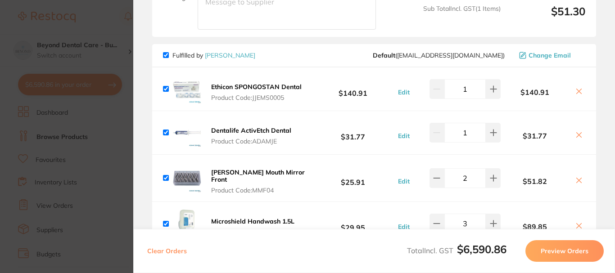
click at [112, 19] on section "Update RRP Set your pre negotiated price for this item. Item Agreed RRP (excl. …" at bounding box center [307, 136] width 615 height 273
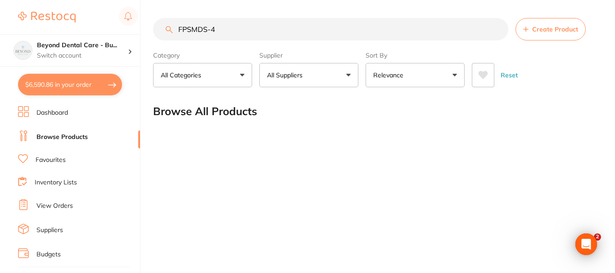
click at [88, 87] on button "$6,590.86 in your order" at bounding box center [70, 85] width 104 height 22
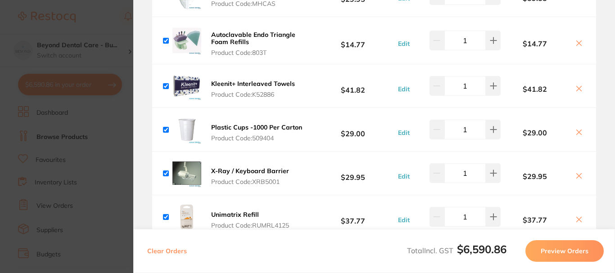
scroll to position [1981, 0]
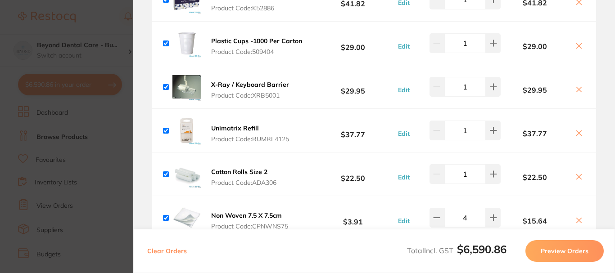
click at [560, 246] on button "Preview Orders" at bounding box center [564, 251] width 78 height 22
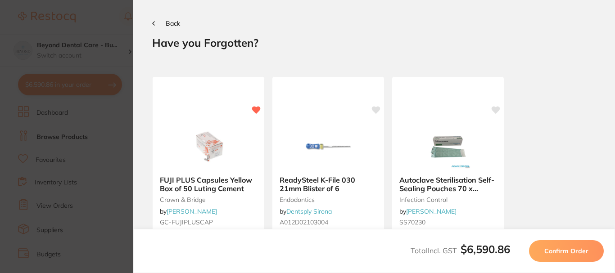
scroll to position [0, 0]
click at [562, 247] on span "Confirm Order" at bounding box center [566, 251] width 44 height 8
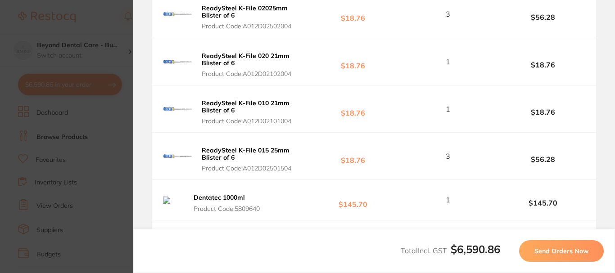
scroll to position [1261, 0]
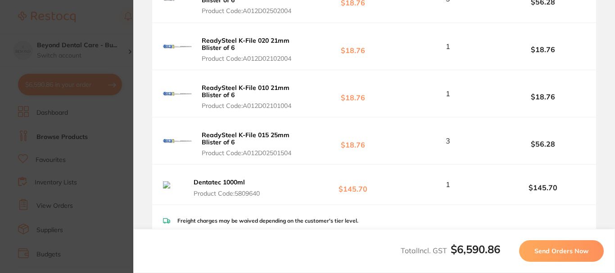
click at [552, 246] on button "Send Orders Now" at bounding box center [561, 251] width 85 height 22
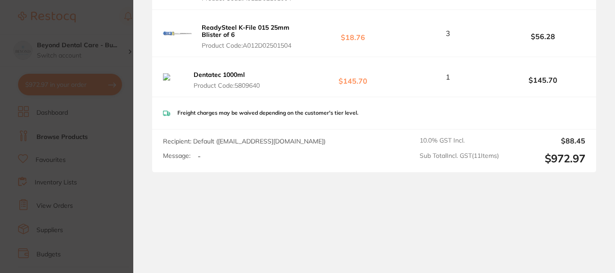
scroll to position [901, 0]
click at [107, 134] on section "Update RRP Set your pre negotiated price for this item. Item Agreed RRP (excl. …" at bounding box center [307, 136] width 615 height 273
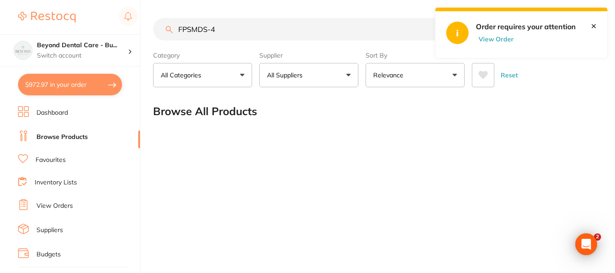
scroll to position [0, 0]
click at [497, 38] on button "View Order" at bounding box center [498, 39] width 45 height 8
checkbox input "true"
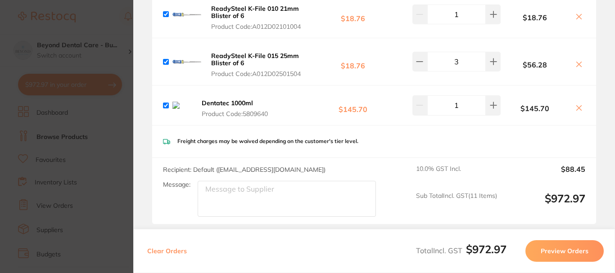
scroll to position [540, 0]
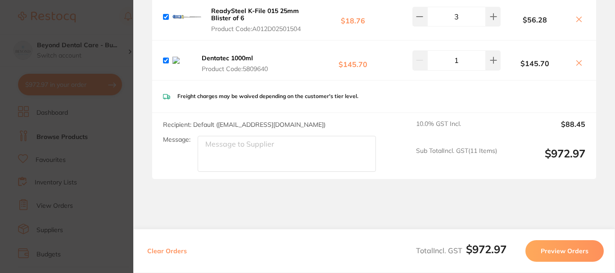
click at [560, 249] on button "Preview Orders" at bounding box center [564, 251] width 78 height 22
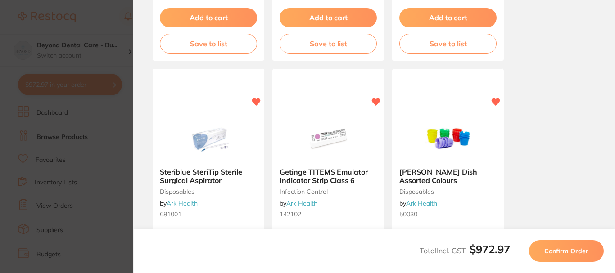
scroll to position [0, 0]
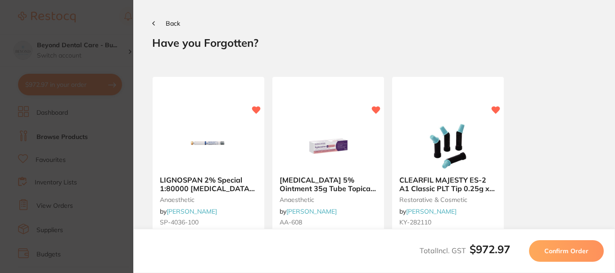
click at [560, 249] on span "Confirm Order" at bounding box center [566, 251] width 44 height 8
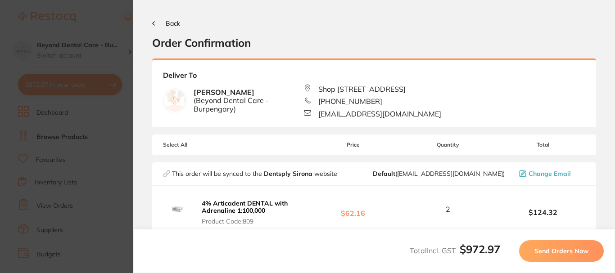
click at [558, 249] on span "Send Orders Now" at bounding box center [561, 251] width 54 height 8
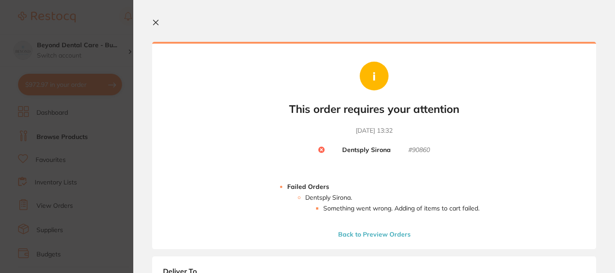
click at [157, 19] on icon at bounding box center [155, 22] width 7 height 7
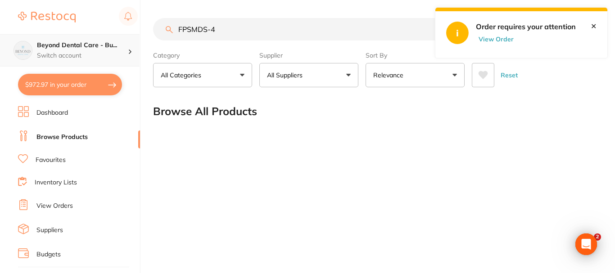
click at [84, 49] on h4 "Beyond Dental Care - Bu..." at bounding box center [82, 45] width 91 height 9
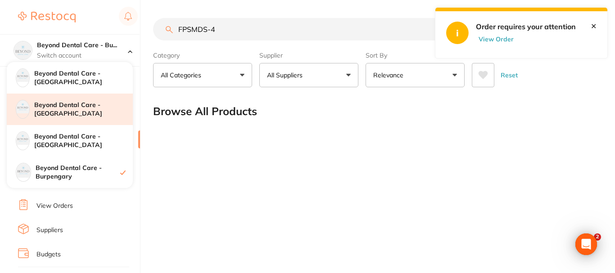
click at [82, 113] on h4 "Beyond Dental Care - [GEOGRAPHIC_DATA]" at bounding box center [83, 110] width 99 height 18
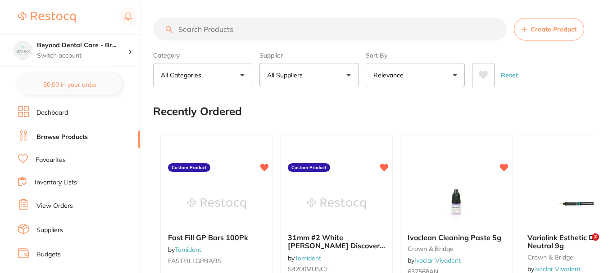
click at [202, 25] on input "search" at bounding box center [329, 29] width 353 height 23
paste input "AH188188"
click at [209, 27] on input "AH188188" at bounding box center [329, 29] width 353 height 23
type input "AH188188"
click at [295, 42] on section "AH188188 Create Product Category All Categories All Categories 3D Printing anae…" at bounding box center [374, 52] width 442 height 69
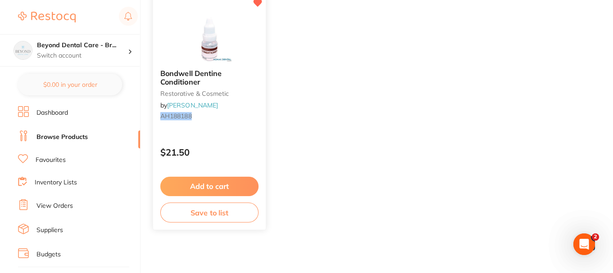
scroll to position [159, 0]
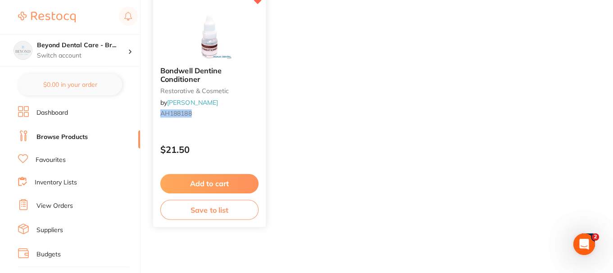
click at [213, 177] on button "Add to cart" at bounding box center [209, 183] width 98 height 19
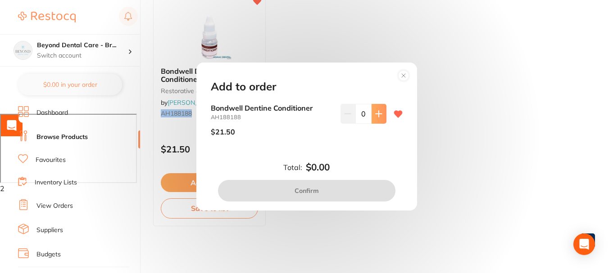
click at [371, 117] on button at bounding box center [378, 114] width 15 height 20
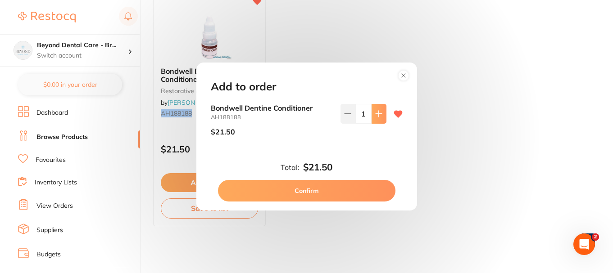
type input "1"
click at [293, 191] on button "Confirm" at bounding box center [306, 191] width 177 height 22
checkbox input "false"
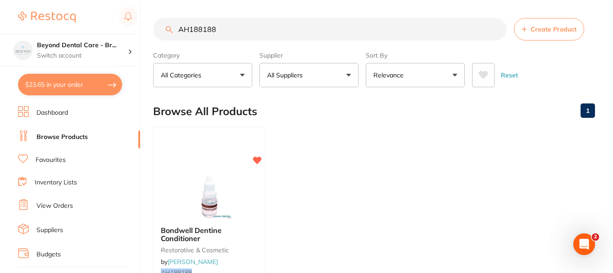
drag, startPoint x: 226, startPoint y: 32, endPoint x: 131, endPoint y: 32, distance: 95.0
click at [132, 32] on div "$23.65 Beyond Dental Care - Br... Switch account Beyond Dental Care - Sandstone…" at bounding box center [306, 136] width 613 height 273
paste input "SNKPSN27L"
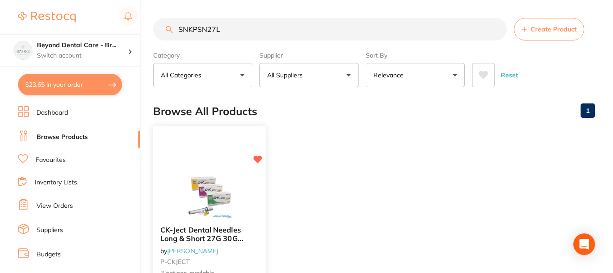
type input "SNKPSN27L"
click at [218, 180] on img at bounding box center [209, 195] width 59 height 45
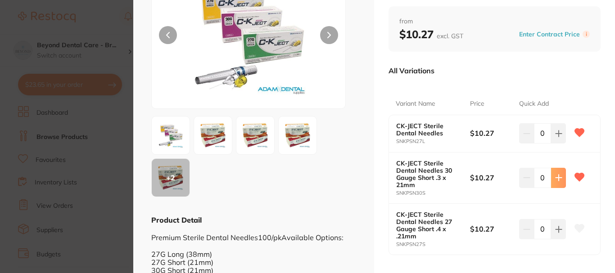
click at [555, 137] on icon at bounding box center [558, 133] width 7 height 7
type input "1"
click at [558, 131] on icon at bounding box center [558, 133] width 7 height 7
type input "1"
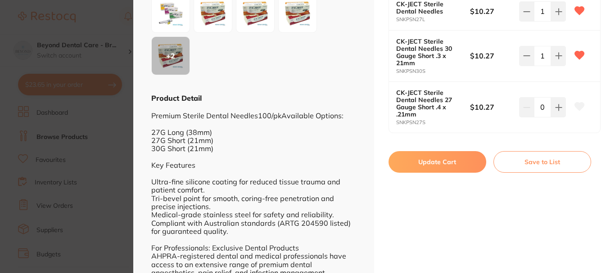
scroll to position [225, 0]
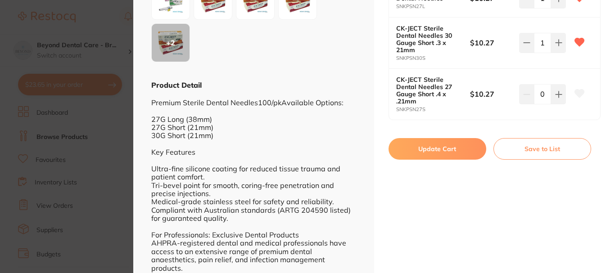
click at [408, 146] on button "Update Cart" at bounding box center [438, 149] width 98 height 22
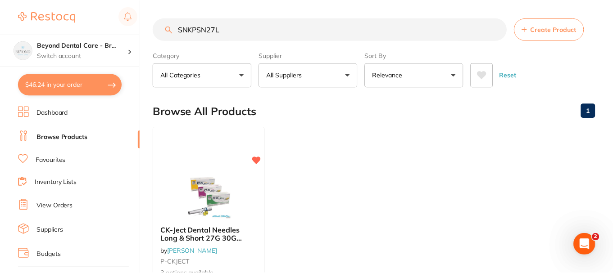
scroll to position [0, 0]
drag, startPoint x: 230, startPoint y: 32, endPoint x: 158, endPoint y: 36, distance: 72.6
click at [158, 36] on input "SNKPSN27L" at bounding box center [329, 29] width 353 height 23
paste input "UDT0131"
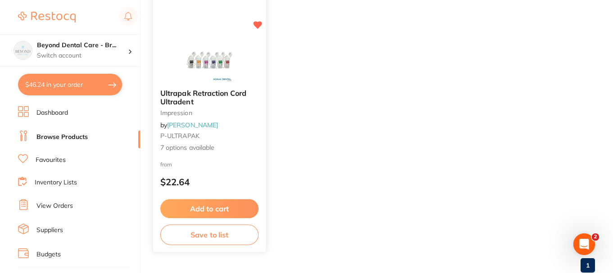
scroll to position [135, 0]
type input "UDT0131"
click at [202, 206] on button "Add to cart" at bounding box center [209, 208] width 98 height 19
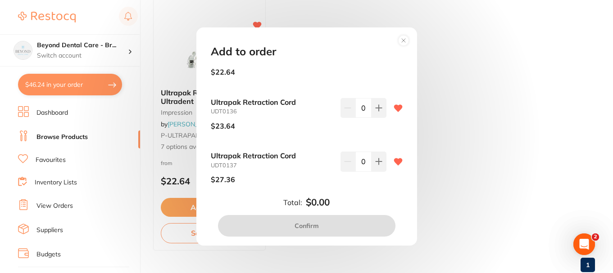
scroll to position [37, 0]
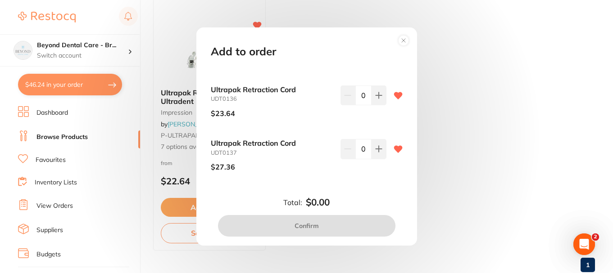
click at [406, 36] on icon at bounding box center [403, 40] width 14 height 14
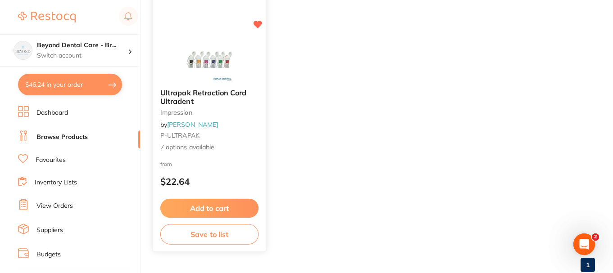
click at [213, 148] on span "7 options available" at bounding box center [209, 147] width 98 height 9
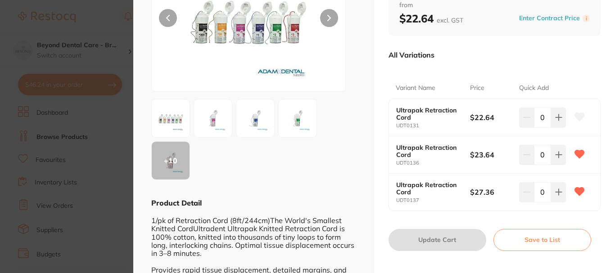
scroll to position [90, 0]
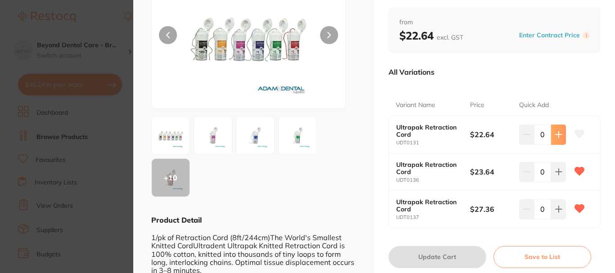
click at [559, 136] on icon at bounding box center [558, 134] width 7 height 7
type input "1"
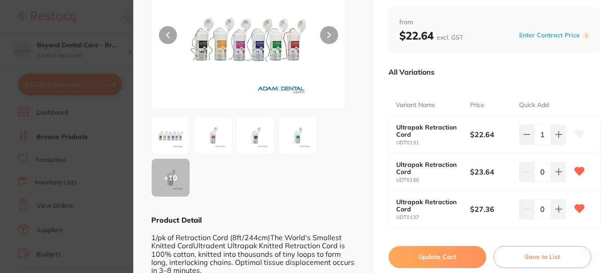
click at [444, 256] on button "Update Cart" at bounding box center [438, 257] width 98 height 22
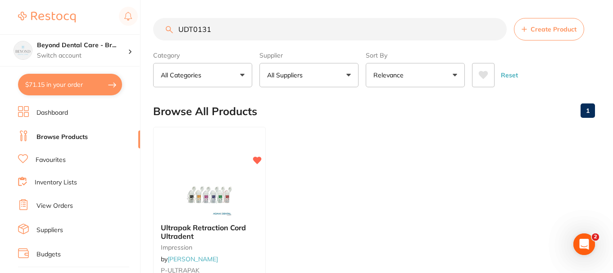
drag, startPoint x: 207, startPoint y: 28, endPoint x: 108, endPoint y: 28, distance: 99.1
click at [110, 28] on div "$71.15 Beyond Dental Care - Br... Switch account Beyond Dental Care - Sandstone…" at bounding box center [306, 136] width 613 height 273
paste input "ISCNC5L"
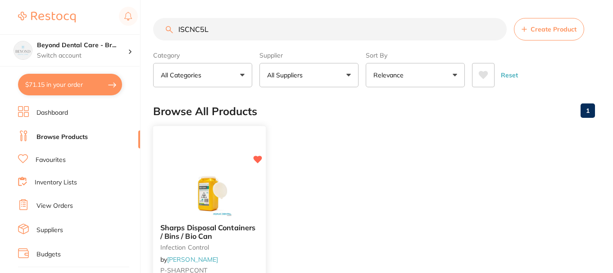
scroll to position [45, 0]
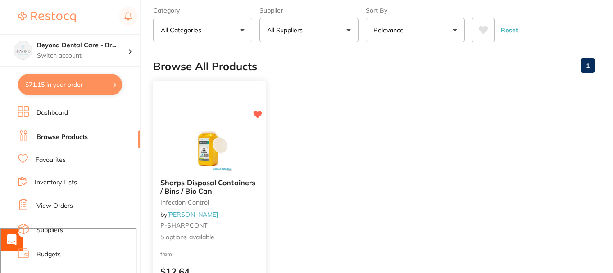
type input "ISCNC5L"
click at [231, 210] on div "Sharps Disposal Containers / Bins / Bio Can infection control by [PERSON_NAME] …" at bounding box center [209, 211] width 113 height 78
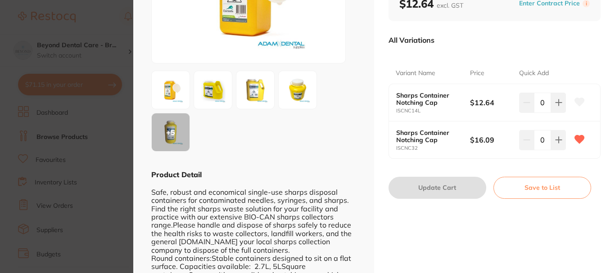
scroll to position [90, 0]
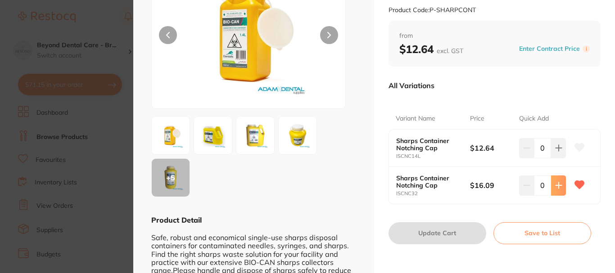
click at [556, 158] on button at bounding box center [558, 148] width 15 height 20
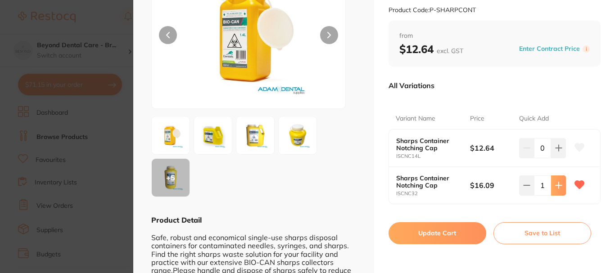
click at [556, 158] on button at bounding box center [558, 148] width 15 height 20
click at [563, 158] on button at bounding box center [558, 148] width 15 height 20
type input "4"
click at [430, 232] on button "Update Cart" at bounding box center [438, 233] width 98 height 22
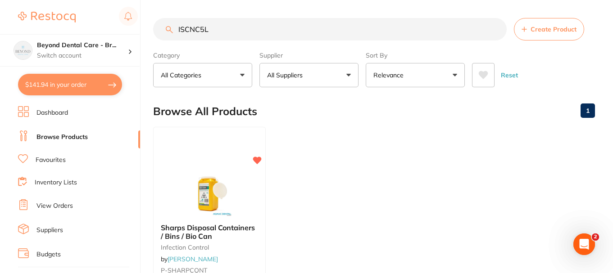
drag, startPoint x: 215, startPoint y: 26, endPoint x: 161, endPoint y: 27, distance: 54.5
click at [161, 27] on input "ISCNC5L" at bounding box center [329, 29] width 353 height 23
paste input "ADA306"
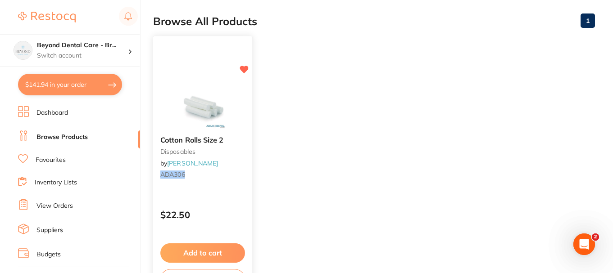
type input "ADA306"
click at [198, 248] on button "Add to cart" at bounding box center [202, 253] width 85 height 19
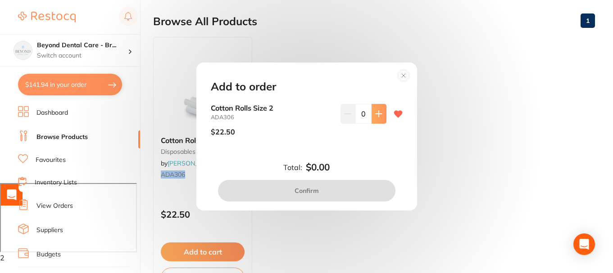
click at [371, 111] on button at bounding box center [378, 114] width 15 height 20
type input "1"
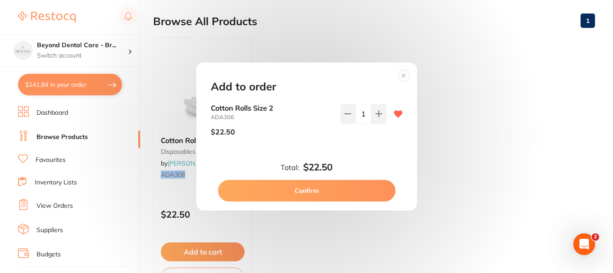
click at [290, 197] on button "Confirm" at bounding box center [306, 191] width 177 height 22
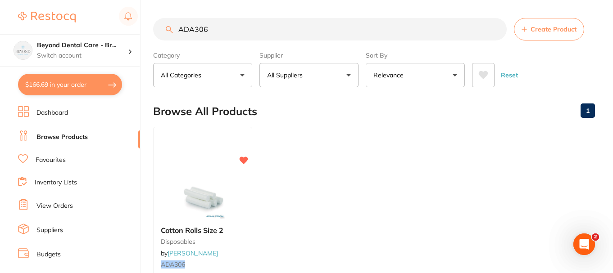
drag, startPoint x: 222, startPoint y: 31, endPoint x: 162, endPoint y: 37, distance: 61.1
click at [162, 37] on input "ADA306" at bounding box center [329, 29] width 353 height 23
paste input "K5288"
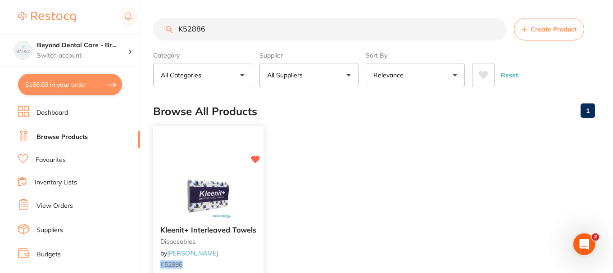
type input "K52886"
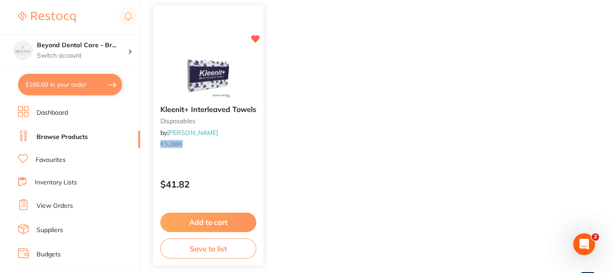
scroll to position [135, 0]
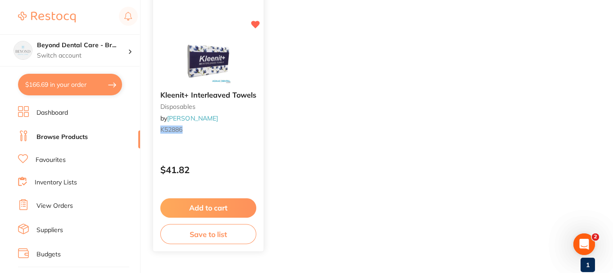
click at [209, 205] on button "Add to cart" at bounding box center [208, 208] width 96 height 19
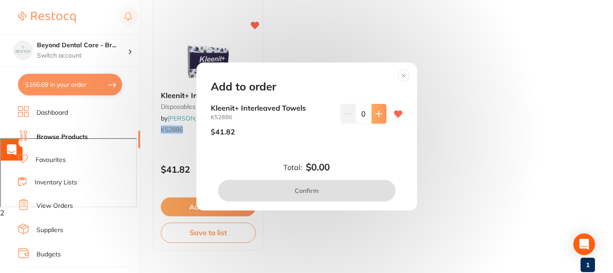
click at [377, 121] on button at bounding box center [378, 114] width 15 height 20
type input "1"
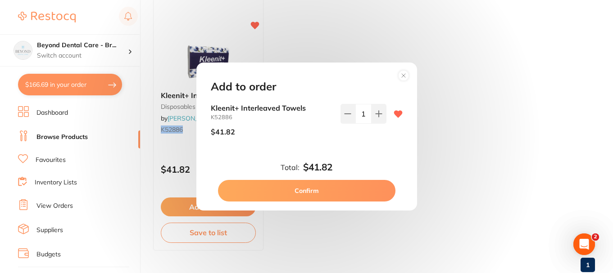
scroll to position [0, 0]
click at [331, 196] on button "Confirm" at bounding box center [306, 191] width 177 height 22
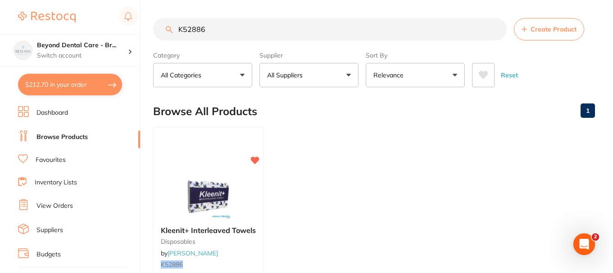
drag, startPoint x: 222, startPoint y: 26, endPoint x: 154, endPoint y: 19, distance: 68.3
click at [154, 19] on div "K52886 Create Product" at bounding box center [374, 29] width 442 height 23
type input "SSE"
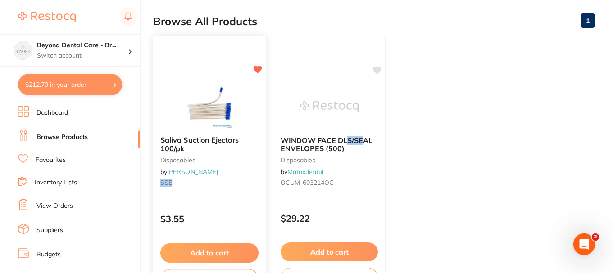
click at [210, 254] on button "Add to cart" at bounding box center [209, 253] width 98 height 19
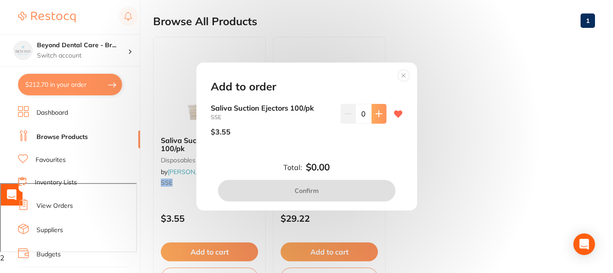
click at [379, 109] on button at bounding box center [378, 114] width 15 height 20
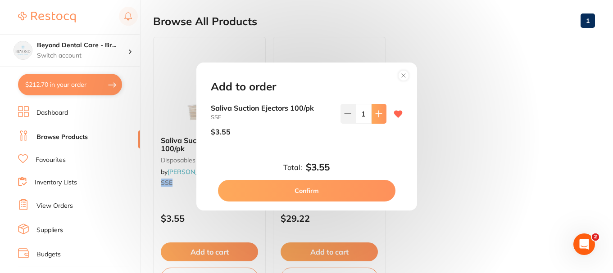
click at [379, 109] on button at bounding box center [378, 114] width 15 height 20
type input "3"
click at [338, 188] on button "Confirm" at bounding box center [306, 191] width 177 height 22
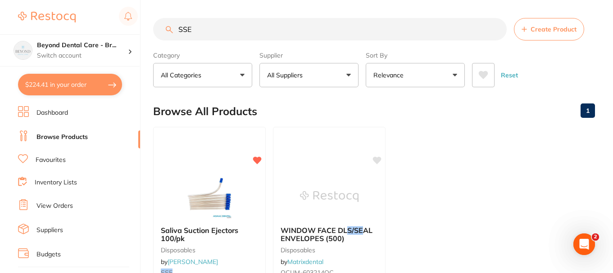
drag, startPoint x: 197, startPoint y: 31, endPoint x: 167, endPoint y: 27, distance: 30.4
click at [167, 27] on div "SSE Create Product" at bounding box center [374, 29] width 442 height 23
paste input "HEDG16"
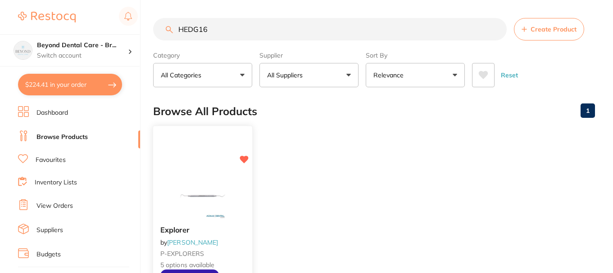
type input "HEDG16"
click at [208, 178] on img at bounding box center [202, 195] width 59 height 45
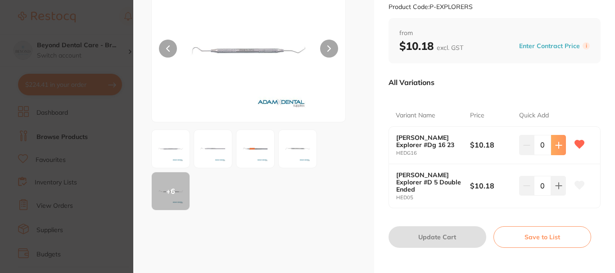
click at [555, 148] on icon at bounding box center [558, 145] width 7 height 7
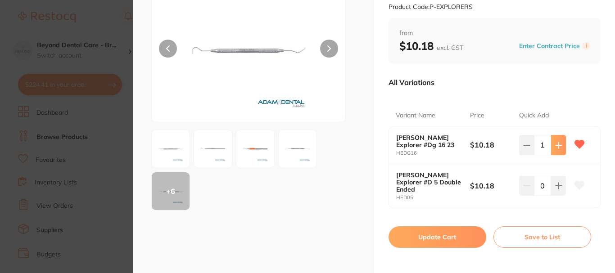
click at [555, 148] on icon at bounding box center [558, 145] width 7 height 7
type input "5"
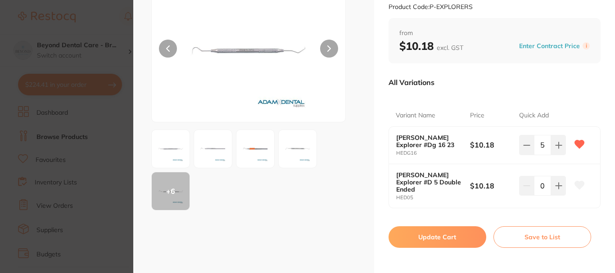
click at [435, 232] on button "Update Cart" at bounding box center [438, 237] width 98 height 22
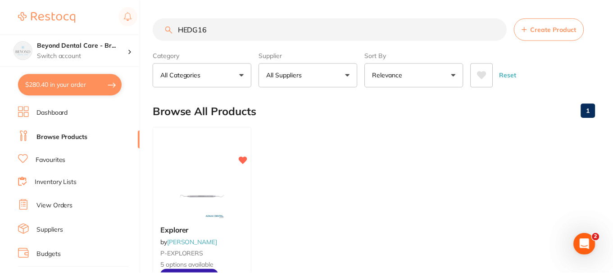
scroll to position [0, 0]
drag, startPoint x: 168, startPoint y: 22, endPoint x: 128, endPoint y: 23, distance: 40.1
click at [128, 23] on div "$280.40 Beyond Dental Care - Br... Switch account Beyond Dental Care - Sandston…" at bounding box center [306, 136] width 613 height 273
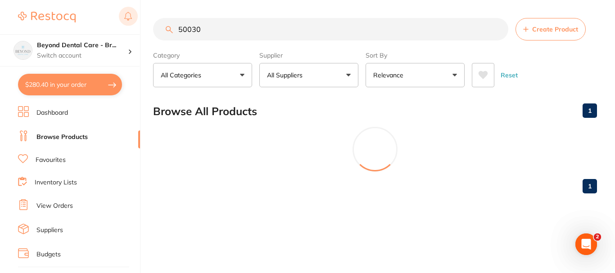
type input "50030"
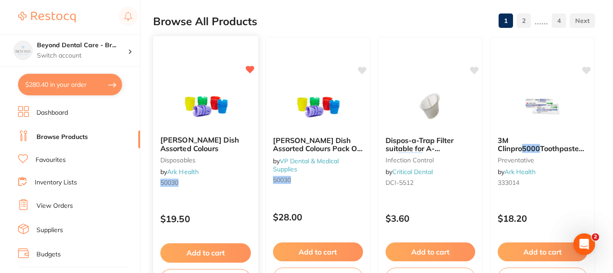
scroll to position [135, 0]
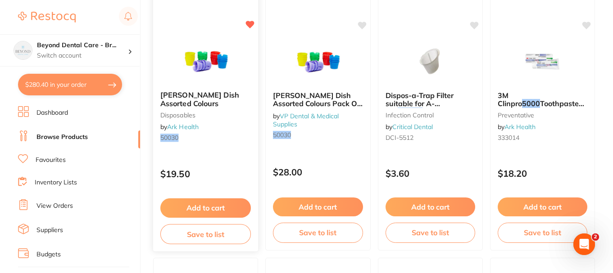
click at [205, 207] on button "Add to cart" at bounding box center [205, 208] width 91 height 19
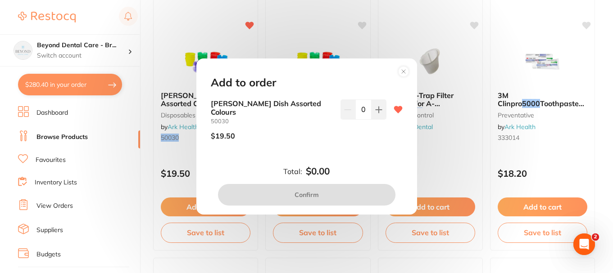
click at [375, 104] on button at bounding box center [378, 110] width 15 height 20
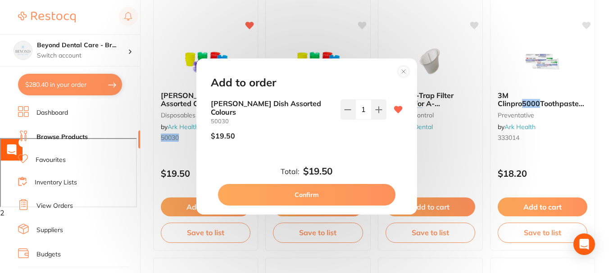
type input "1"
click at [304, 196] on button "Confirm" at bounding box center [306, 195] width 177 height 22
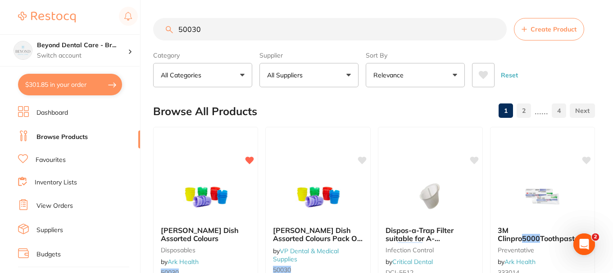
drag, startPoint x: 217, startPoint y: 30, endPoint x: 152, endPoint y: 28, distance: 64.9
click at [152, 28] on div "$301.85 Beyond Dental Care - Br... Switch account Beyond Dental Care - Sandston…" at bounding box center [306, 136] width 613 height 273
paste input "711722"
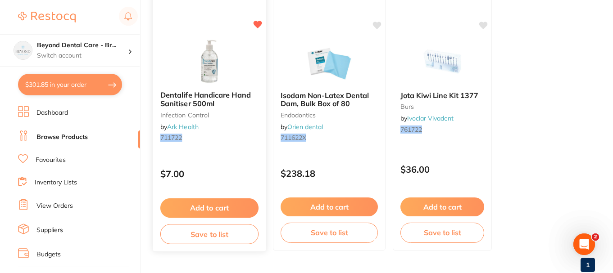
type input "711722"
click at [210, 205] on button "Add to cart" at bounding box center [209, 208] width 98 height 19
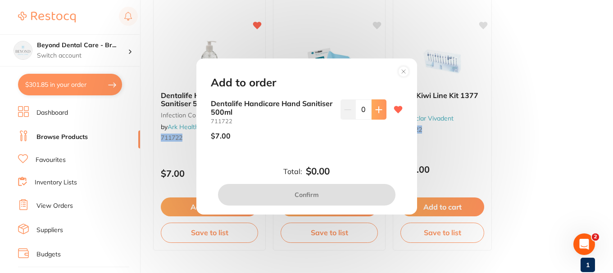
click at [376, 110] on icon at bounding box center [379, 110] width 6 height 6
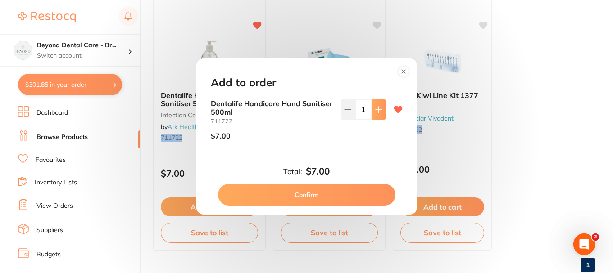
click at [375, 104] on button at bounding box center [378, 110] width 15 height 20
type input "2"
click at [309, 192] on button "Confirm" at bounding box center [306, 195] width 177 height 22
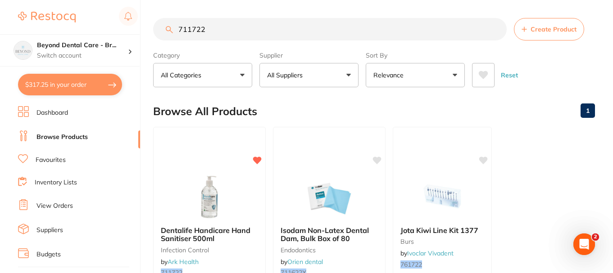
drag, startPoint x: 218, startPoint y: 29, endPoint x: 146, endPoint y: 32, distance: 72.1
click at [150, 30] on div "$317.25 Beyond Dental Care - Br... Switch account Beyond Dental Care - Sandston…" at bounding box center [306, 136] width 613 height 273
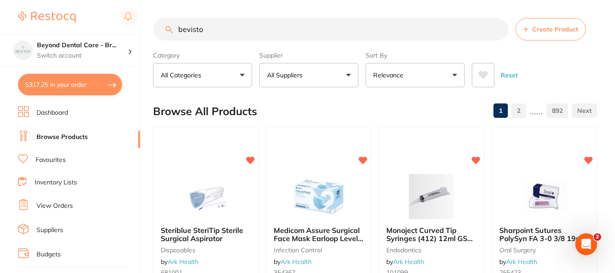
type input "bevisto"
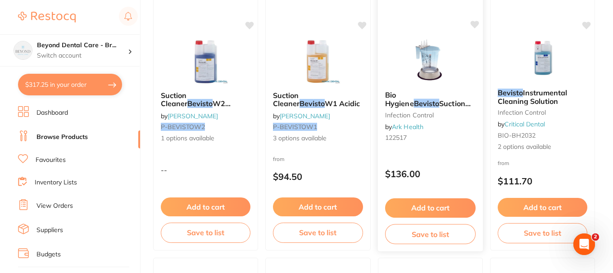
click at [427, 205] on button "Add to cart" at bounding box center [430, 208] width 91 height 19
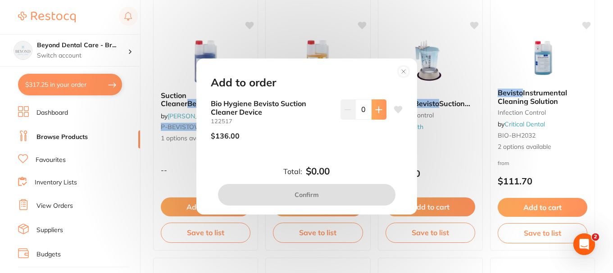
click at [376, 104] on button at bounding box center [378, 110] width 15 height 20
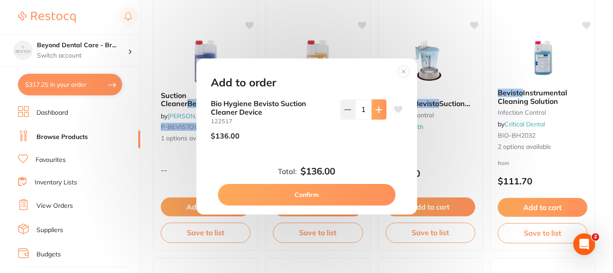
type input "1"
click at [306, 194] on button "Confirm" at bounding box center [306, 195] width 177 height 22
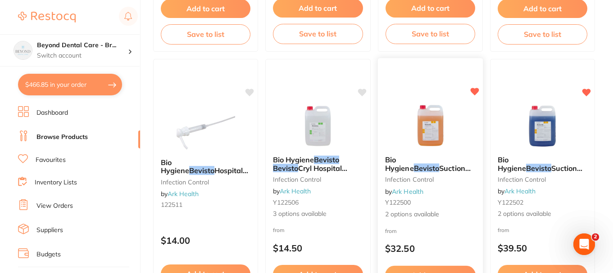
scroll to position [675, 0]
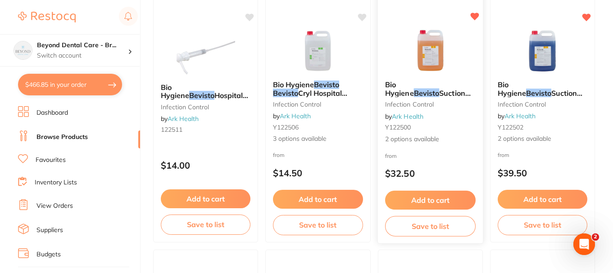
click at [427, 198] on button "Add to cart" at bounding box center [430, 200] width 91 height 19
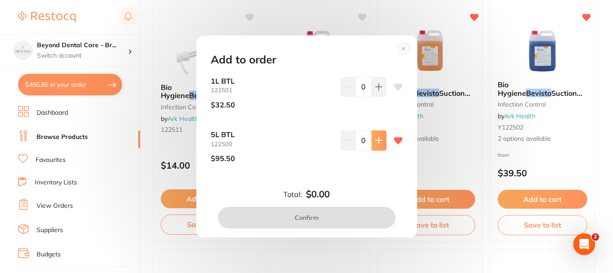
scroll to position [0, 0]
click at [377, 91] on icon at bounding box center [378, 86] width 7 height 7
type input "1"
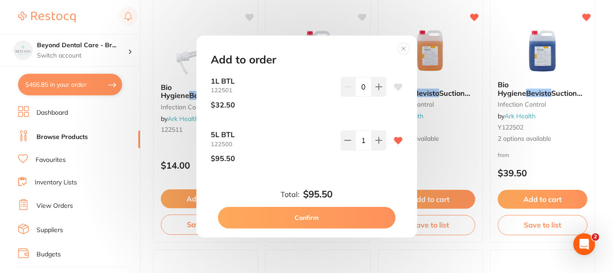
click at [315, 218] on button "Confirm" at bounding box center [306, 218] width 177 height 22
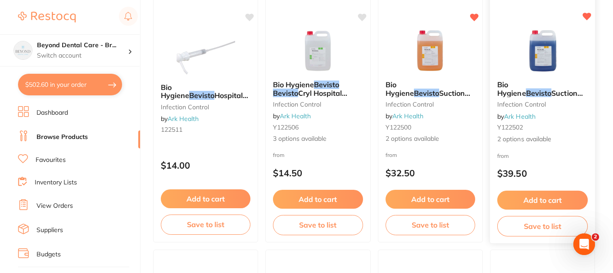
click at [542, 199] on button "Add to cart" at bounding box center [542, 200] width 91 height 19
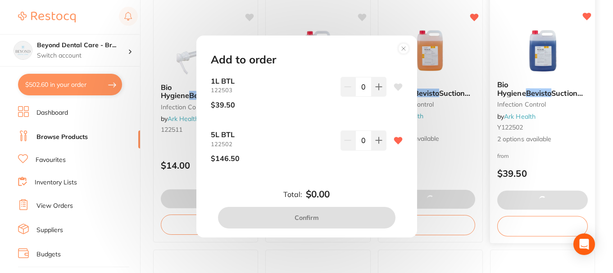
click at [379, 97] on button at bounding box center [378, 87] width 15 height 20
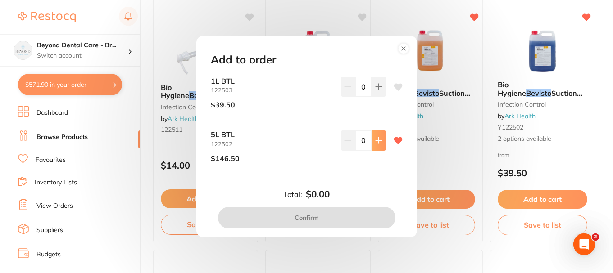
click at [378, 91] on icon at bounding box center [378, 86] width 7 height 7
type input "1"
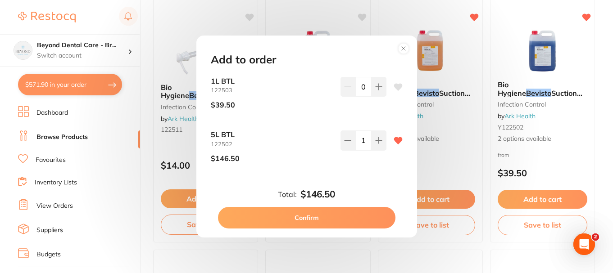
click at [318, 216] on button "Confirm" at bounding box center [306, 218] width 177 height 22
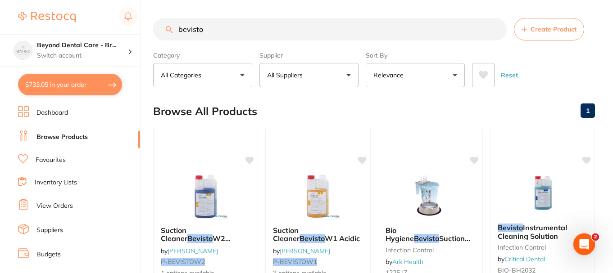
drag, startPoint x: 221, startPoint y: 31, endPoint x: 165, endPoint y: 29, distance: 56.3
click at [170, 30] on div "bevisto Create Product" at bounding box center [374, 29] width 442 height 23
paste input "DL1511"
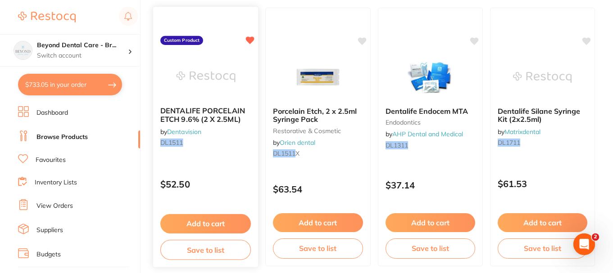
scroll to position [135, 0]
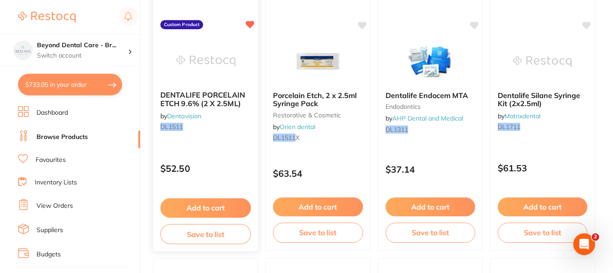
type input "DL1511"
click at [207, 207] on button "Add to cart" at bounding box center [205, 208] width 91 height 19
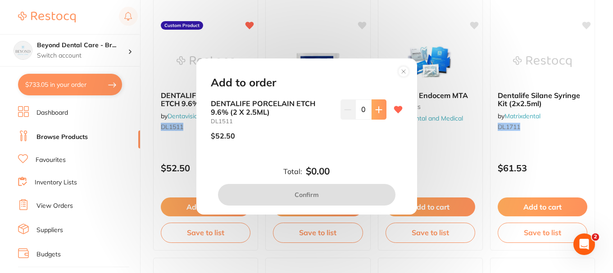
click at [372, 112] on button at bounding box center [378, 110] width 15 height 20
type input "1"
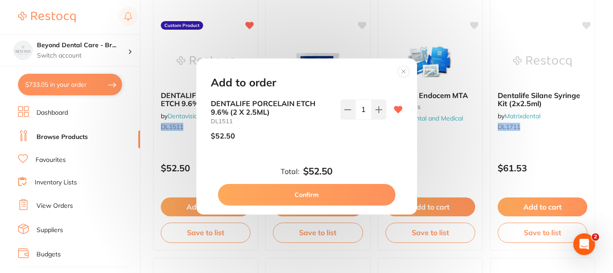
click at [308, 189] on button "Confirm" at bounding box center [306, 195] width 177 height 22
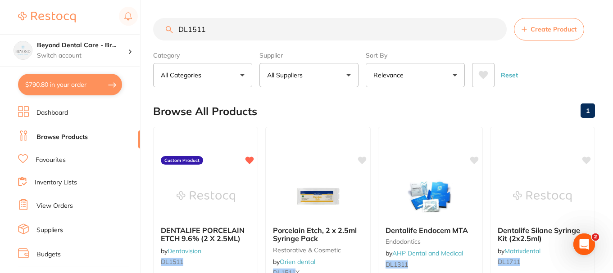
drag, startPoint x: 218, startPoint y: 36, endPoint x: 155, endPoint y: 36, distance: 62.6
click at [155, 36] on div "DL1511 Create Product" at bounding box center [374, 29] width 442 height 23
paste input "WH190333"
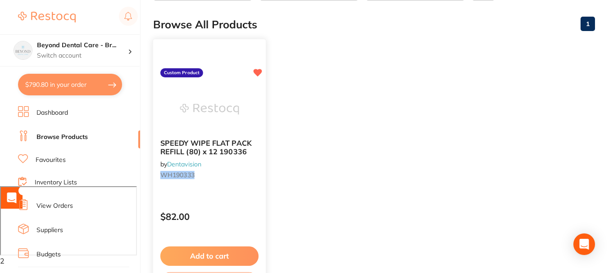
scroll to position [90, 0]
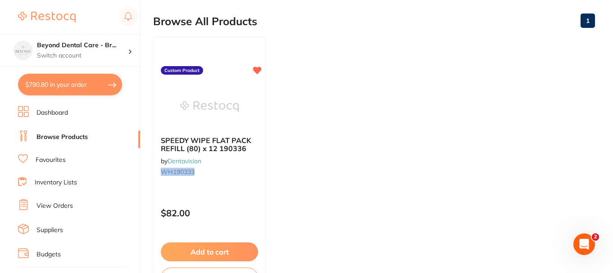
type input "WH190333"
click at [200, 252] on button "Add to cart" at bounding box center [209, 252] width 97 height 19
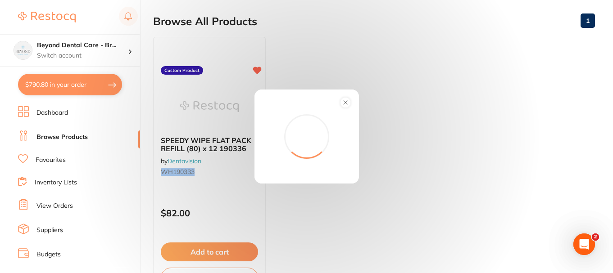
scroll to position [0, 0]
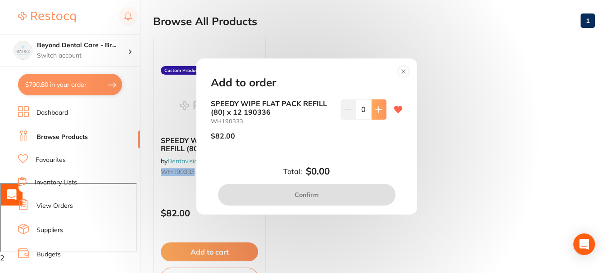
click at [375, 110] on icon at bounding box center [378, 109] width 7 height 7
type input "1"
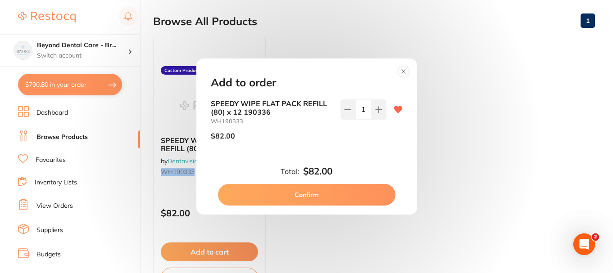
click at [295, 193] on button "Confirm" at bounding box center [306, 195] width 177 height 22
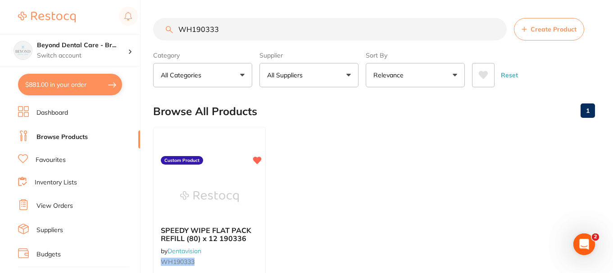
drag, startPoint x: 223, startPoint y: 32, endPoint x: 149, endPoint y: 30, distance: 74.8
click at [149, 30] on div "$881.00 Beyond Dental Care - Br... Switch account Beyond Dental Care - Sandston…" at bounding box center [306, 136] width 613 height 273
paste input "AS608"
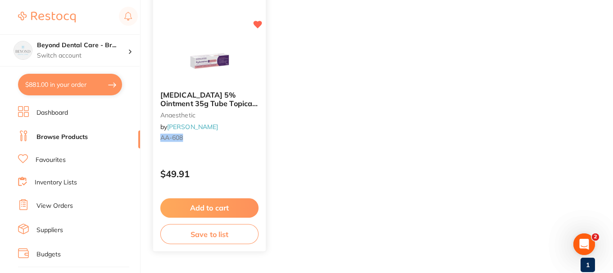
type input "AS608"
click at [218, 205] on button "Add to cart" at bounding box center [209, 208] width 98 height 19
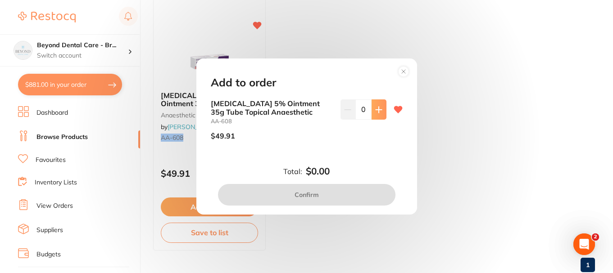
click at [371, 113] on button at bounding box center [378, 110] width 15 height 20
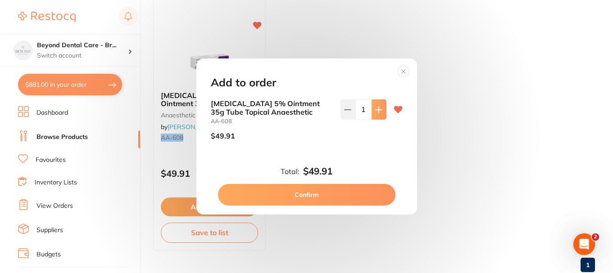
click at [375, 113] on icon at bounding box center [378, 109] width 7 height 7
type input "2"
click at [331, 195] on button "Confirm" at bounding box center [306, 195] width 177 height 22
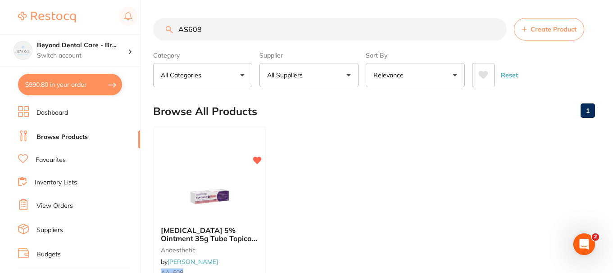
drag, startPoint x: 226, startPoint y: 24, endPoint x: 100, endPoint y: 23, distance: 126.5
click at [100, 23] on div "$990.80 Beyond Dental Care - Br... Switch account Beyond Dental Care - Sandston…" at bounding box center [306, 136] width 613 height 273
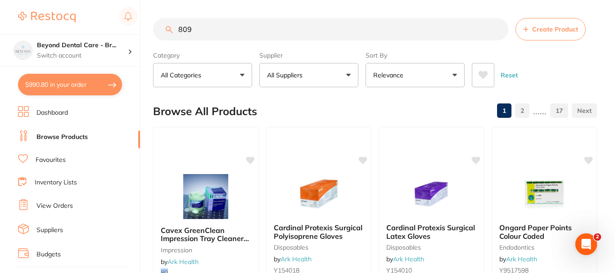
click at [205, 33] on input "809" at bounding box center [330, 29] width 355 height 23
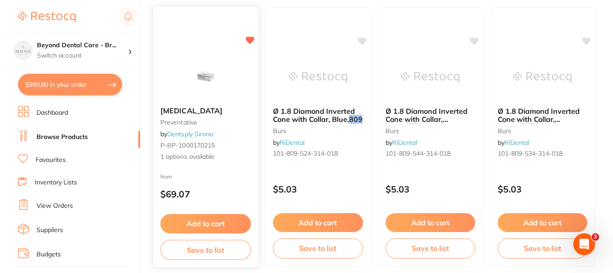
scroll to position [135, 0]
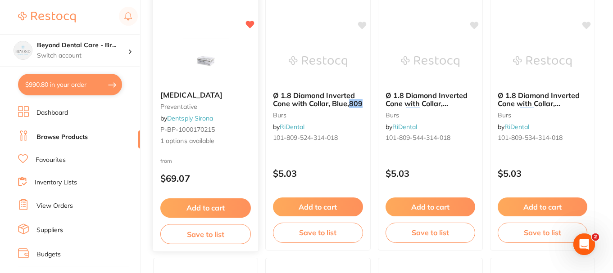
type input "809"
click at [208, 209] on button "Add to cart" at bounding box center [205, 208] width 91 height 19
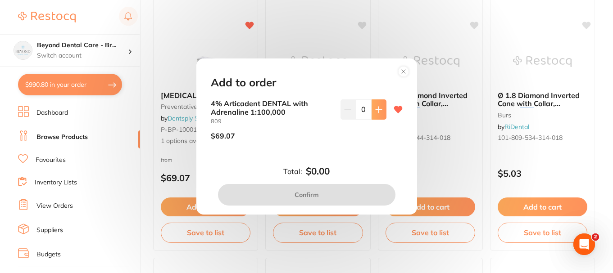
scroll to position [0, 0]
click at [375, 115] on button at bounding box center [378, 110] width 15 height 20
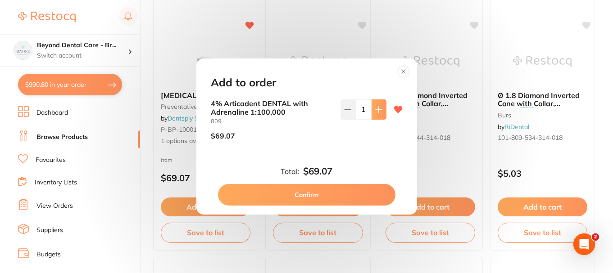
click at [375, 115] on button at bounding box center [378, 110] width 15 height 20
type input "2"
click at [309, 190] on button "Confirm" at bounding box center [306, 195] width 177 height 22
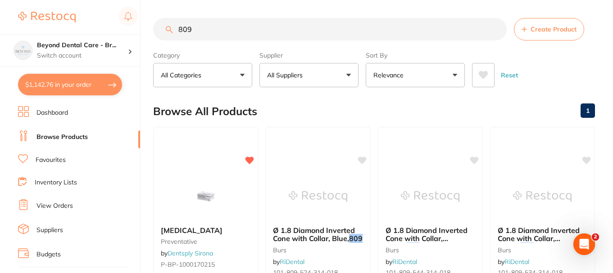
drag, startPoint x: 214, startPoint y: 32, endPoint x: 155, endPoint y: 34, distance: 58.6
click at [157, 34] on input "809" at bounding box center [329, 29] width 353 height 23
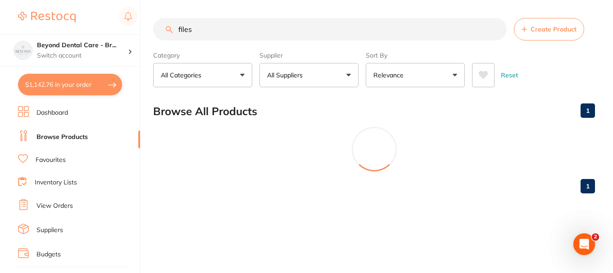
type input "files"
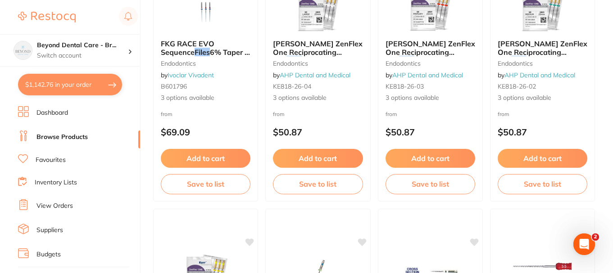
click at [68, 163] on li "Favourites" at bounding box center [79, 160] width 122 height 12
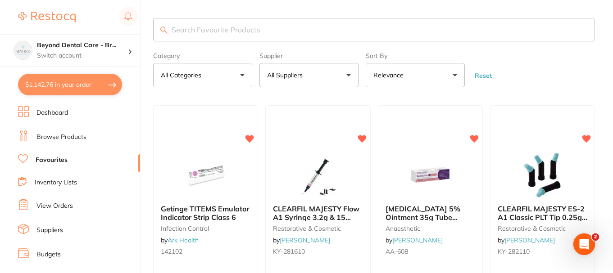
click at [228, 30] on input "search" at bounding box center [374, 29] width 442 height 23
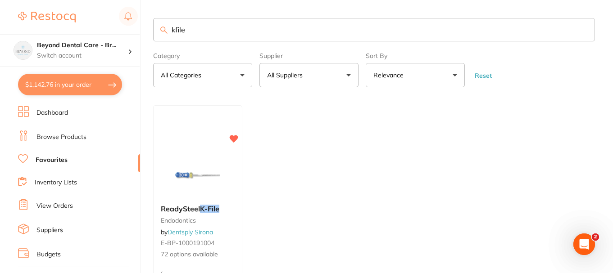
type input "kfile"
click at [205, 168] on img at bounding box center [197, 175] width 59 height 45
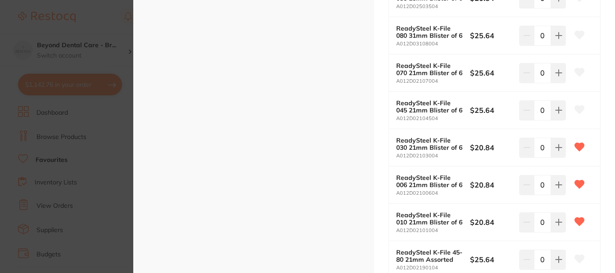
scroll to position [1801, 0]
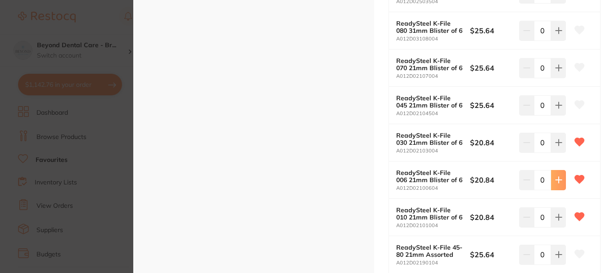
type input "1"
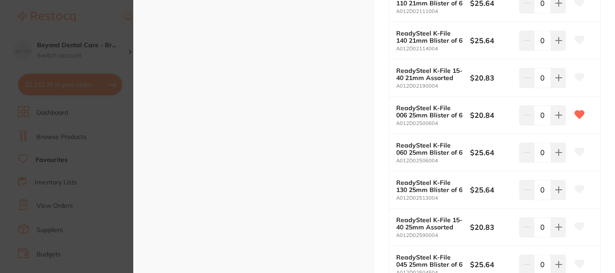
scroll to position [585, 0]
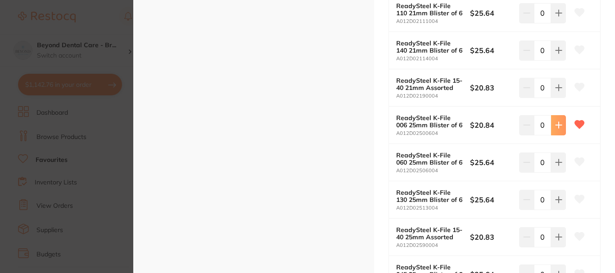
type input "1"
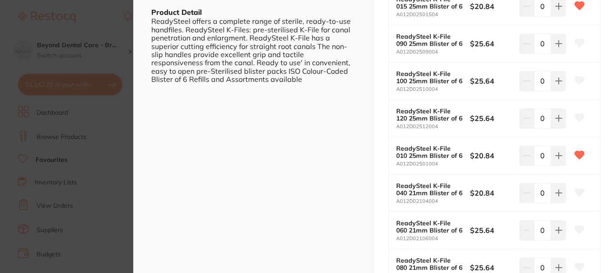
scroll to position [270, 0]
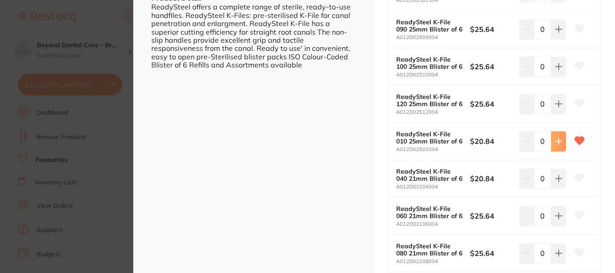
type input "1"
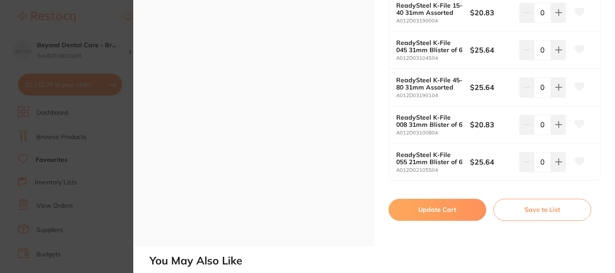
scroll to position [2747, 0]
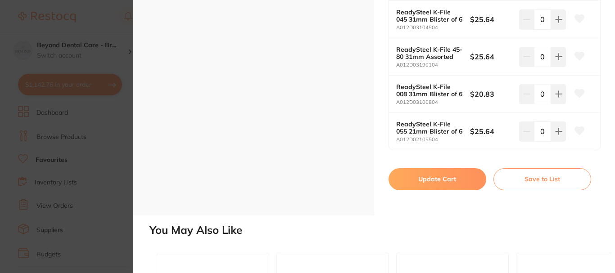
click at [443, 187] on button "Update Cart" at bounding box center [438, 179] width 98 height 22
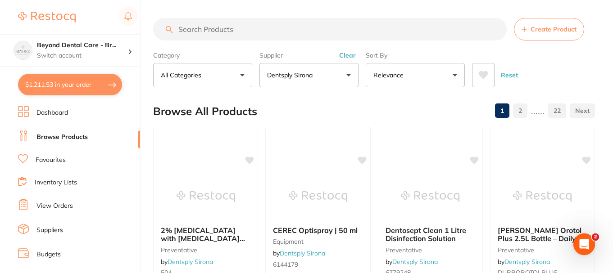
click at [50, 162] on link "Favourites" at bounding box center [51, 160] width 30 height 9
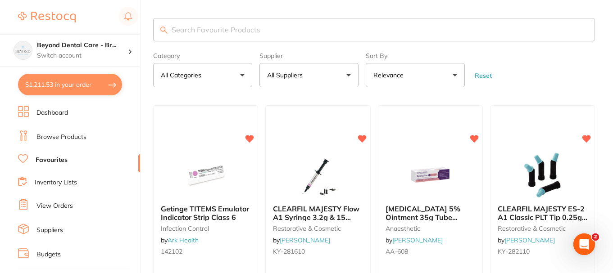
click at [209, 27] on input "search" at bounding box center [374, 29] width 442 height 23
paste input "AS608"
type input "AS608"
drag, startPoint x: 217, startPoint y: 32, endPoint x: 136, endPoint y: 36, distance: 81.2
click at [136, 36] on div "$1,211.53 Beyond Dental Care - Br... Switch account Beyond Dental Care - Sandst…" at bounding box center [306, 136] width 613 height 273
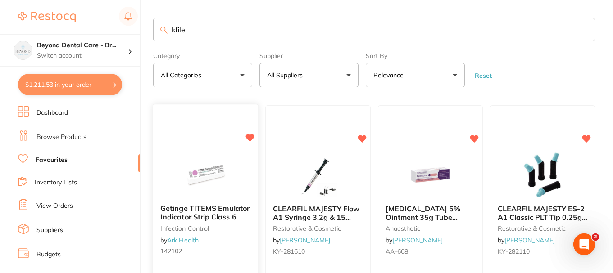
type input "kfile"
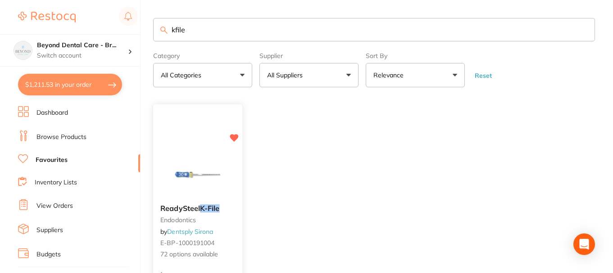
click at [209, 168] on img at bounding box center [197, 174] width 59 height 45
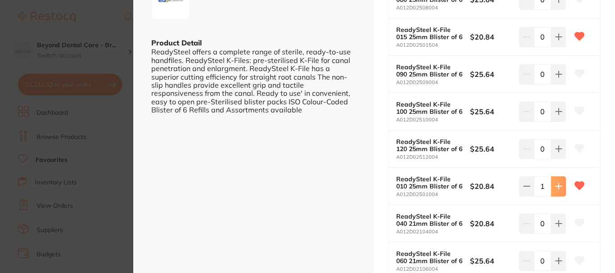
click at [557, 9] on button at bounding box center [558, 0] width 15 height 20
type input "2"
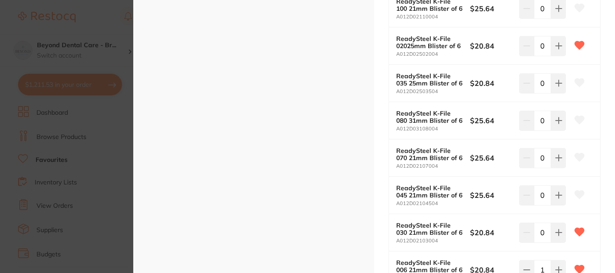
scroll to position [1666, 0]
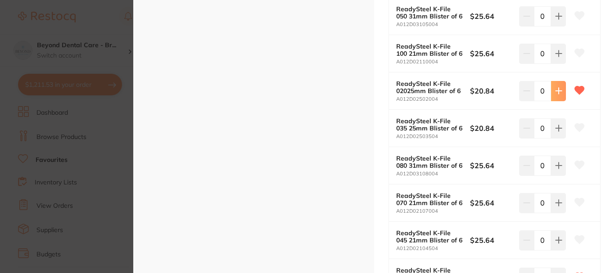
type input "1"
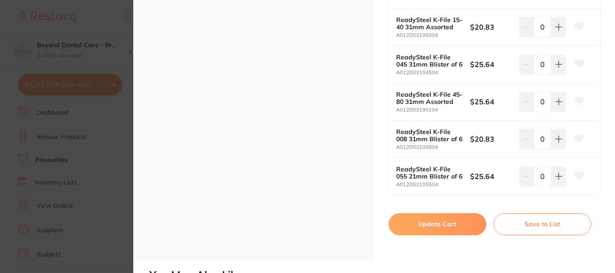
scroll to position [2837, 0]
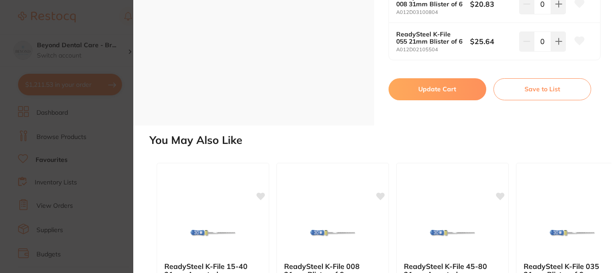
click at [412, 85] on button "Update Cart" at bounding box center [438, 89] width 98 height 22
type input "2"
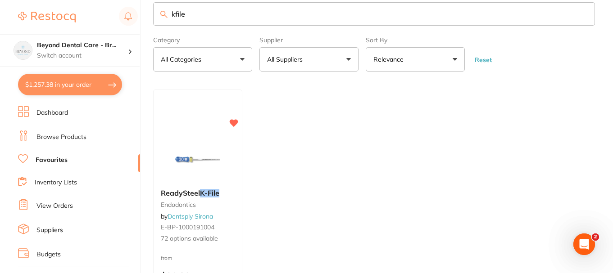
drag, startPoint x: 204, startPoint y: 20, endPoint x: 172, endPoint y: 13, distance: 32.0
click at [172, 13] on input "kfile" at bounding box center [374, 13] width 442 height 23
paste input "NK-Y900-159"
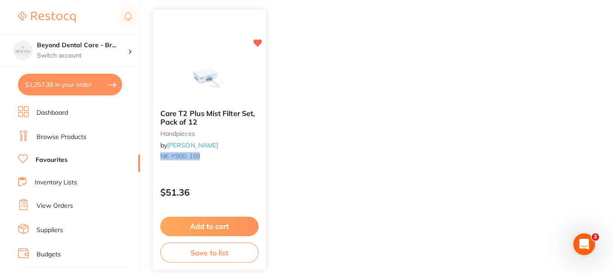
scroll to position [138, 0]
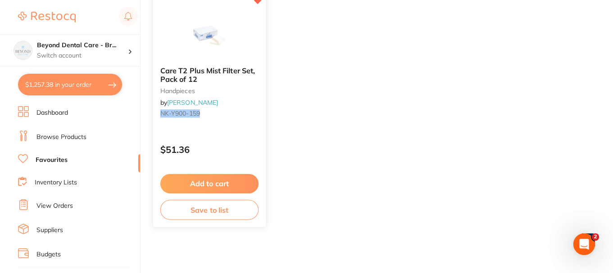
type input "NK-Y900-159"
click at [206, 181] on button "Add to cart" at bounding box center [209, 183] width 98 height 19
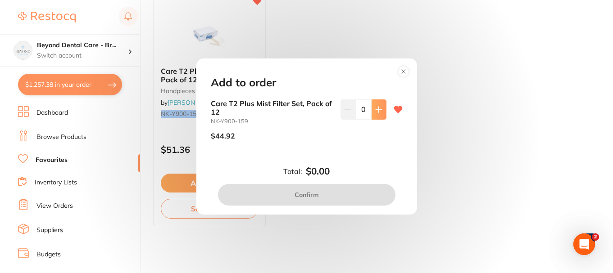
scroll to position [0, 0]
click at [377, 109] on icon at bounding box center [379, 110] width 6 height 6
type input "1"
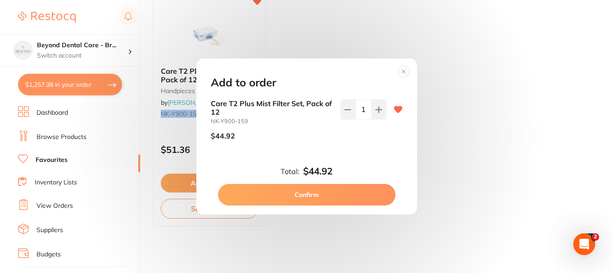
click at [318, 193] on button "Confirm" at bounding box center [306, 195] width 177 height 22
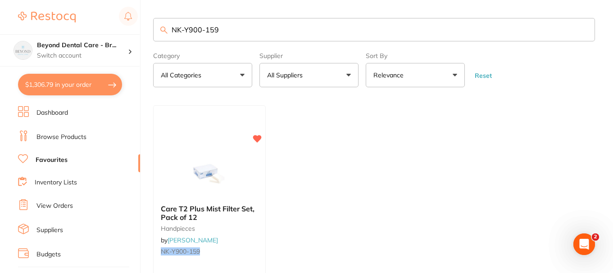
drag, startPoint x: 226, startPoint y: 32, endPoint x: 139, endPoint y: 32, distance: 87.8
click at [139, 32] on div "$1,306.79 Beyond Dental Care - Br... Switch account Beyond Dental Care - Sandst…" at bounding box center [306, 136] width 613 height 273
paste input "KY-282110"
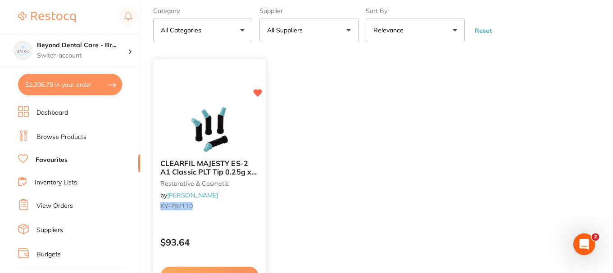
scroll to position [90, 0]
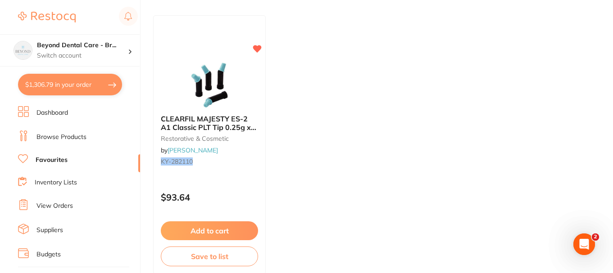
type input "KY-282110"
click at [194, 228] on button "Add to cart" at bounding box center [209, 231] width 98 height 19
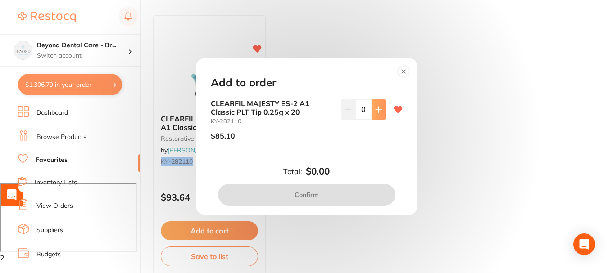
click at [376, 115] on button at bounding box center [378, 110] width 15 height 20
type input "1"
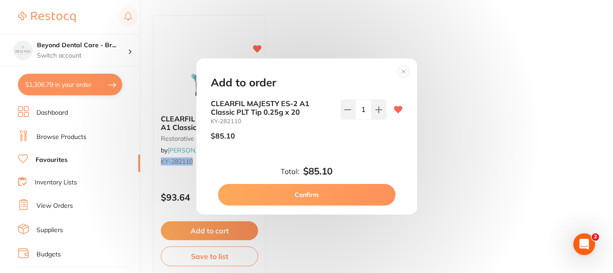
scroll to position [0, 0]
click at [314, 193] on button "Confirm" at bounding box center [306, 195] width 177 height 22
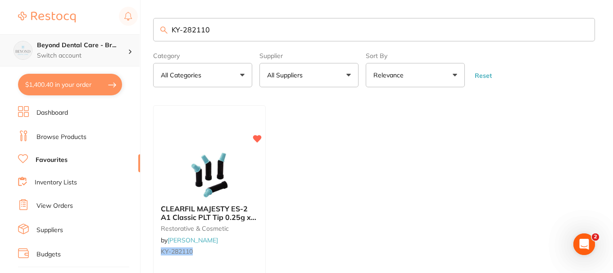
drag, startPoint x: 218, startPoint y: 35, endPoint x: 129, endPoint y: 36, distance: 89.6
click at [129, 36] on div "$1,400.40 Beyond Dental Care - Br... Switch account Beyond Dental Care - Sandst…" at bounding box center [306, 136] width 613 height 273
paste input "2"
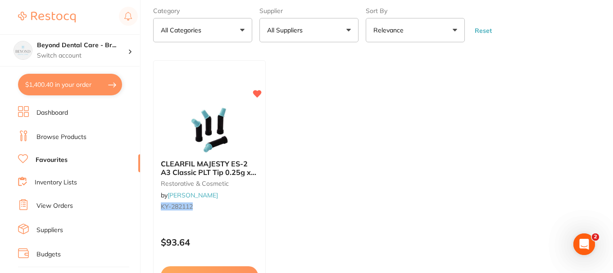
type input "KY-282112"
click at [64, 134] on link "Browse Products" at bounding box center [61, 137] width 50 height 9
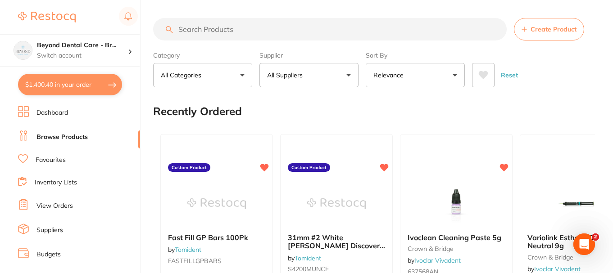
click at [252, 31] on input "search" at bounding box center [329, 29] width 353 height 23
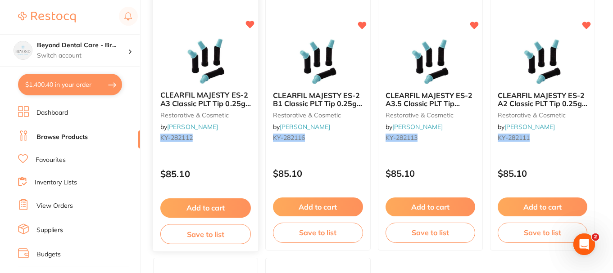
type input "KY-282112"
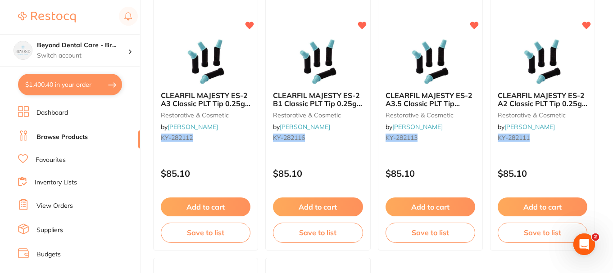
click at [546, 206] on button "Add to cart" at bounding box center [543, 207] width 90 height 19
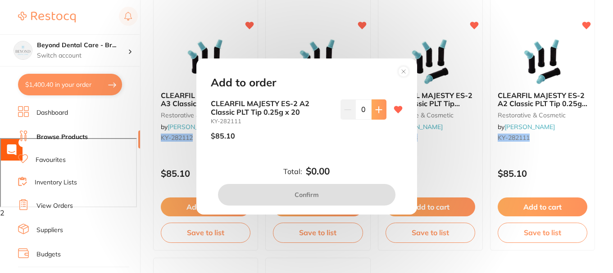
click at [372, 109] on button at bounding box center [378, 110] width 15 height 20
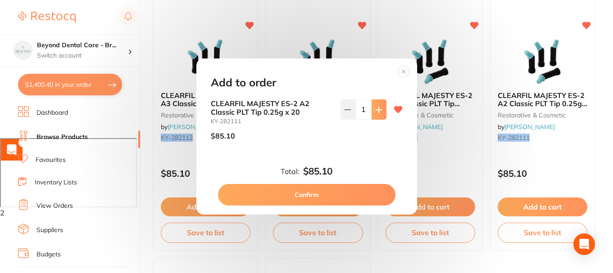
click at [376, 109] on icon at bounding box center [379, 110] width 6 height 6
type input "2"
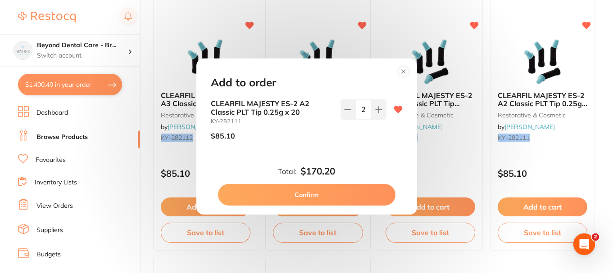
click at [311, 190] on button "Confirm" at bounding box center [306, 195] width 177 height 22
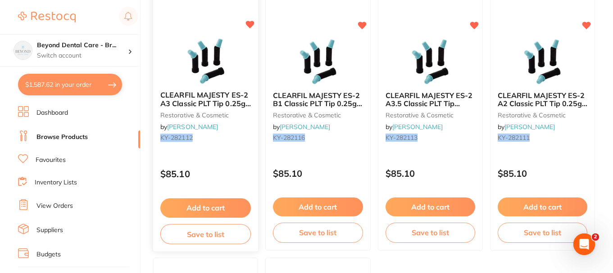
click at [208, 213] on button "Add to cart" at bounding box center [205, 208] width 91 height 19
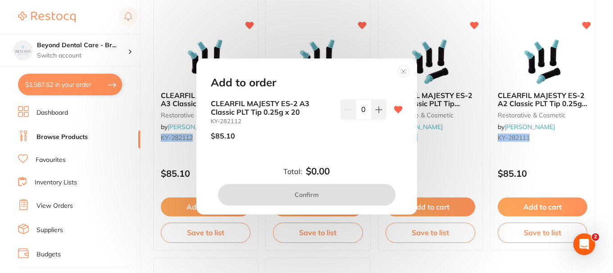
click at [378, 113] on icon at bounding box center [378, 109] width 7 height 7
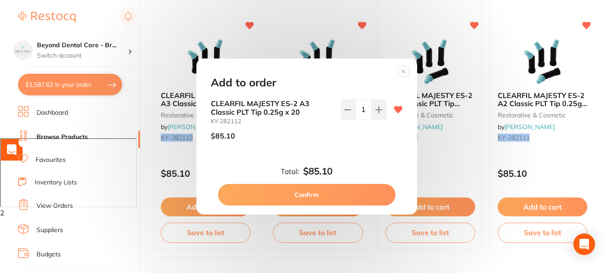
type input "1"
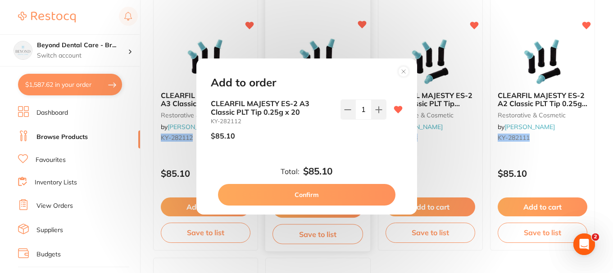
drag, startPoint x: 297, startPoint y: 195, endPoint x: 302, endPoint y: 190, distance: 6.7
click at [298, 195] on button "Confirm" at bounding box center [306, 195] width 177 height 22
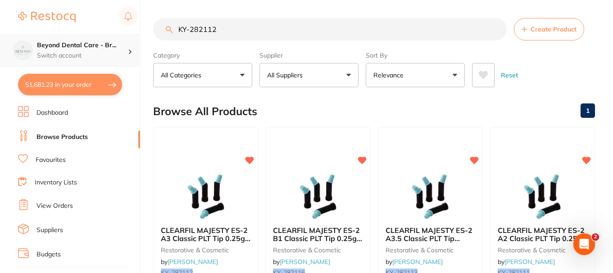
drag, startPoint x: 226, startPoint y: 24, endPoint x: 137, endPoint y: 36, distance: 90.3
click at [137, 36] on div "$1,681.23 Beyond Dental Care - Br... Switch account Beyond Dental Care - Sandst…" at bounding box center [306, 136] width 613 height 273
paste input "16"
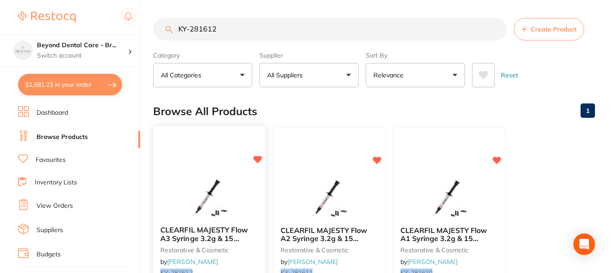
scroll to position [90, 0]
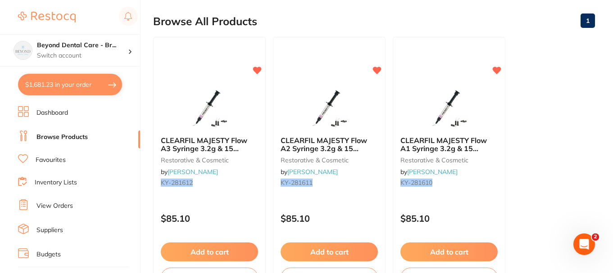
type input "KY-281612"
click at [217, 254] on button "Add to cart" at bounding box center [209, 253] width 98 height 19
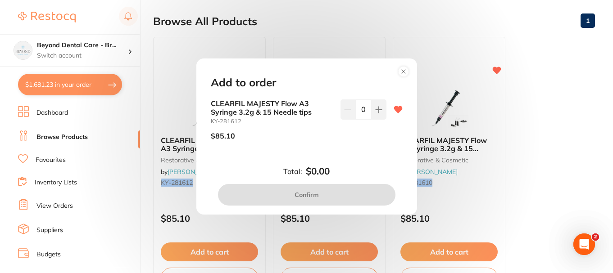
click at [376, 113] on icon at bounding box center [378, 109] width 7 height 7
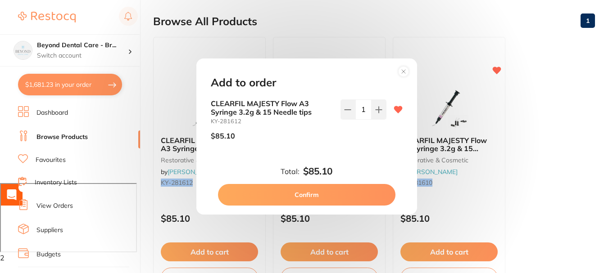
type input "1"
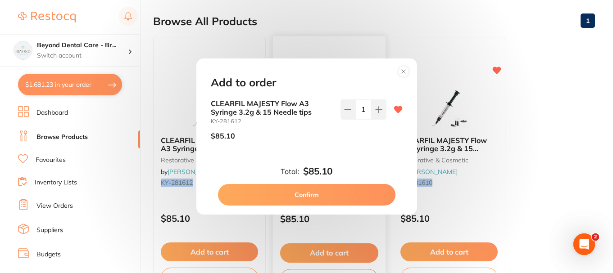
click at [298, 196] on button "Confirm" at bounding box center [306, 195] width 177 height 22
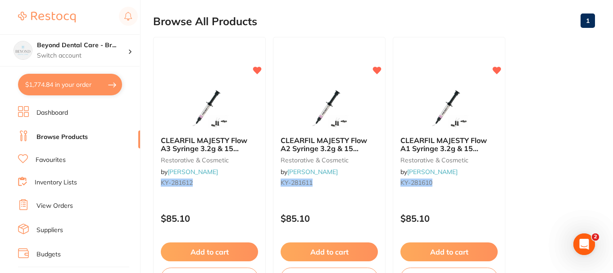
click at [79, 84] on button "$1,774.84 in your order" at bounding box center [70, 85] width 104 height 22
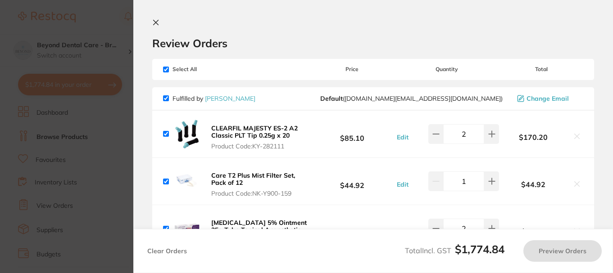
checkbox input "true"
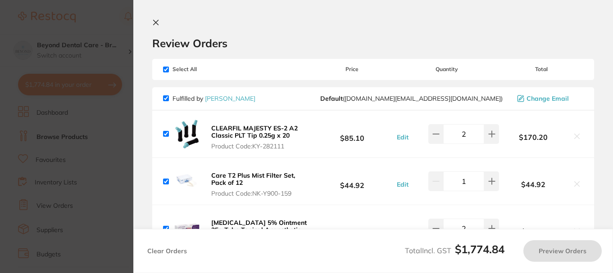
checkbox input "true"
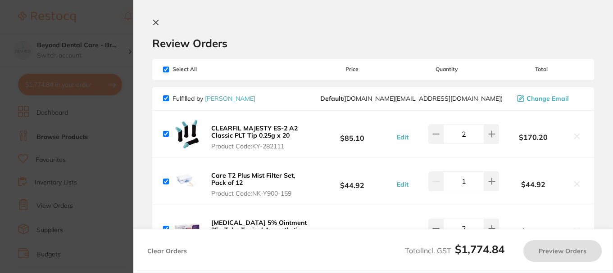
checkbox input "true"
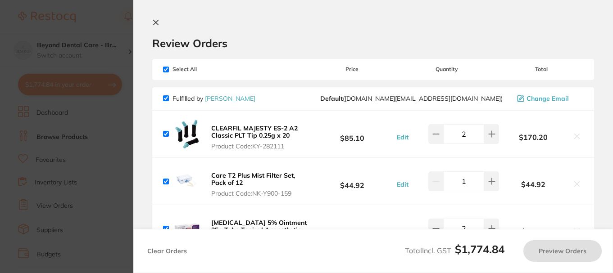
checkbox input "true"
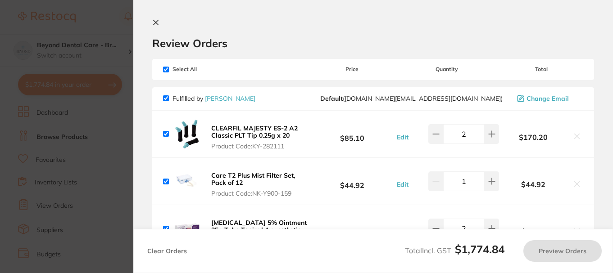
checkbox input "true"
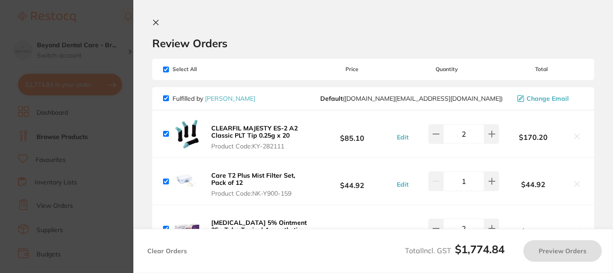
checkbox input "true"
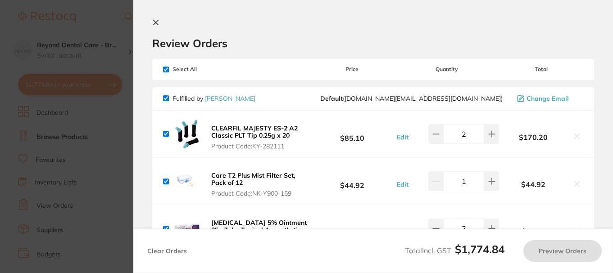
checkbox input "true"
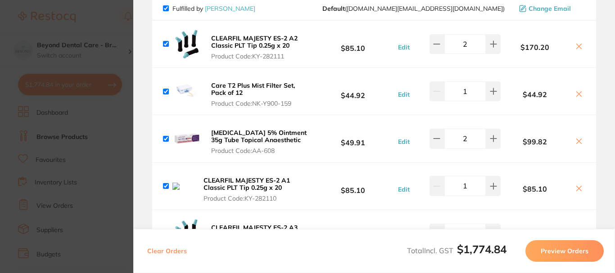
scroll to position [180, 0]
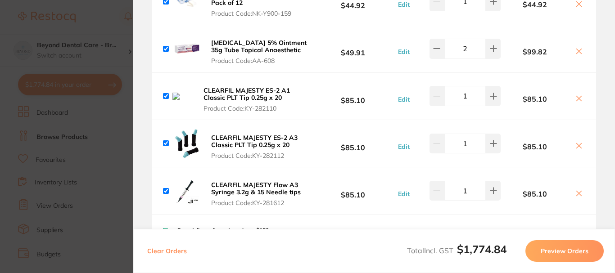
click at [577, 99] on icon at bounding box center [579, 98] width 5 height 5
checkbox input "false"
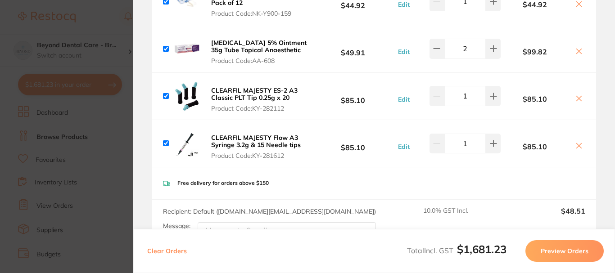
drag, startPoint x: 118, startPoint y: 30, endPoint x: 75, endPoint y: 9, distance: 47.9
click at [118, 29] on section "Update RRP Set your pre negotiated price for this item. Item Agreed RRP (excl. …" at bounding box center [307, 136] width 615 height 273
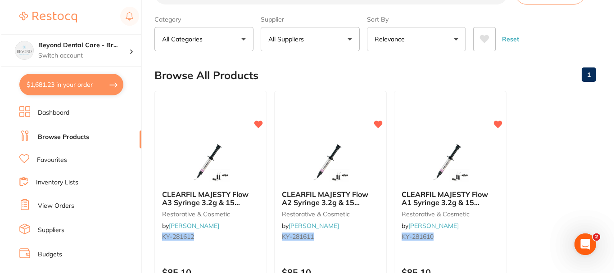
scroll to position [0, 0]
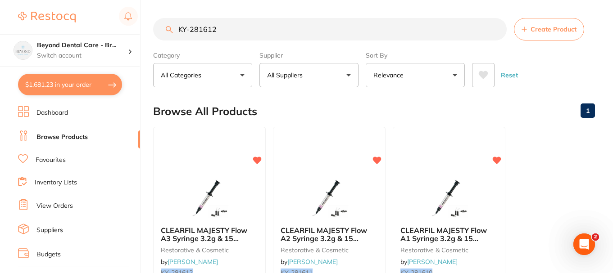
drag, startPoint x: 225, startPoint y: 31, endPoint x: 156, endPoint y: 30, distance: 68.9
click at [157, 30] on input "KY-281612" at bounding box center [329, 29] width 353 height 23
paste input "SP-4036-100"
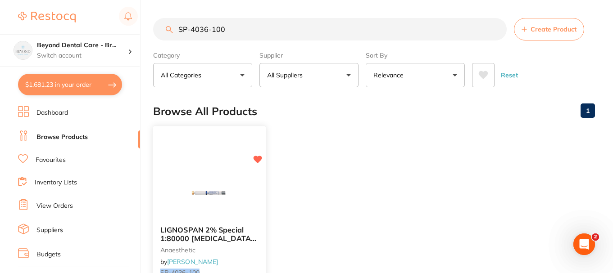
type input "SP-4036-100"
click at [203, 169] on div "LIGNOSPAN 2% Special 1:80000 adrenalin 2.2ml 2xBox 50 anaesthetic by Henry Sche…" at bounding box center [210, 257] width 114 height 262
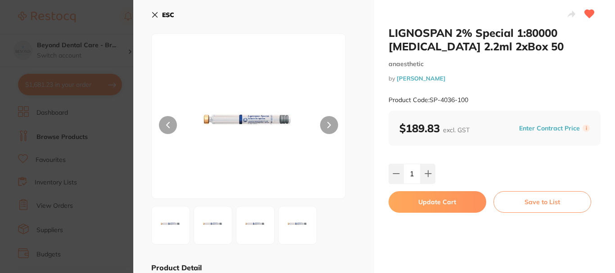
click at [419, 199] on button "Update Cart" at bounding box center [438, 202] width 98 height 22
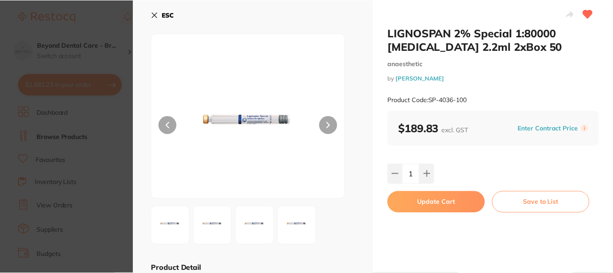
scroll to position [23, 0]
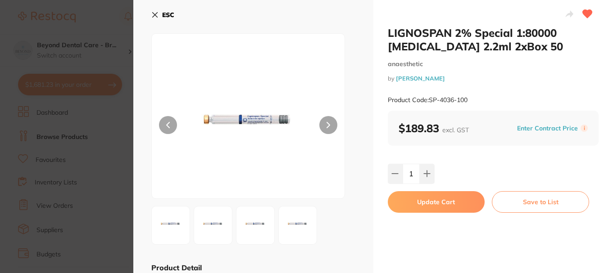
checkbox input "true"
checkbox input "false"
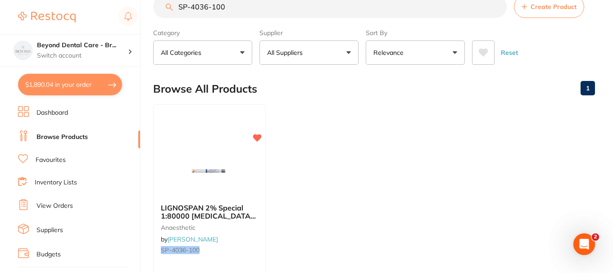
scroll to position [187, 0]
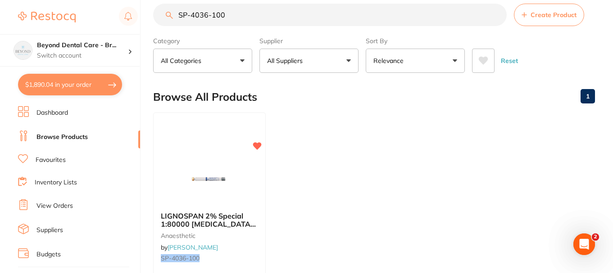
drag, startPoint x: 238, startPoint y: 5, endPoint x: 187, endPoint y: 7, distance: 50.9
click at [187, 7] on main "SP-4036-100 Create Product Category All Categories All Categories anaesthetic C…" at bounding box center [383, 202] width 460 height 433
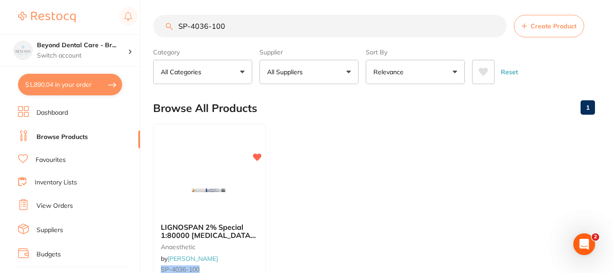
click at [230, 14] on main "SP-4036-100 Create Product Category All Categories All Categories anaesthetic C…" at bounding box center [383, 213] width 460 height 433
drag, startPoint x: 233, startPoint y: 28, endPoint x: 146, endPoint y: 22, distance: 87.1
click at [146, 22] on div "$1,890.04 Beyond Dental Care - Br... Switch account Beyond Dental Care - Sandst…" at bounding box center [306, 133] width 613 height 273
paste input "637568AN"
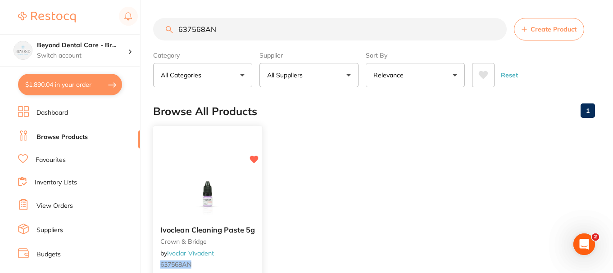
type input "637568AN"
click at [211, 201] on img at bounding box center [207, 195] width 59 height 45
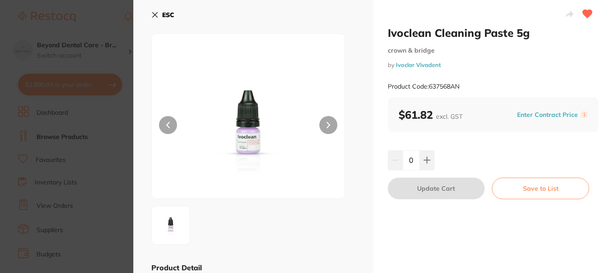
click at [425, 165] on button at bounding box center [427, 160] width 15 height 20
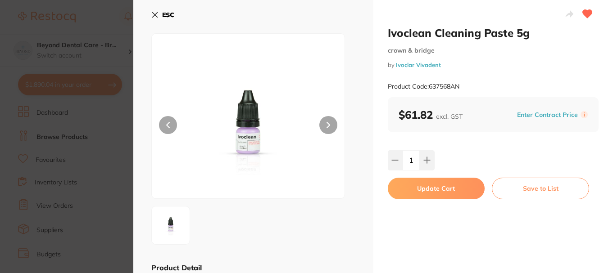
type input "1"
click at [418, 190] on button "Update Cart" at bounding box center [436, 189] width 97 height 22
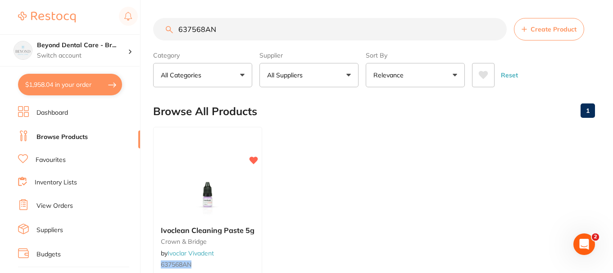
checkbox input "false"
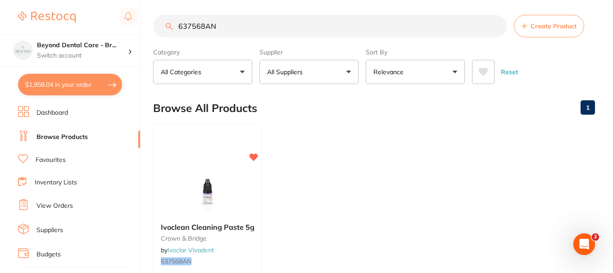
drag, startPoint x: 218, startPoint y: 27, endPoint x: 115, endPoint y: 26, distance: 102.7
click at [115, 26] on div "$1,958.04 Beyond Dental Care - Br... Switch account Beyond Dental Care - Sandst…" at bounding box center [306, 133] width 613 height 273
paste input "69088WW"
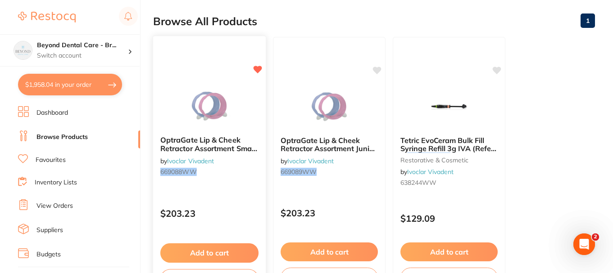
type input "669088WW"
click at [215, 250] on button "Add to cart" at bounding box center [209, 253] width 98 height 19
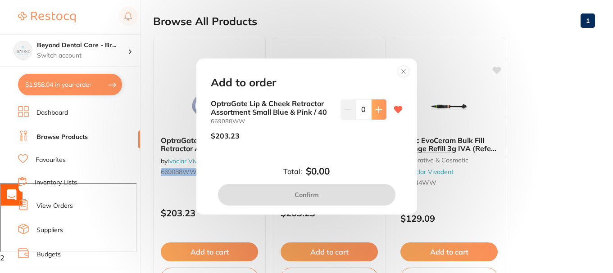
click at [376, 105] on button at bounding box center [378, 110] width 15 height 20
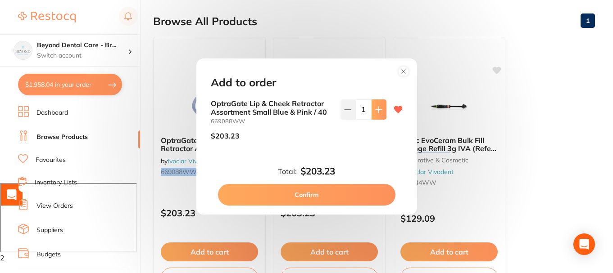
type input "1"
click at [308, 201] on button "Confirm" at bounding box center [306, 195] width 177 height 22
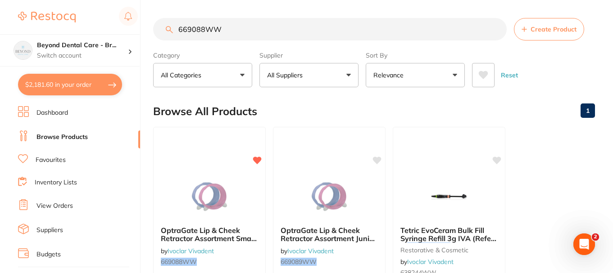
drag, startPoint x: 233, startPoint y: 30, endPoint x: 125, endPoint y: 29, distance: 108.1
click at [125, 29] on div "$2,181.60 Beyond Dental Care - Br... Switch account Beyond Dental Care - Sandst…" at bounding box center [306, 136] width 613 height 273
paste input "6119"
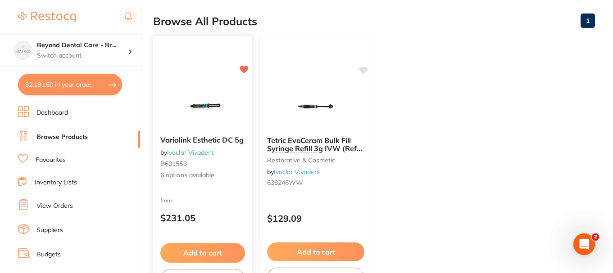
type input "666119WW"
click at [200, 249] on button "Add to cart" at bounding box center [202, 253] width 85 height 19
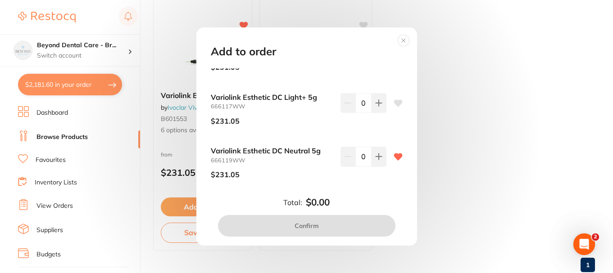
scroll to position [207, 0]
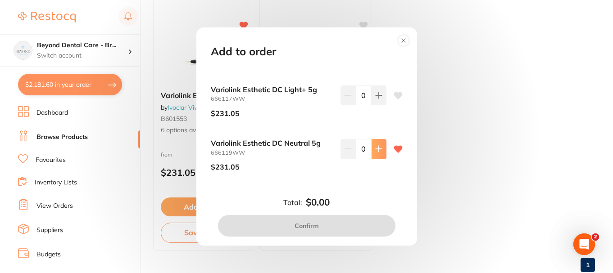
type input "1"
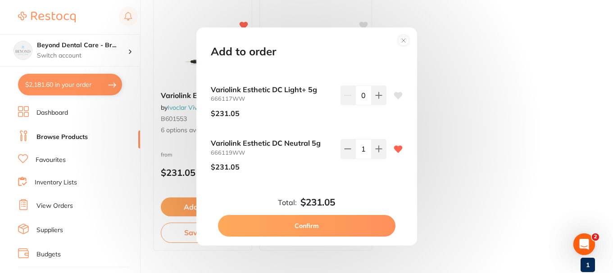
click at [292, 228] on button "Confirm" at bounding box center [306, 226] width 177 height 22
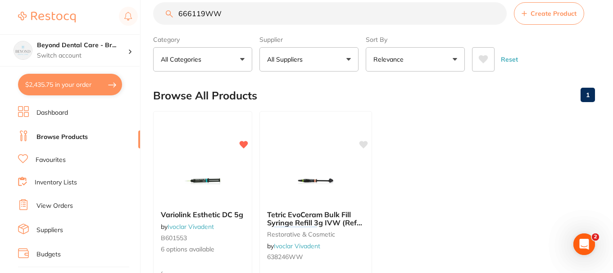
scroll to position [0, 0]
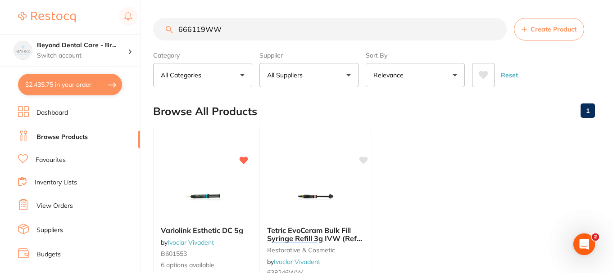
drag, startPoint x: 228, startPoint y: 24, endPoint x: 150, endPoint y: 39, distance: 79.8
click at [150, 39] on div "$2,435.75 Beyond Dental Care - Br... Switch account Beyond Dental Care - Sandst…" at bounding box center [306, 136] width 613 height 273
paste input "914416"
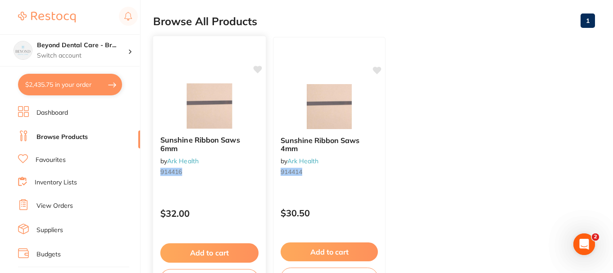
scroll to position [0, 0]
type input "914416"
click at [217, 248] on button "Add to cart" at bounding box center [209, 253] width 98 height 19
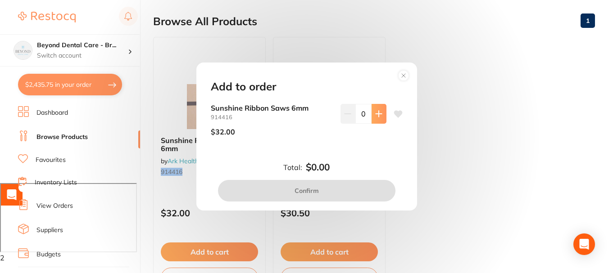
click at [371, 113] on button at bounding box center [378, 114] width 15 height 20
type input "1"
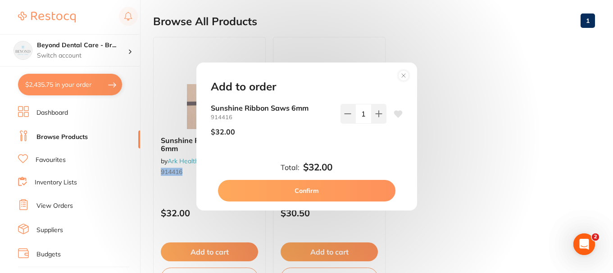
click at [298, 184] on button "Confirm" at bounding box center [306, 191] width 177 height 22
checkbox input "false"
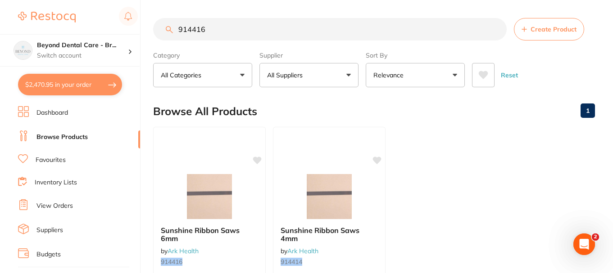
drag, startPoint x: 226, startPoint y: 28, endPoint x: 174, endPoint y: 23, distance: 52.5
click at [175, 23] on input "914416" at bounding box center [329, 29] width 353 height 23
paste input "VO1012"
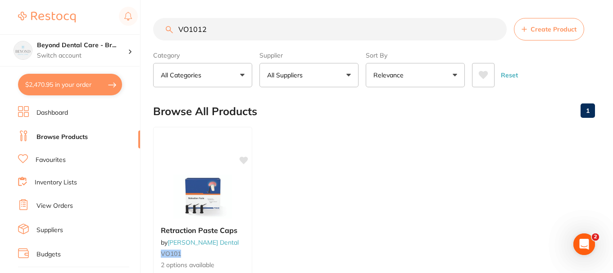
type input "VO1012"
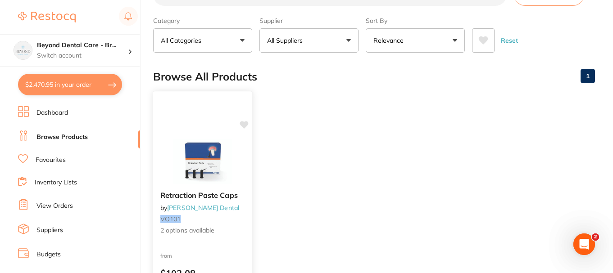
scroll to position [45, 0]
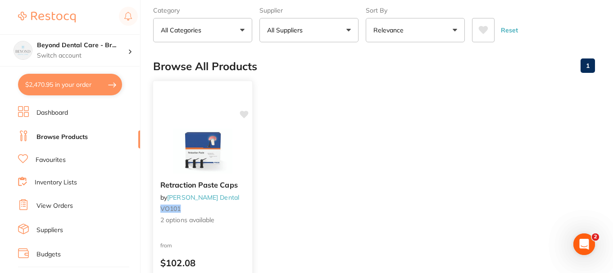
click at [220, 135] on img at bounding box center [202, 150] width 59 height 45
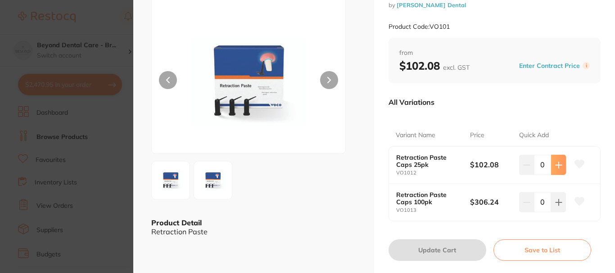
click at [556, 166] on icon at bounding box center [558, 165] width 7 height 7
type input "1"
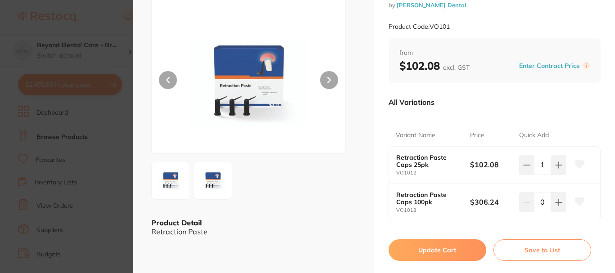
click at [434, 248] on button "Update Cart" at bounding box center [438, 251] width 98 height 22
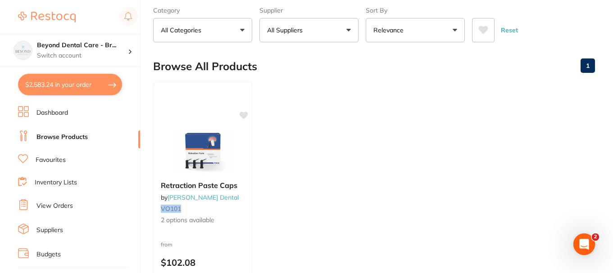
click at [77, 86] on button "$2,583.24 in your order" at bounding box center [70, 85] width 104 height 22
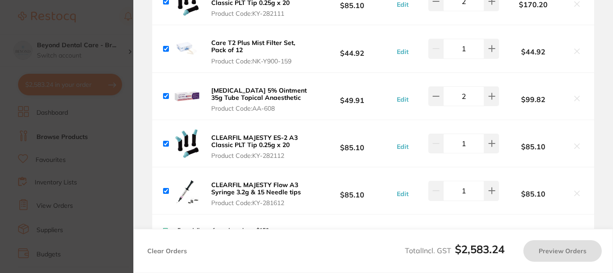
checkbox input "true"
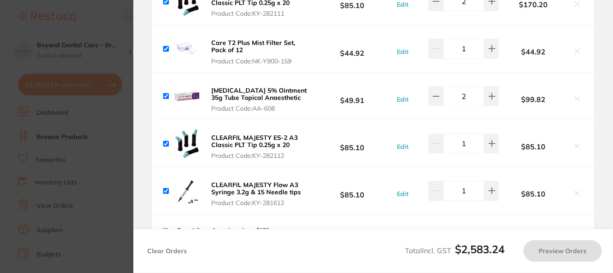
checkbox input "true"
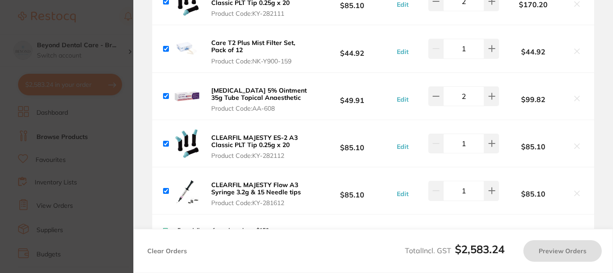
checkbox input "true"
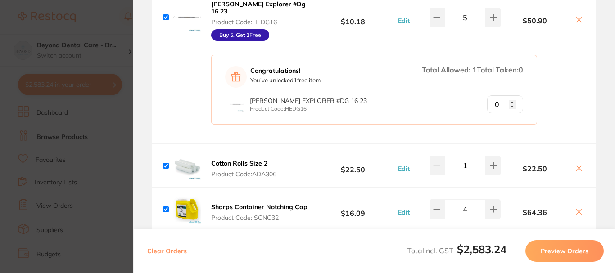
scroll to position [1088, 0]
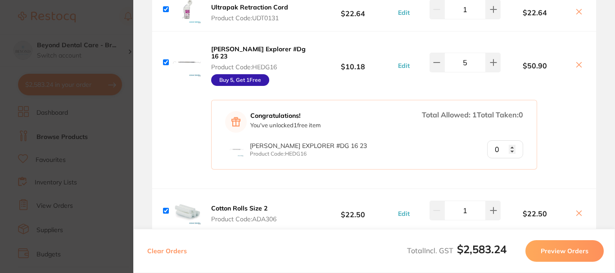
type input "1"
click at [508, 141] on input "1" at bounding box center [505, 149] width 36 height 18
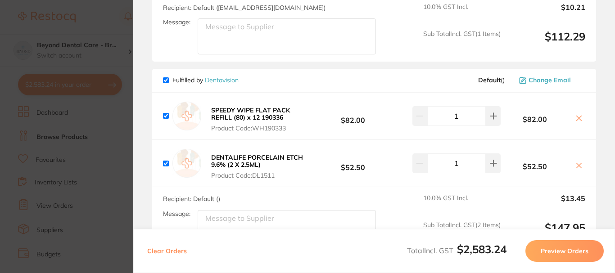
scroll to position [2416, 0]
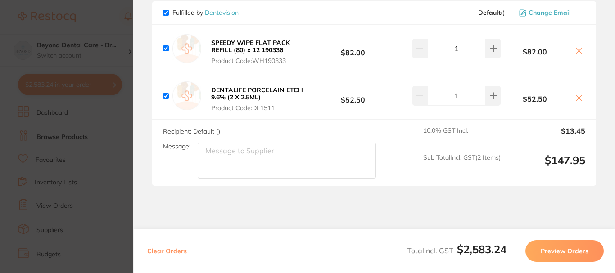
click at [551, 246] on button "Preview Orders" at bounding box center [564, 251] width 78 height 22
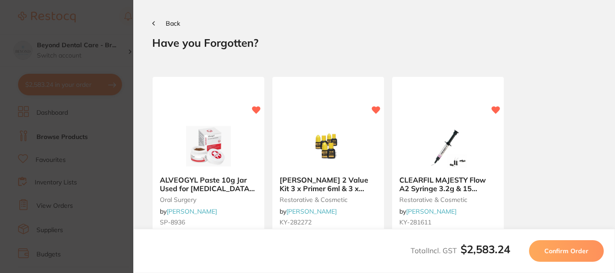
scroll to position [0, 0]
click at [557, 248] on span "Confirm Order" at bounding box center [566, 251] width 44 height 8
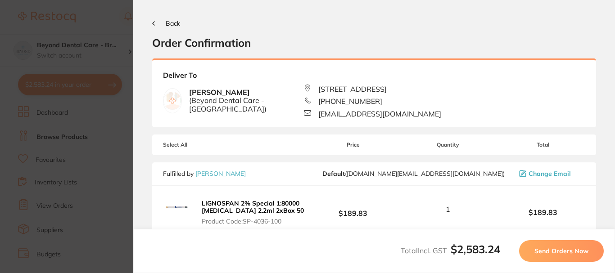
click at [557, 248] on span "Send Orders Now" at bounding box center [561, 251] width 54 height 8
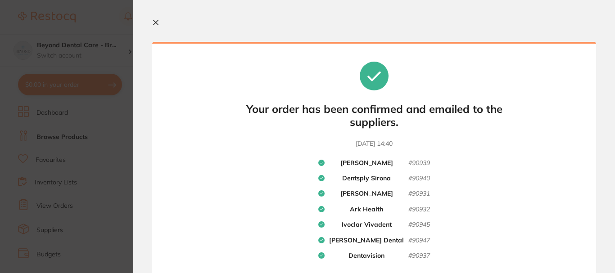
click at [155, 23] on icon at bounding box center [156, 22] width 5 height 5
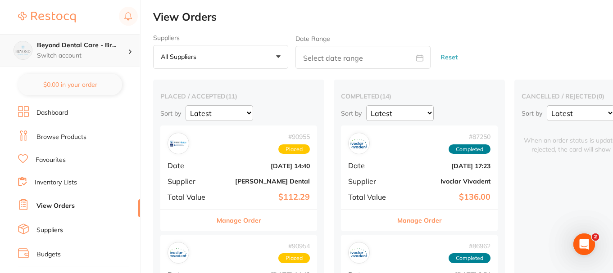
click at [125, 54] on p "Switch account" at bounding box center [82, 55] width 91 height 9
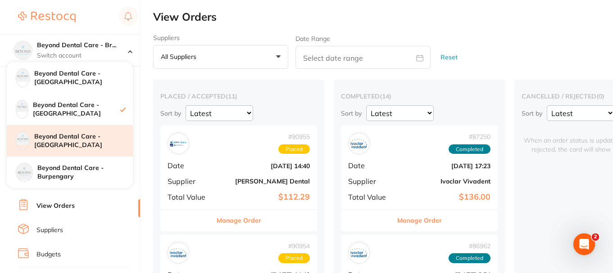
click at [75, 153] on div "Beyond Dental Care - [GEOGRAPHIC_DATA]" at bounding box center [70, 141] width 126 height 32
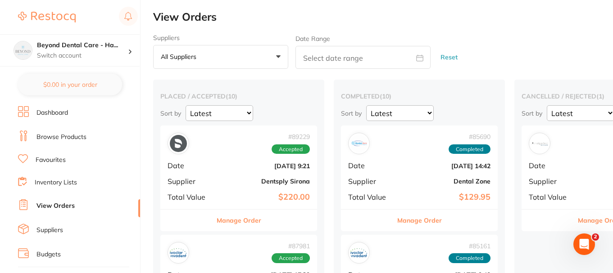
click at [72, 134] on link "Browse Products" at bounding box center [61, 137] width 50 height 9
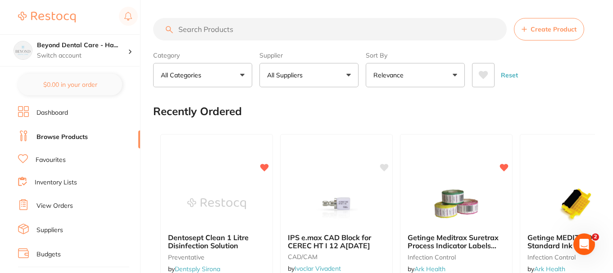
click at [238, 32] on input "search" at bounding box center [329, 29] width 353 height 23
click at [214, 31] on input "search" at bounding box center [329, 29] width 353 height 23
paste input "SNKPSN27L"
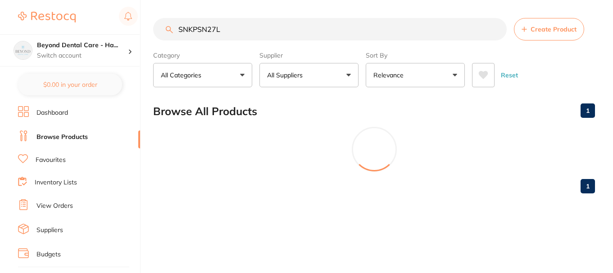
type input "SNKPSN27L"
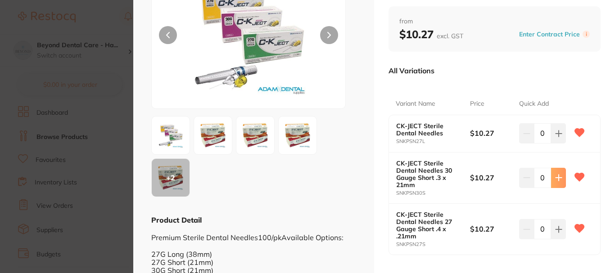
click at [556, 143] on button at bounding box center [558, 133] width 15 height 20
type input "1"
click at [552, 129] on button at bounding box center [558, 133] width 15 height 20
type input "1"
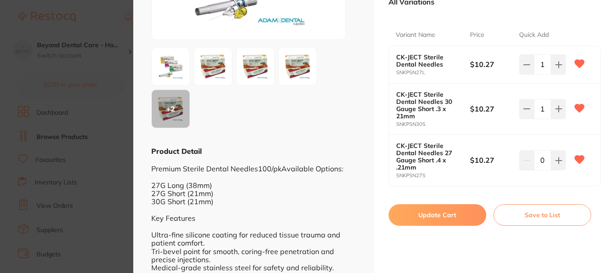
scroll to position [180, 0]
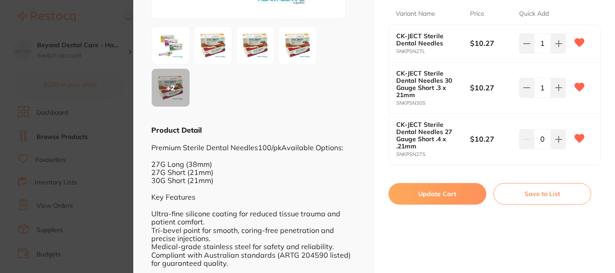
click at [583, 136] on button at bounding box center [579, 139] width 23 height 23
click at [429, 192] on button "Update Cart" at bounding box center [438, 194] width 98 height 22
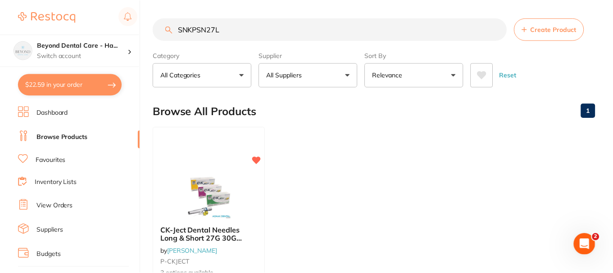
scroll to position [45, 0]
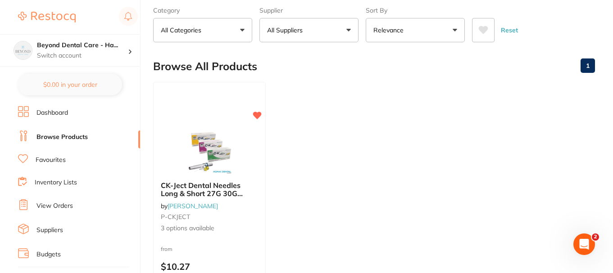
checkbox input "false"
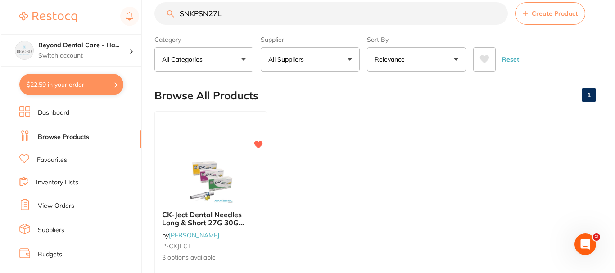
scroll to position [0, 0]
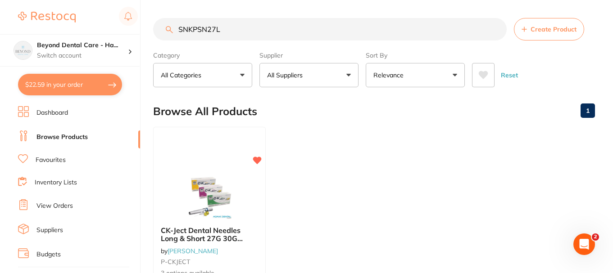
drag, startPoint x: 203, startPoint y: 29, endPoint x: 101, endPoint y: 32, distance: 101.8
click at [101, 32] on div "$22.59 Beyond Dental Care - Ha... Switch account Beyond Dental Care - Sandstone…" at bounding box center [306, 136] width 613 height 273
paste input "UDT0131"
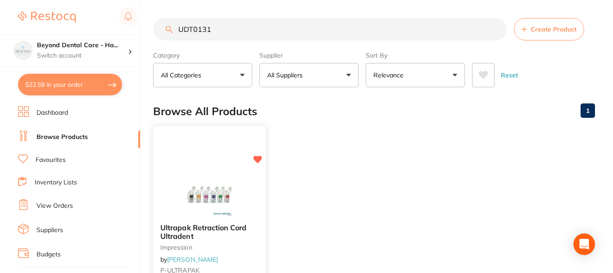
type input "UDT0131"
click at [213, 195] on img at bounding box center [209, 193] width 59 height 45
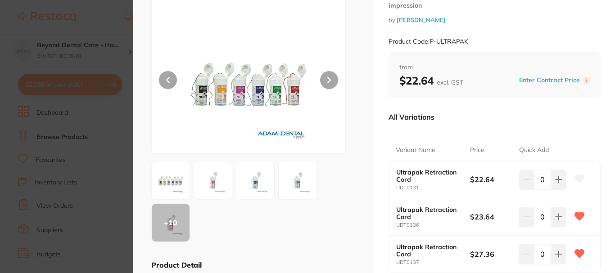
scroll to position [90, 0]
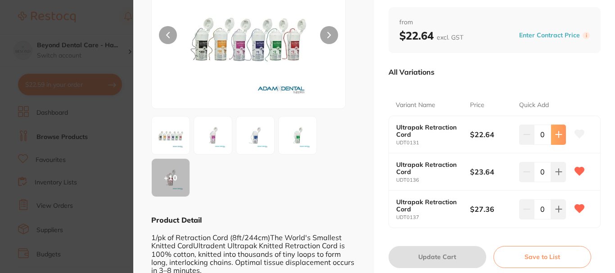
click at [555, 135] on icon at bounding box center [558, 134] width 7 height 7
type input "1"
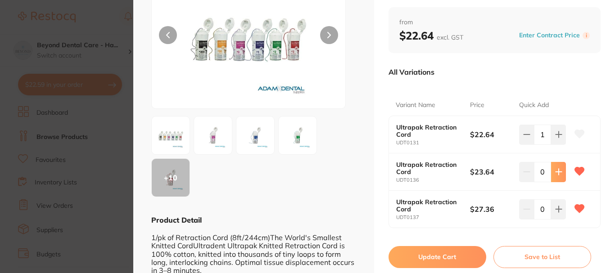
click at [556, 138] on icon at bounding box center [558, 134] width 7 height 7
type input "1"
click at [428, 252] on button "Update Cart" at bounding box center [438, 257] width 98 height 22
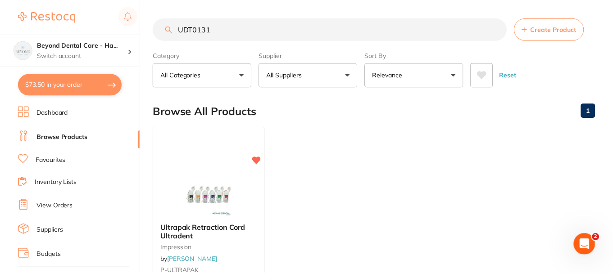
scroll to position [0, 0]
drag, startPoint x: 261, startPoint y: 34, endPoint x: 120, endPoint y: 24, distance: 141.3
click at [120, 24] on div "$73.50 Beyond Dental Care - Ha... Switch account Beyond Dental Care - Sandstone…" at bounding box center [306, 136] width 613 height 273
paste input "MMF05"
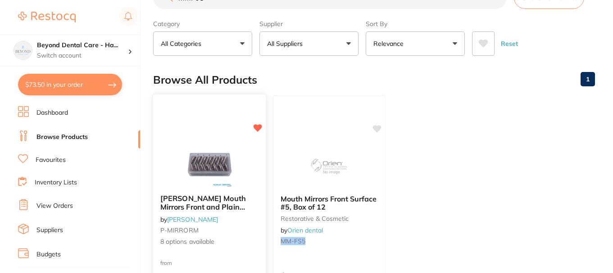
scroll to position [45, 0]
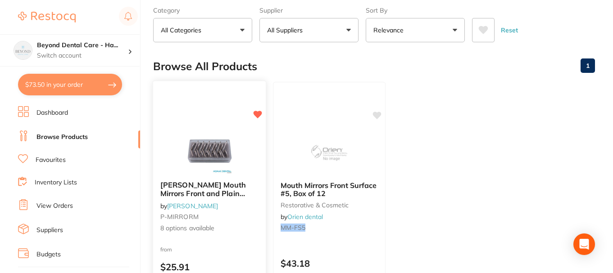
type input "MMF05"
click at [211, 152] on img at bounding box center [209, 150] width 59 height 45
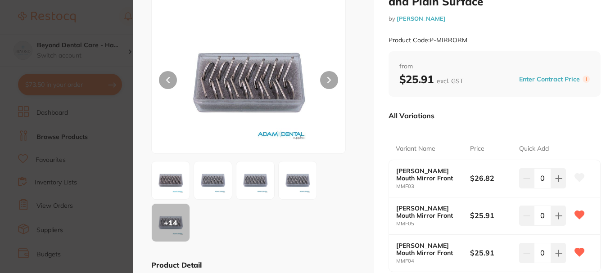
scroll to position [90, 0]
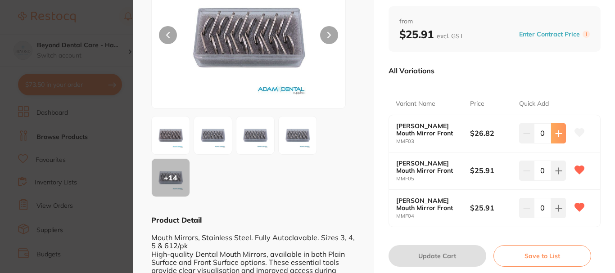
click at [559, 140] on button at bounding box center [558, 133] width 15 height 20
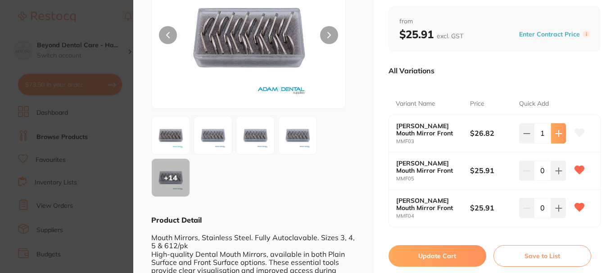
type input "1"
click at [430, 257] on button "Update Cart" at bounding box center [438, 256] width 98 height 22
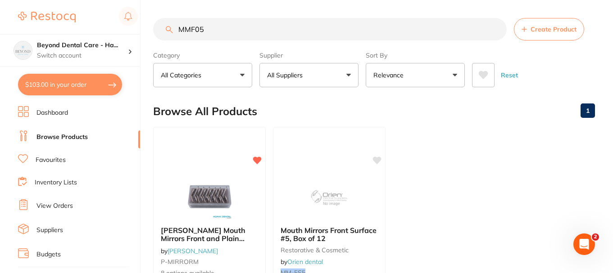
drag, startPoint x: 222, startPoint y: 32, endPoint x: 159, endPoint y: 33, distance: 62.6
click at [159, 33] on input "MMF05" at bounding box center [329, 29] width 353 height 23
paste input "VC1480"
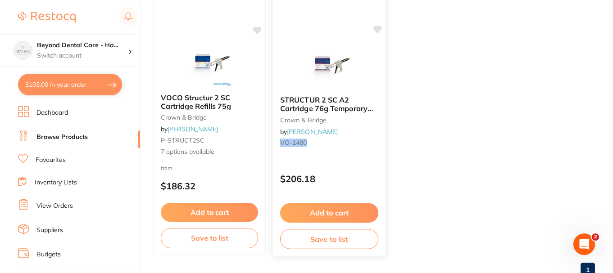
scroll to position [114, 0]
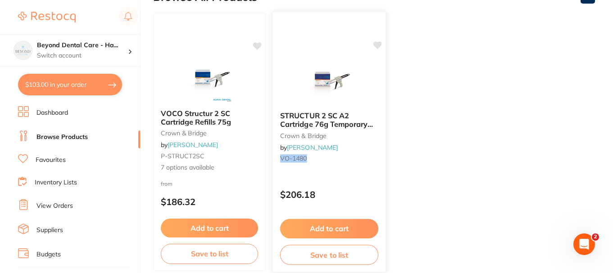
type input "VC1480"
click at [325, 225] on button "Add to cart" at bounding box center [329, 228] width 98 height 19
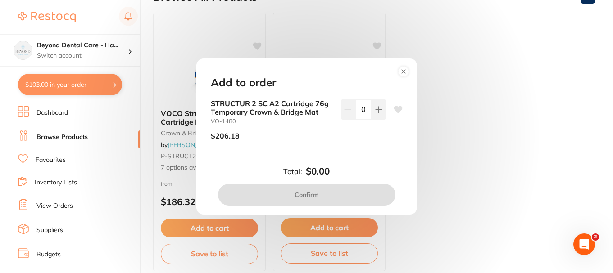
scroll to position [0, 0]
click at [397, 74] on icon at bounding box center [403, 71] width 14 height 14
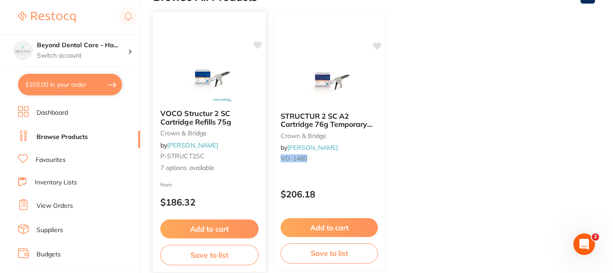
click at [212, 185] on div "from $186.32" at bounding box center [209, 196] width 113 height 32
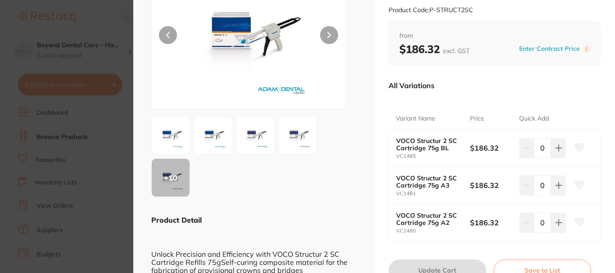
scroll to position [135, 0]
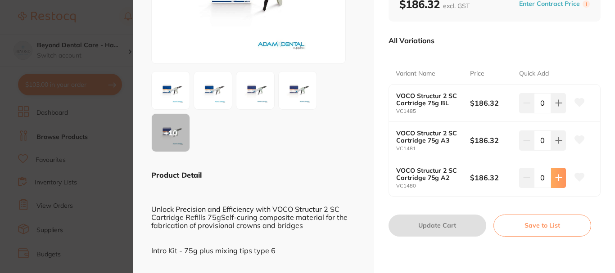
click at [560, 113] on button at bounding box center [558, 103] width 15 height 20
type input "1"
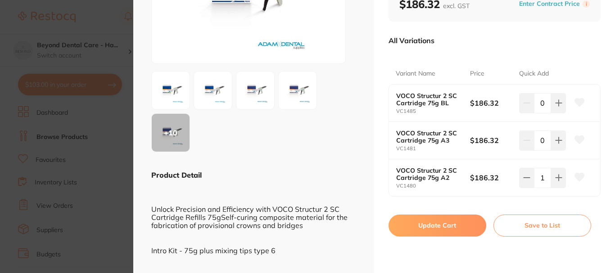
click at [441, 227] on button "Update Cart" at bounding box center [438, 226] width 98 height 22
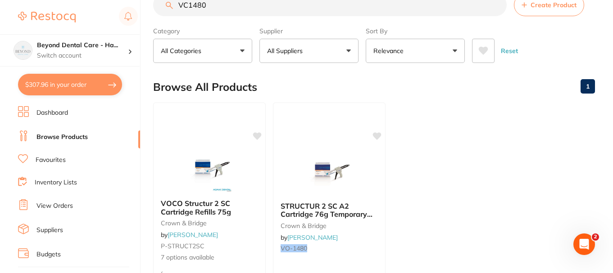
scroll to position [0, 0]
drag, startPoint x: 193, startPoint y: 11, endPoint x: 163, endPoint y: 14, distance: 29.8
click at [163, 14] on input "VC1480" at bounding box center [329, 5] width 353 height 23
paste input "CT-5720363"
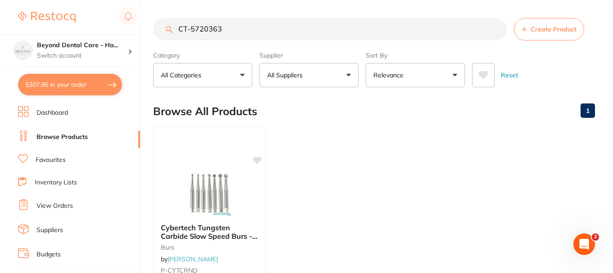
scroll to position [0, 0]
type input "CT-5720363"
click at [233, 193] on img at bounding box center [209, 193] width 59 height 45
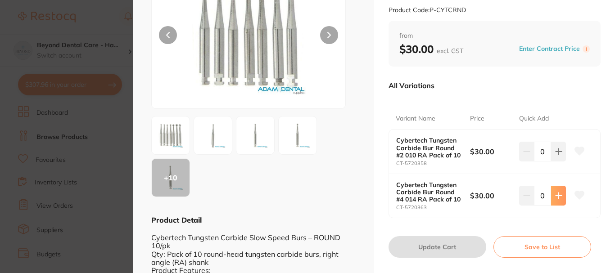
click at [558, 155] on icon at bounding box center [558, 151] width 7 height 7
type input "1"
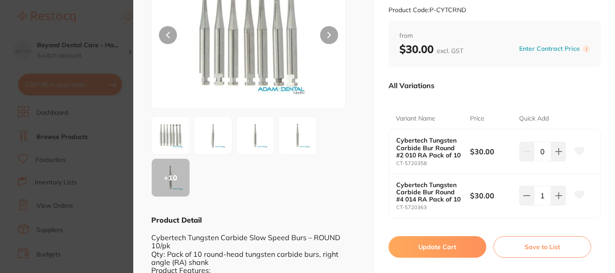
click at [450, 242] on button "Update Cart" at bounding box center [438, 247] width 98 height 22
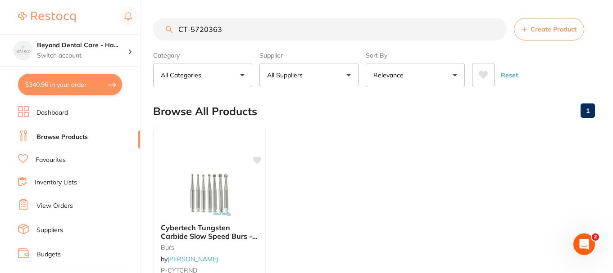
drag, startPoint x: 233, startPoint y: 8, endPoint x: 138, endPoint y: 3, distance: 95.1
click at [138, 3] on div "$340.96 Beyond Dental Care - Ha... Switch account Beyond Dental Care - Sandston…" at bounding box center [306, 136] width 613 height 273
paste input "EFG368"
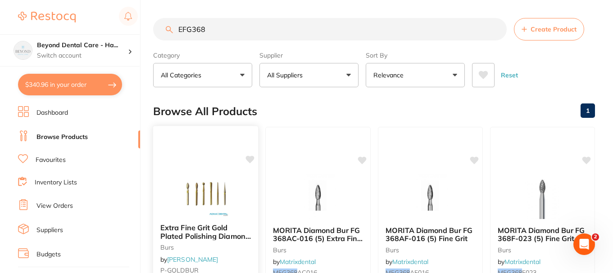
type input "EFG368"
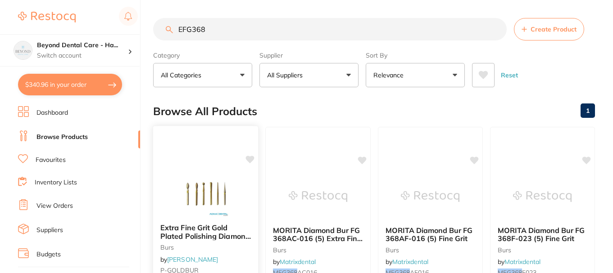
click at [202, 145] on div at bounding box center [205, 136] width 105 height 20
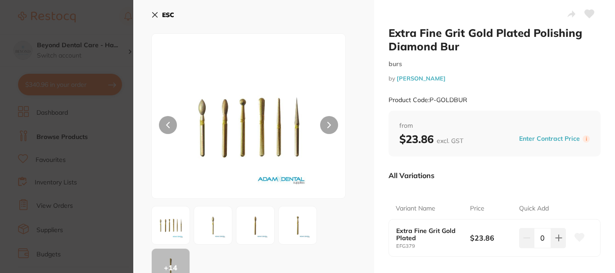
scroll to position [45, 0]
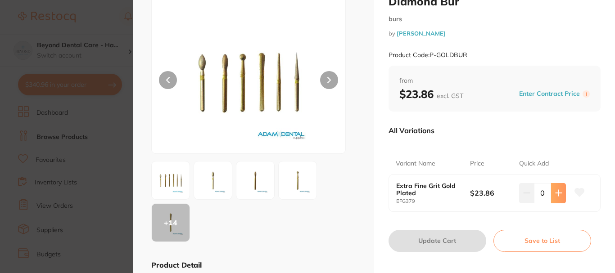
click at [559, 191] on icon at bounding box center [558, 193] width 7 height 7
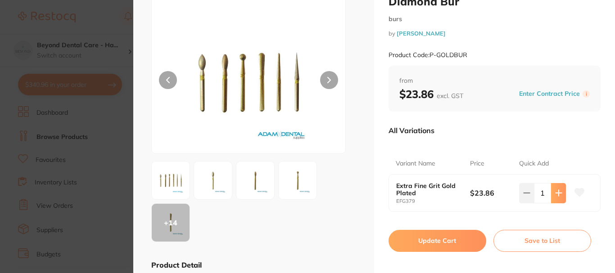
type input "1"
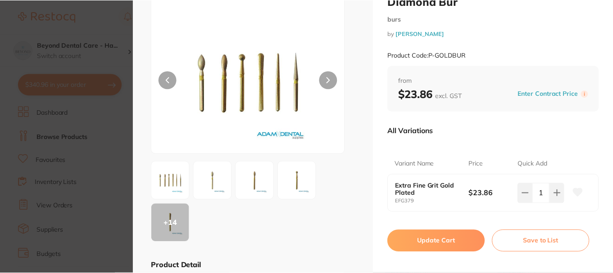
scroll to position [0, 0]
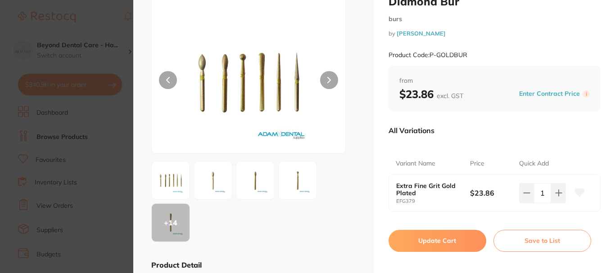
click at [444, 243] on button "Update Cart" at bounding box center [438, 241] width 98 height 22
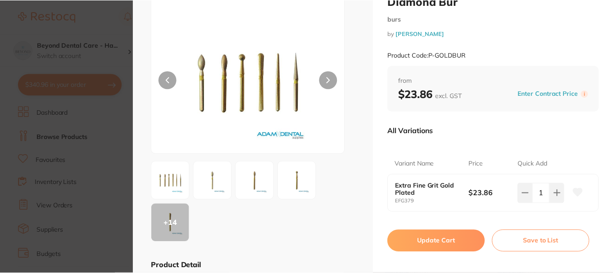
scroll to position [0, 0]
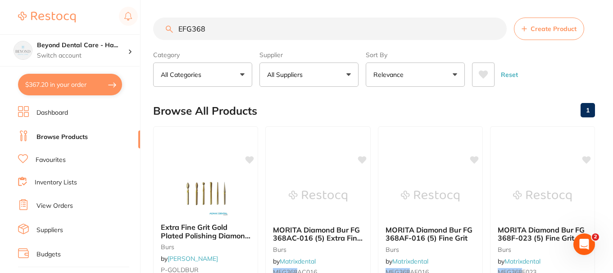
drag, startPoint x: 232, startPoint y: 29, endPoint x: 125, endPoint y: 34, distance: 107.3
click at [126, 34] on div "$367.20 Beyond Dental Care - Ha... Switch account Beyond Dental Care - Sandston…" at bounding box center [306, 136] width 613 height 273
paste input "711334"
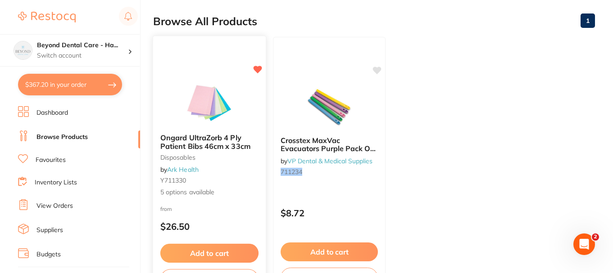
scroll to position [0, 0]
type input "711334"
click at [210, 251] on button "Add to cart" at bounding box center [209, 253] width 98 height 19
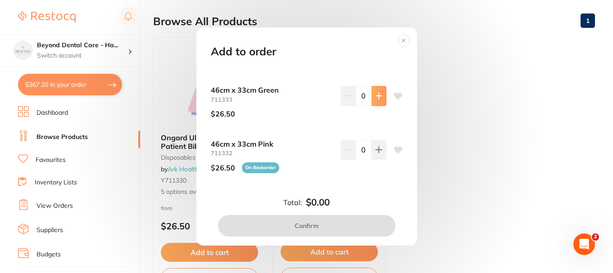
type input "1"
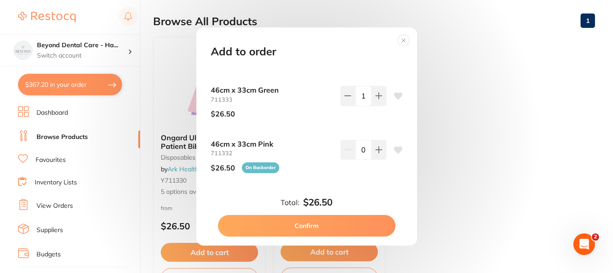
click at [303, 228] on button "Confirm" at bounding box center [306, 226] width 177 height 22
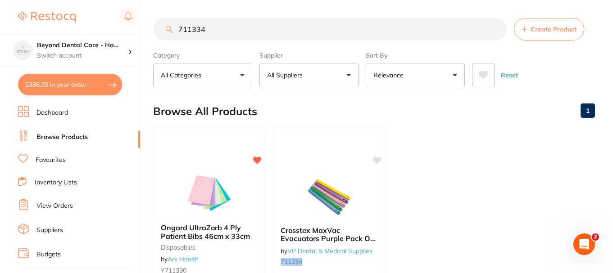
drag, startPoint x: 227, startPoint y: 29, endPoint x: 175, endPoint y: 29, distance: 52.2
click at [175, 29] on input "711334" at bounding box center [329, 29] width 353 height 23
paste input "354367"
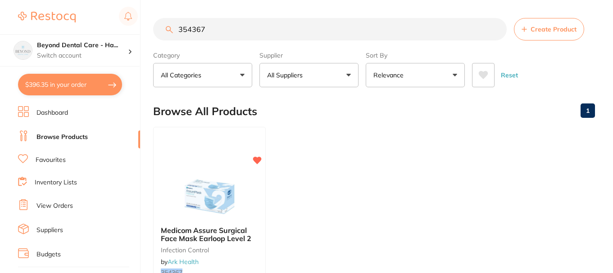
type input "354367"
click at [211, 168] on div "Medicom Assure Surgical Face Mask Earloop Level 2 infection control by Ark Heal…" at bounding box center [209, 256] width 113 height 259
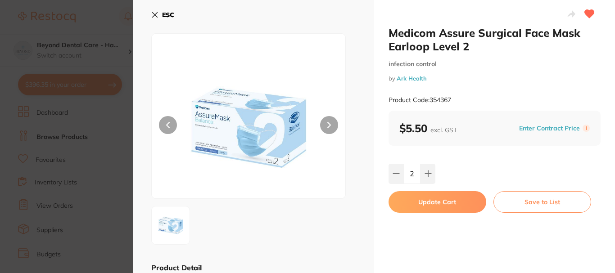
click at [410, 173] on input "2" at bounding box center [411, 174] width 17 height 20
type input "10"
click at [421, 200] on button "Update Cart" at bounding box center [438, 202] width 98 height 22
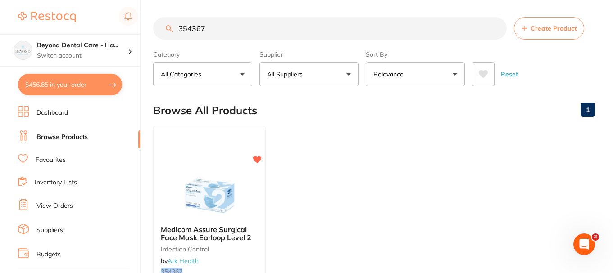
click at [217, 36] on input "354367" at bounding box center [329, 28] width 353 height 23
drag, startPoint x: 219, startPoint y: 36, endPoint x: 167, endPoint y: 22, distance: 54.0
click at [167, 22] on input "354367" at bounding box center [329, 28] width 353 height 23
paste input "ALPROD"
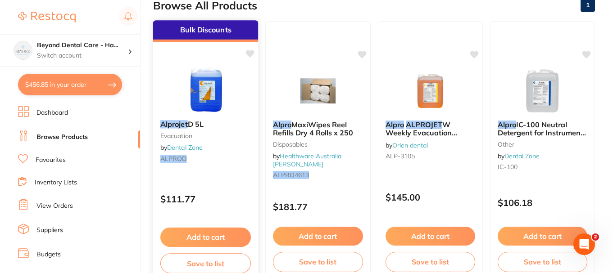
scroll to position [90, 0]
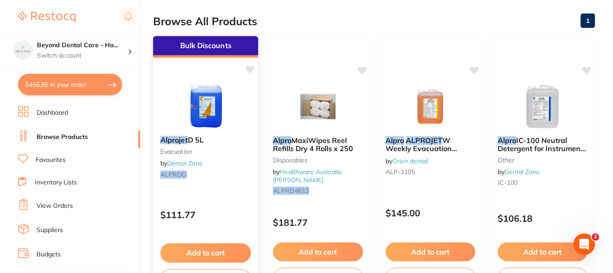
type input "ALPROD"
click at [225, 115] on img at bounding box center [205, 105] width 59 height 45
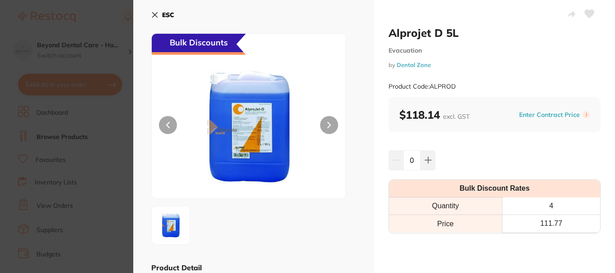
click at [426, 157] on icon at bounding box center [428, 160] width 7 height 7
type input "1"
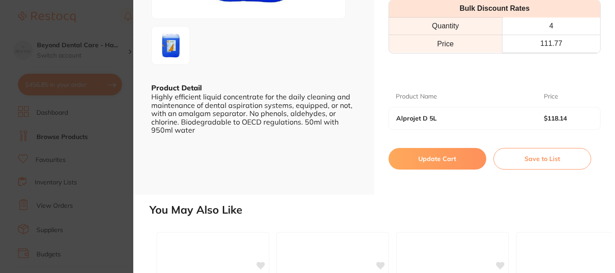
scroll to position [225, 0]
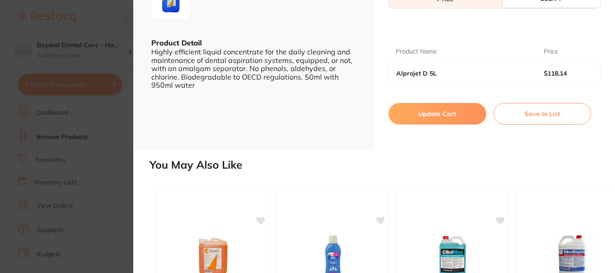
click at [437, 110] on button "Update Cart" at bounding box center [438, 114] width 98 height 22
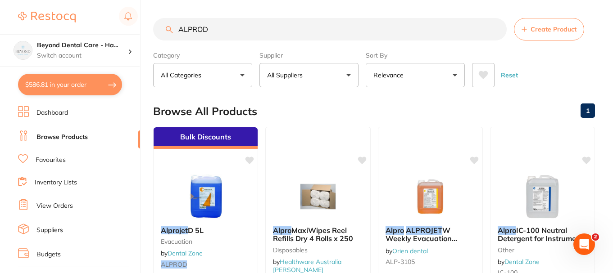
drag, startPoint x: 224, startPoint y: 31, endPoint x: 179, endPoint y: 27, distance: 45.2
click at [180, 27] on input "ALPROD" at bounding box center [329, 29] width 353 height 23
paste input "GHAW198"
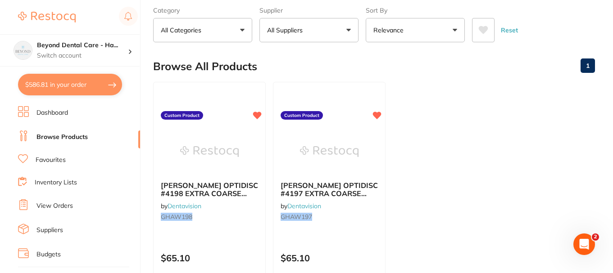
click at [223, 159] on img at bounding box center [209, 151] width 59 height 45
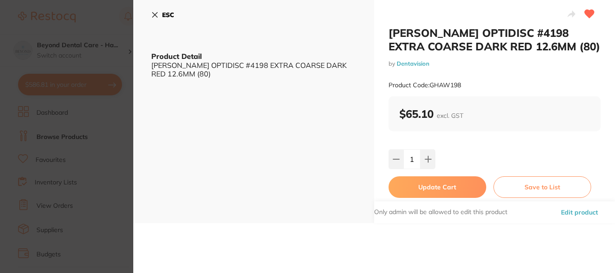
click at [433, 159] on button at bounding box center [428, 159] width 15 height 20
click at [428, 186] on button "Update Cart" at bounding box center [438, 188] width 98 height 22
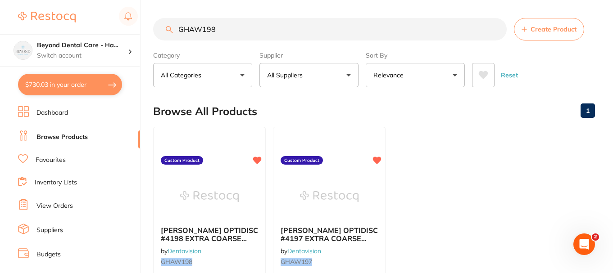
drag, startPoint x: 195, startPoint y: 31, endPoint x: 116, endPoint y: 32, distance: 78.8
click at [130, 31] on div "$730.03 Beyond Dental Care - Ha... Switch account Beyond Dental Care - Sandston…" at bounding box center [306, 136] width 613 height 273
paste input "WH190333"
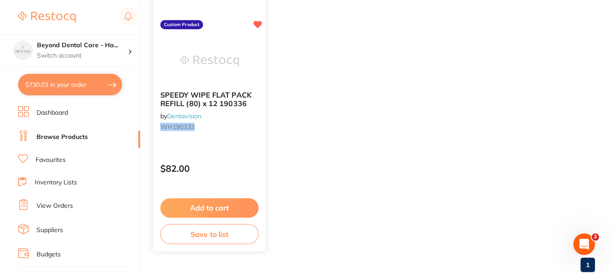
type input "WH190333"
click at [216, 210] on button "Add to cart" at bounding box center [209, 208] width 98 height 19
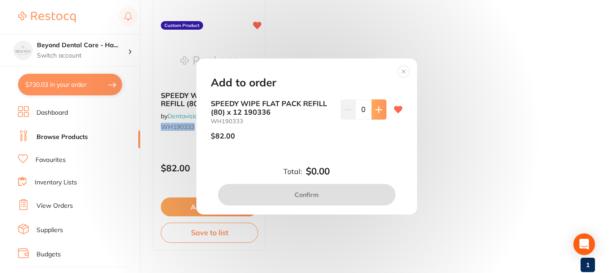
click at [374, 114] on button at bounding box center [378, 110] width 15 height 20
type input "1"
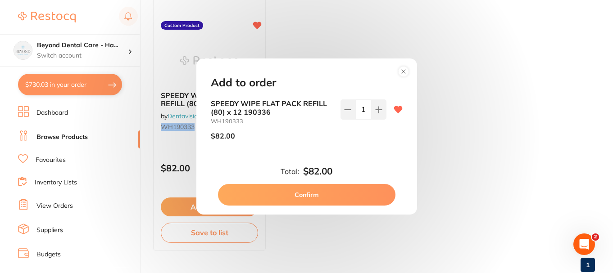
click at [307, 190] on button "Confirm" at bounding box center [306, 195] width 177 height 22
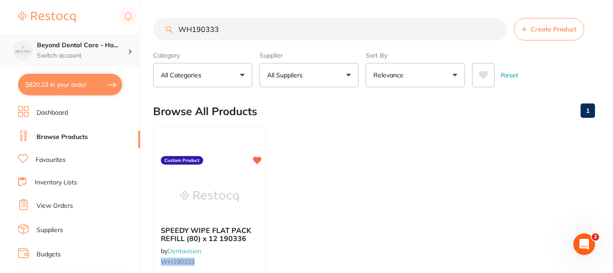
drag, startPoint x: 63, startPoint y: 51, endPoint x: 31, endPoint y: 58, distance: 33.6
click at [31, 58] on div "$820.23 Beyond Dental Care - Ha... Switch account Beyond Dental Care - Sandston…" at bounding box center [306, 136] width 613 height 273
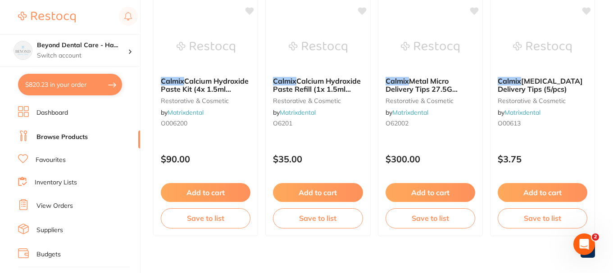
scroll to position [692, 0]
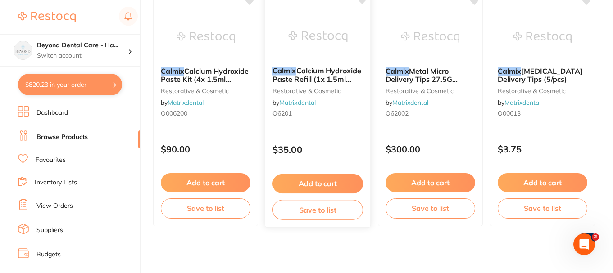
type input "CALMIX"
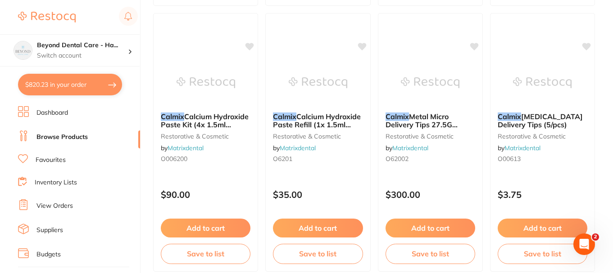
scroll to position [647, 0]
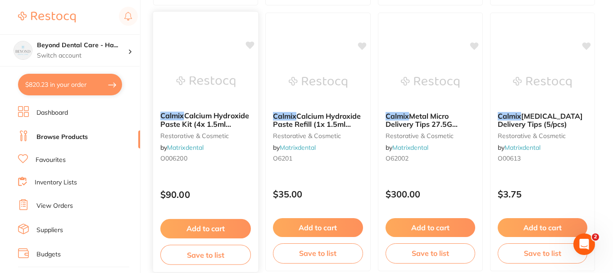
click at [229, 143] on div "Calmix Calcium Hydroxide Paste Kit (4x 1.5ml Syringes) restorative & cosmetic b…" at bounding box center [205, 138] width 105 height 69
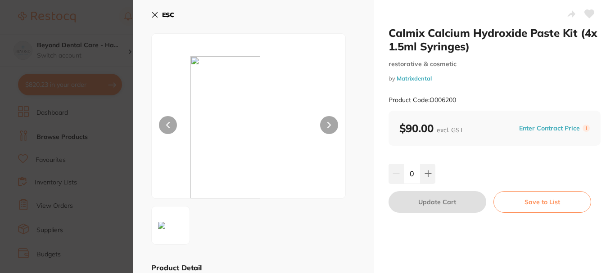
click at [159, 17] on button "ESC" at bounding box center [162, 14] width 23 height 15
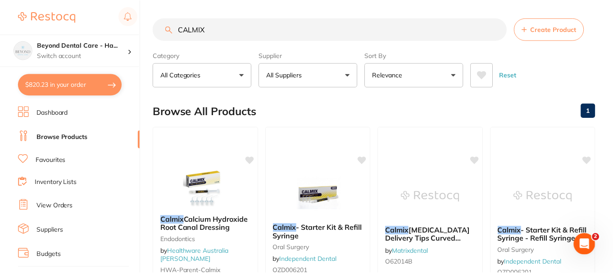
scroll to position [647, 0]
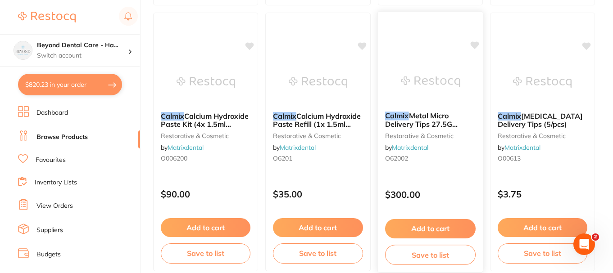
click at [433, 171] on div "Calmix Metal Micro Delivery Tips 27.5G (50/pcs) restorative & cosmetic by Matri…" at bounding box center [429, 138] width 105 height 69
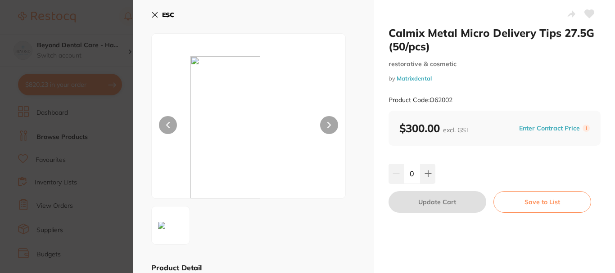
click at [157, 16] on icon at bounding box center [155, 15] width 5 height 5
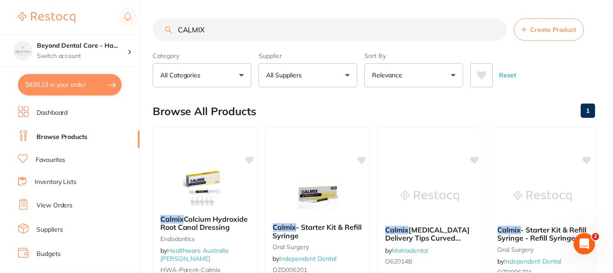
scroll to position [647, 0]
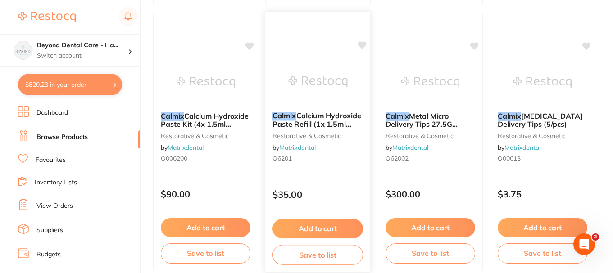
click at [328, 154] on div "Calmix Calcium Hydroxide Paste Refill (1x 1.5ml Syringe) restorative & cosmetic…" at bounding box center [317, 138] width 105 height 69
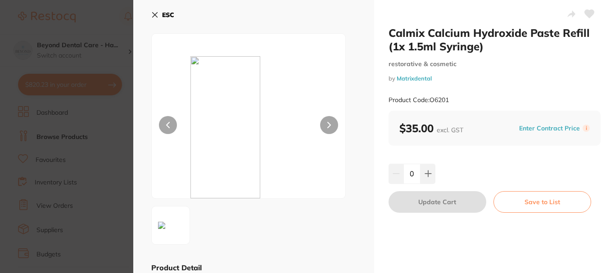
click at [154, 14] on icon at bounding box center [154, 14] width 7 height 7
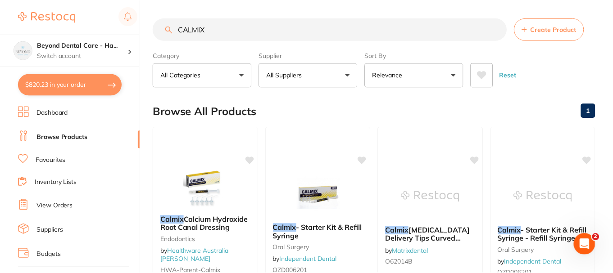
scroll to position [647, 0]
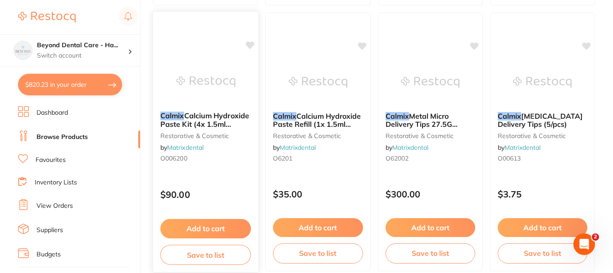
click at [224, 120] on span "Calcium Hydroxide Paste Kit (4x 1.5ml Syringes)" at bounding box center [204, 124] width 89 height 26
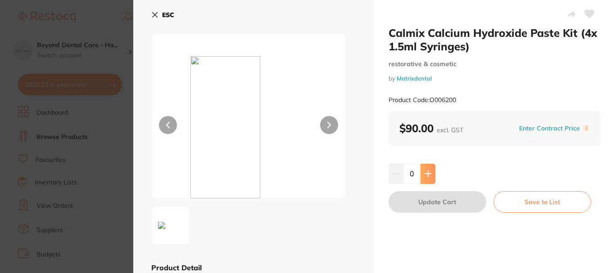
click at [423, 174] on button at bounding box center [428, 174] width 15 height 20
type input "1"
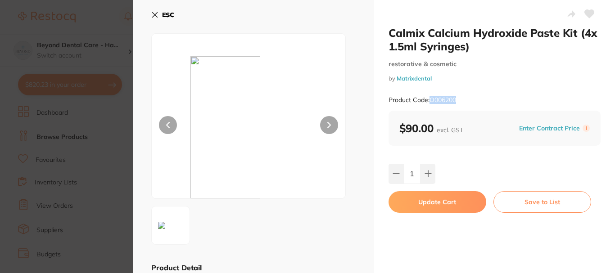
click at [429, 100] on div "Product Code: O006200" at bounding box center [495, 100] width 212 height 22
copy small "O006200"
click at [429, 207] on button "Update Cart" at bounding box center [438, 202] width 98 height 22
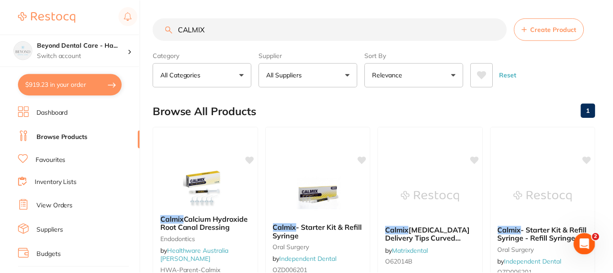
scroll to position [647, 0]
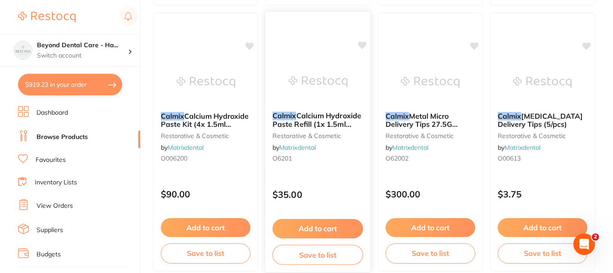
click at [315, 162] on small "O6201" at bounding box center [317, 158] width 91 height 7
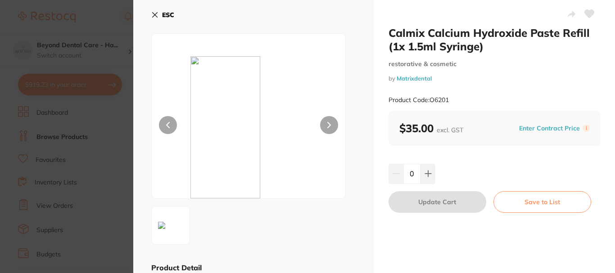
click at [158, 18] on icon at bounding box center [154, 14] width 7 height 7
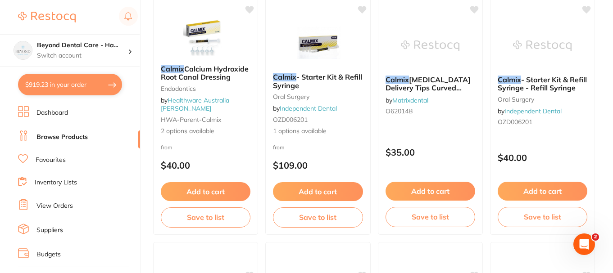
scroll to position [135, 0]
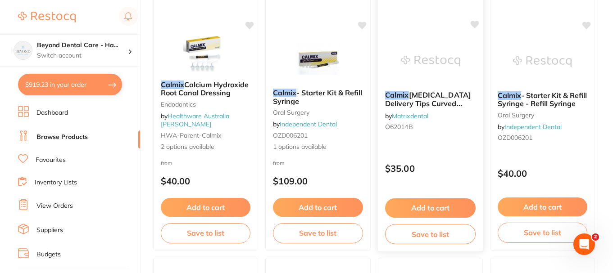
click at [438, 203] on button "Add to cart" at bounding box center [430, 208] width 91 height 19
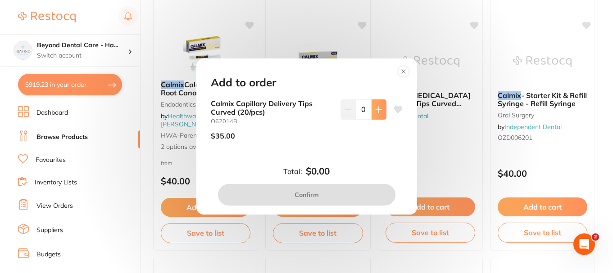
scroll to position [0, 0]
click at [379, 108] on icon at bounding box center [378, 109] width 7 height 7
type input "1"
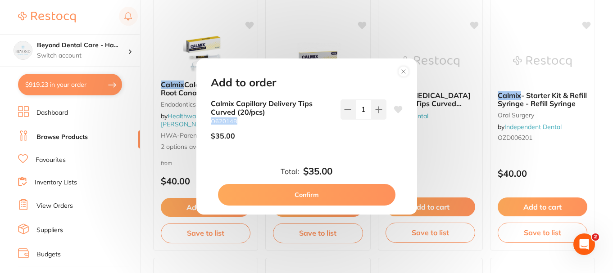
drag, startPoint x: 237, startPoint y: 122, endPoint x: 208, endPoint y: 120, distance: 29.4
click at [208, 120] on div "Calmix [MEDICAL_DATA] Delivery Tips Curved (20/pcs) O62014B $35.00 1" at bounding box center [306, 131] width 213 height 62
copy small "O62014B"
drag, startPoint x: 271, startPoint y: 199, endPoint x: 157, endPoint y: 15, distance: 216.6
click at [272, 199] on button "Confirm" at bounding box center [306, 195] width 177 height 22
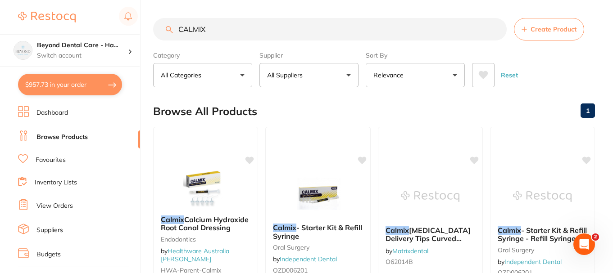
drag, startPoint x: 249, startPoint y: 29, endPoint x: 149, endPoint y: 26, distance: 99.6
click at [152, 25] on div "$957.73 Beyond Dental Care - Ha... Switch account Beyond Dental Care - Sandston…" at bounding box center [306, 136] width 613 height 273
paste input "KY-282112"
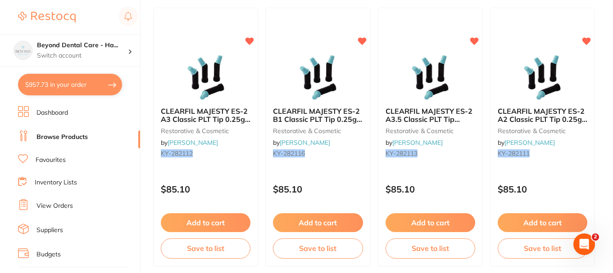
scroll to position [135, 0]
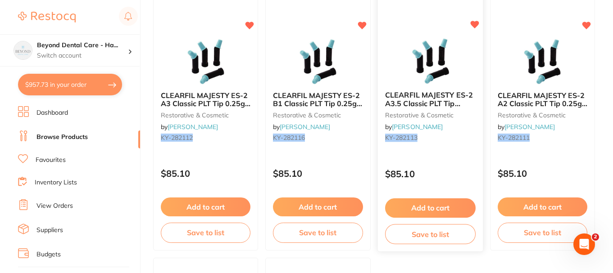
type input "KY-282112"
click at [416, 205] on button "Add to cart" at bounding box center [430, 208] width 91 height 19
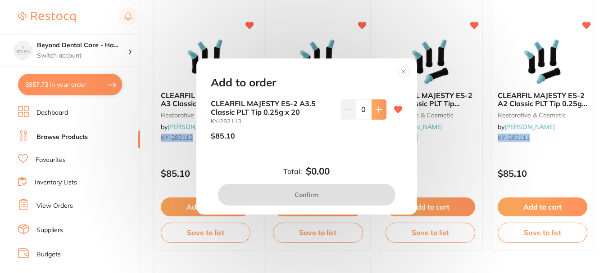
click at [379, 115] on button at bounding box center [378, 110] width 15 height 20
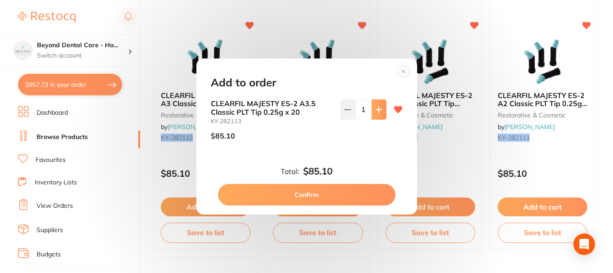
type input "1"
click at [324, 191] on button "Confirm" at bounding box center [306, 195] width 177 height 22
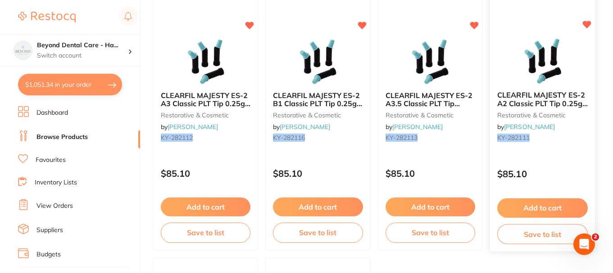
click at [525, 203] on button "Add to cart" at bounding box center [542, 208] width 91 height 19
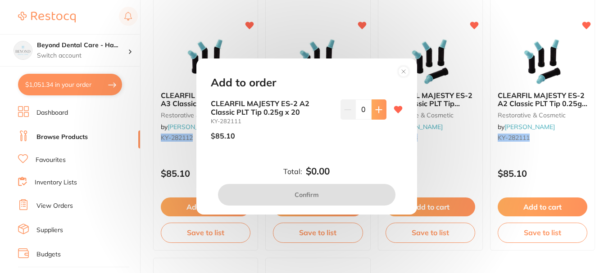
click at [375, 108] on icon at bounding box center [378, 109] width 7 height 7
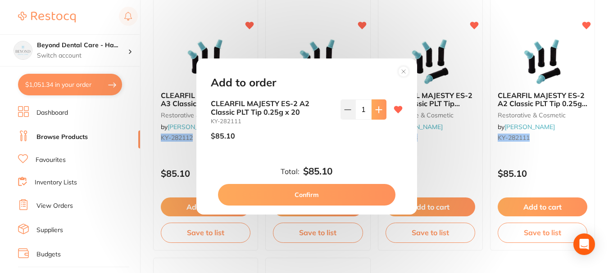
type input "1"
click at [303, 200] on button "Confirm" at bounding box center [306, 195] width 177 height 22
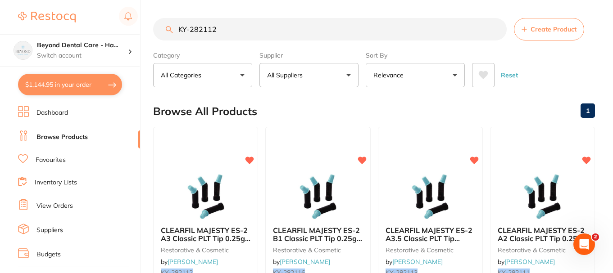
drag, startPoint x: 264, startPoint y: 27, endPoint x: 163, endPoint y: 26, distance: 100.4
click at [163, 26] on input "KY-282112" at bounding box center [329, 29] width 353 height 23
paste input "EV-7184X001"
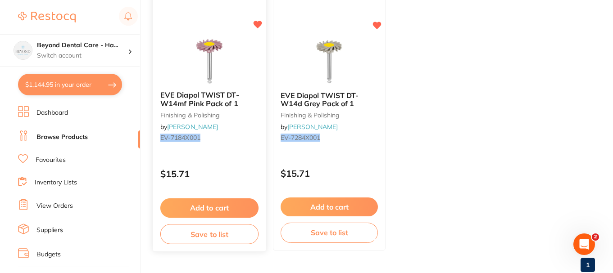
type input "EV-7184X001"
click at [226, 200] on button "Add to cart" at bounding box center [209, 208] width 98 height 19
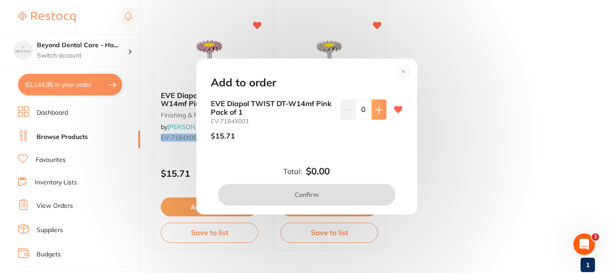
click at [375, 111] on icon at bounding box center [378, 109] width 7 height 7
click at [375, 110] on icon at bounding box center [378, 109] width 7 height 7
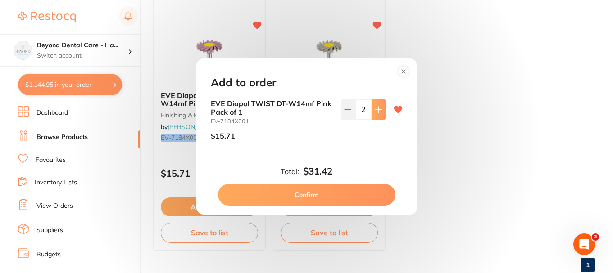
click at [375, 110] on icon at bounding box center [378, 109] width 7 height 7
type input "3"
click at [313, 194] on button "Confirm" at bounding box center [306, 195] width 177 height 22
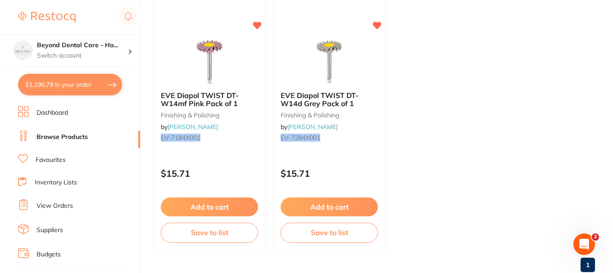
click at [323, 203] on button "Add to cart" at bounding box center [329, 207] width 97 height 19
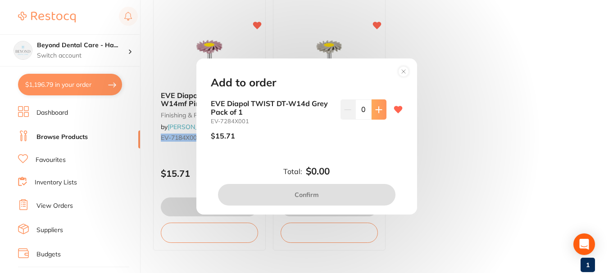
click at [378, 113] on icon at bounding box center [378, 109] width 7 height 7
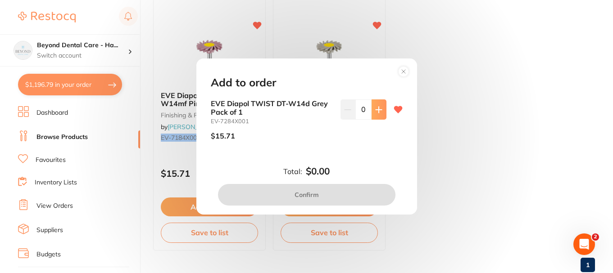
click at [371, 114] on button at bounding box center [378, 110] width 15 height 20
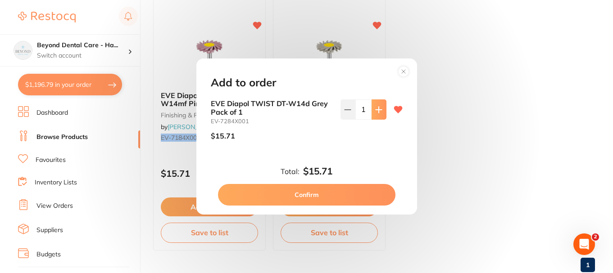
click at [371, 114] on button at bounding box center [378, 110] width 15 height 20
type input "3"
click at [296, 188] on button "Confirm" at bounding box center [306, 195] width 177 height 22
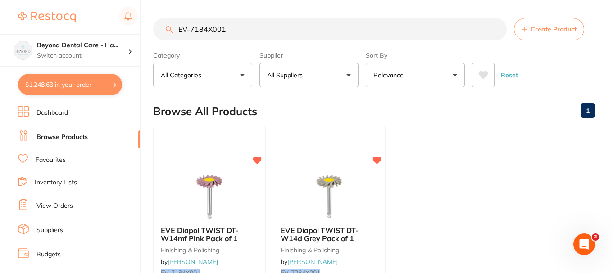
drag, startPoint x: 237, startPoint y: 29, endPoint x: 114, endPoint y: 31, distance: 122.9
click at [114, 31] on div "$1,248.63 Beyond Dental Care - Ha... Switch account Beyond Dental Care - Sandst…" at bounding box center [306, 136] width 613 height 273
paste input "SD-8100012"
type input "SD-8100012"
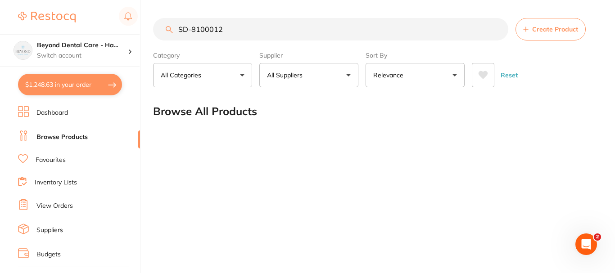
drag, startPoint x: 230, startPoint y: 25, endPoint x: 146, endPoint y: 27, distance: 83.8
click at [146, 27] on div "$1,248.63 Beyond Dental Care - Ha... Switch account Beyond Dental Care - Sandst…" at bounding box center [307, 136] width 615 height 273
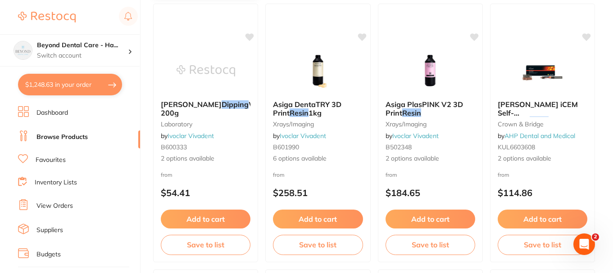
scroll to position [405, 0]
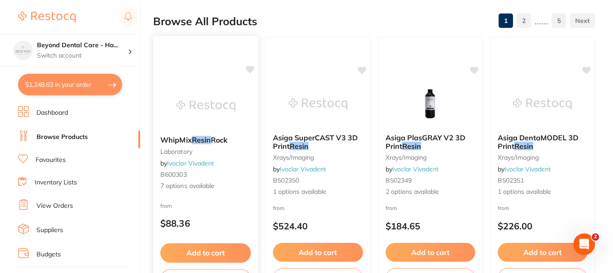
scroll to position [0, 0]
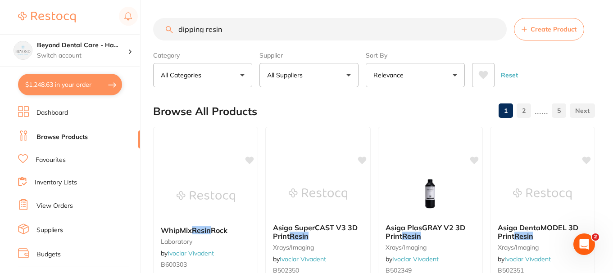
drag, startPoint x: 230, startPoint y: 32, endPoint x: 112, endPoint y: 21, distance: 118.0
click at [112, 21] on div "$1,248.63 Beyond Dental Care - Ha... Switch account Beyond Dental Care - Sandst…" at bounding box center [306, 136] width 613 height 273
paste input "626409"
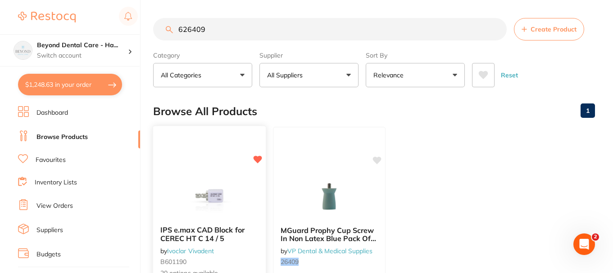
type input "626409"
click at [216, 194] on img at bounding box center [209, 195] width 59 height 45
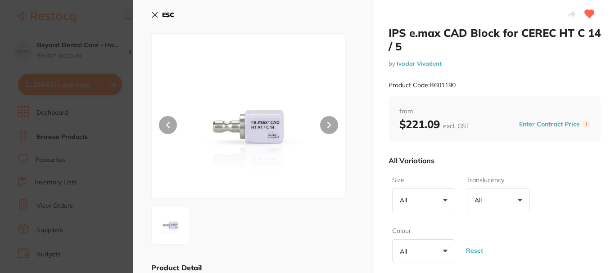
click at [442, 200] on button "All +0" at bounding box center [423, 201] width 63 height 24
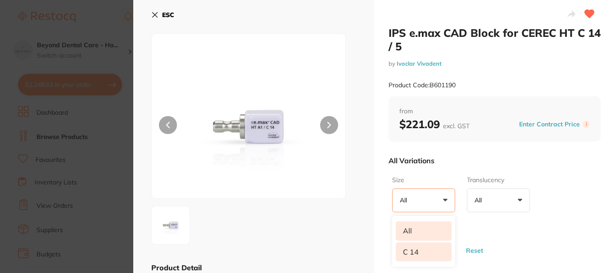
click at [428, 255] on li "C 14" at bounding box center [424, 252] width 56 height 19
click at [519, 201] on button "All +0" at bounding box center [498, 201] width 63 height 24
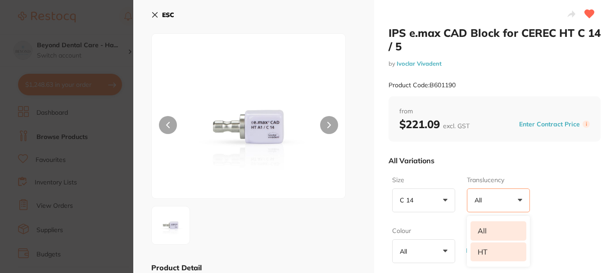
click at [491, 251] on li "HT" at bounding box center [499, 252] width 56 height 19
click at [484, 254] on li "HT" at bounding box center [499, 252] width 56 height 19
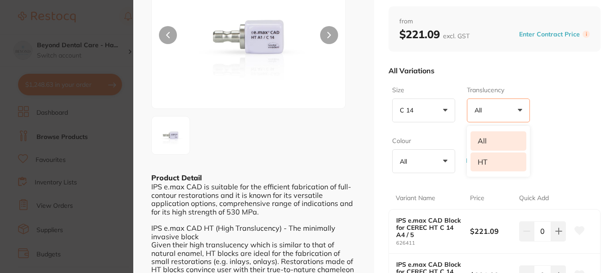
click at [480, 165] on li "HT" at bounding box center [499, 162] width 56 height 19
click at [443, 163] on button "All +0" at bounding box center [423, 161] width 63 height 24
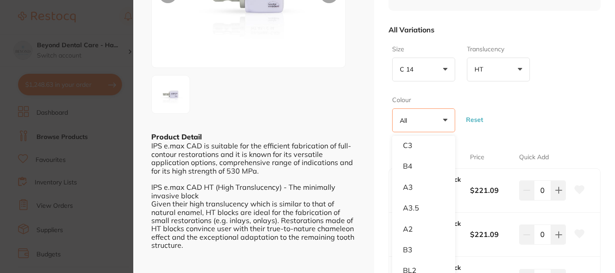
scroll to position [135, 0]
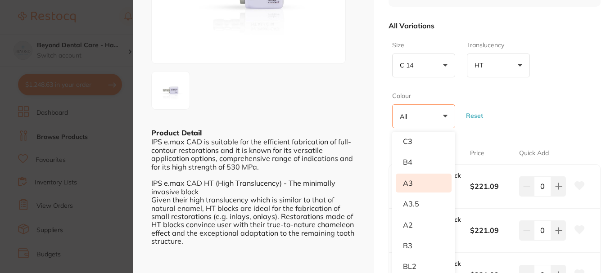
click at [430, 183] on li "A3" at bounding box center [424, 183] width 56 height 19
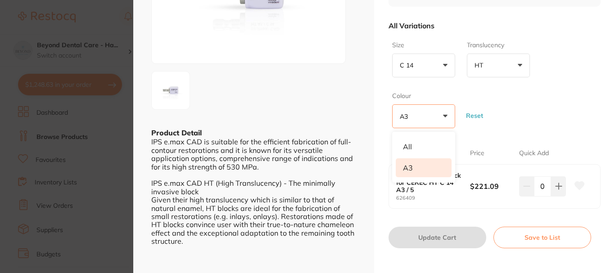
scroll to position [0, 0]
click at [532, 116] on div "Size C 14 +0 All C 14 Translucency HT +0 All HT Colour A3 +0 All A3 Reset" at bounding box center [495, 84] width 212 height 95
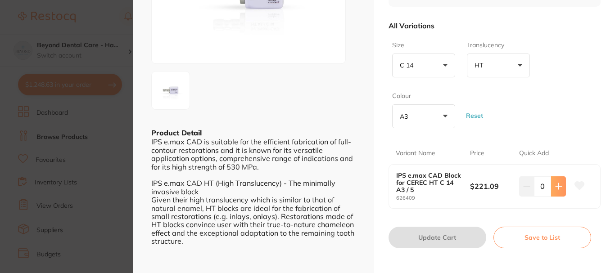
click at [557, 185] on icon at bounding box center [559, 187] width 6 height 6
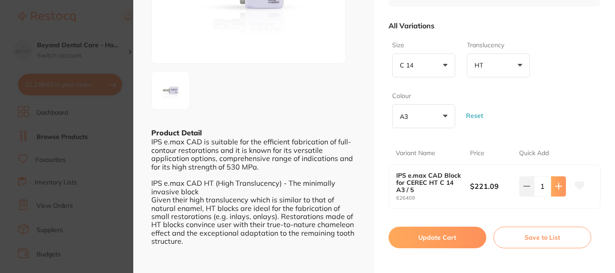
click at [555, 186] on icon at bounding box center [558, 186] width 7 height 7
type input "2"
click at [444, 235] on button "Update Cart" at bounding box center [438, 238] width 98 height 22
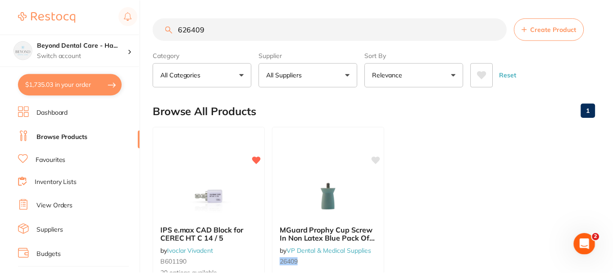
scroll to position [4, 0]
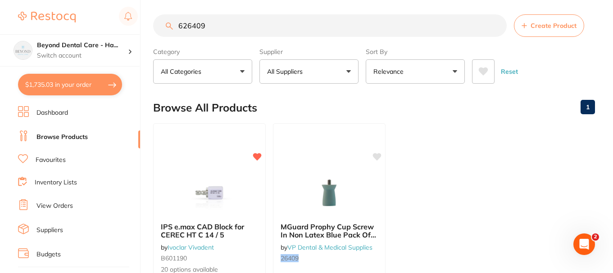
drag, startPoint x: 221, startPoint y: 24, endPoint x: 155, endPoint y: 29, distance: 66.3
click at [155, 29] on input "626409" at bounding box center [329, 25] width 353 height 23
paste input "80030"
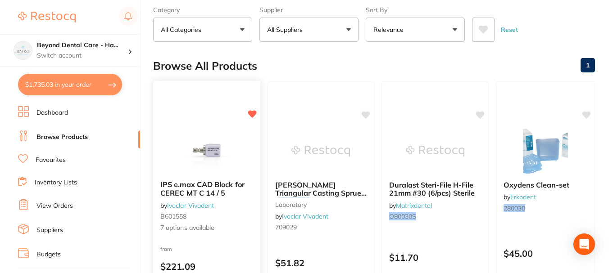
scroll to position [90, 0]
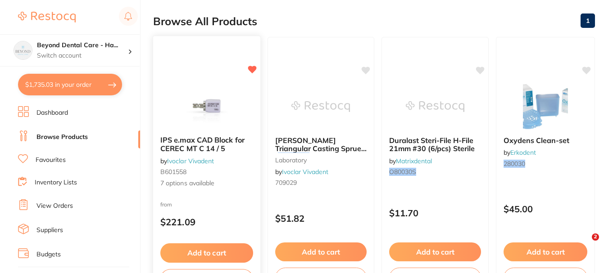
type input "680030"
click at [200, 143] on span "IPS e.max CAD Block for CEREC MT C 14 / 5" at bounding box center [202, 145] width 84 height 18
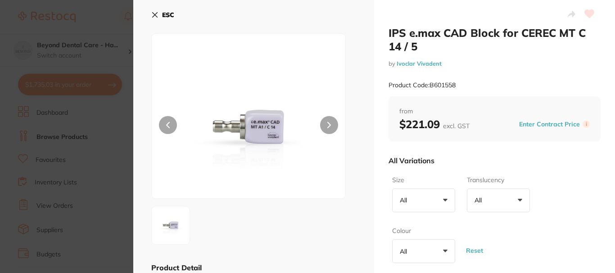
click at [444, 200] on button "All +0" at bounding box center [423, 201] width 63 height 24
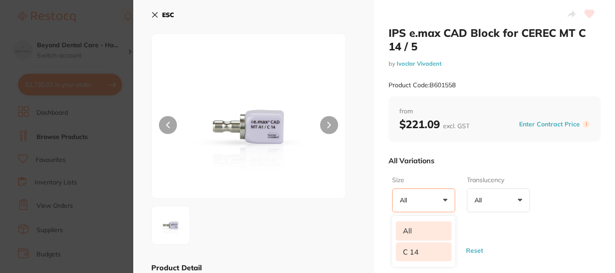
click at [410, 254] on li "C 14" at bounding box center [424, 252] width 56 height 19
click at [518, 200] on button "All +0" at bounding box center [498, 201] width 63 height 24
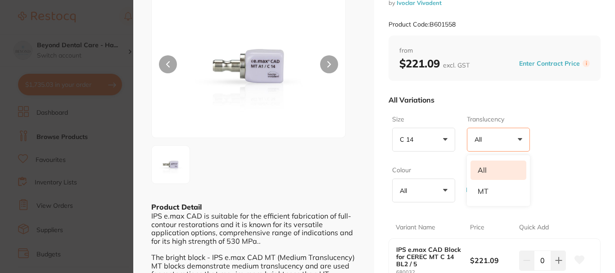
scroll to position [45, 0]
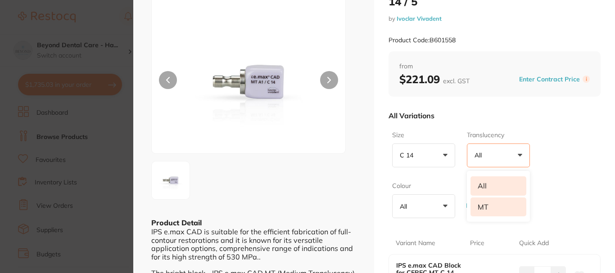
click at [491, 208] on li "MT" at bounding box center [499, 207] width 56 height 19
click at [444, 205] on button "All +0" at bounding box center [423, 207] width 63 height 24
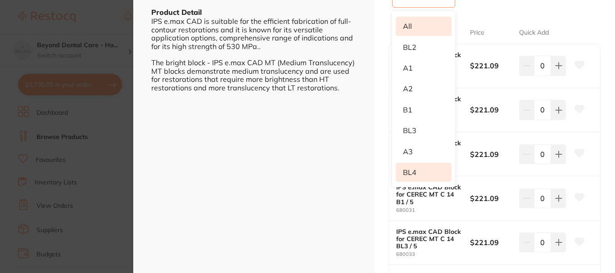
scroll to position [270, 0]
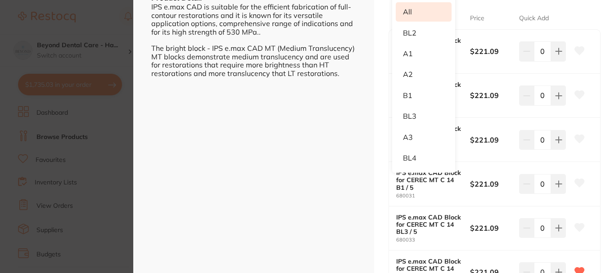
click at [410, 136] on li "A3" at bounding box center [424, 137] width 56 height 19
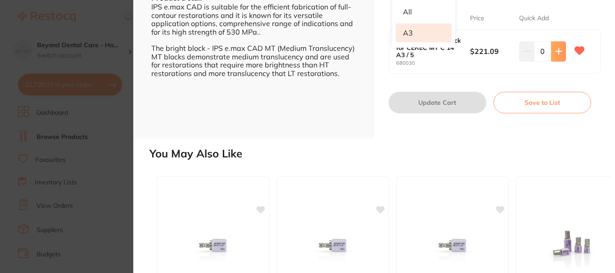
scroll to position [0, 0]
click at [558, 51] on icon at bounding box center [559, 52] width 6 height 6
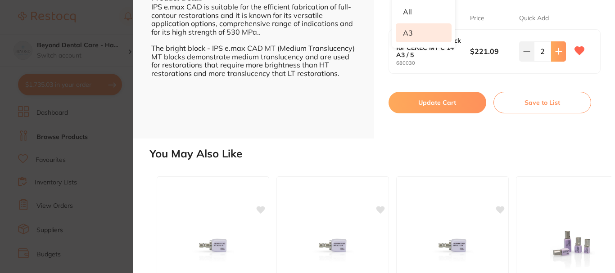
type input "2"
click at [444, 108] on button "Update Cart" at bounding box center [438, 103] width 98 height 22
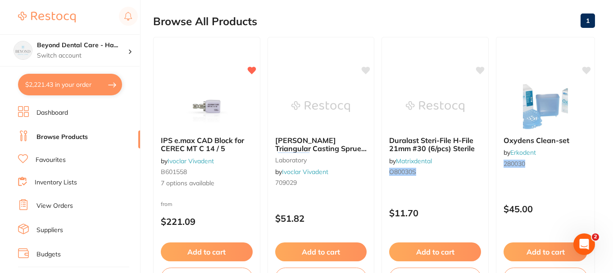
click at [55, 196] on ul "Dashboard Browse Products Favourites Inventory Lists View Orders Suppliers Budg…" at bounding box center [79, 261] width 122 height 311
click at [56, 204] on link "View Orders" at bounding box center [54, 206] width 36 height 9
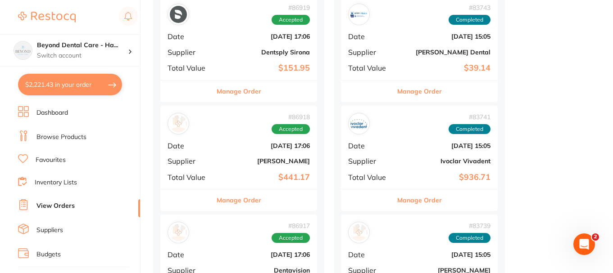
scroll to position [765, 0]
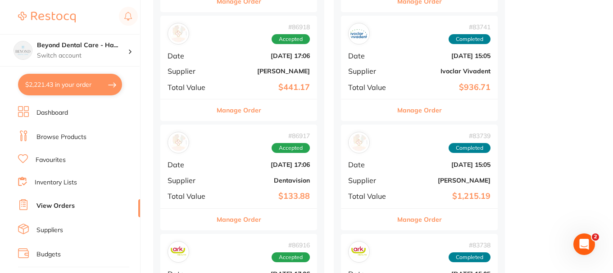
click at [231, 90] on b "$441.17" at bounding box center [265, 87] width 90 height 9
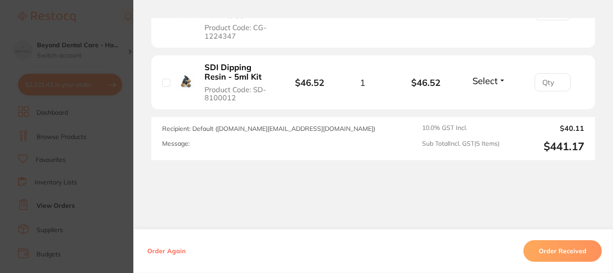
scroll to position [630, 0]
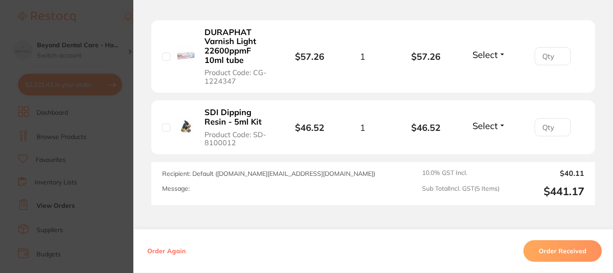
click at [72, 118] on section "Order ID: Restocq- 86918 Order Information Accepted Order Order Date Jul 17 202…" at bounding box center [306, 136] width 613 height 273
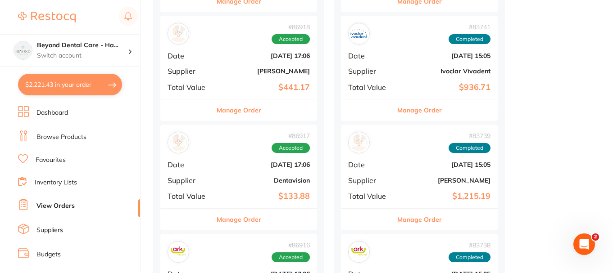
click at [61, 140] on link "Browse Products" at bounding box center [61, 137] width 50 height 9
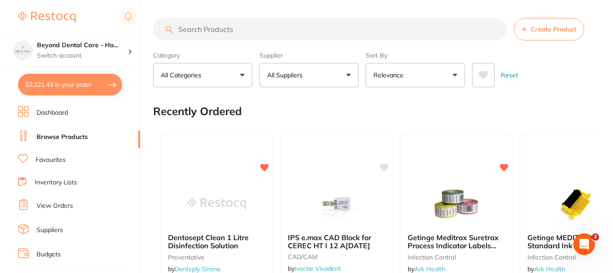
click at [202, 32] on input "search" at bounding box center [329, 29] width 353 height 23
paste input "666114WW"
type input "666114WW"
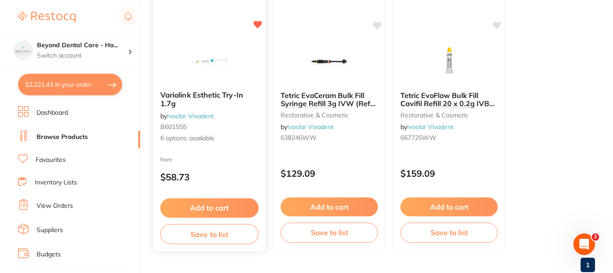
type input "666114WW"
click at [204, 206] on button "Add to cart" at bounding box center [209, 208] width 98 height 19
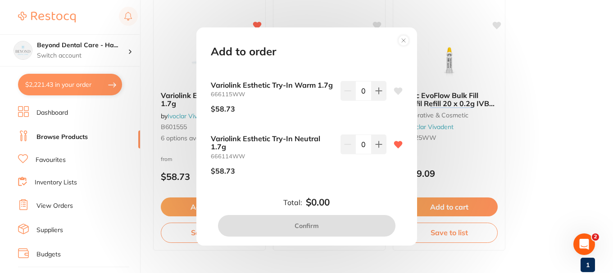
scroll to position [180, 0]
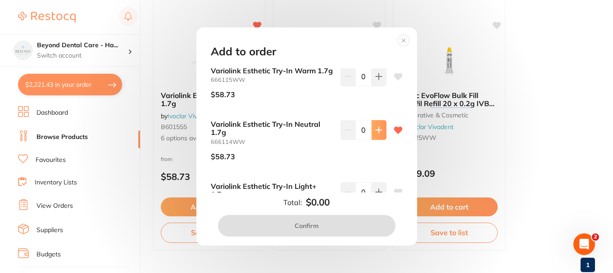
type input "1"
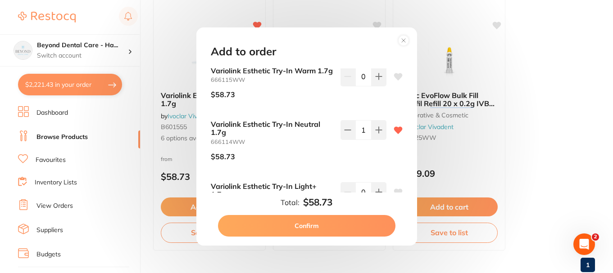
click at [306, 228] on button "Confirm" at bounding box center [306, 226] width 177 height 22
